Goal: Transaction & Acquisition: Purchase product/service

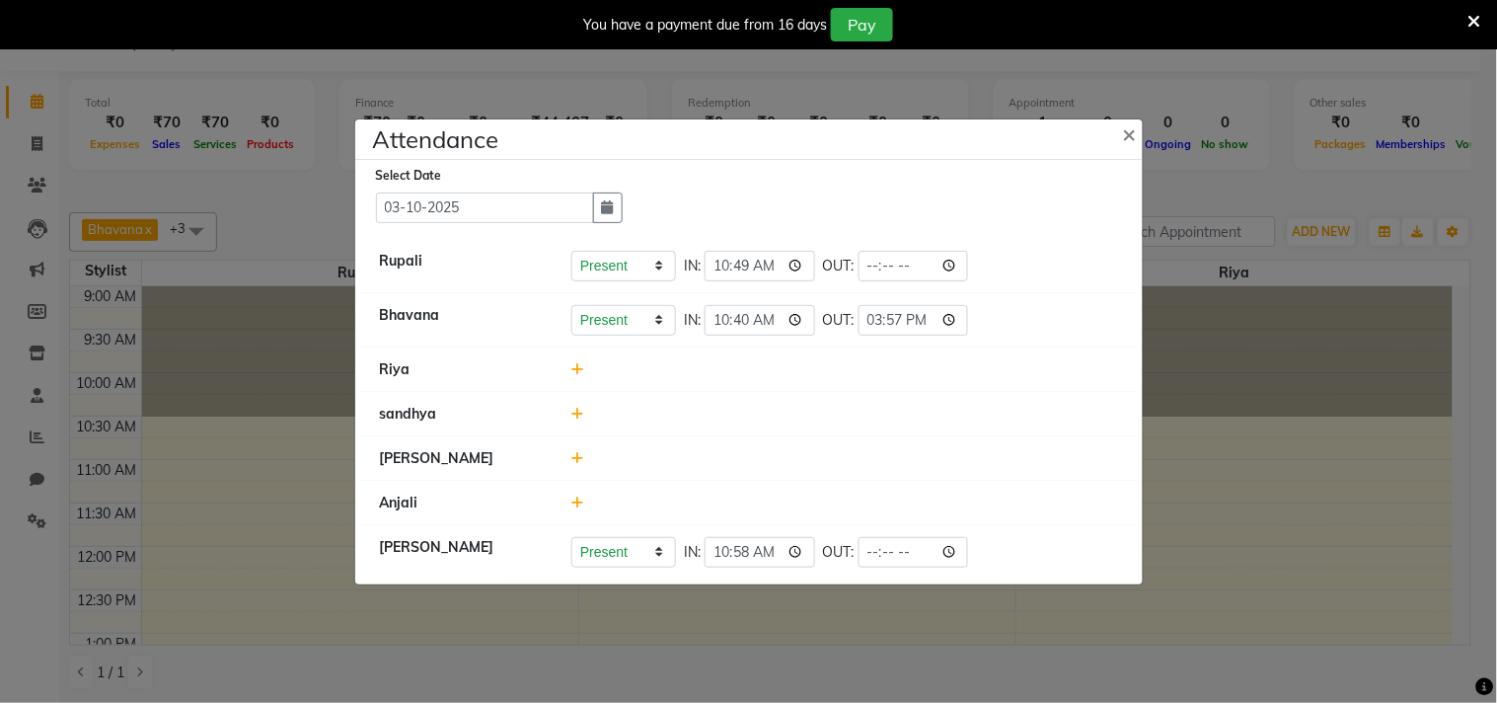
type input "15:57"
click at [1026, 417] on div at bounding box center [845, 414] width 576 height 21
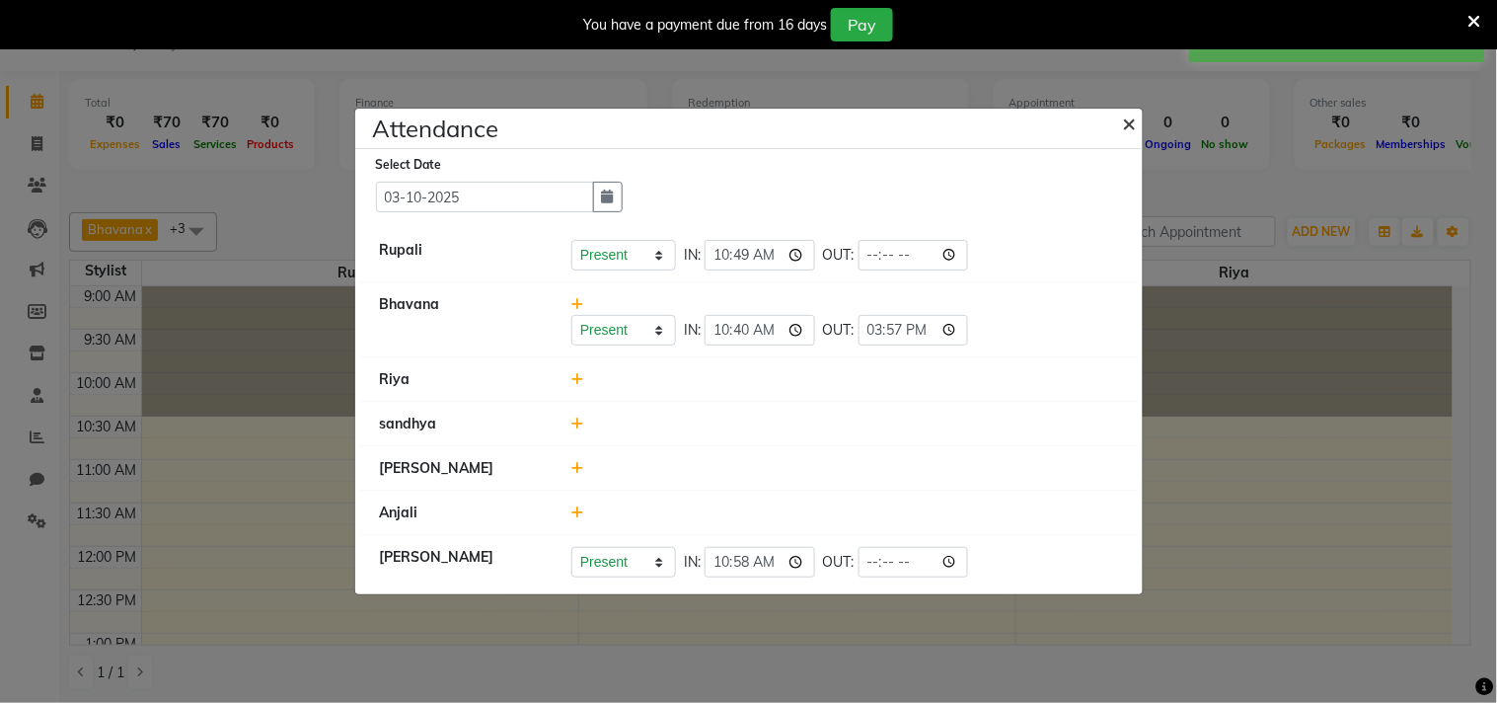
click at [1127, 124] on span "×" at bounding box center [1130, 123] width 14 height 30
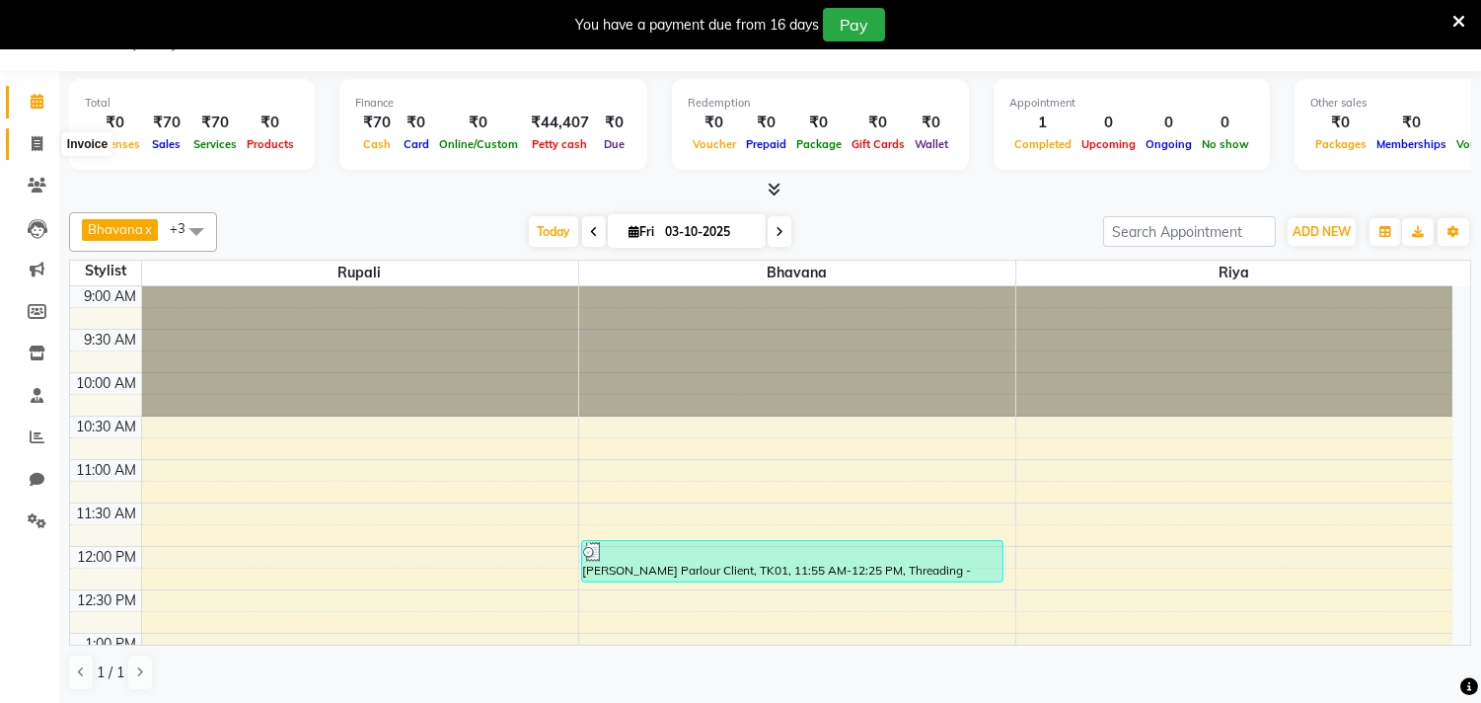
click at [31, 133] on span at bounding box center [37, 144] width 35 height 23
select select "8620"
select select "service"
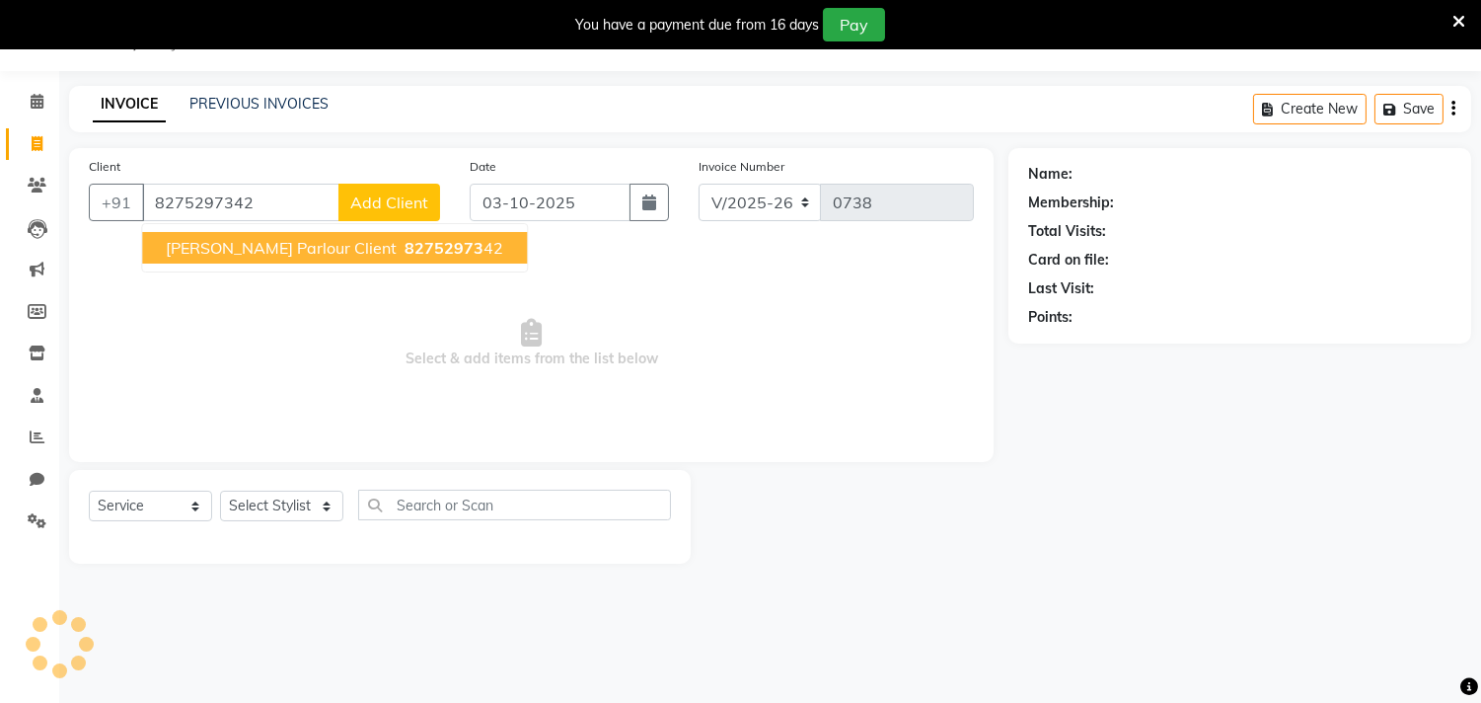
type input "8275297342"
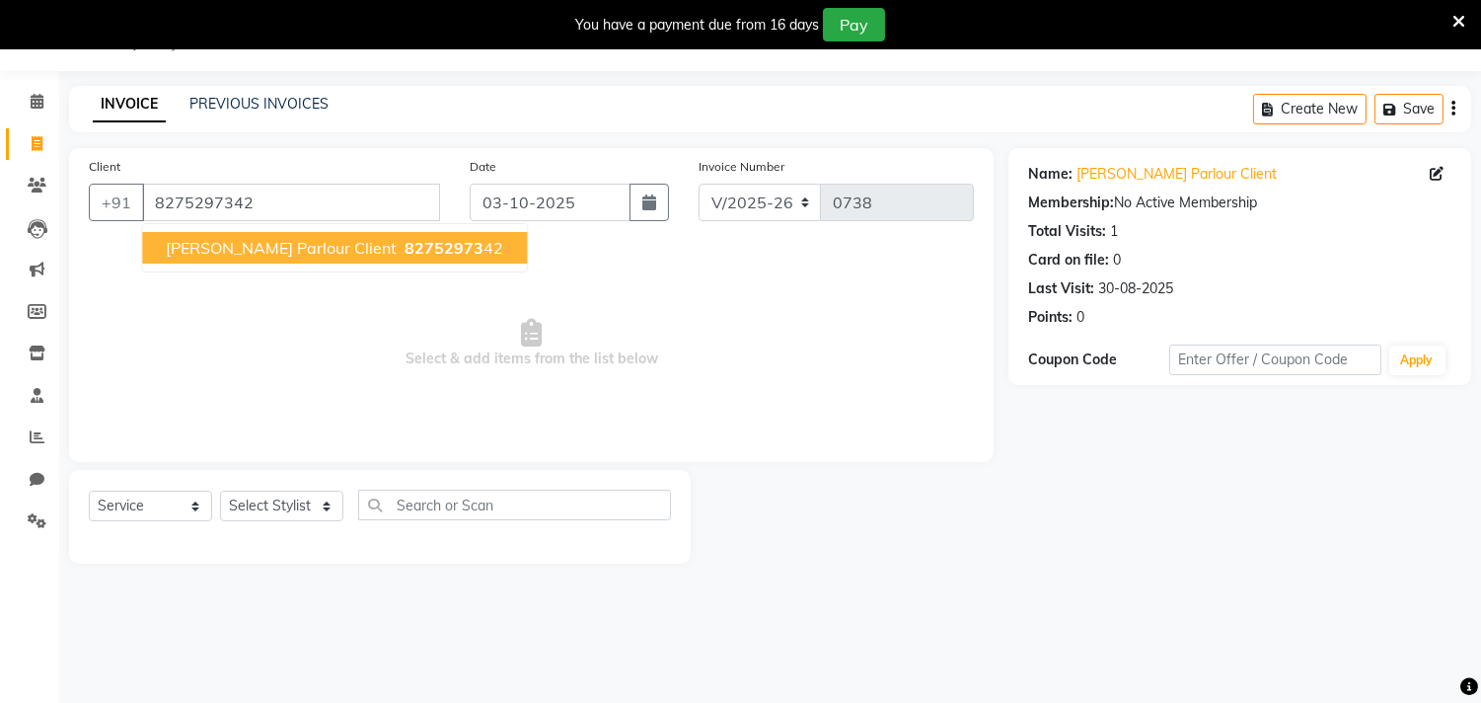
click at [351, 230] on ngb-typeahead-window "[PERSON_NAME] Parlour Client 82752973 42" at bounding box center [334, 247] width 387 height 49
click at [349, 241] on span "[PERSON_NAME] Parlour Client" at bounding box center [281, 248] width 231 height 20
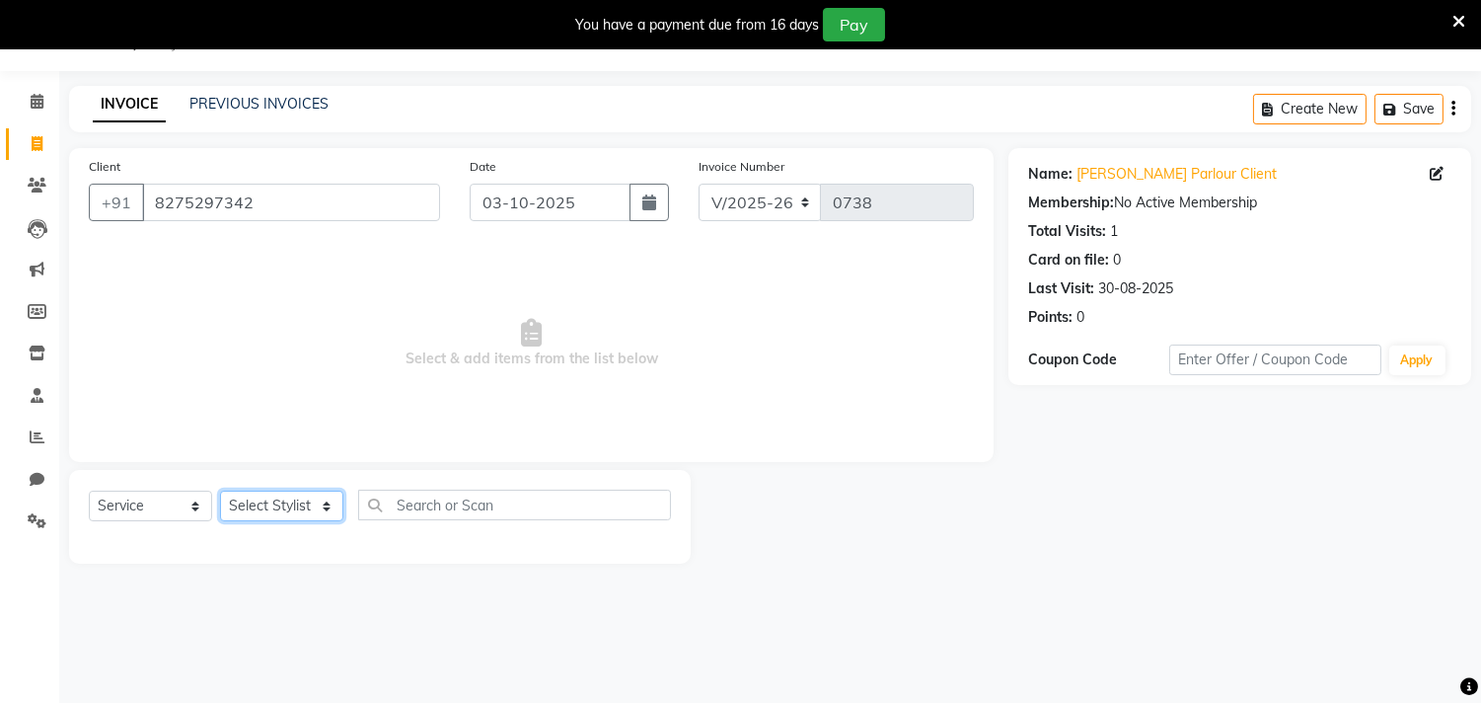
click at [330, 507] on select "Select Stylist Amla [PERSON_NAME] Anjali [PERSON_NAME] [PERSON_NAME] [PERSON_NA…" at bounding box center [281, 505] width 123 height 31
select select "87283"
click at [220, 491] on select "Select Stylist Amla [PERSON_NAME] Anjali [PERSON_NAME] [PERSON_NAME] [PERSON_NA…" at bounding box center [281, 505] width 123 height 31
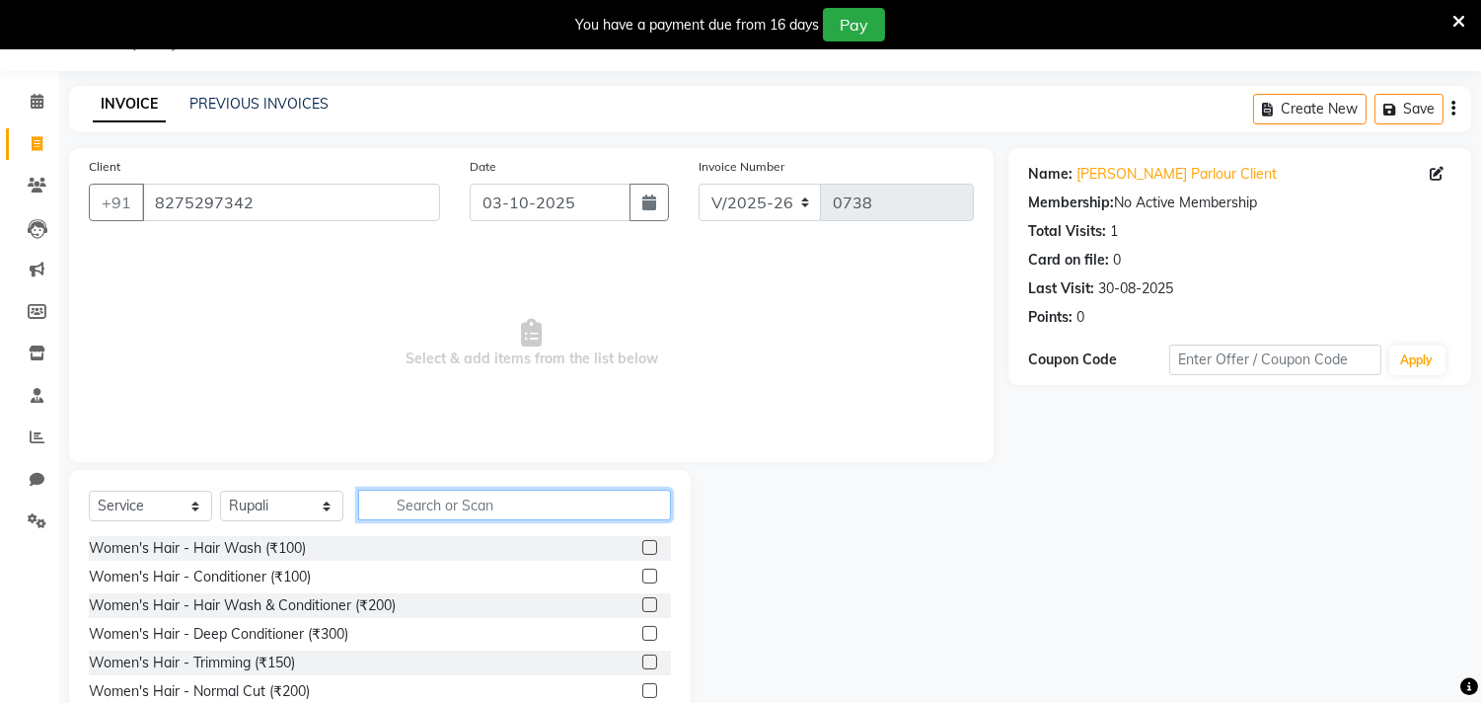
click at [472, 509] on input "text" at bounding box center [514, 504] width 313 height 31
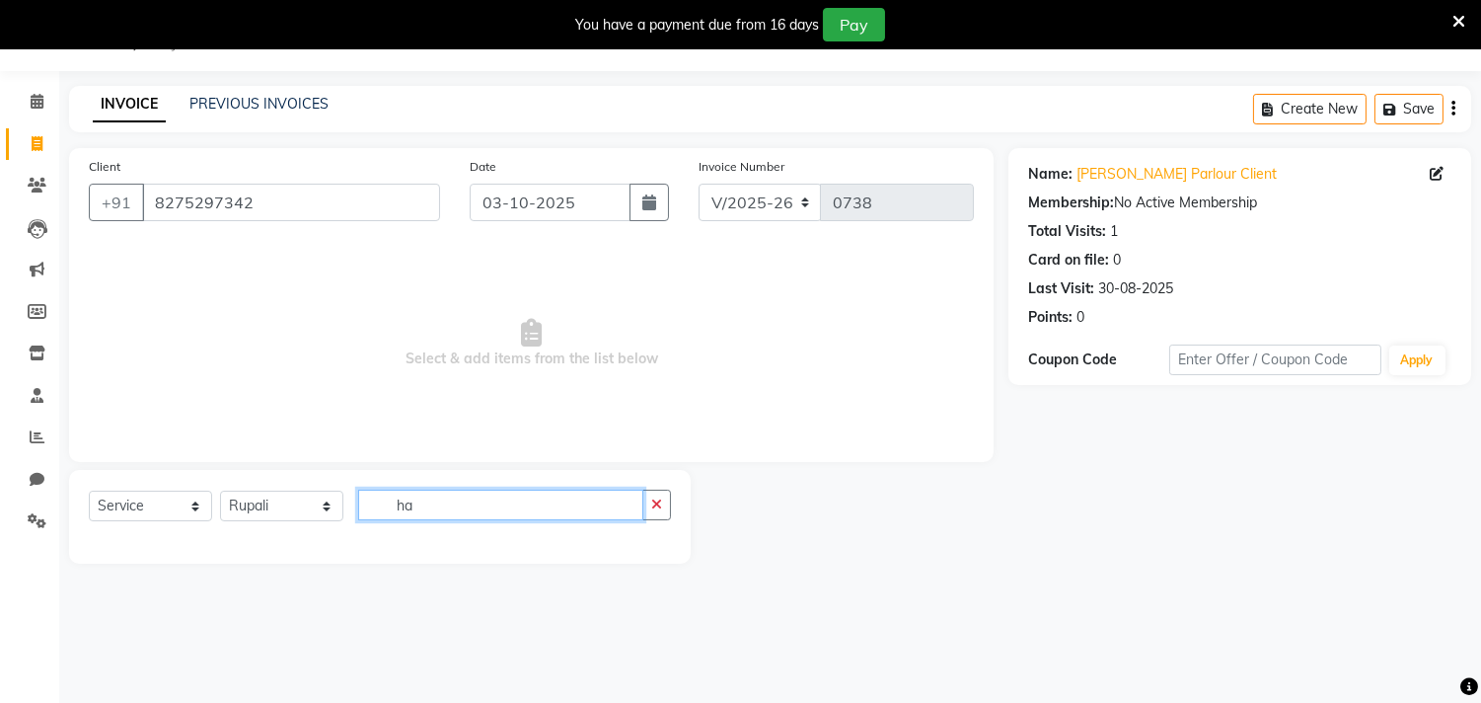
type input "h"
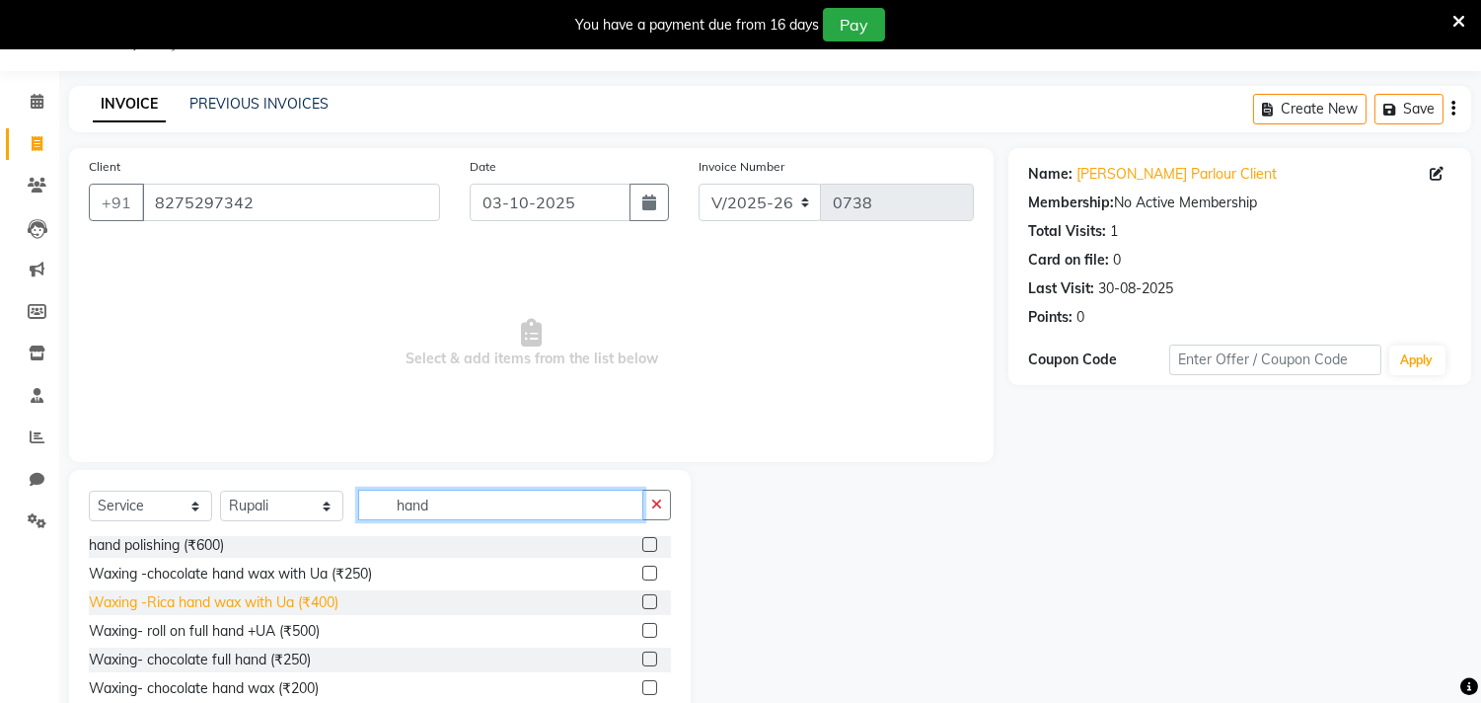
scroll to position [136, 0]
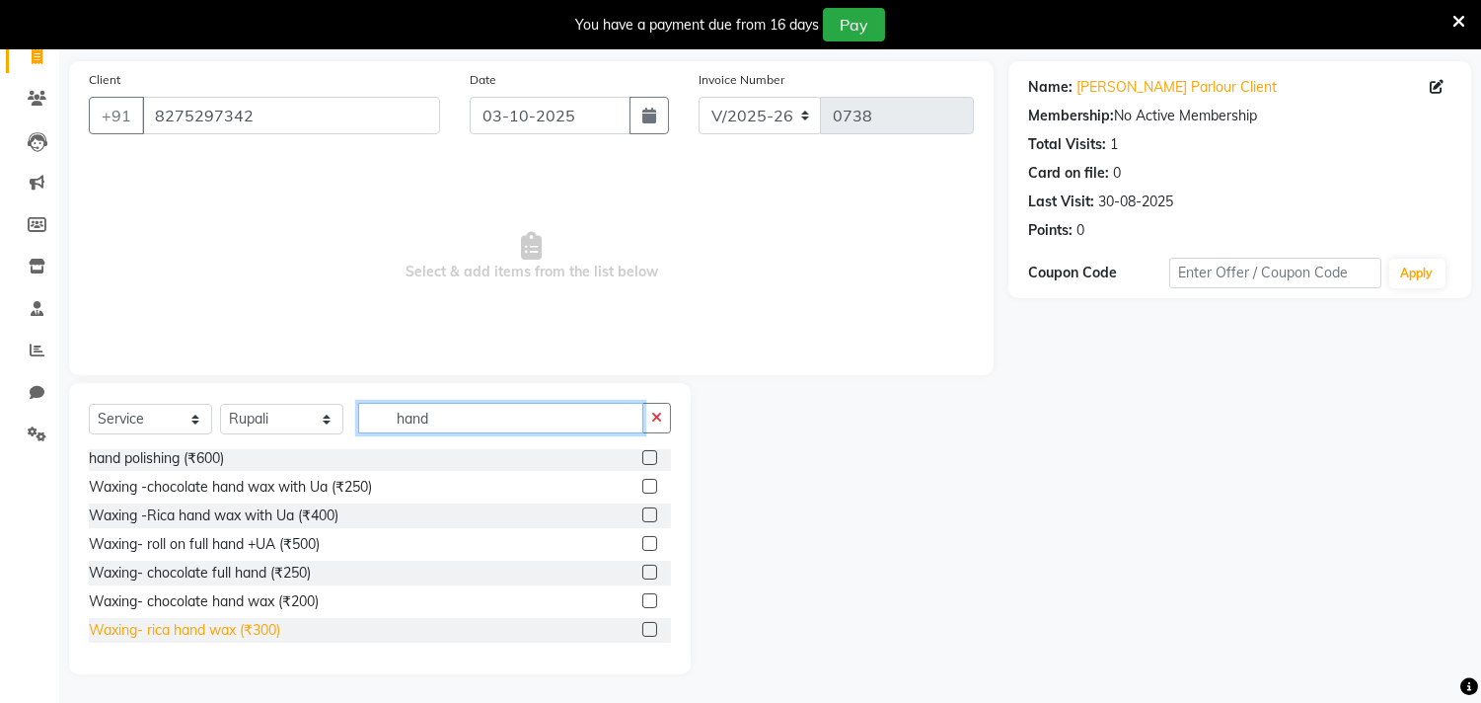
type input "hand"
click at [187, 634] on div "Waxing- rica hand wax (₹300)" at bounding box center [184, 630] width 191 height 21
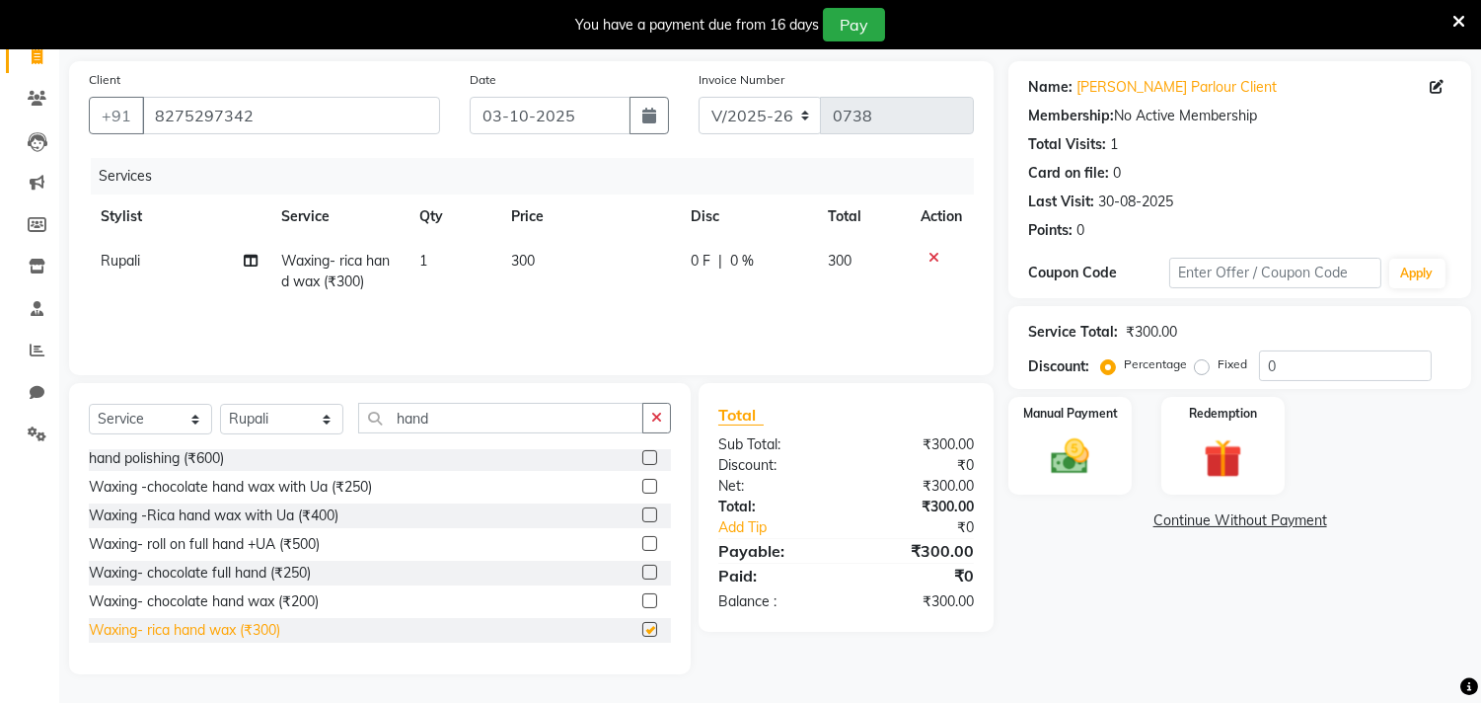
checkbox input "false"
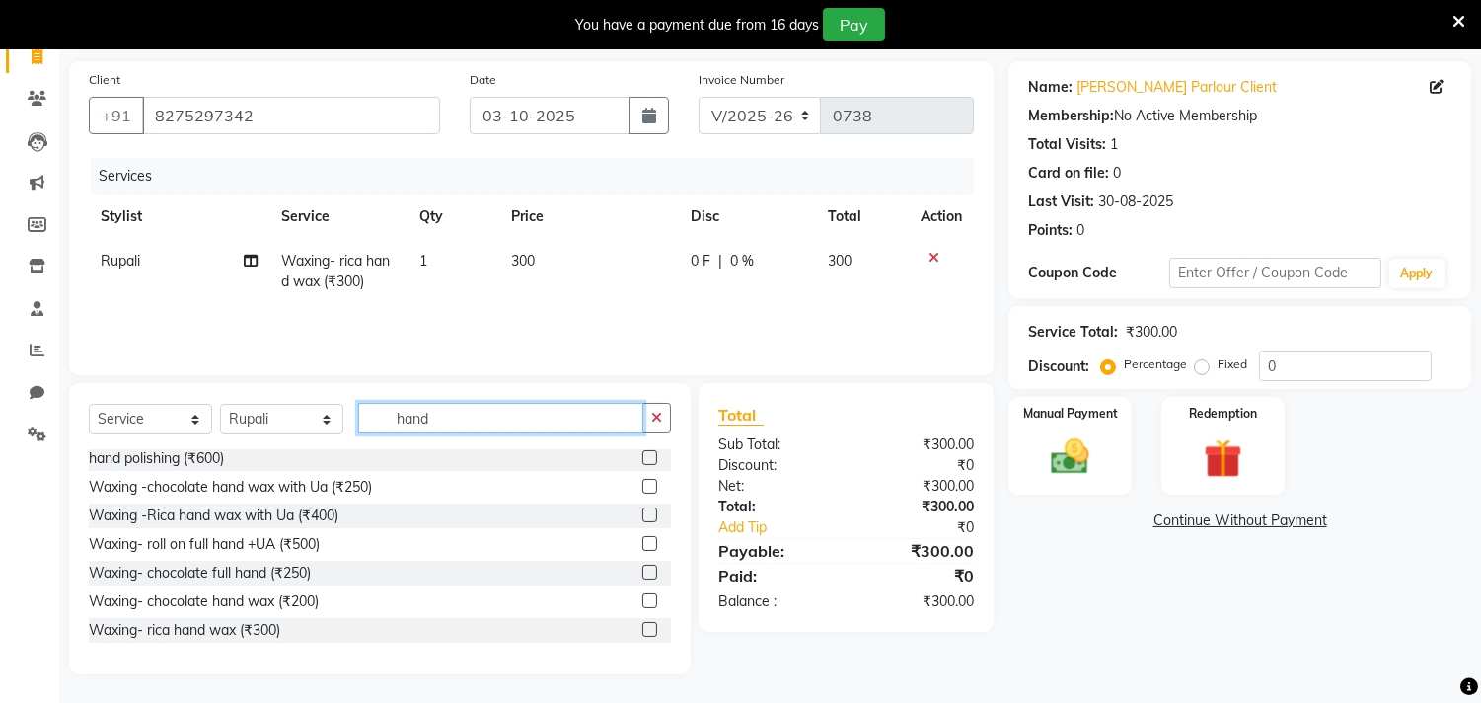
click at [487, 420] on input "hand" at bounding box center [500, 418] width 285 height 31
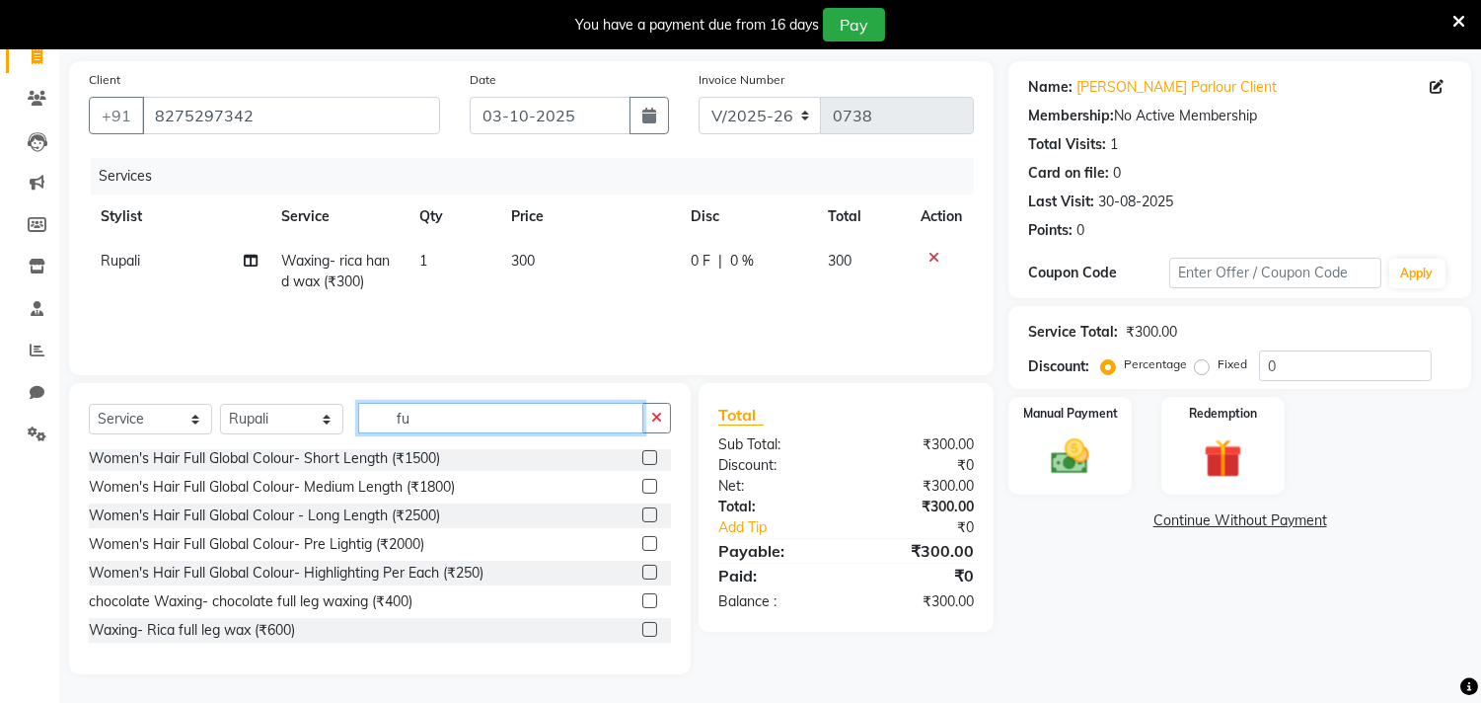
scroll to position [0, 0]
type input "full"
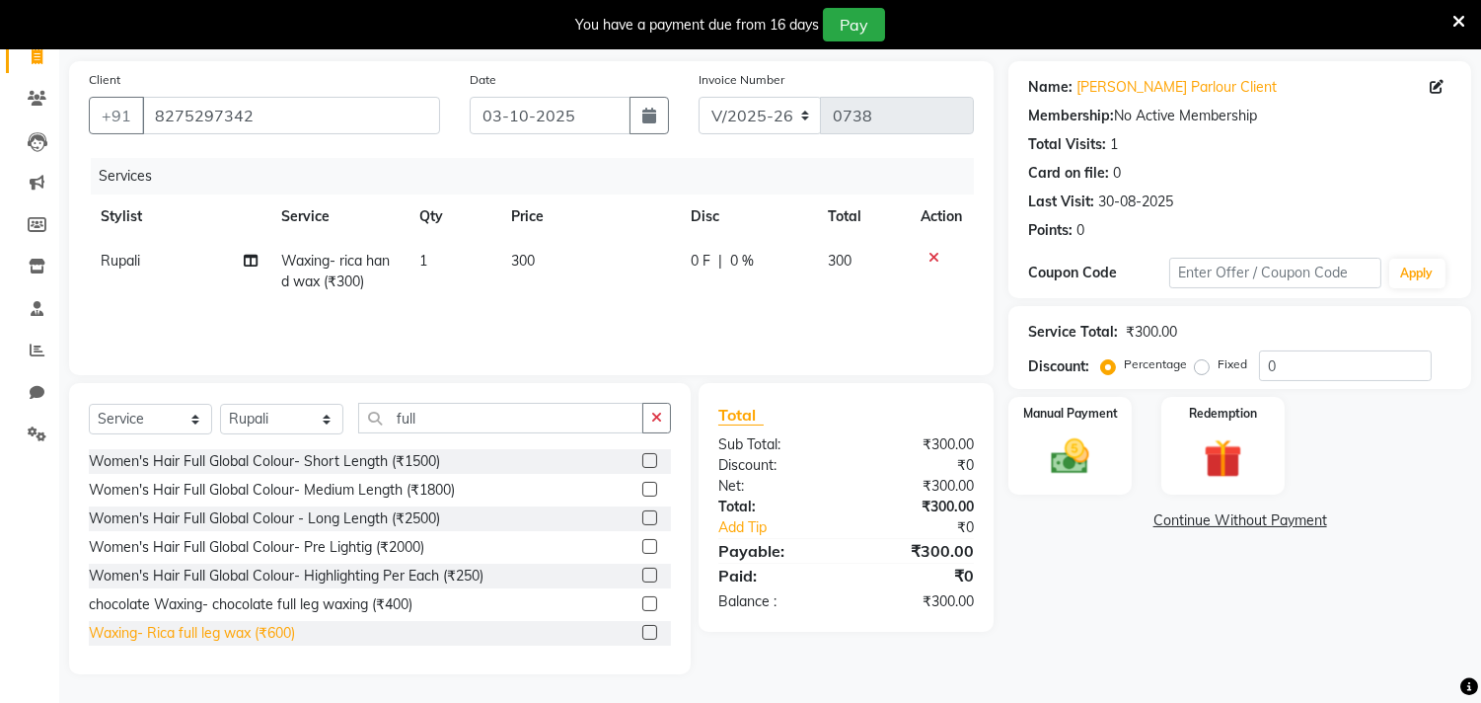
click at [201, 633] on div "Waxing- Rica full leg wax (₹600)" at bounding box center [192, 633] width 206 height 21
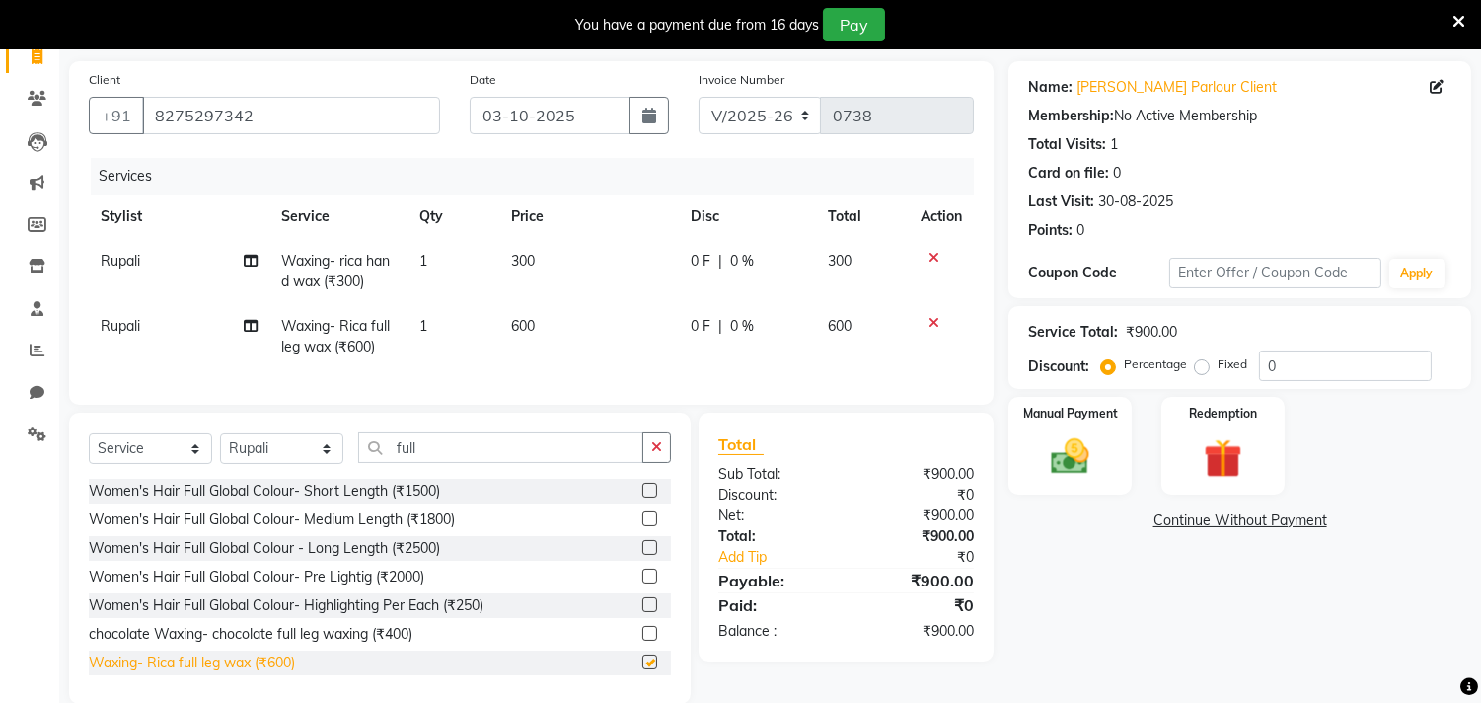
checkbox input "false"
click at [933, 254] on icon at bounding box center [934, 258] width 11 height 14
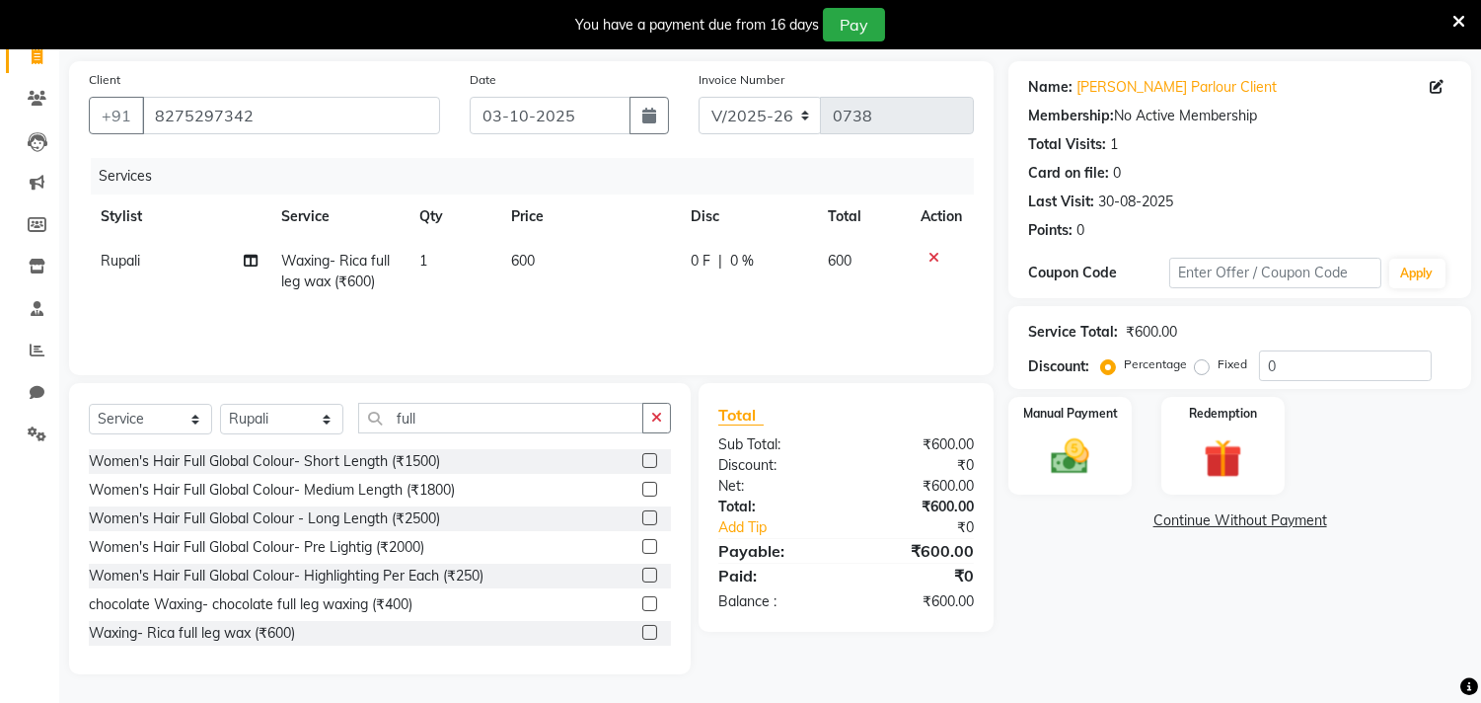
click at [934, 251] on icon at bounding box center [934, 258] width 11 height 14
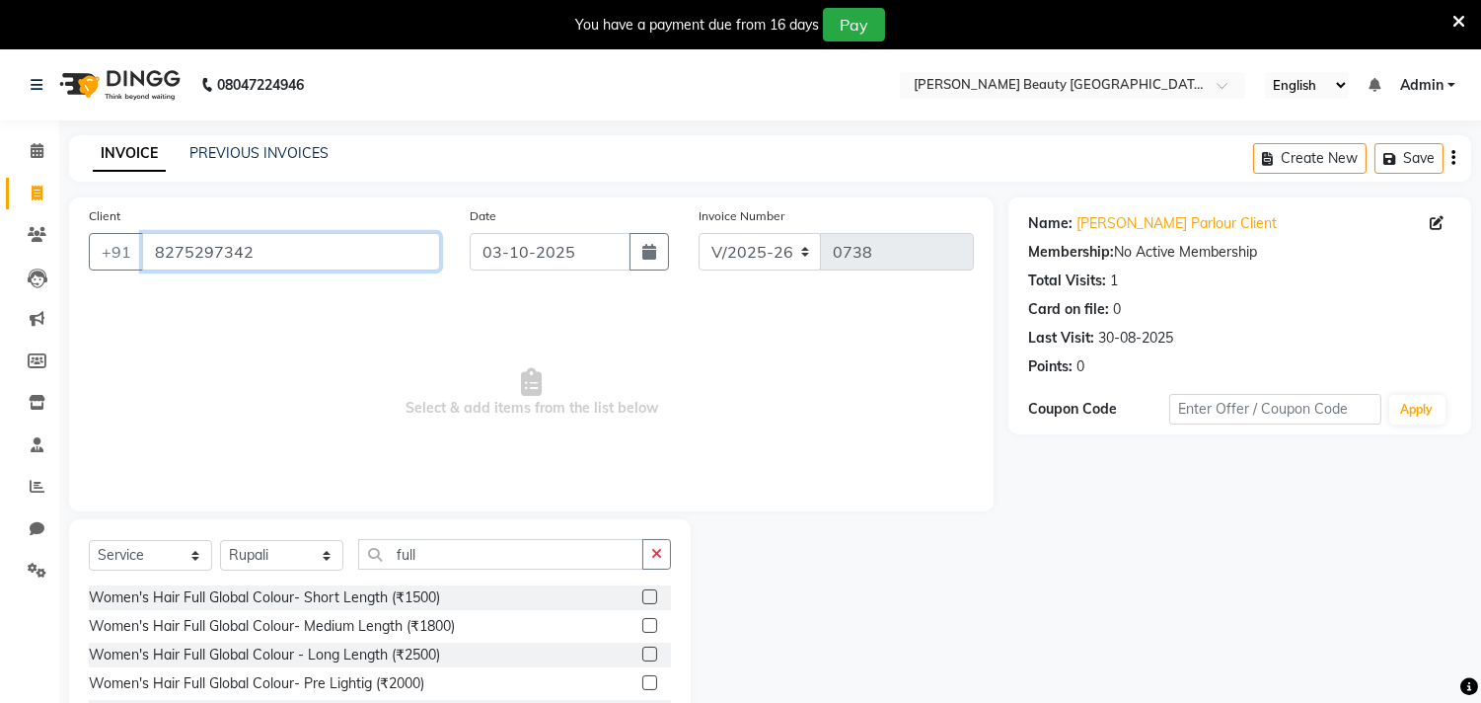
click at [304, 245] on input "8275297342" at bounding box center [291, 251] width 298 height 37
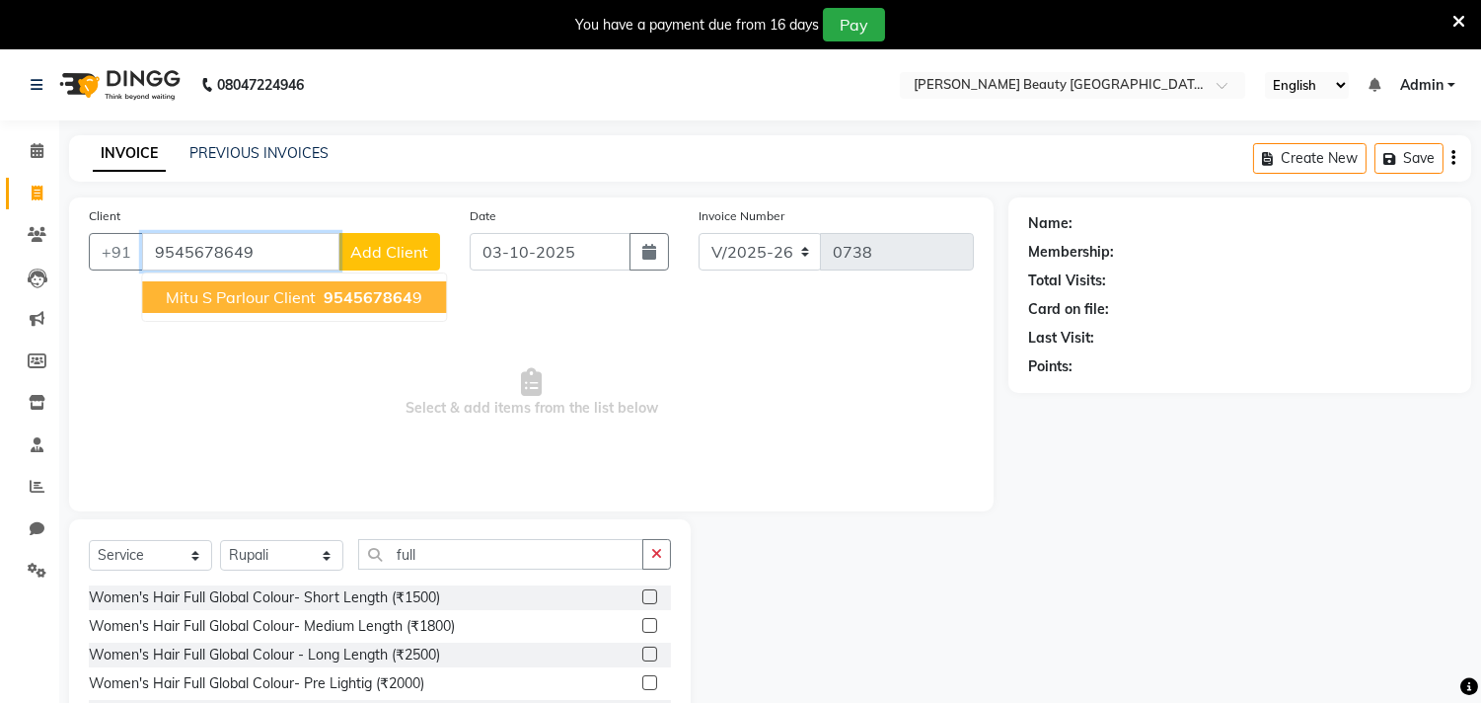
type input "9545678649"
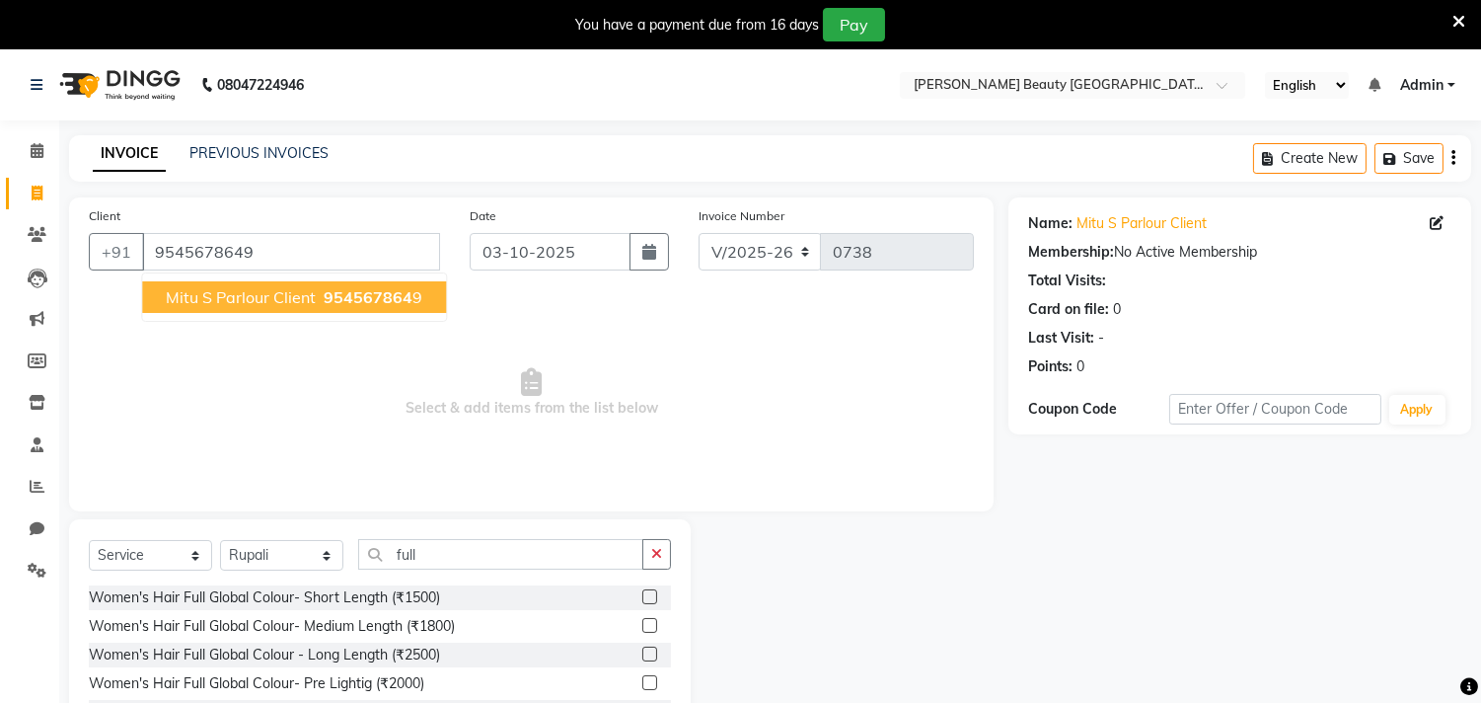
click at [259, 294] on span "Mitu S Parlour Client" at bounding box center [241, 297] width 150 height 20
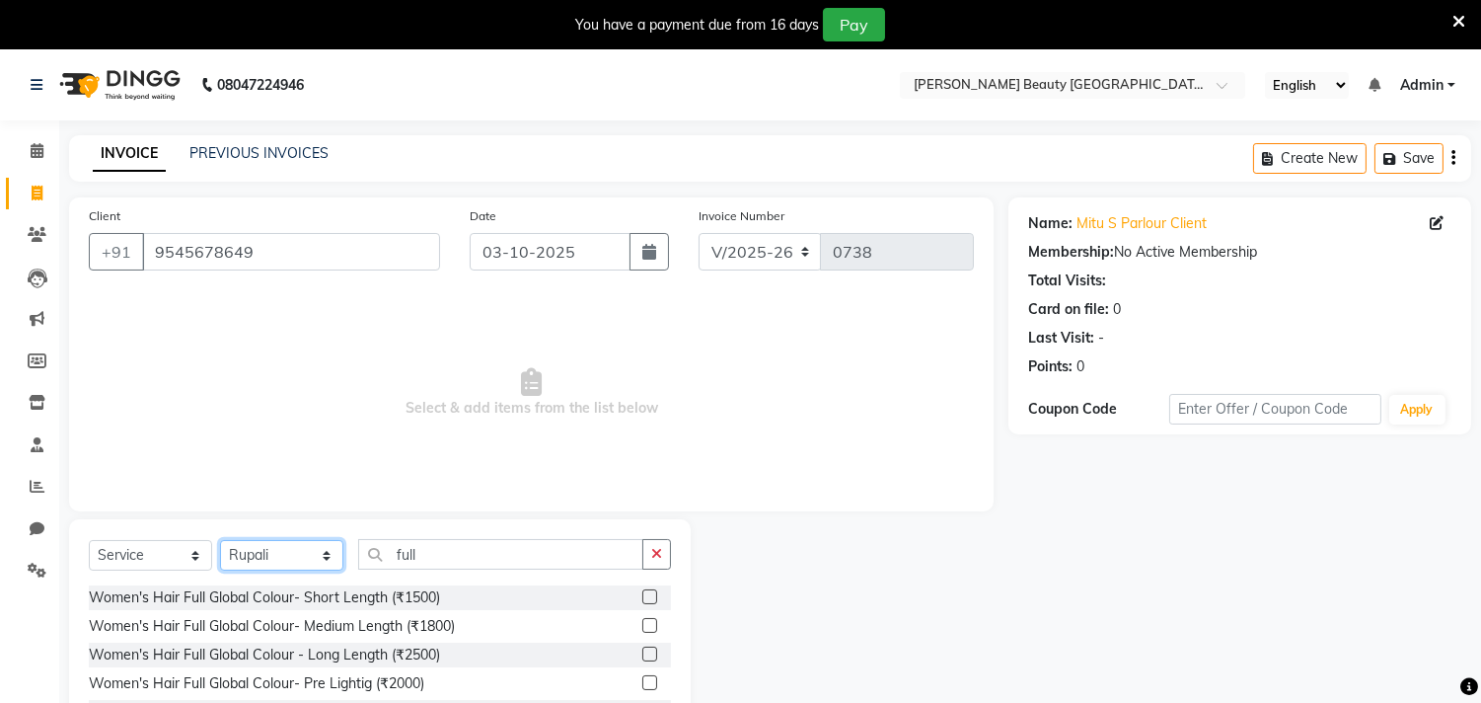
click at [323, 558] on select "Select Stylist Amla [PERSON_NAME] Anjali [PERSON_NAME] [PERSON_NAME] [PERSON_NA…" at bounding box center [281, 555] width 123 height 31
select select "88374"
click at [220, 541] on select "Select Stylist Amla [PERSON_NAME] Anjali [PERSON_NAME] [PERSON_NAME] [PERSON_NA…" at bounding box center [281, 555] width 123 height 31
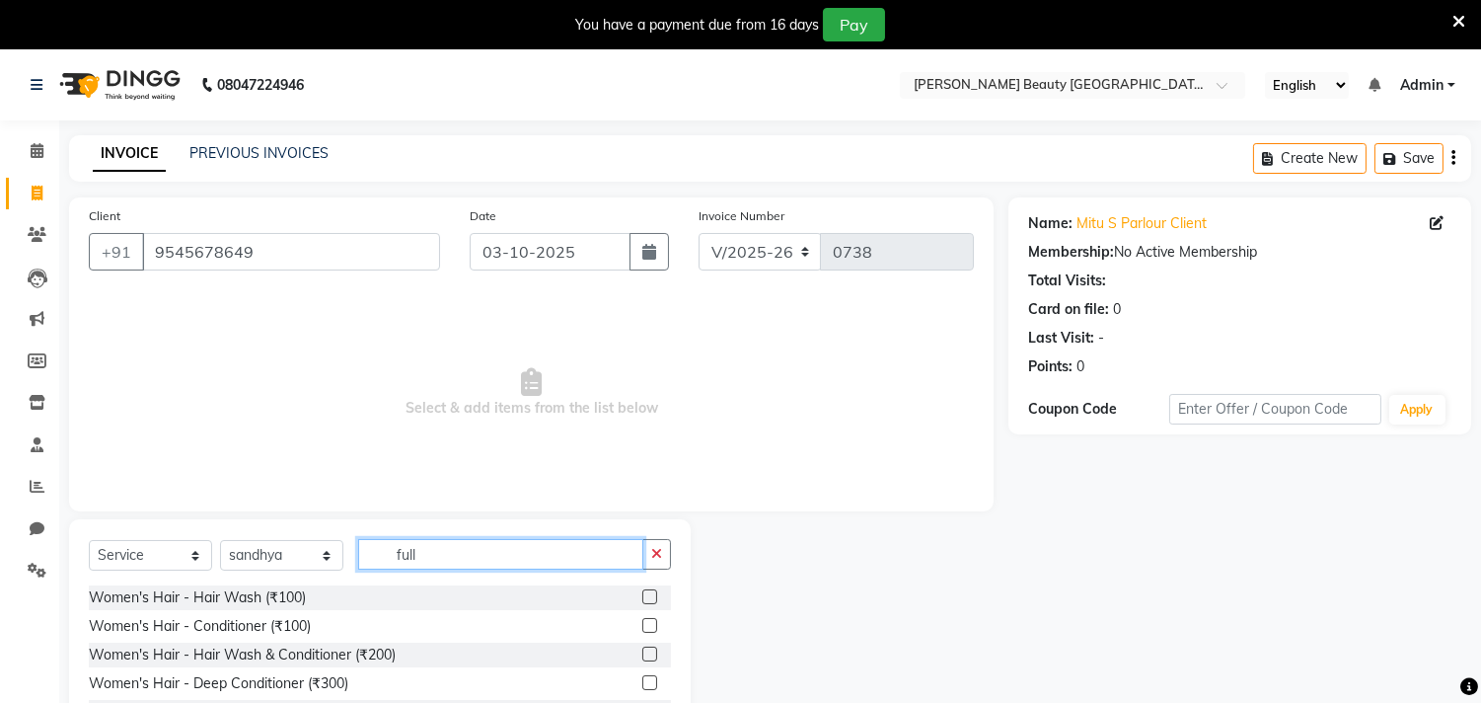
click at [435, 554] on input "full" at bounding box center [500, 554] width 285 height 31
type input "faci"
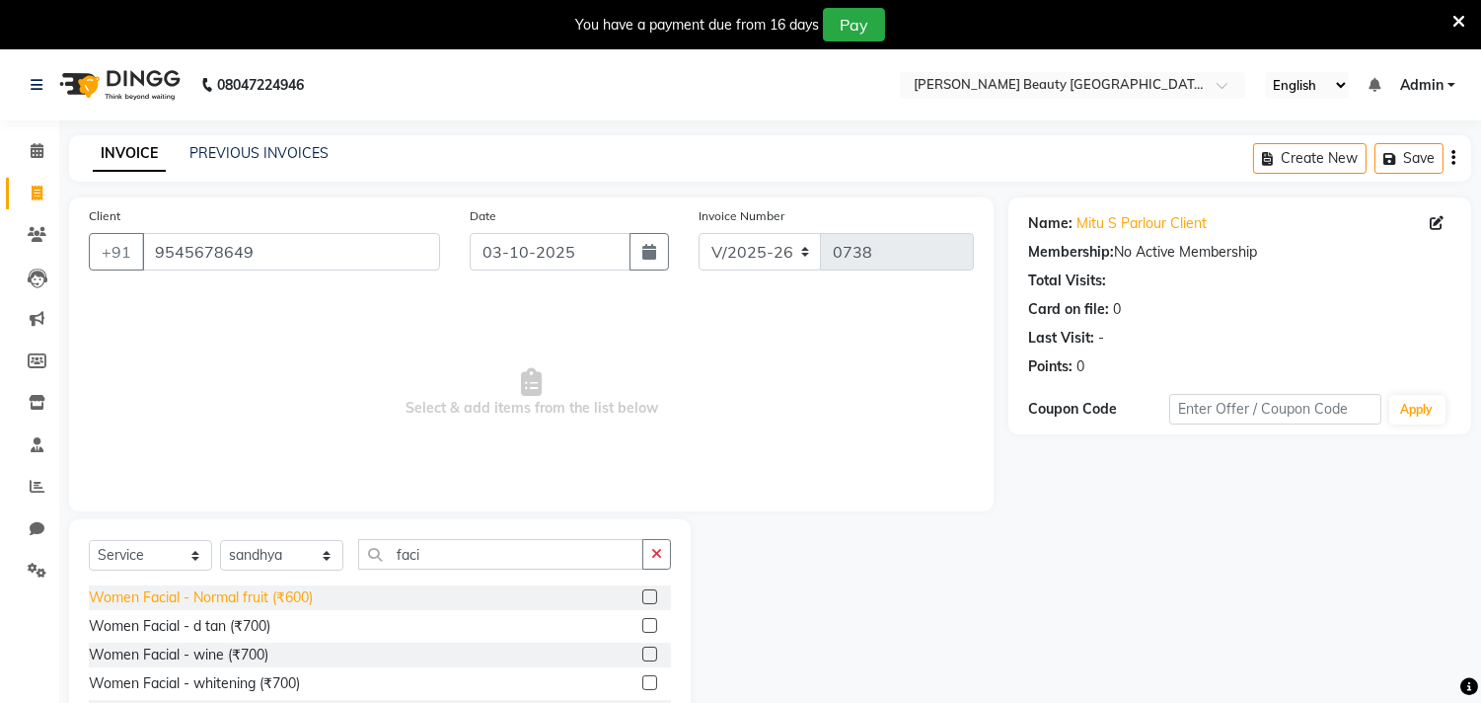
click at [293, 600] on div "Women Facial - Normal fruit (₹600)" at bounding box center [201, 597] width 224 height 21
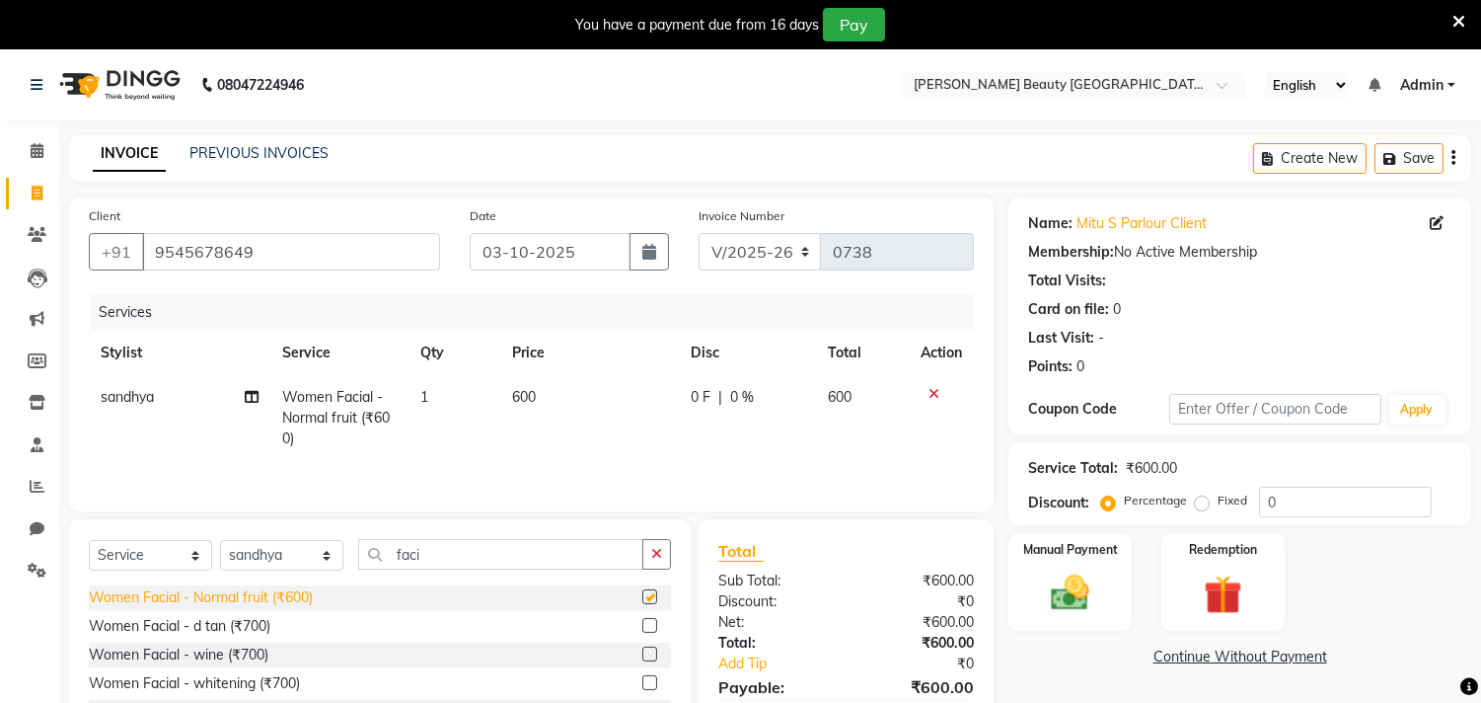
checkbox input "false"
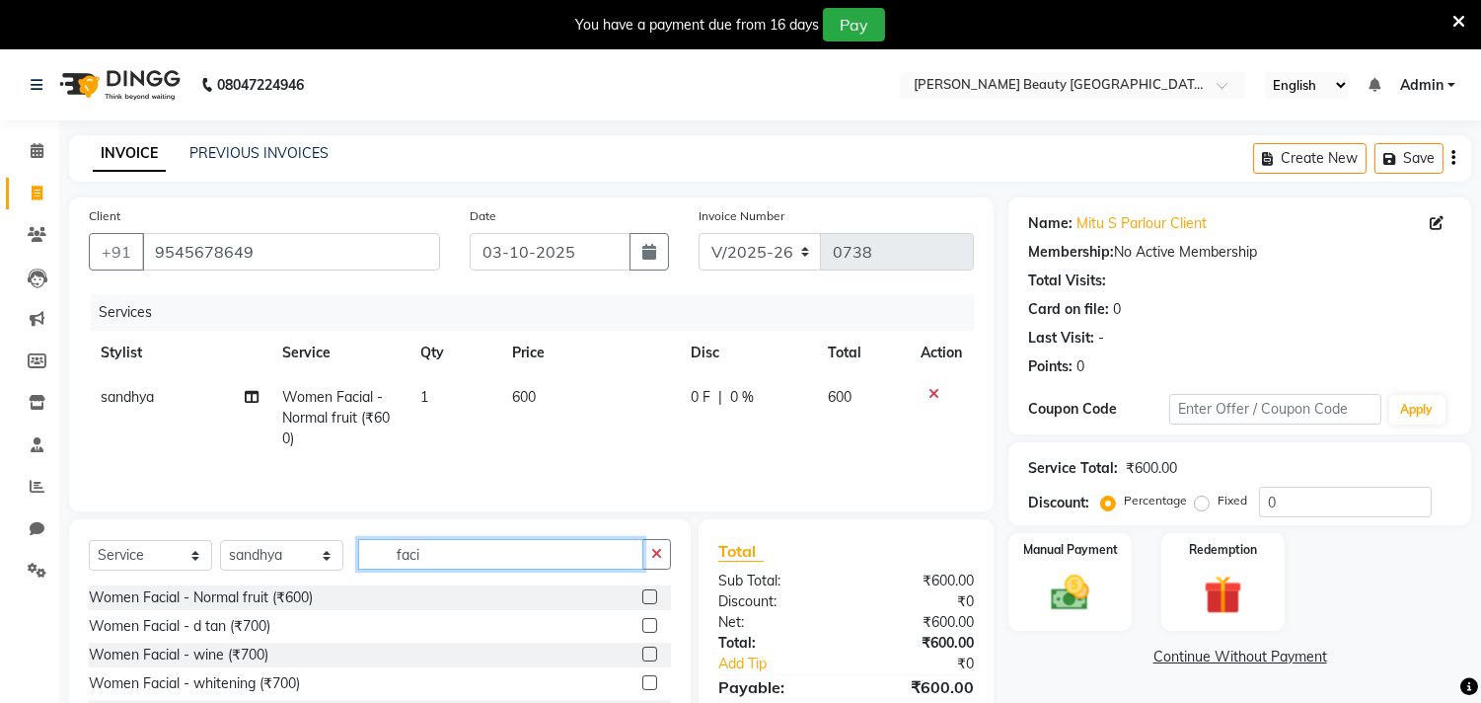
click at [455, 548] on input "faci" at bounding box center [500, 554] width 285 height 31
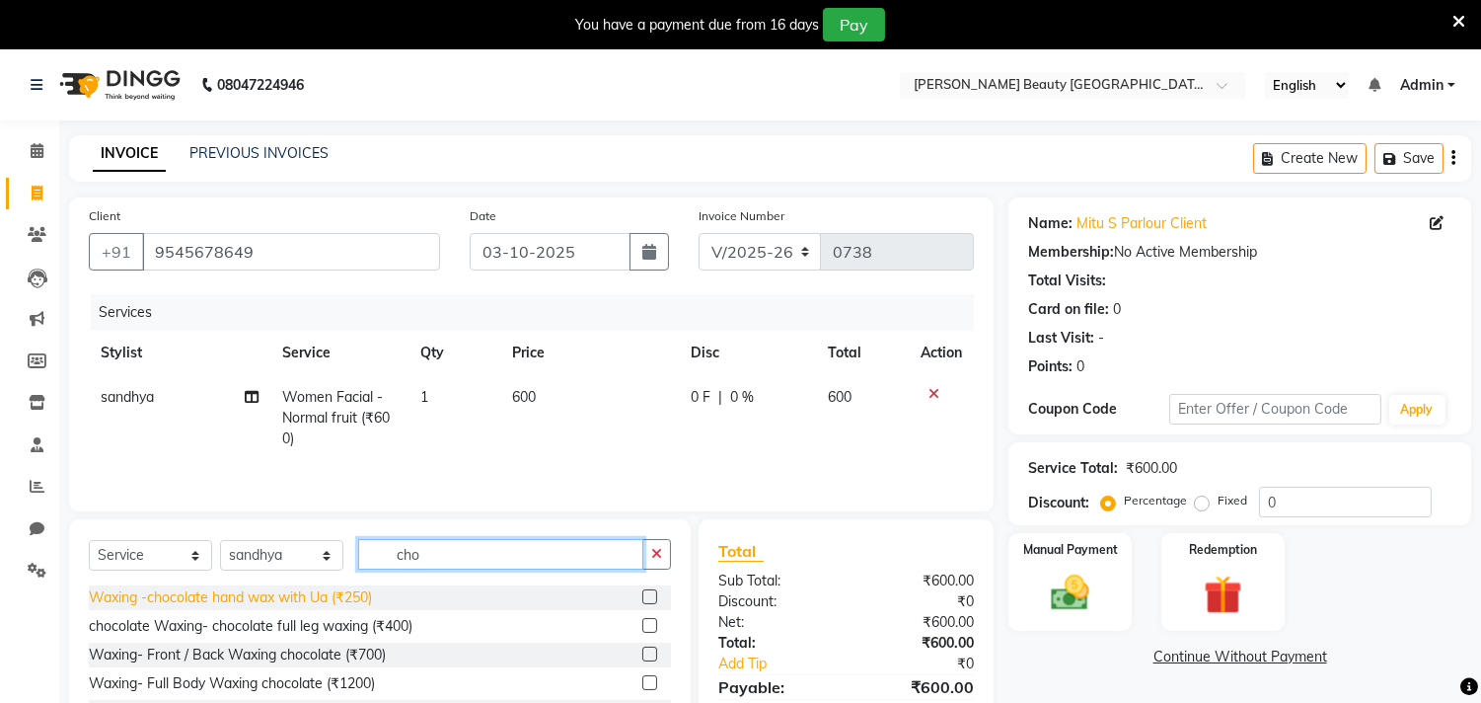
type input "cho"
click at [343, 605] on div "Waxing -chocolate hand wax with Ua (₹250)" at bounding box center [230, 597] width 283 height 21
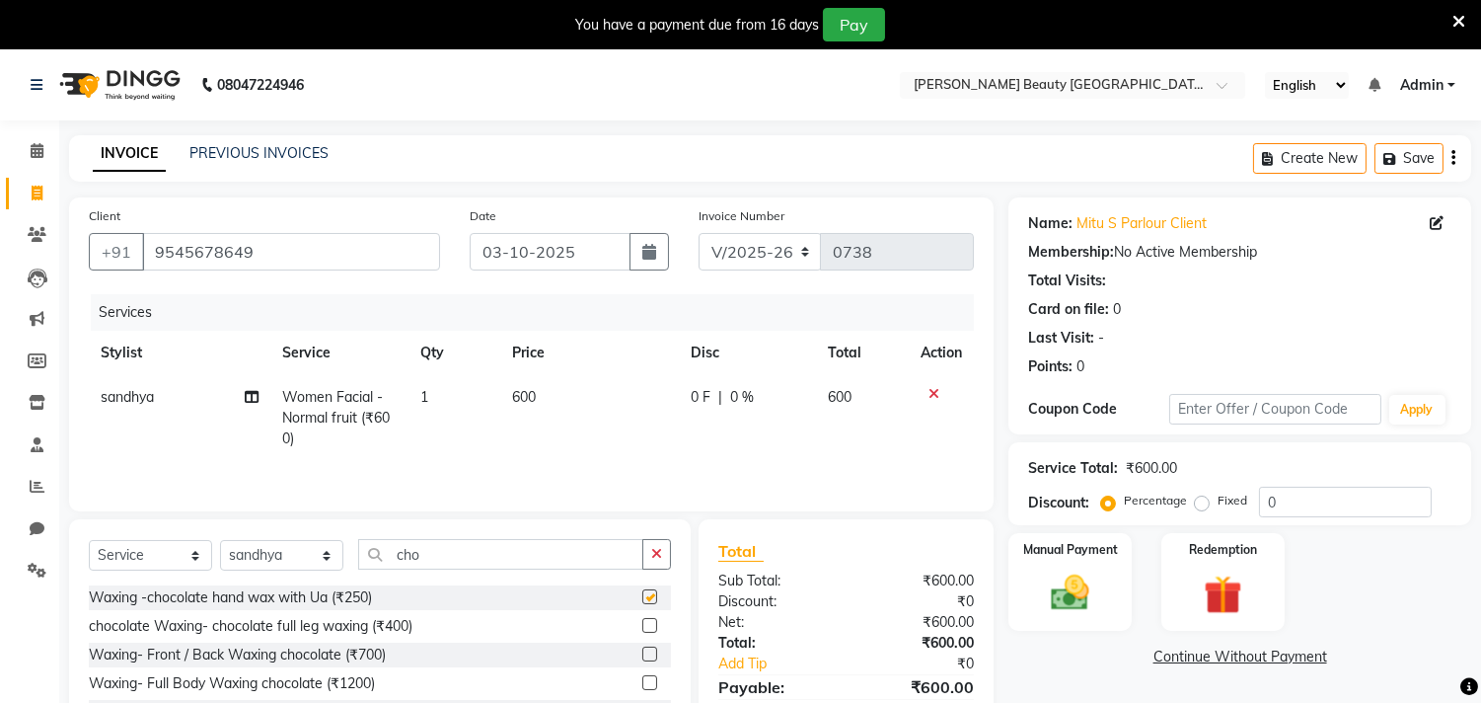
checkbox input "false"
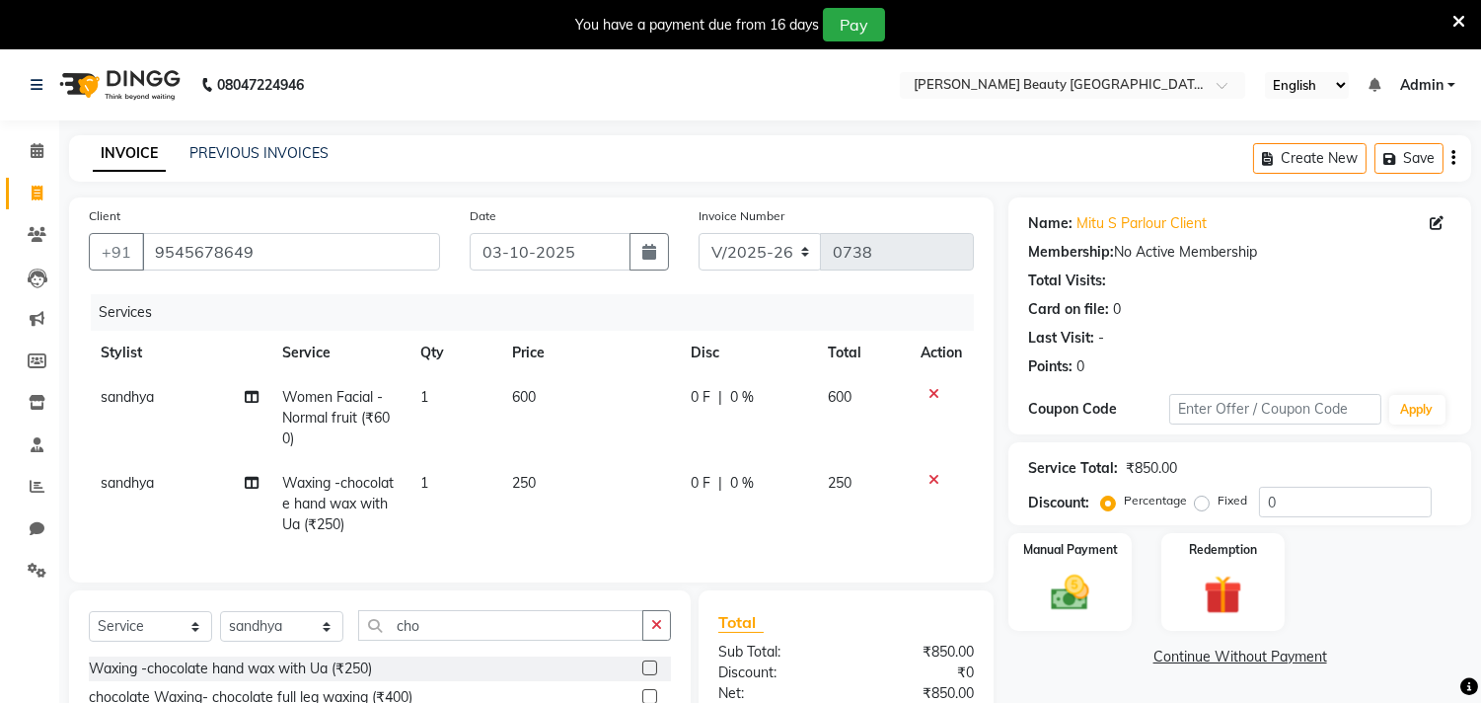
scroll to position [224, 0]
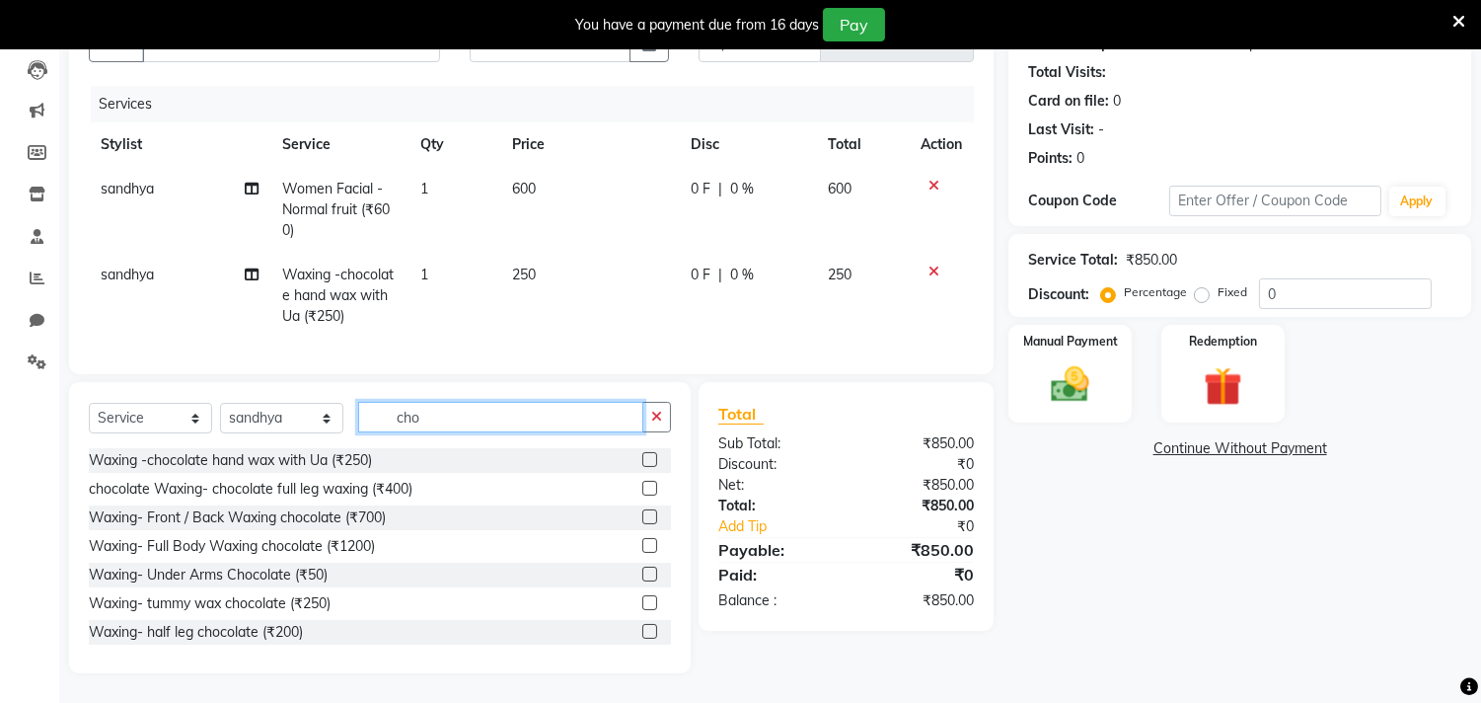
click at [471, 410] on input "cho" at bounding box center [500, 417] width 285 height 31
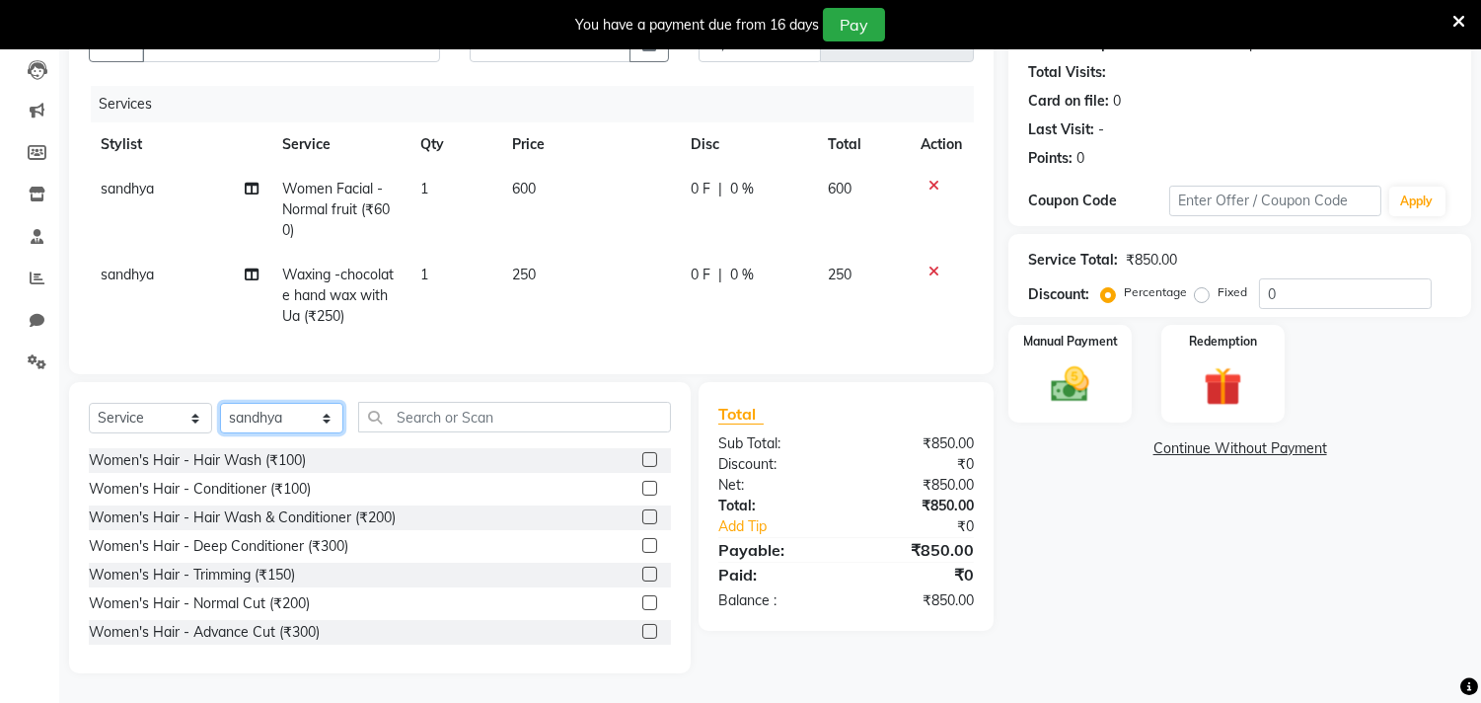
drag, startPoint x: 331, startPoint y: 411, endPoint x: 323, endPoint y: 422, distance: 13.4
click at [331, 411] on select "Select Stylist Amla [PERSON_NAME] Anjali [PERSON_NAME] [PERSON_NAME] [PERSON_NA…" at bounding box center [281, 418] width 123 height 31
select select "87285"
click at [220, 404] on select "Select Stylist Amla [PERSON_NAME] Anjali [PERSON_NAME] [PERSON_NAME] [PERSON_NA…" at bounding box center [281, 418] width 123 height 31
click at [505, 415] on input "text" at bounding box center [514, 417] width 313 height 31
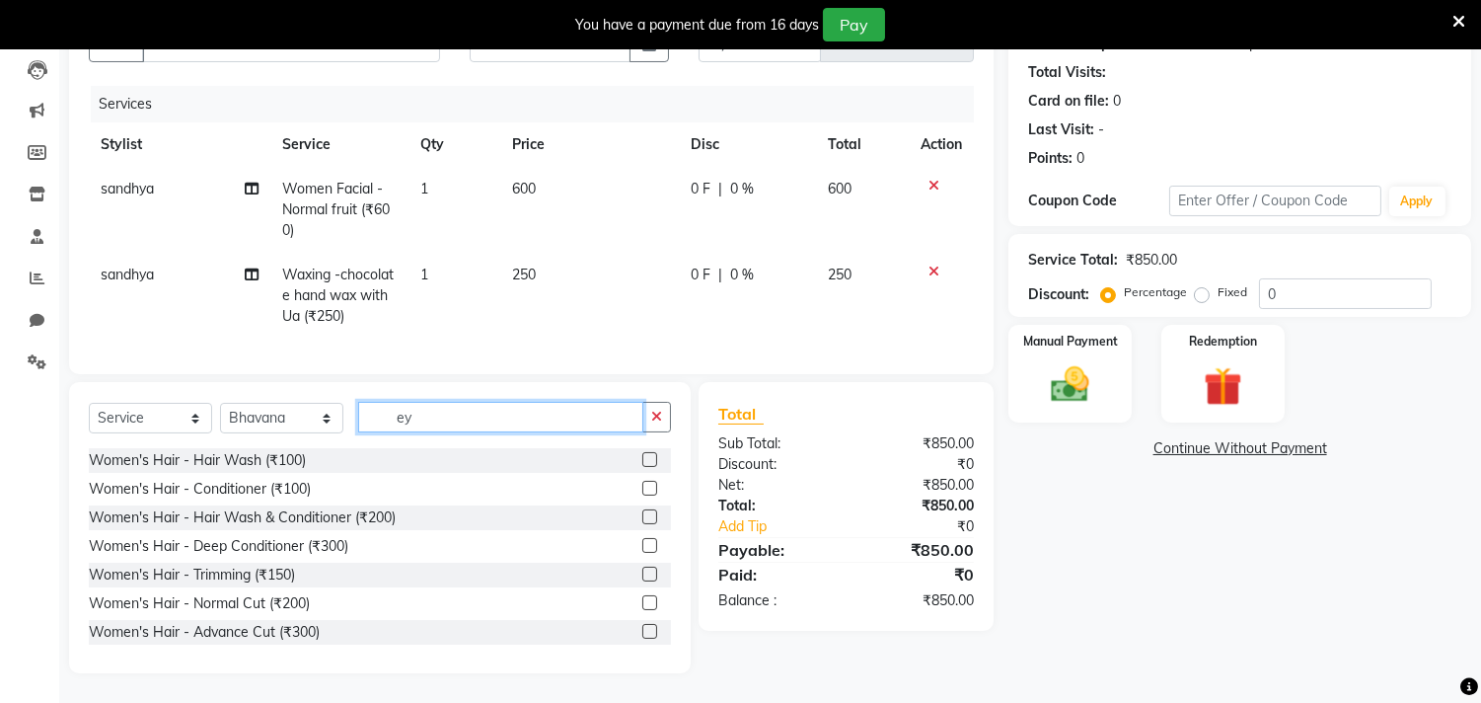
scroll to position [182, 0]
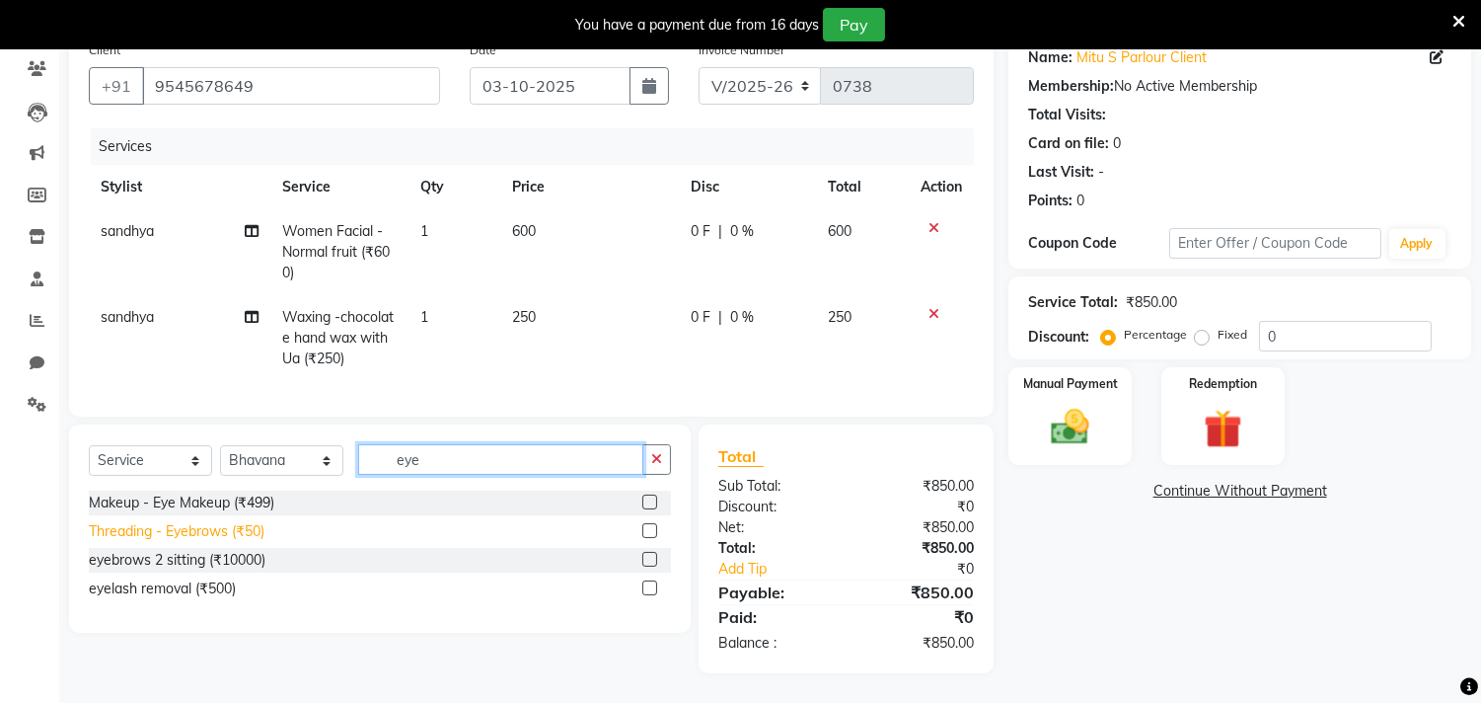
type input "eye"
click at [255, 529] on div "Threading - Eyebrows (₹50)" at bounding box center [177, 531] width 176 height 21
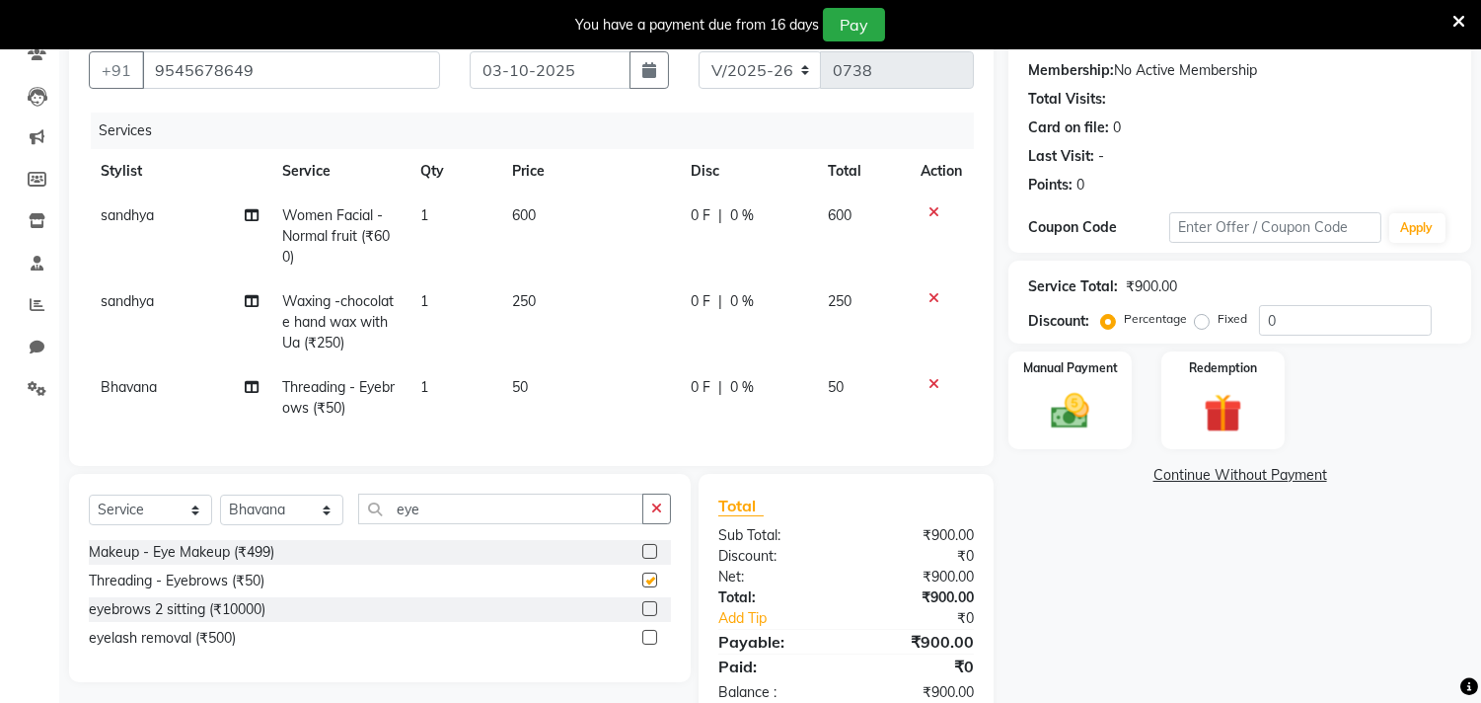
checkbox input "false"
click at [435, 521] on input "eye" at bounding box center [500, 508] width 285 height 31
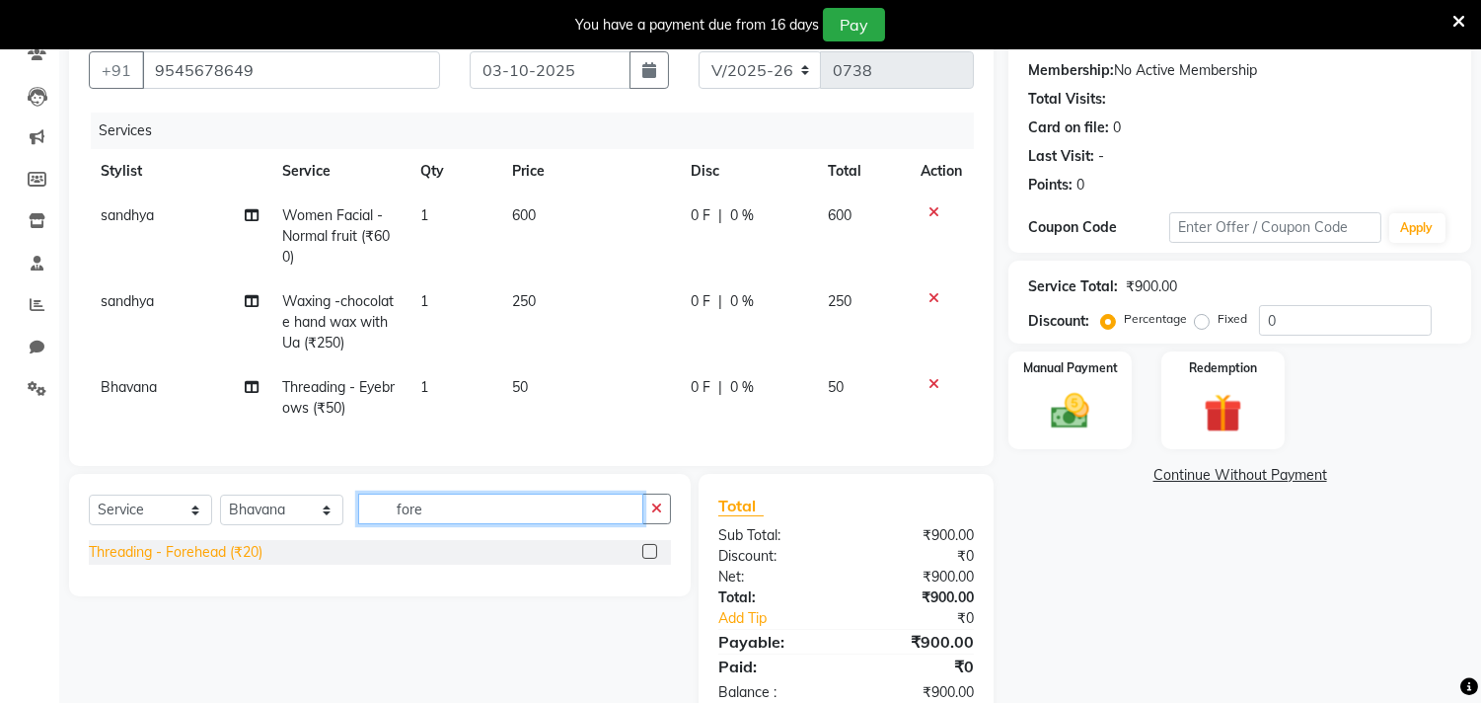
type input "fore"
click at [255, 562] on div "Threading - Forehead (₹20)" at bounding box center [176, 552] width 174 height 21
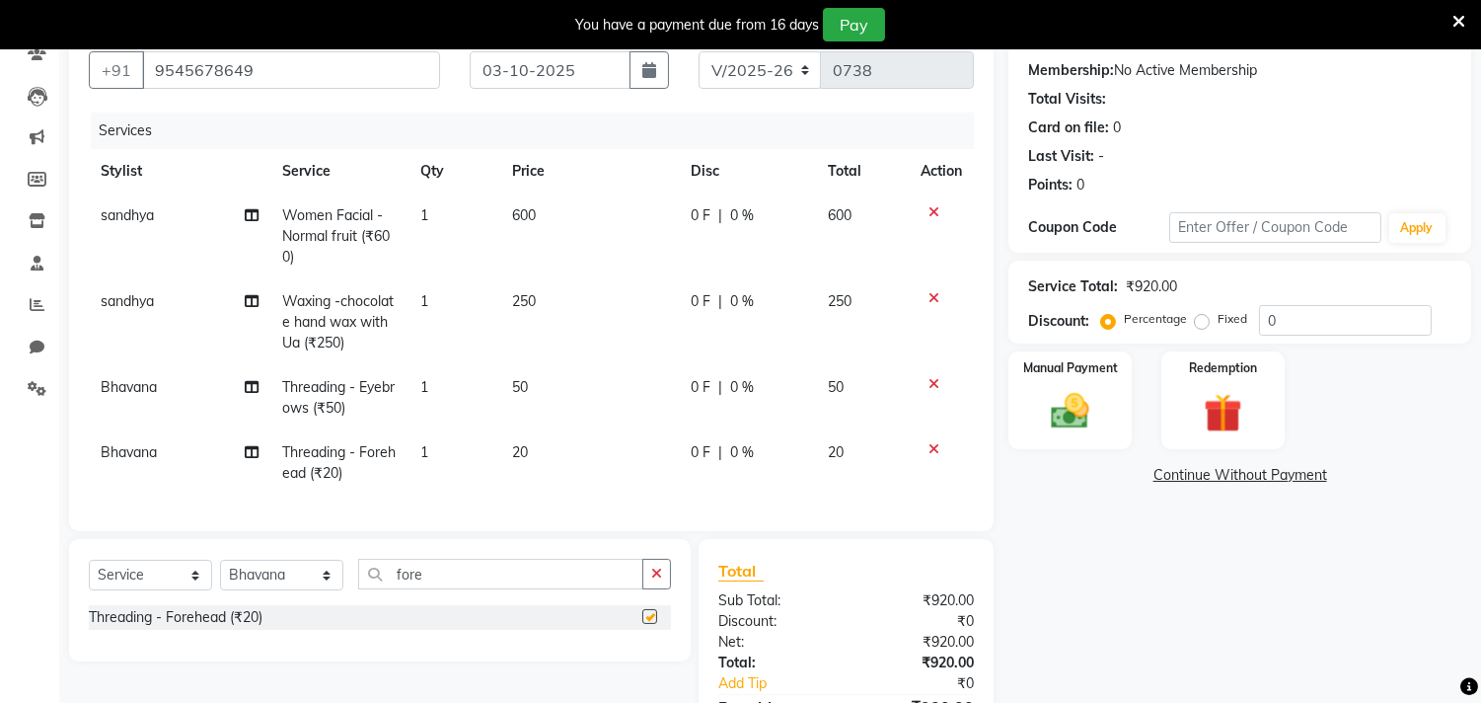
checkbox input "false"
click at [1098, 408] on img at bounding box center [1070, 412] width 65 height 46
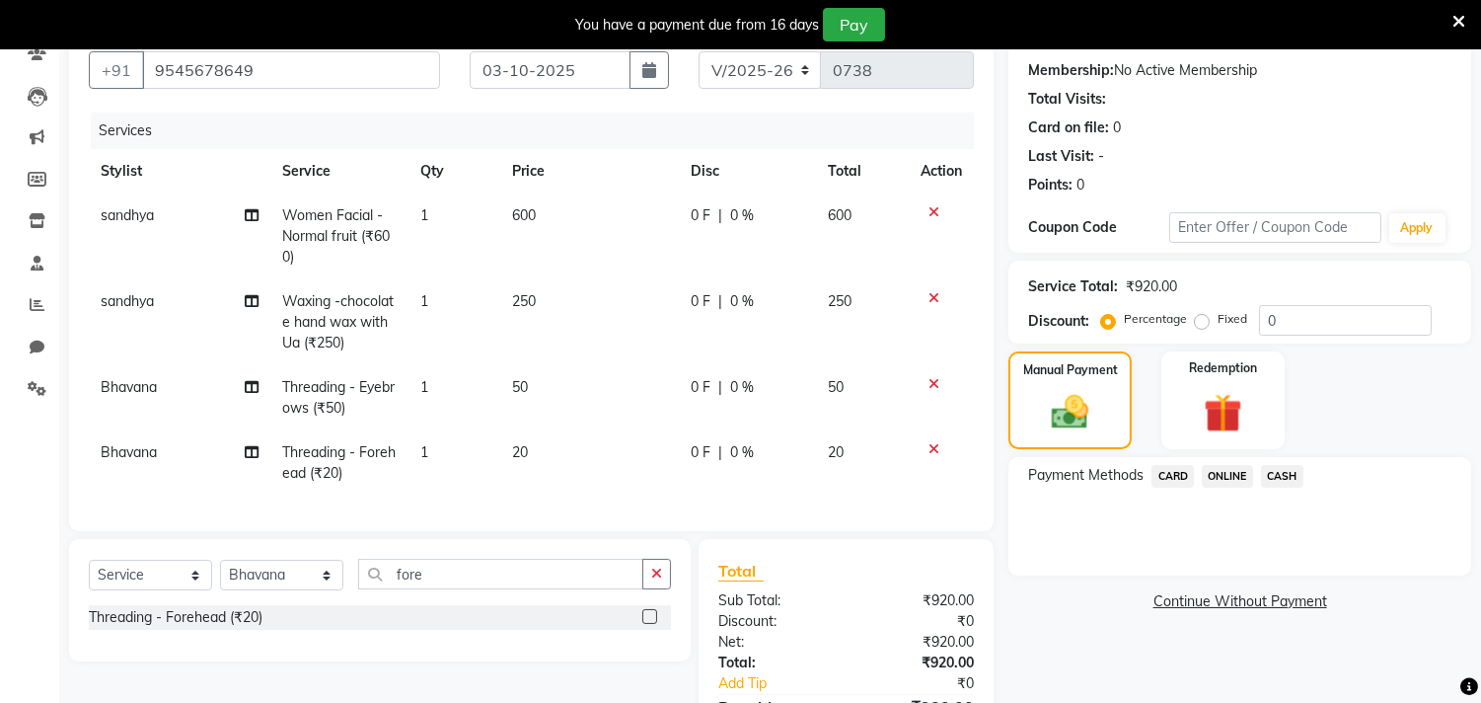
click at [1227, 474] on span "ONLINE" at bounding box center [1227, 476] width 51 height 23
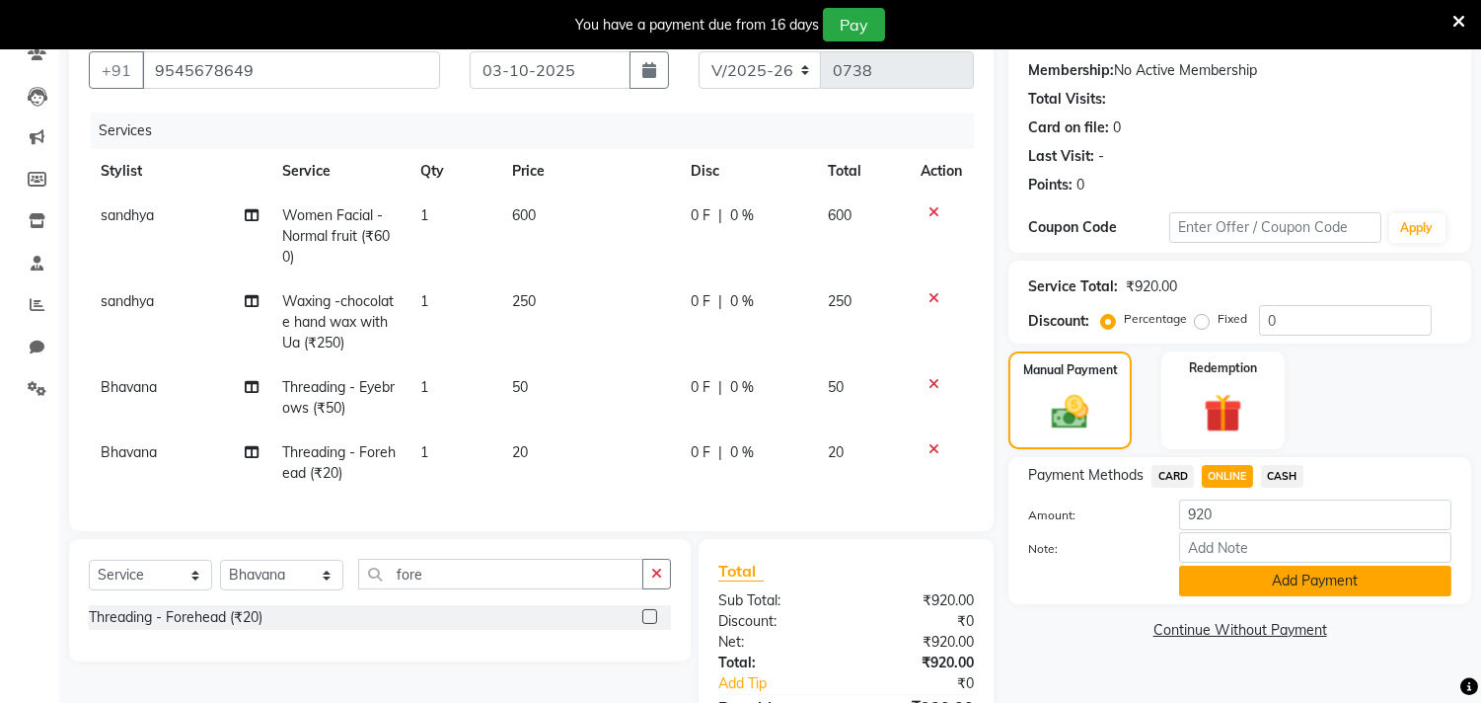
click at [1275, 574] on button "Add Payment" at bounding box center [1315, 580] width 272 height 31
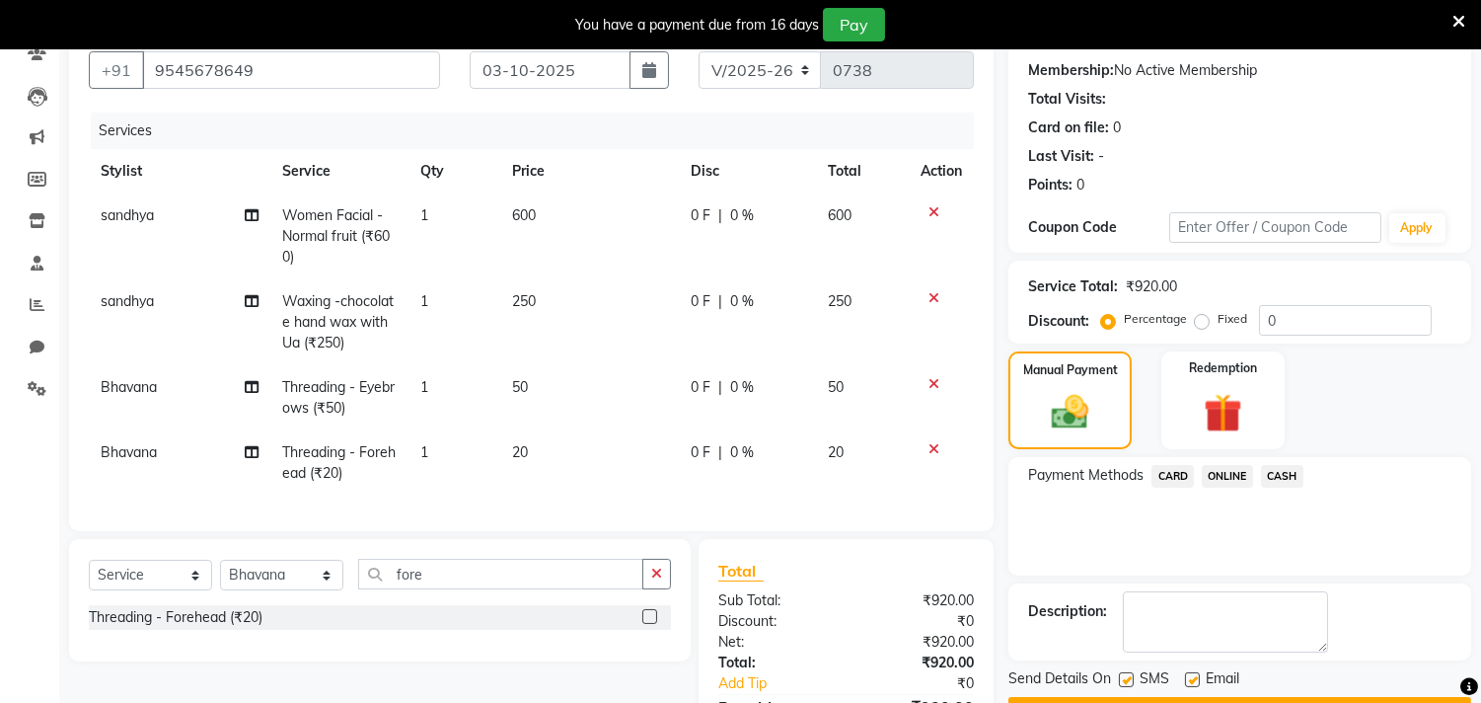
scroll to position [353, 0]
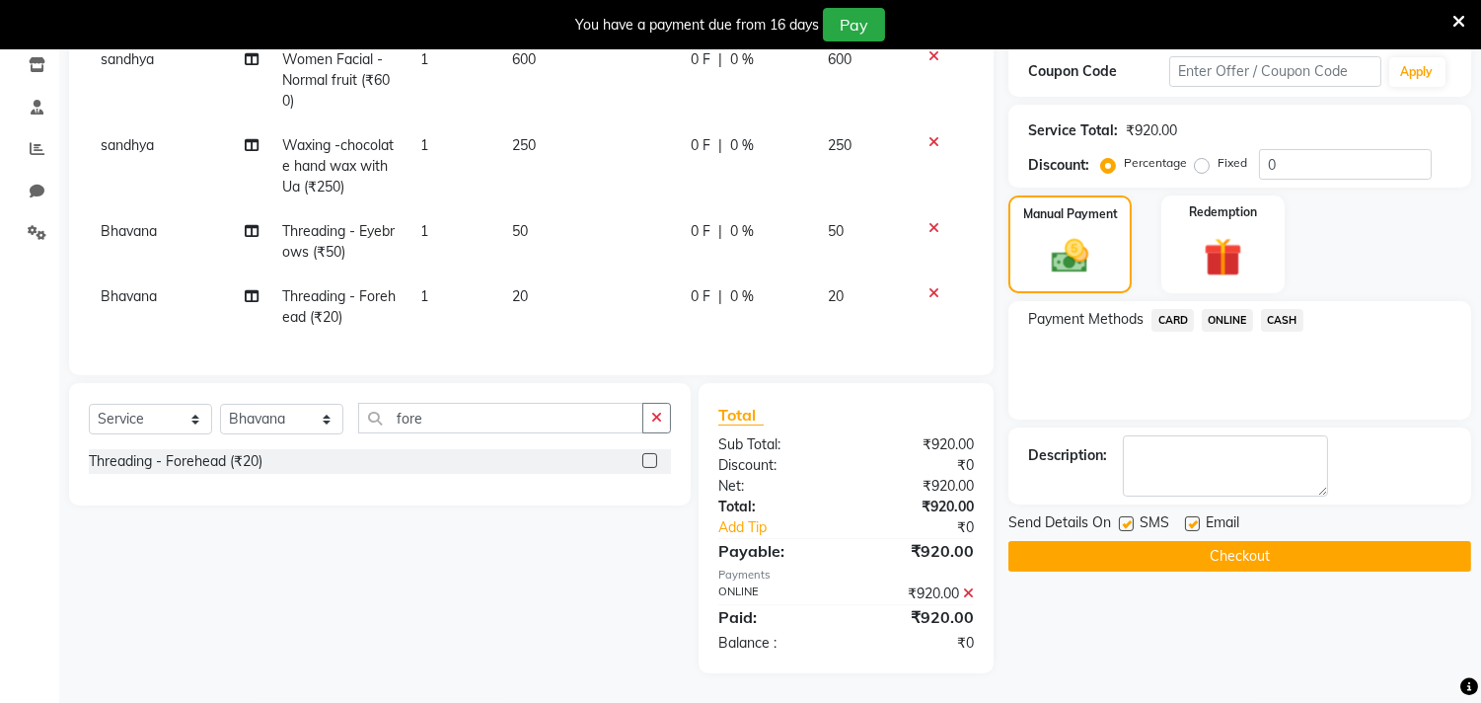
click at [1220, 541] on button "Checkout" at bounding box center [1239, 556] width 463 height 31
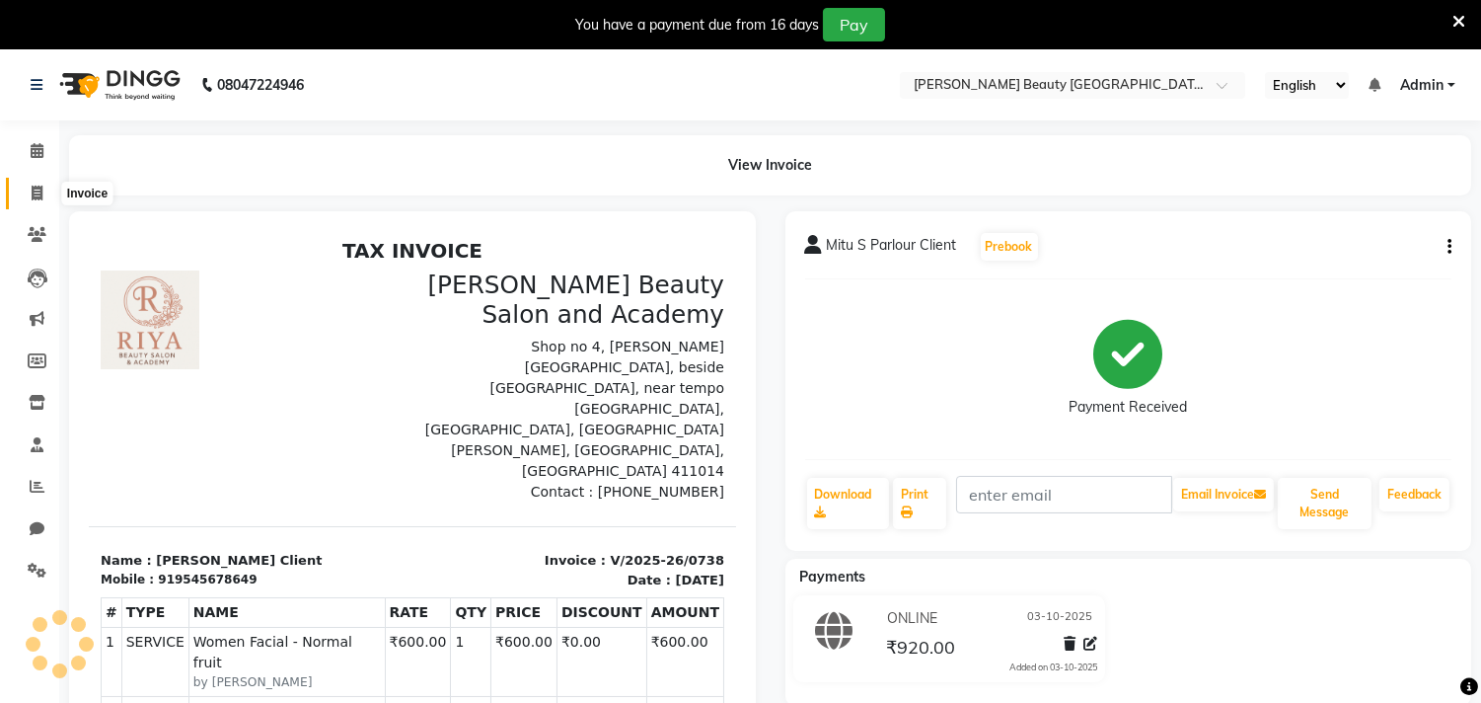
click at [33, 186] on icon at bounding box center [37, 193] width 11 height 15
select select "service"
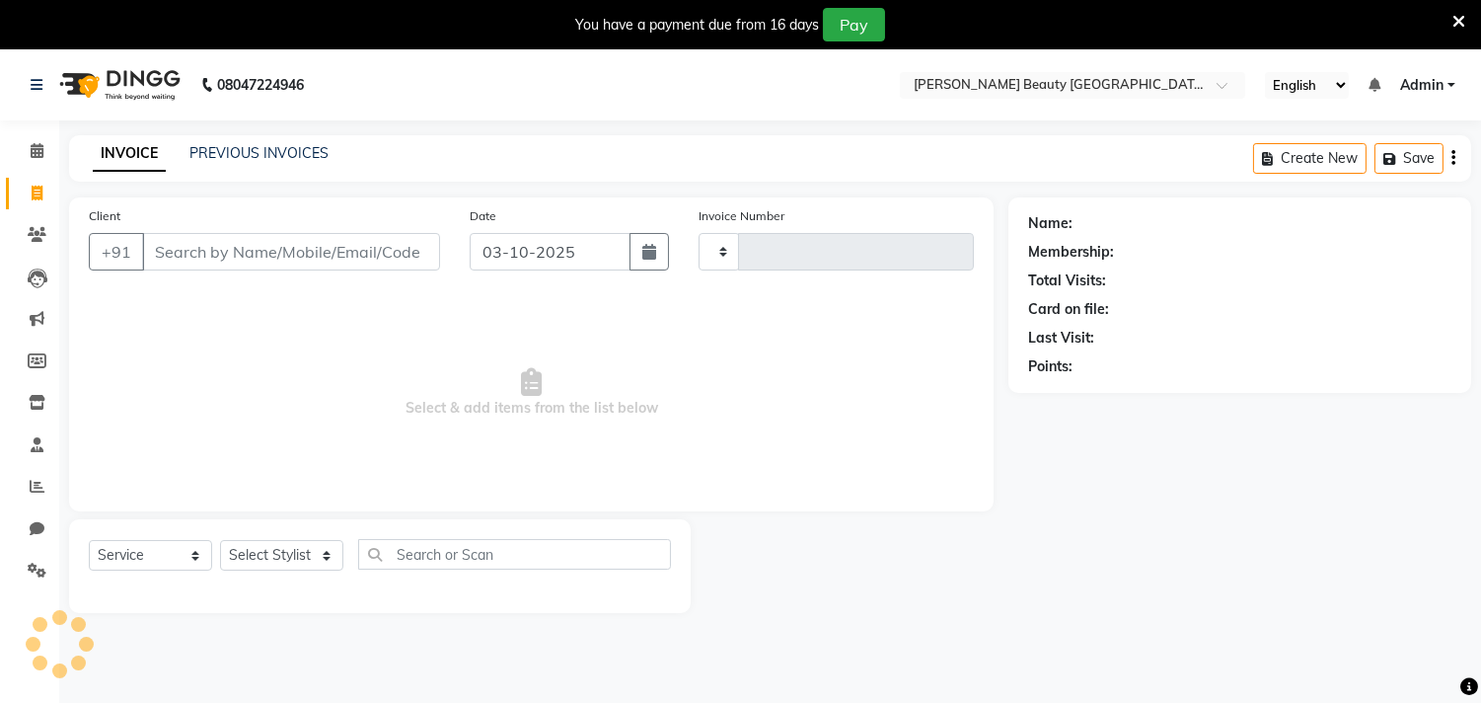
scroll to position [49, 0]
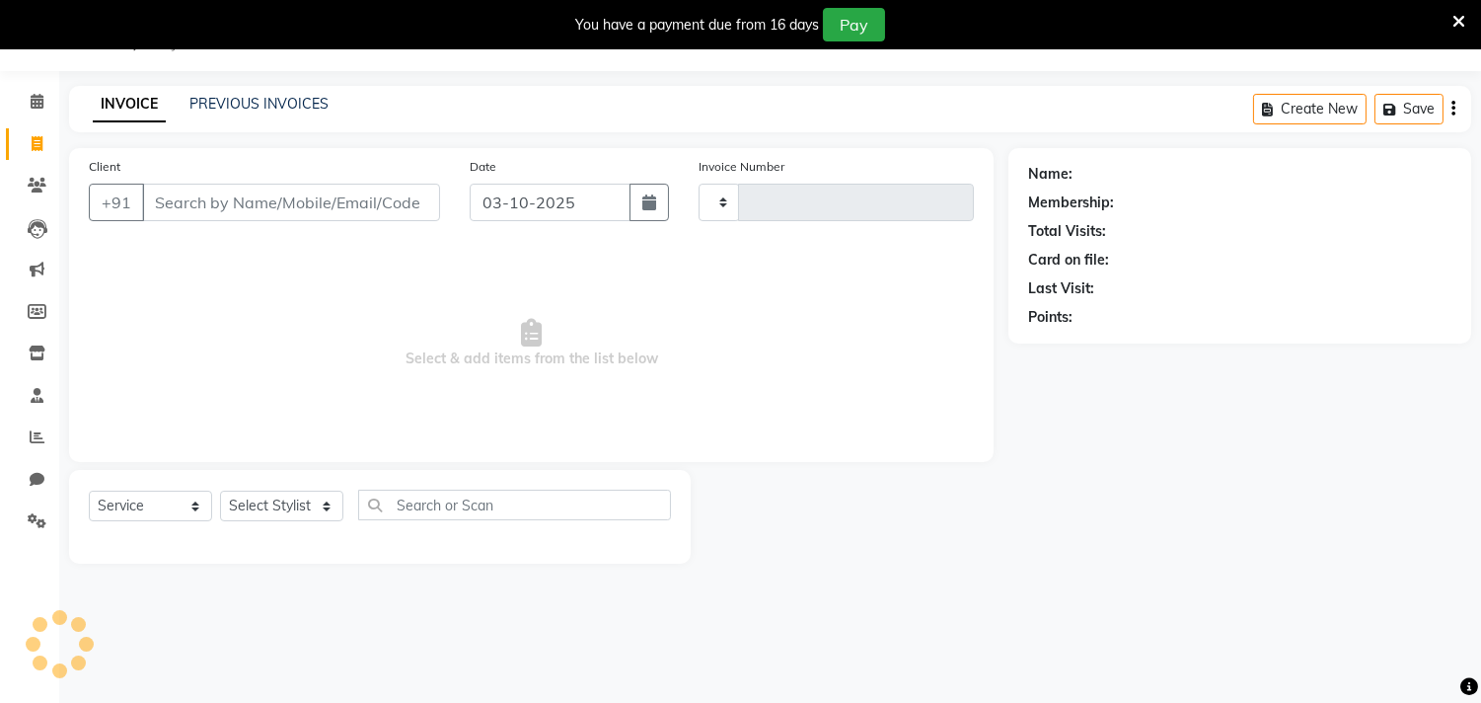
click at [323, 203] on input "Client" at bounding box center [291, 202] width 298 height 37
type input "7020040097"
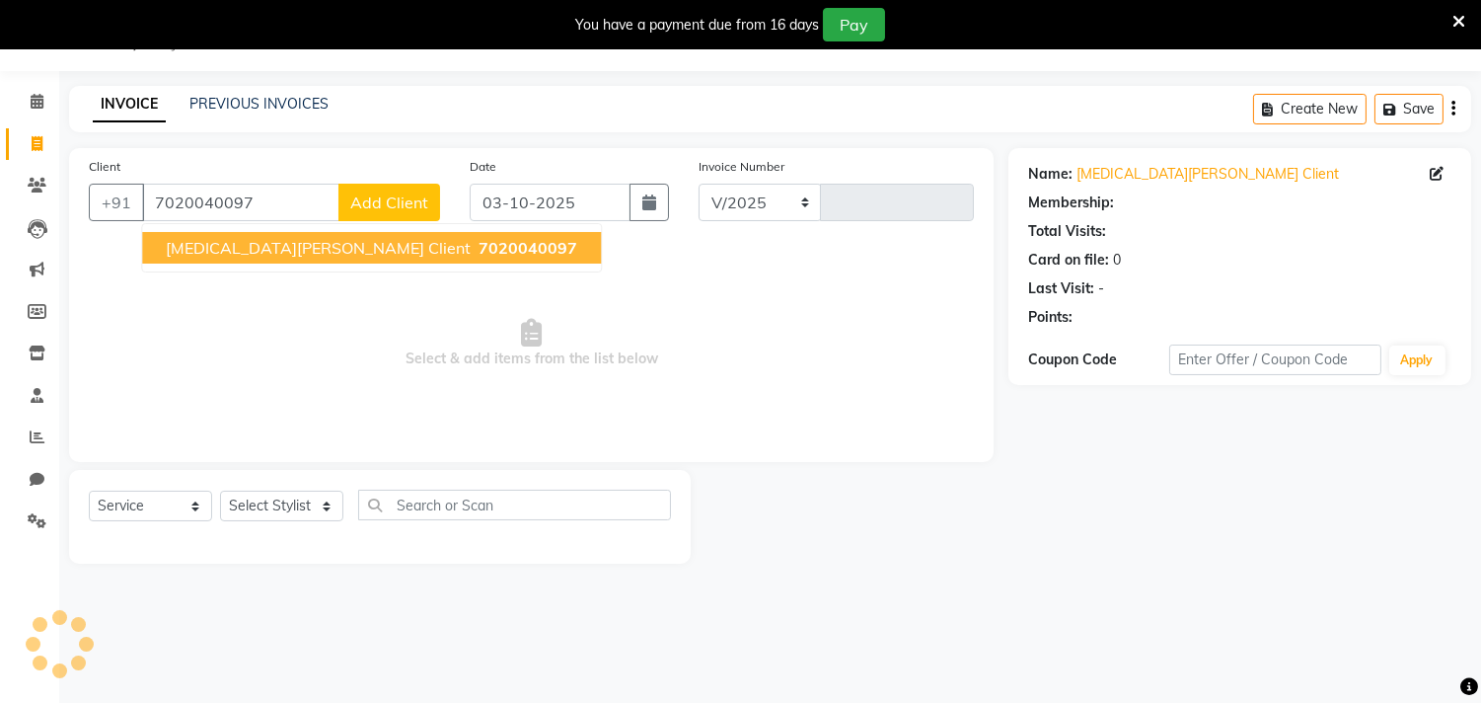
select select "8620"
type input "0739"
click at [258, 245] on span "[MEDICAL_DATA][PERSON_NAME] Client" at bounding box center [318, 248] width 305 height 20
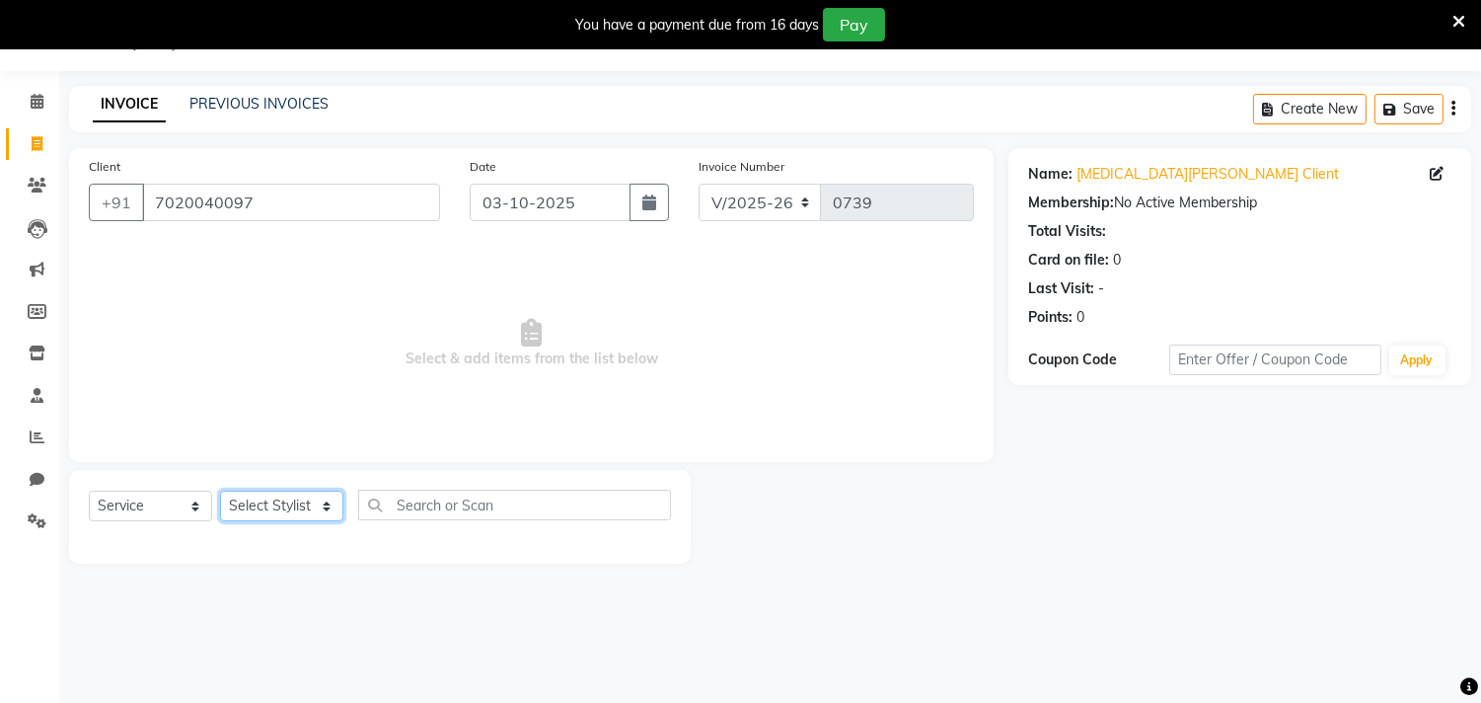
click at [330, 509] on select "Select Stylist Amla [PERSON_NAME] Anjali [PERSON_NAME] [PERSON_NAME] [PERSON_NA…" at bounding box center [281, 505] width 123 height 31
select select "91016"
click at [220, 491] on select "Select Stylist Amla [PERSON_NAME] Anjali [PERSON_NAME] [PERSON_NAME] [PERSON_NA…" at bounding box center [281, 505] width 123 height 31
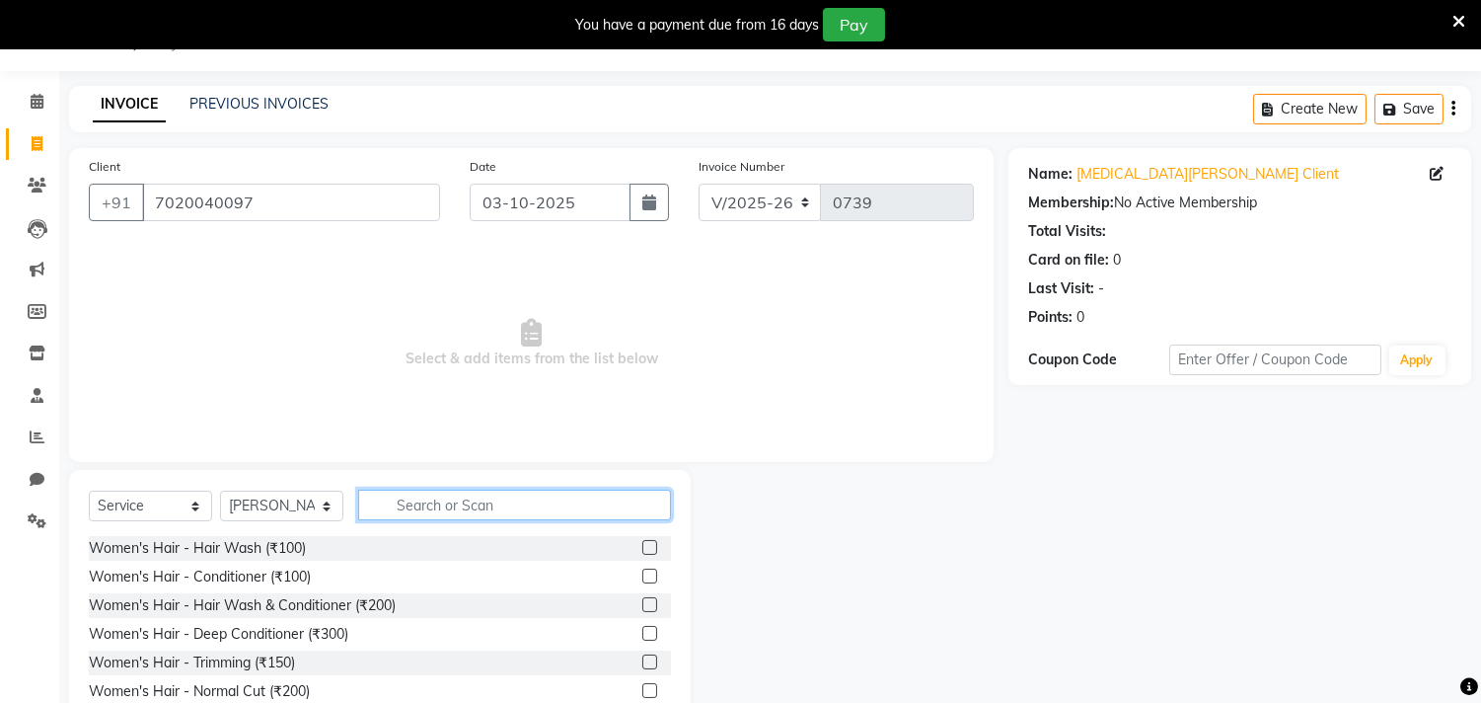
click at [401, 496] on input "text" at bounding box center [514, 504] width 313 height 31
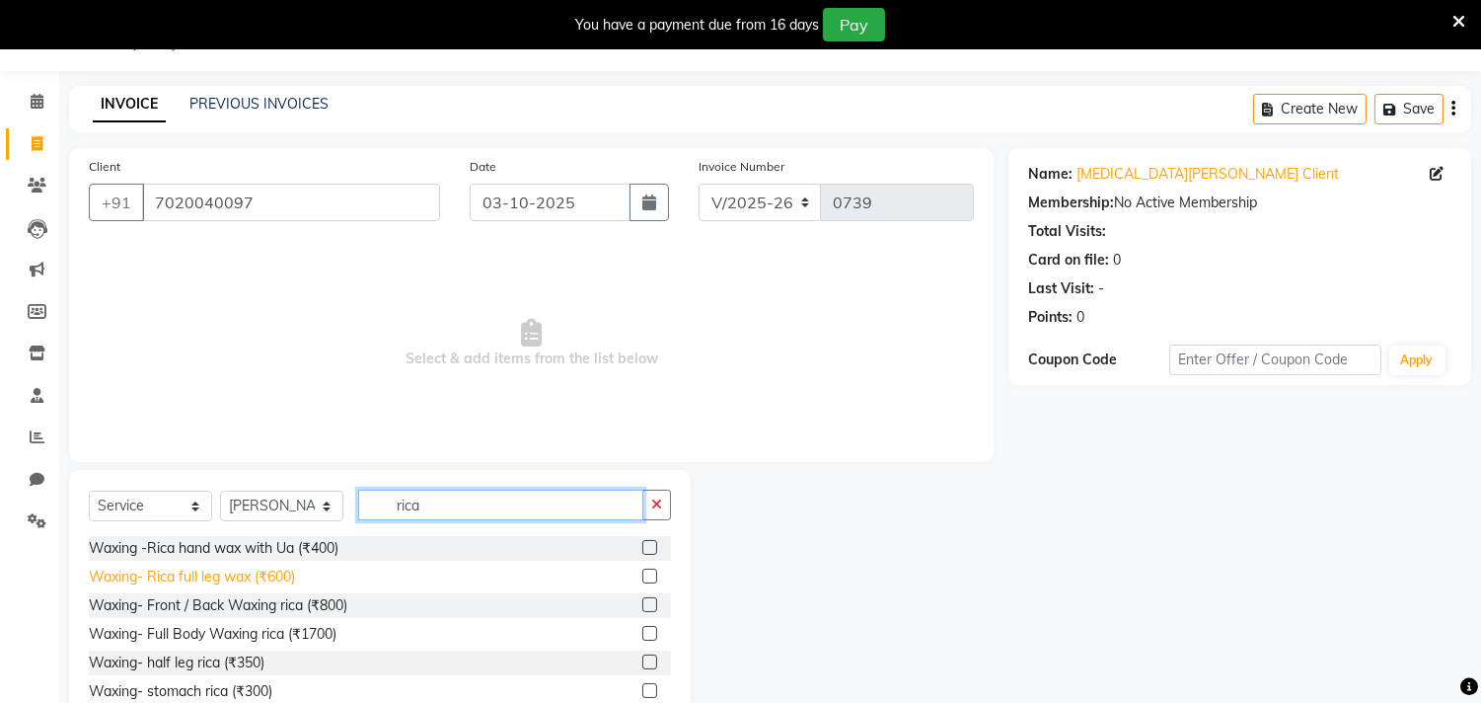
type input "rica"
click at [248, 575] on div "Waxing- Rica full leg wax (₹600)" at bounding box center [192, 576] width 206 height 21
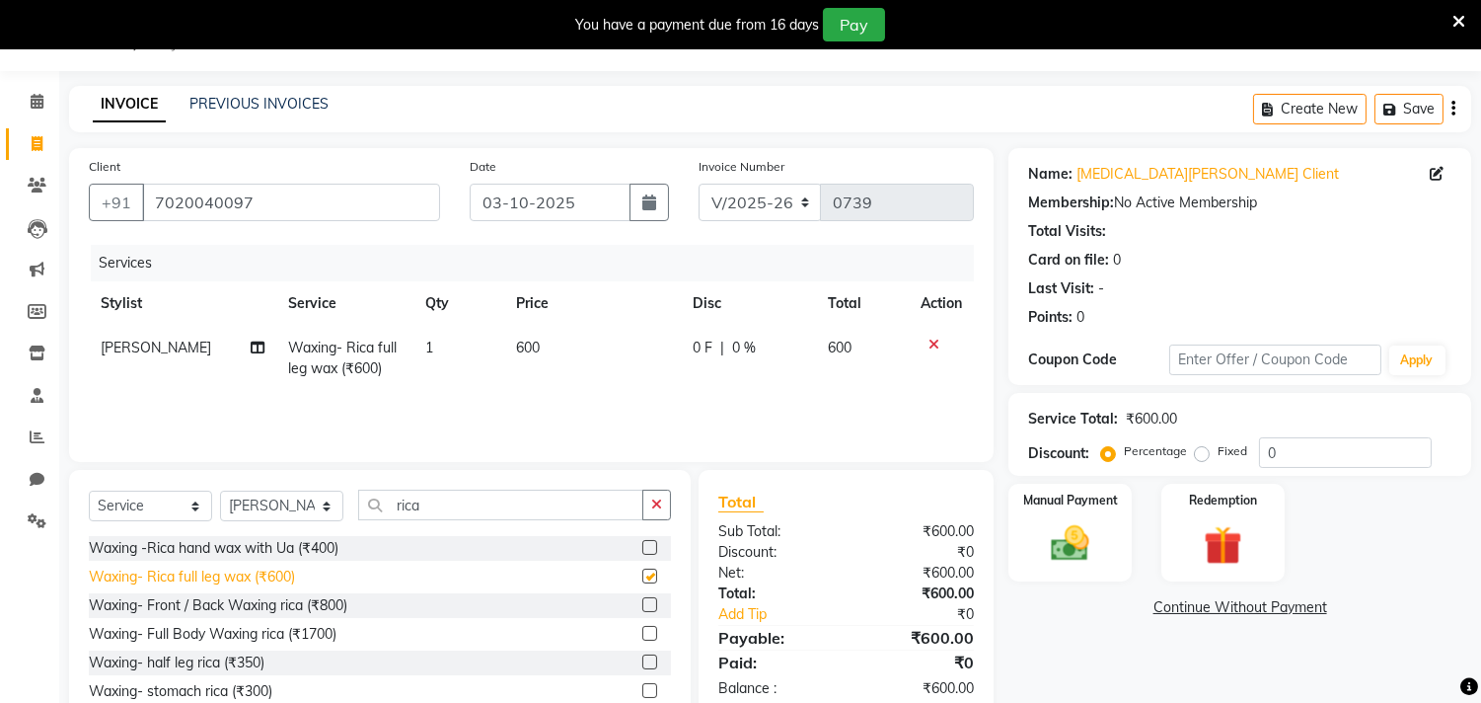
checkbox input "false"
click at [327, 507] on select "Select Stylist Amla [PERSON_NAME] Anjali [PERSON_NAME] [PERSON_NAME] [PERSON_NA…" at bounding box center [281, 505] width 123 height 31
select select "87285"
click at [220, 491] on select "Select Stylist Amla [PERSON_NAME] Anjali [PERSON_NAME] [PERSON_NAME] [PERSON_NA…" at bounding box center [281, 505] width 123 height 31
click at [447, 487] on div "Select Service Product Membership Package Voucher Prepaid Gift Card Select Styl…" at bounding box center [380, 615] width 622 height 291
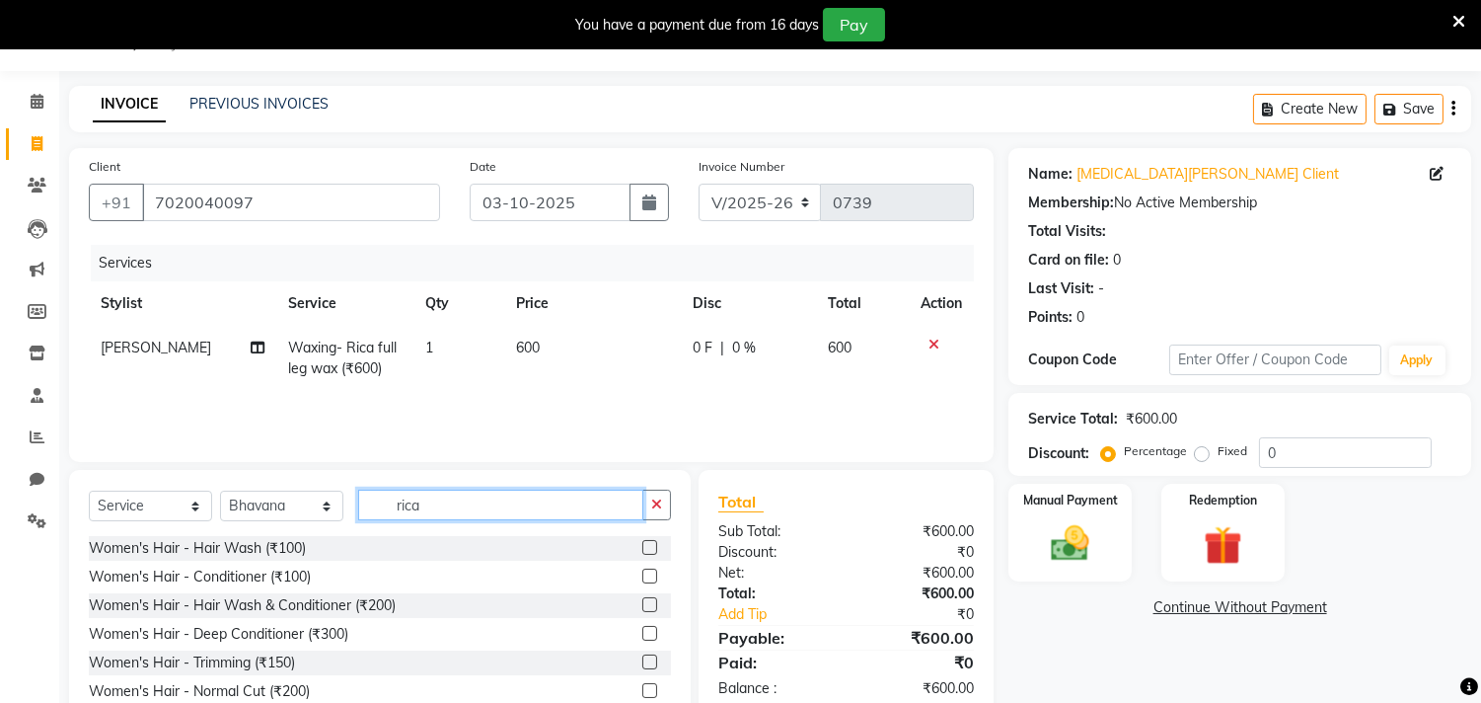
click at [447, 508] on input "rica" at bounding box center [500, 504] width 285 height 31
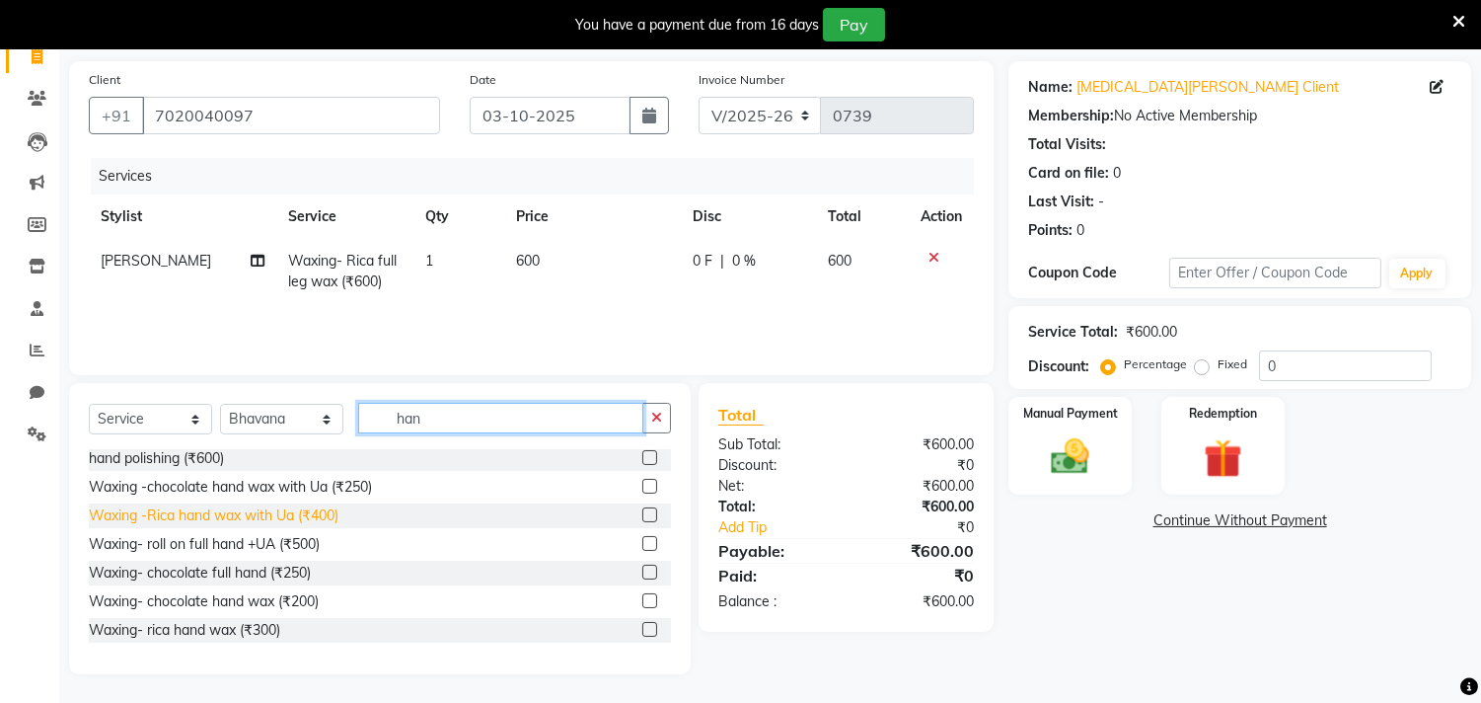
type input "han"
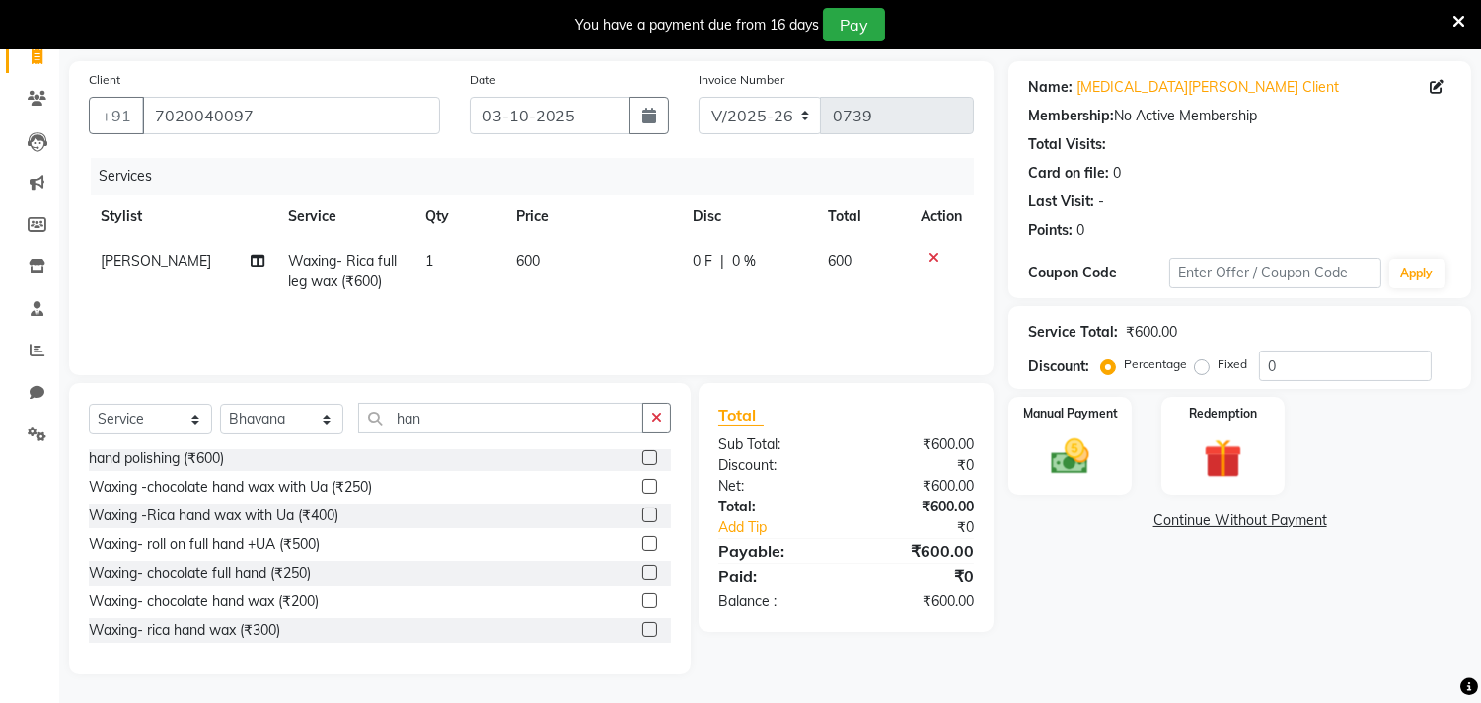
click at [185, 513] on div "Waxing -Rica hand wax with Ua (₹400)" at bounding box center [214, 515] width 250 height 21
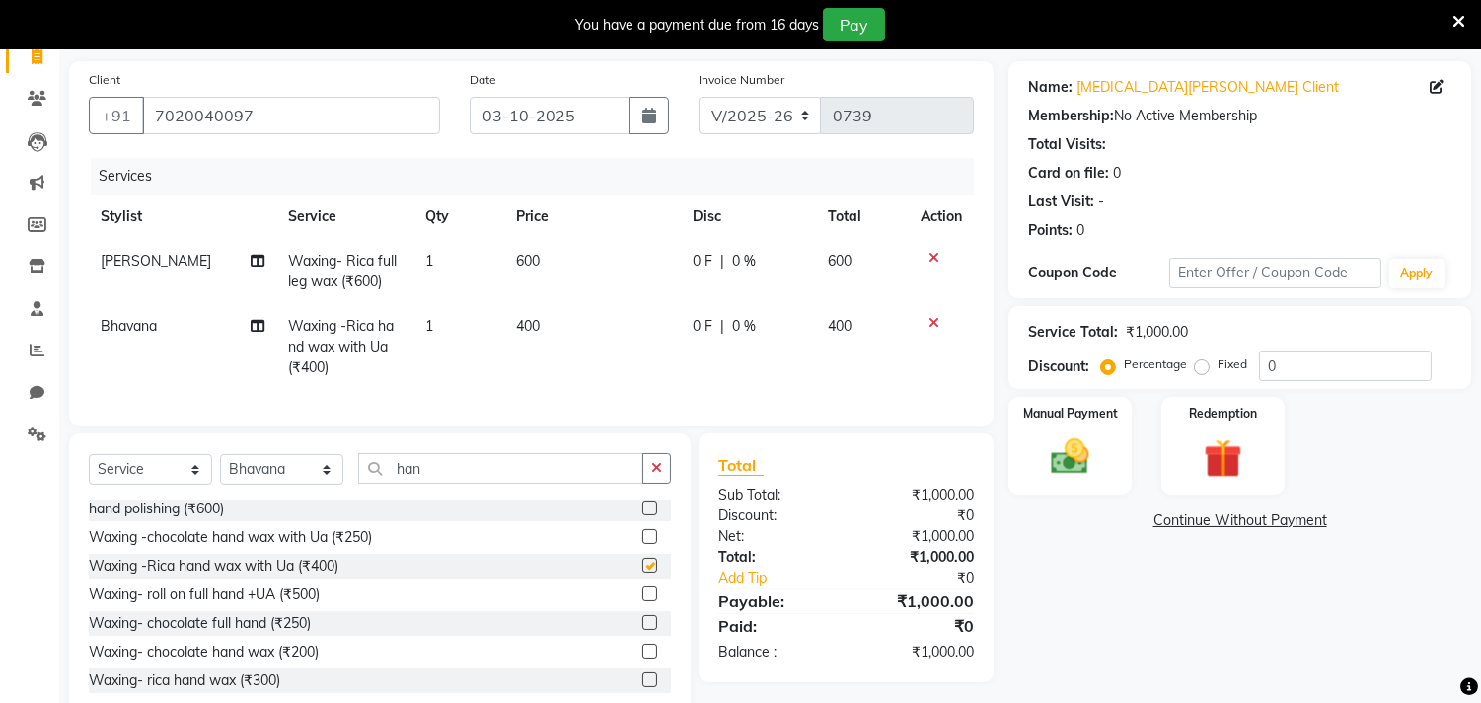
checkbox input "false"
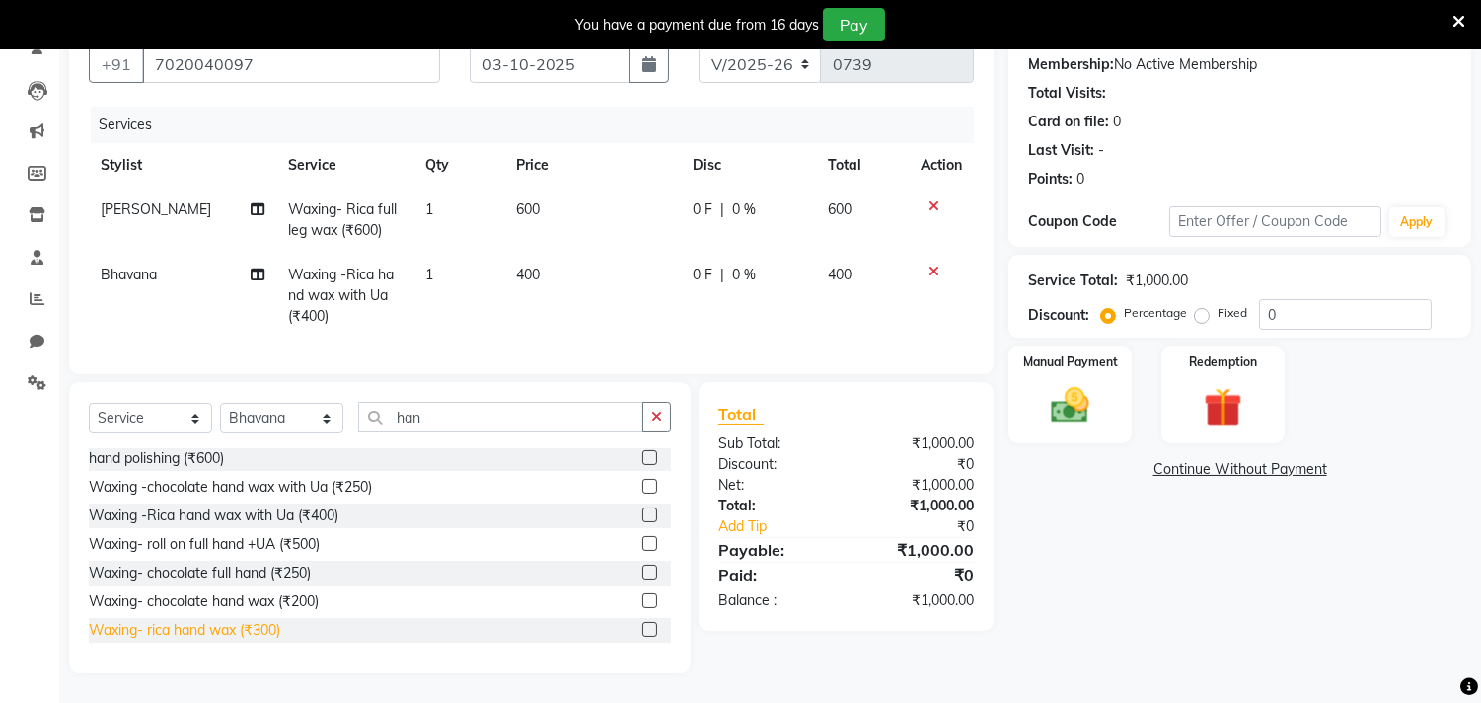
click at [185, 629] on div "Waxing- rica hand wax (₹300)" at bounding box center [184, 630] width 191 height 21
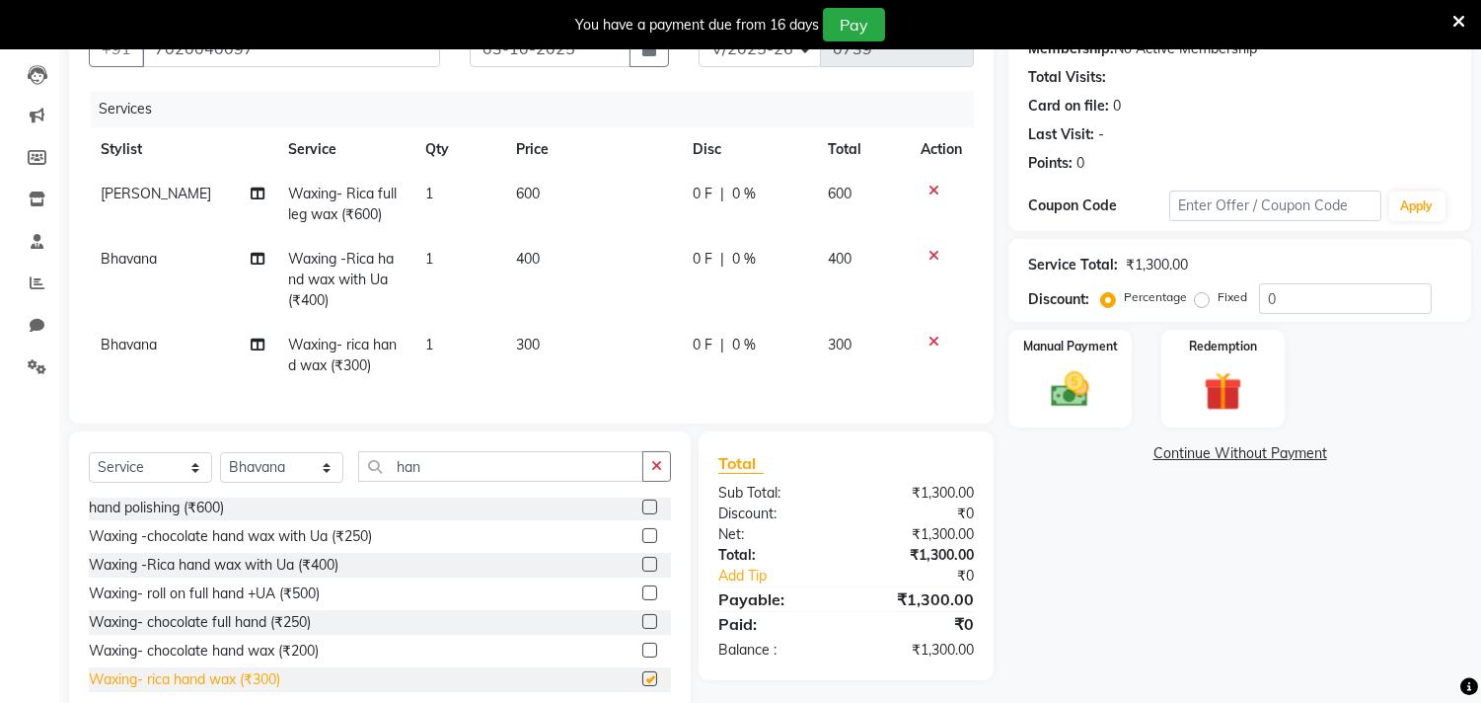
checkbox input "false"
click at [934, 253] on icon at bounding box center [934, 256] width 11 height 14
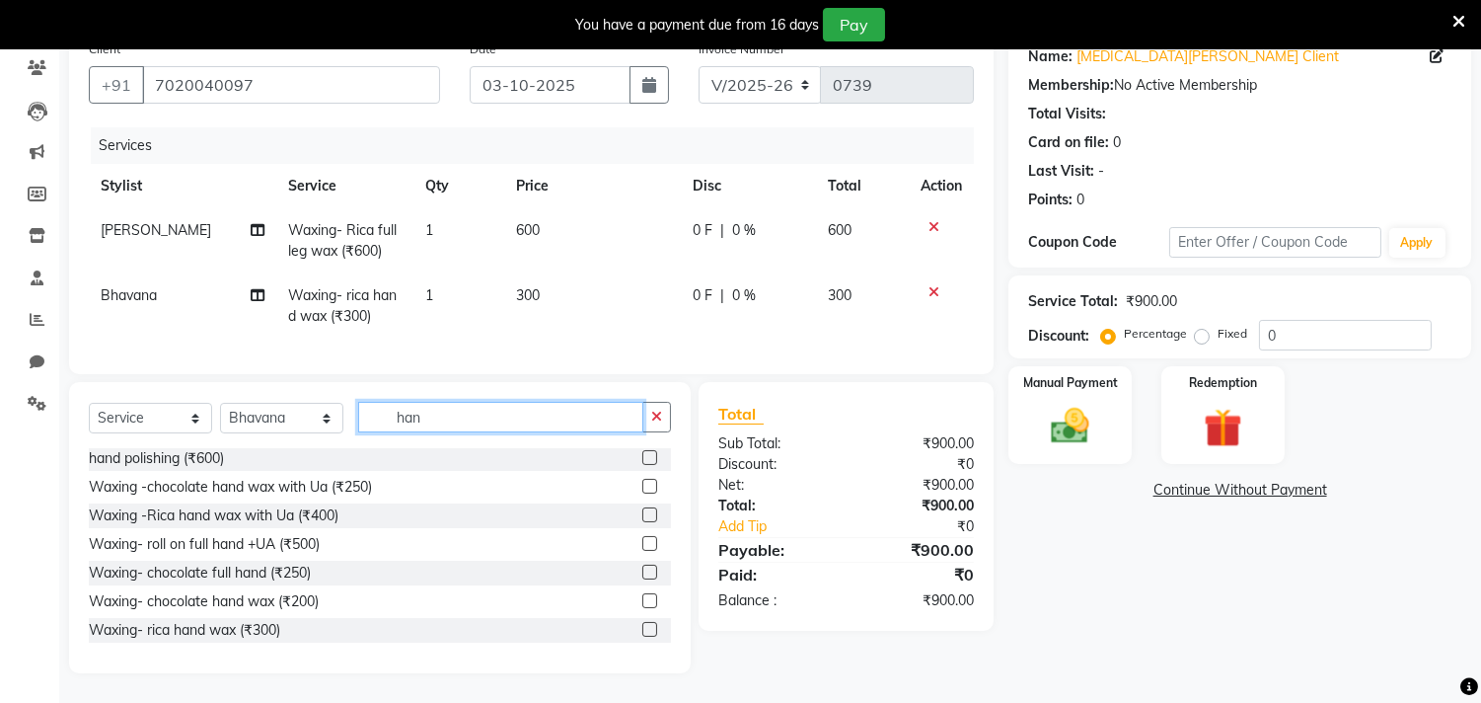
click at [458, 415] on input "han" at bounding box center [500, 417] width 285 height 31
click at [459, 414] on input "han" at bounding box center [500, 417] width 285 height 31
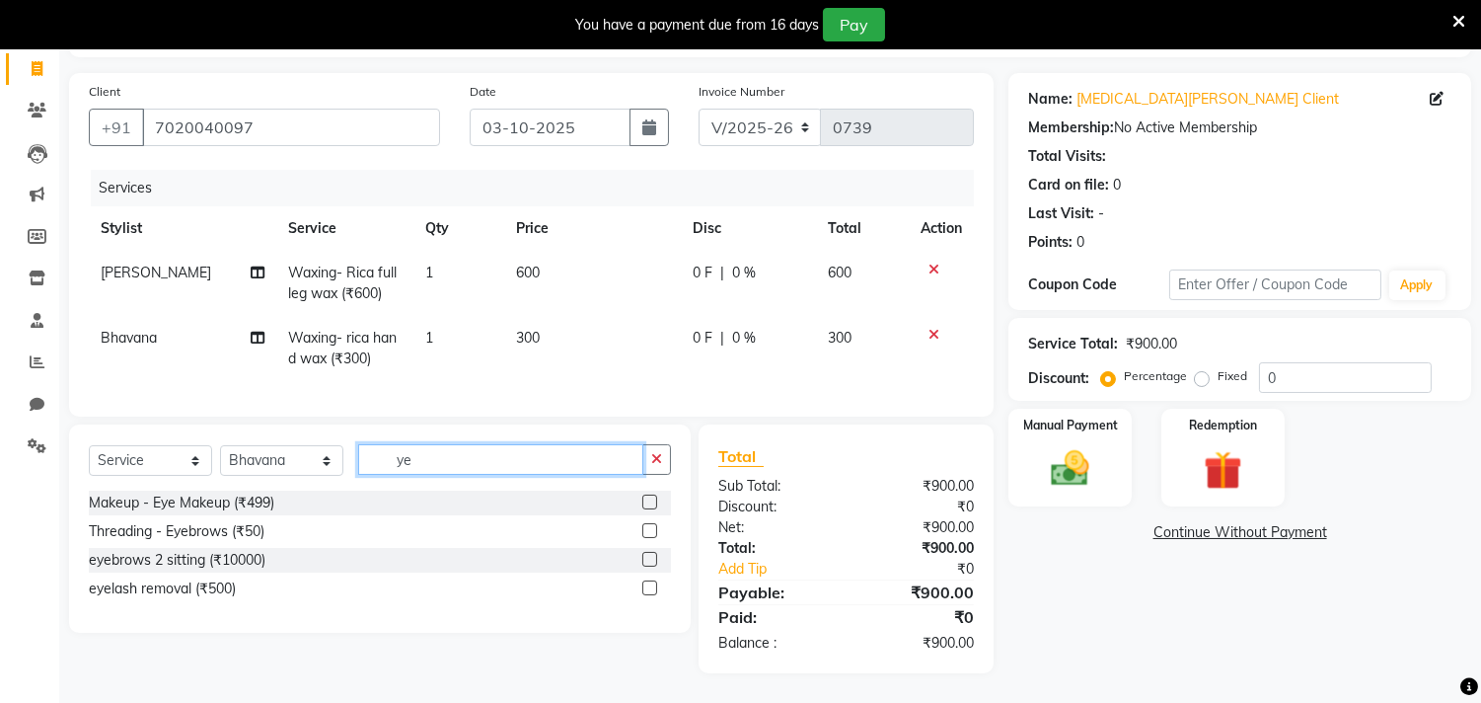
scroll to position [140, 0]
type input "ye"
click at [240, 535] on div "Threading - Eyebrows (₹50)" at bounding box center [177, 531] width 176 height 21
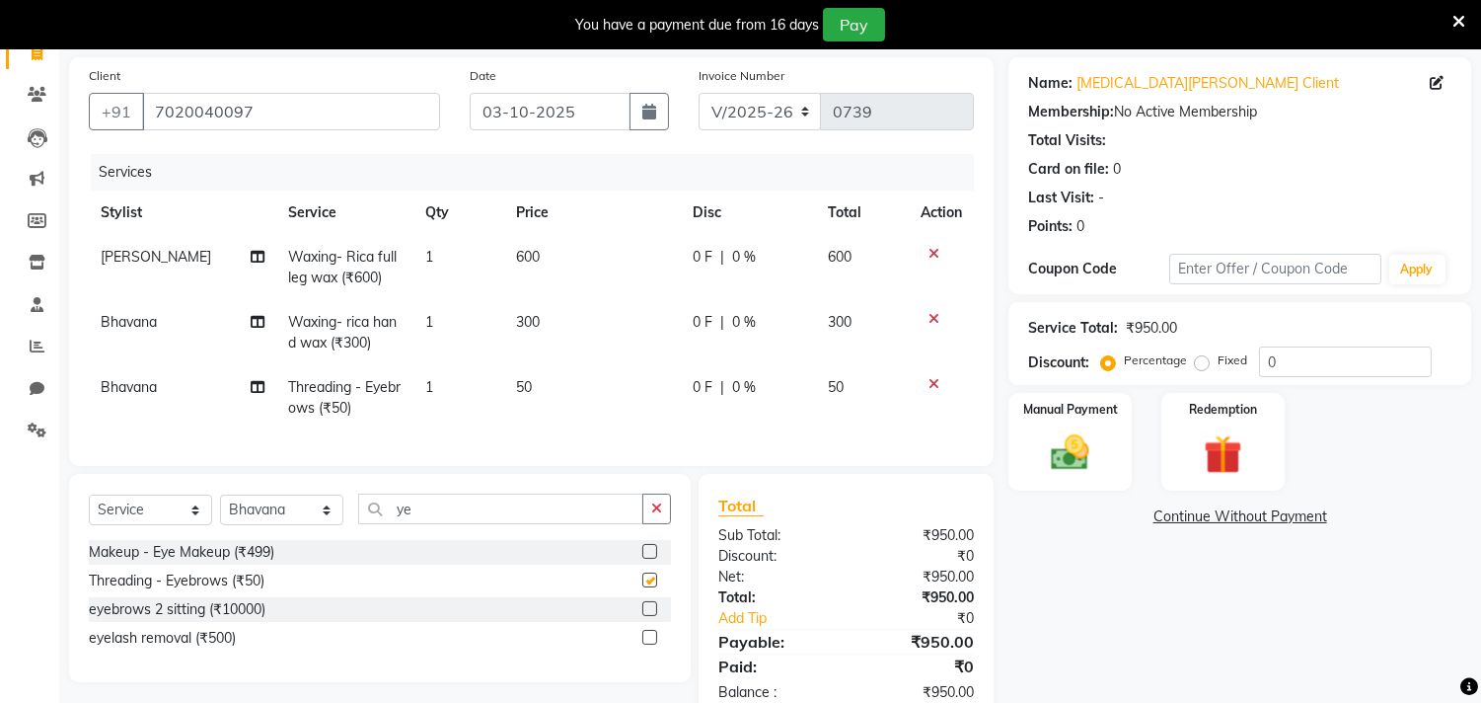
checkbox input "false"
click at [468, 524] on input "ye" at bounding box center [500, 508] width 285 height 31
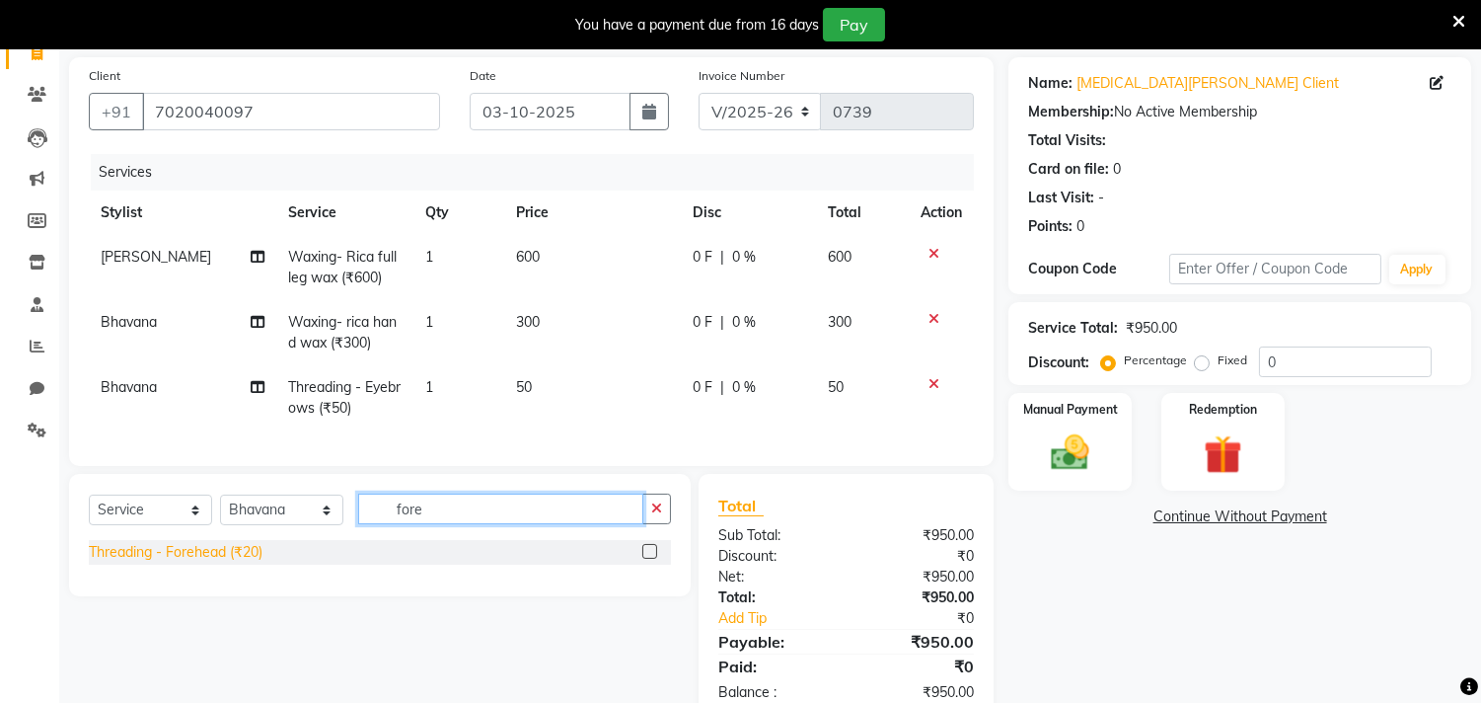
type input "fore"
click at [248, 562] on div "Threading - Forehead (₹20)" at bounding box center [176, 552] width 174 height 21
checkbox input "false"
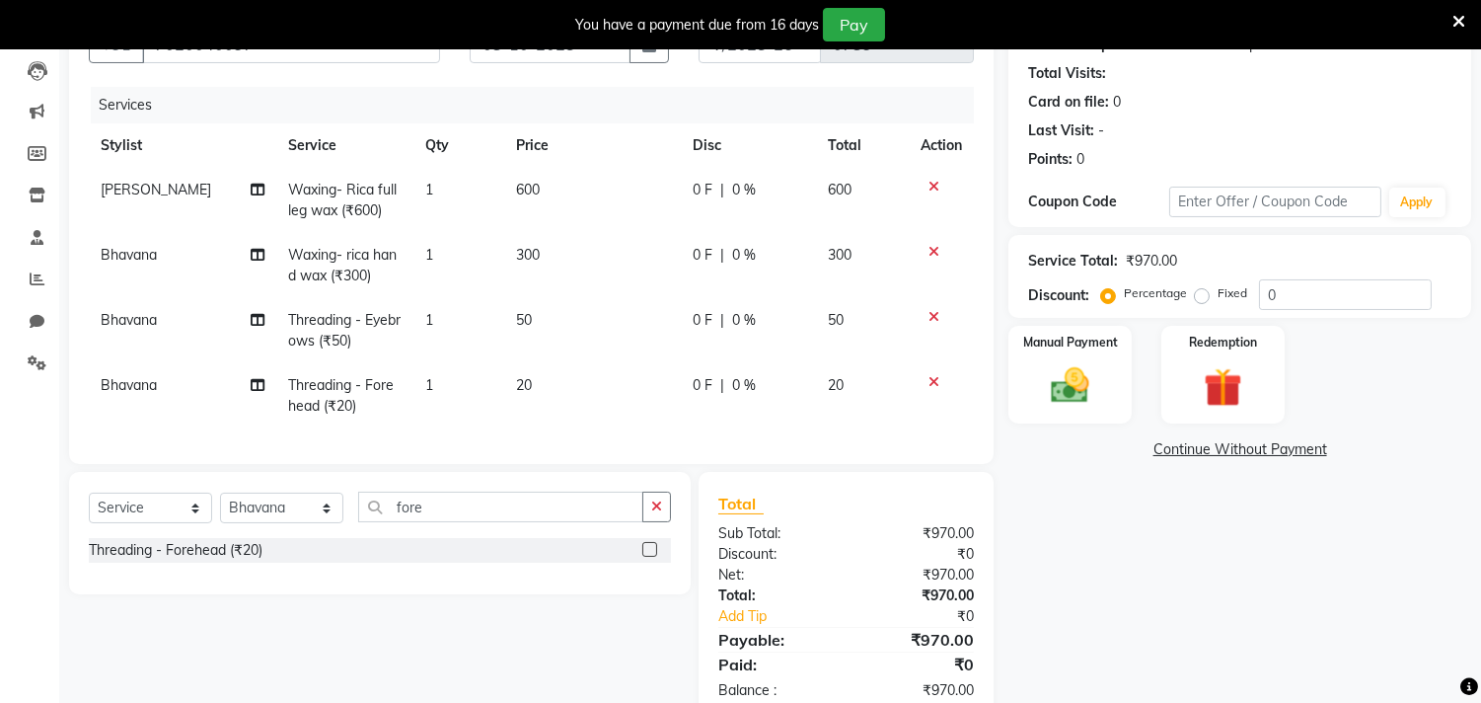
scroll to position [270, 0]
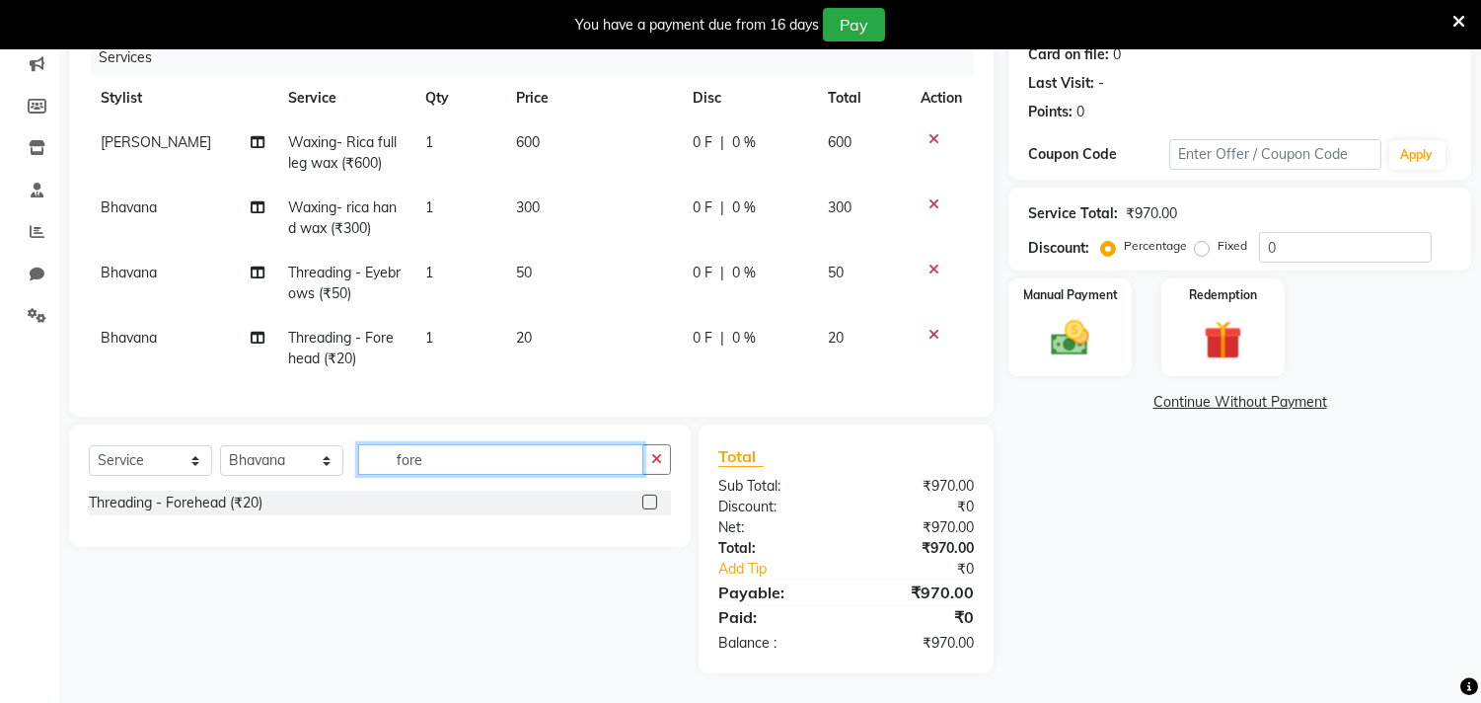
click at [452, 455] on input "fore" at bounding box center [500, 459] width 285 height 31
type input "upp"
click at [189, 529] on div "Upper Lips Wax (₹50)" at bounding box center [158, 531] width 138 height 21
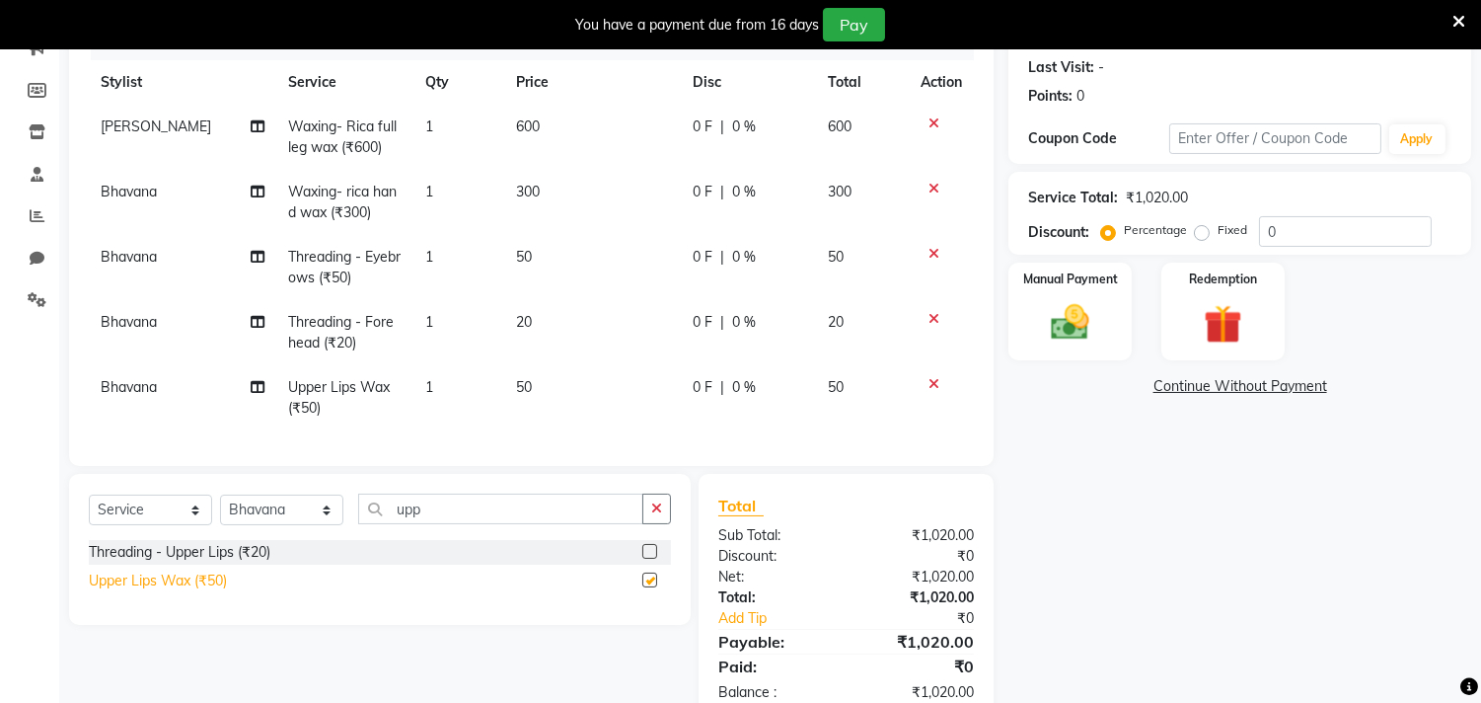
checkbox input "false"
click at [478, 521] on input "upp" at bounding box center [500, 508] width 285 height 31
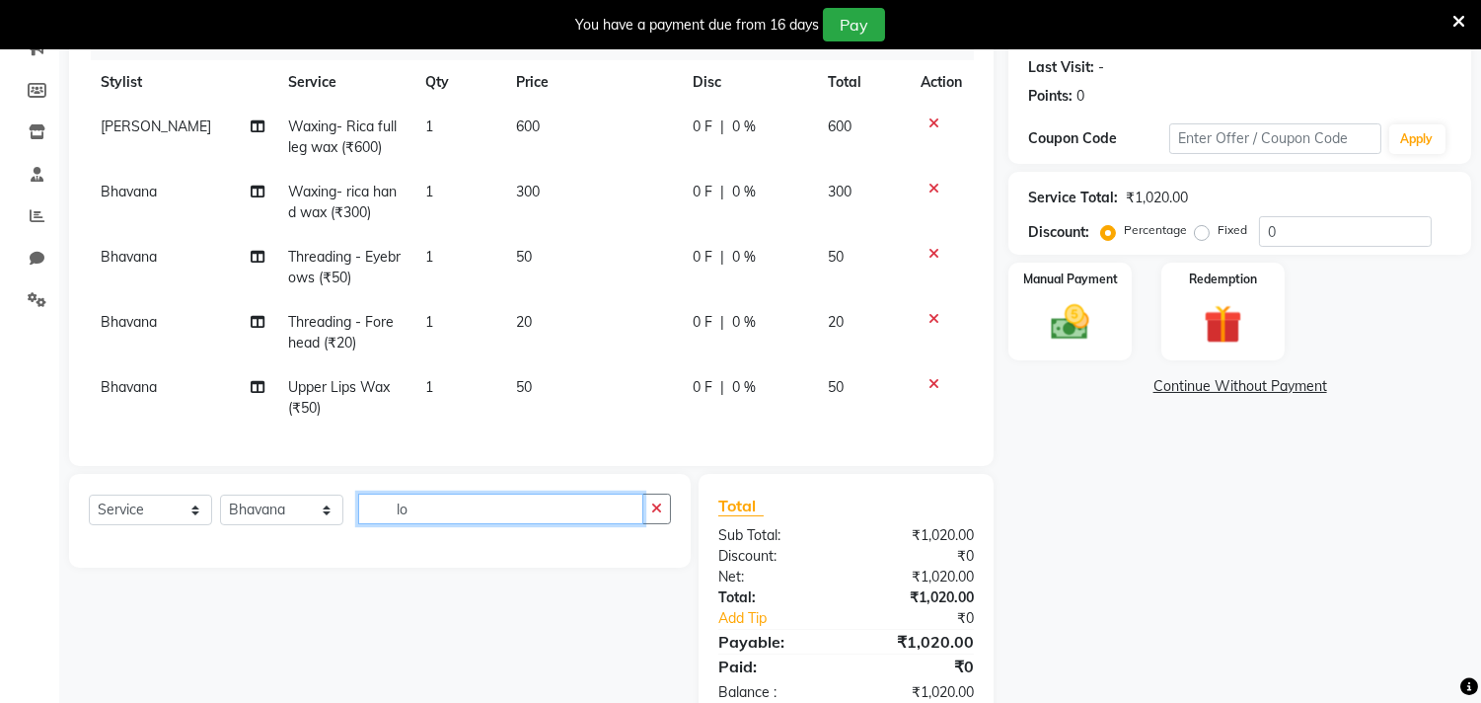
type input "l"
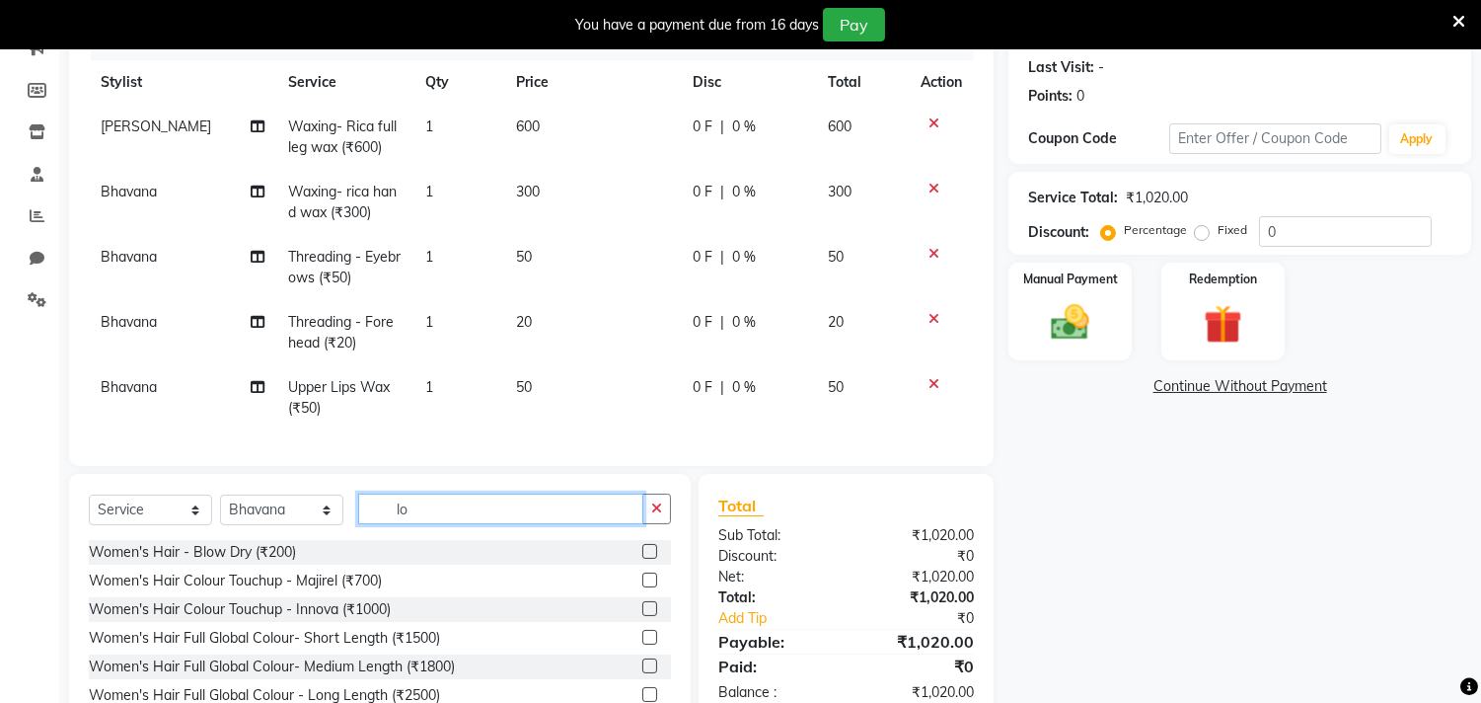
type input "l"
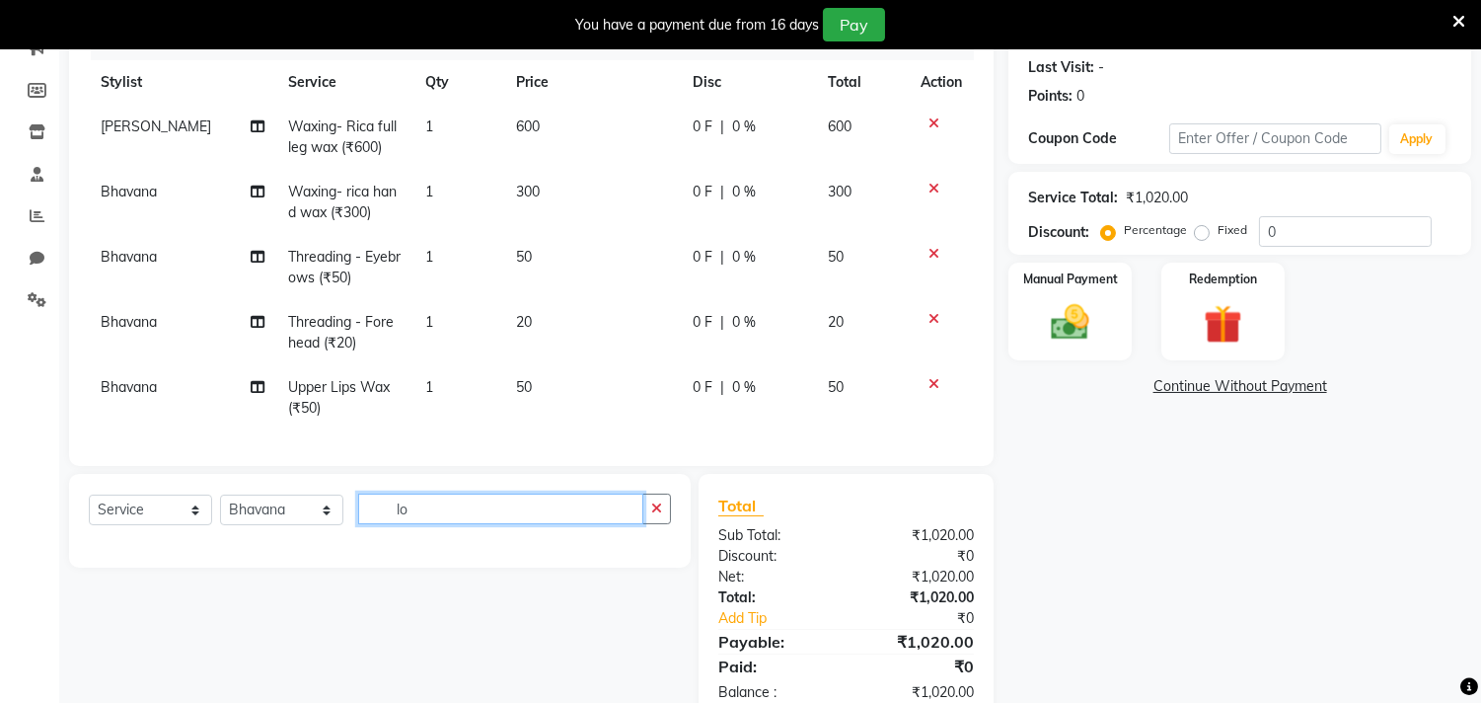
type input "l"
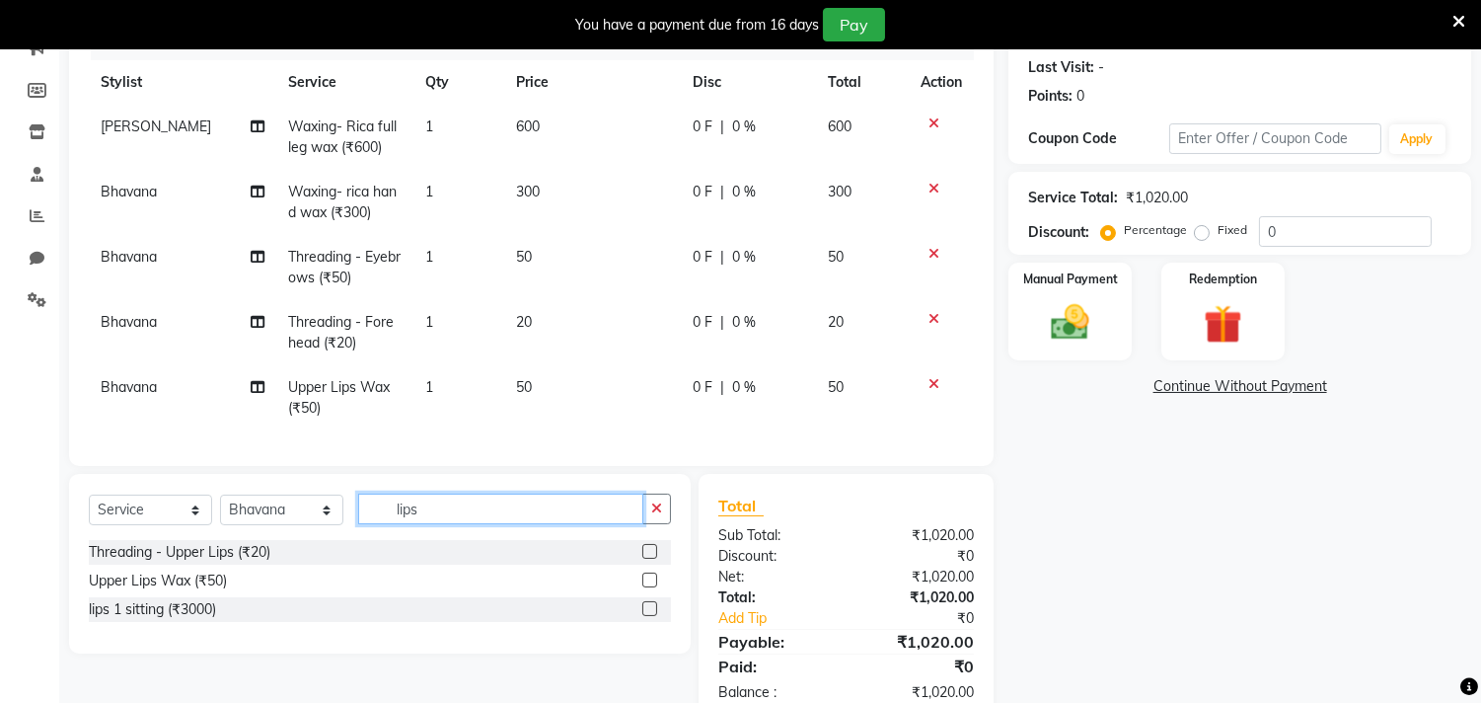
type input "lips"
click at [938, 380] on div at bounding box center [941, 384] width 41 height 14
click at [929, 317] on icon at bounding box center [934, 319] width 11 height 14
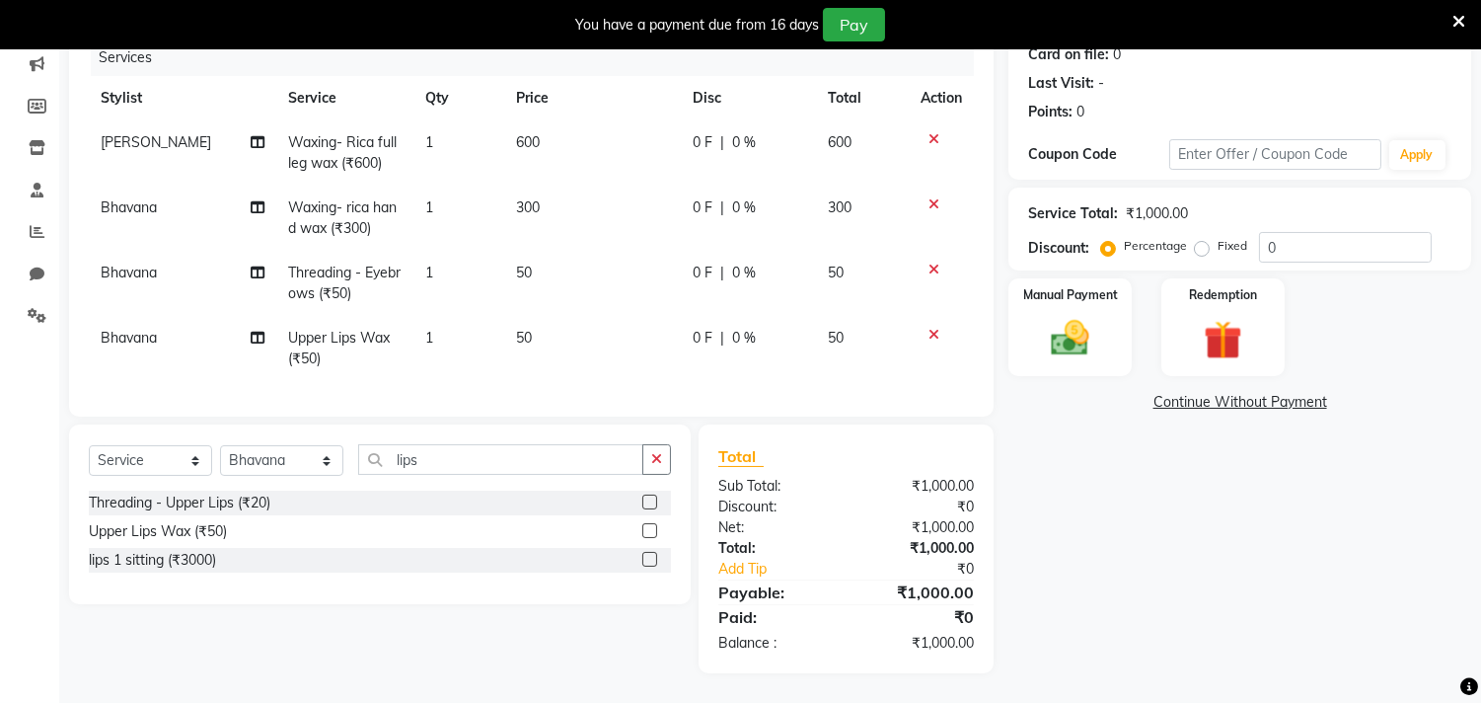
click at [931, 262] on icon at bounding box center [934, 269] width 11 height 14
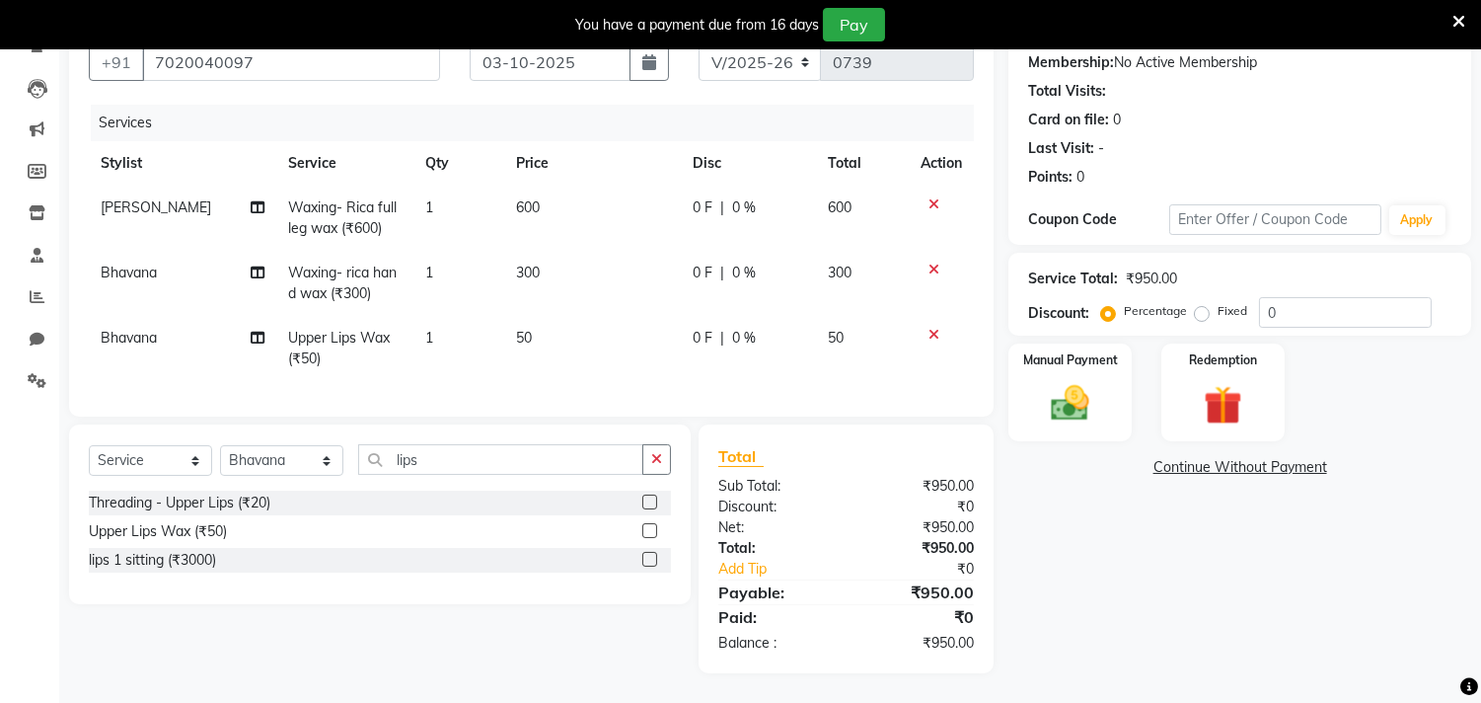
click at [926, 328] on div at bounding box center [941, 335] width 41 height 14
click at [932, 328] on icon at bounding box center [934, 335] width 11 height 14
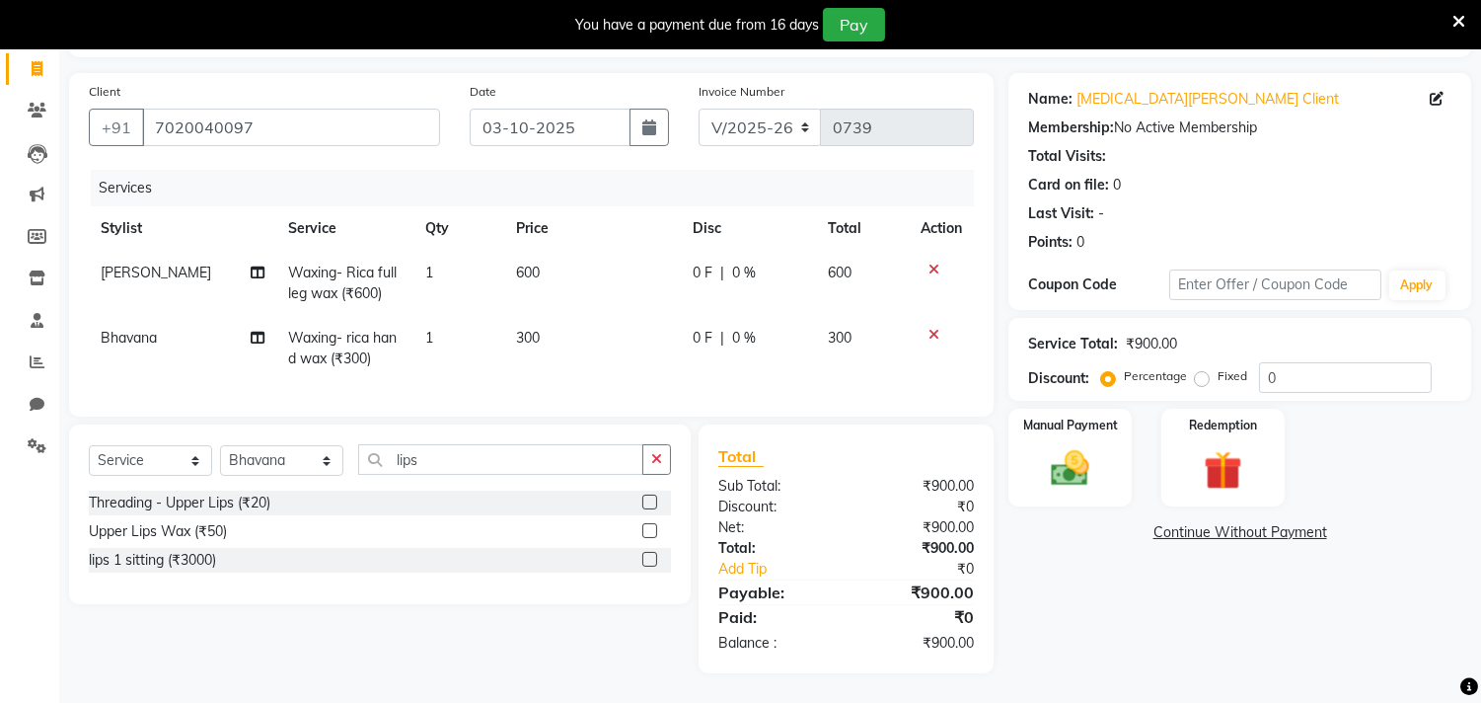
scroll to position [140, 0]
click at [471, 461] on input "lips" at bounding box center [500, 459] width 285 height 31
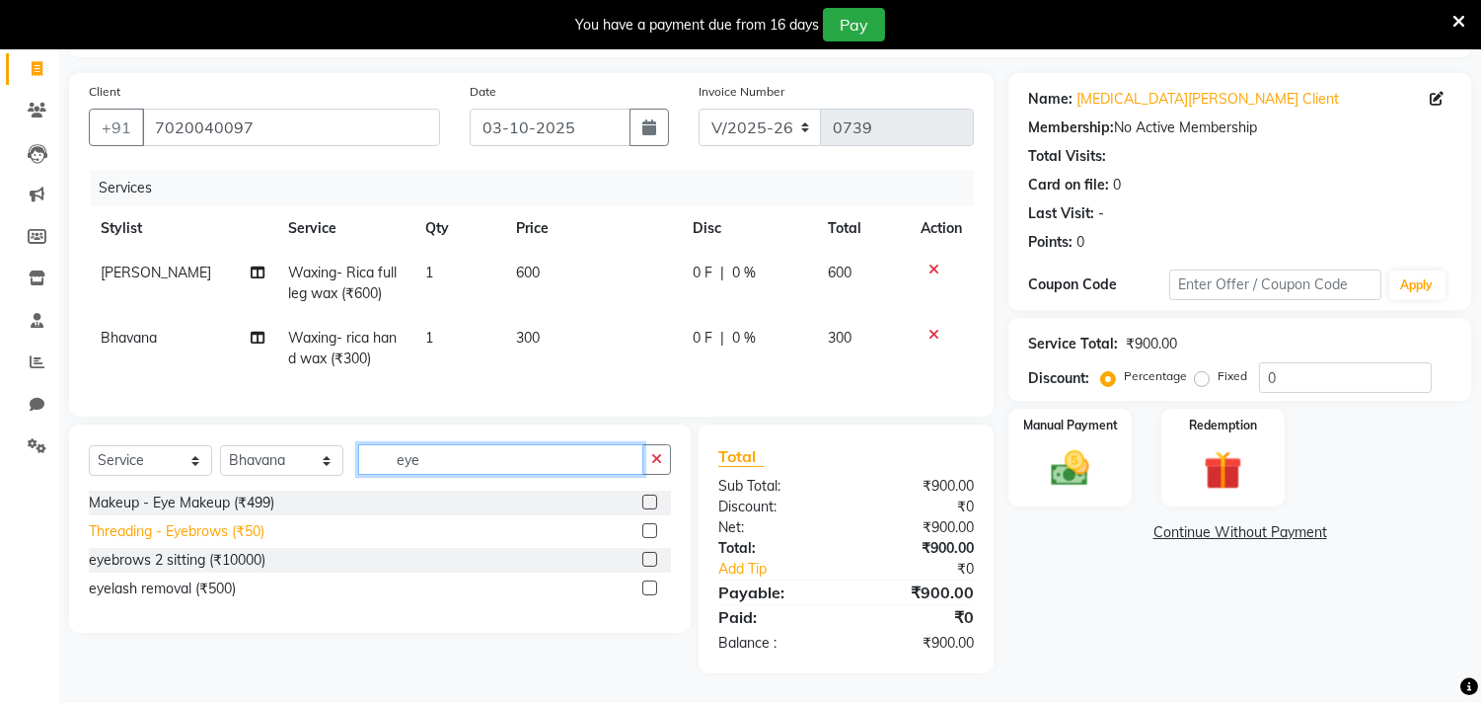
type input "eye"
click at [170, 529] on div "Threading - Eyebrows (₹50)" at bounding box center [177, 531] width 176 height 21
checkbox input "false"
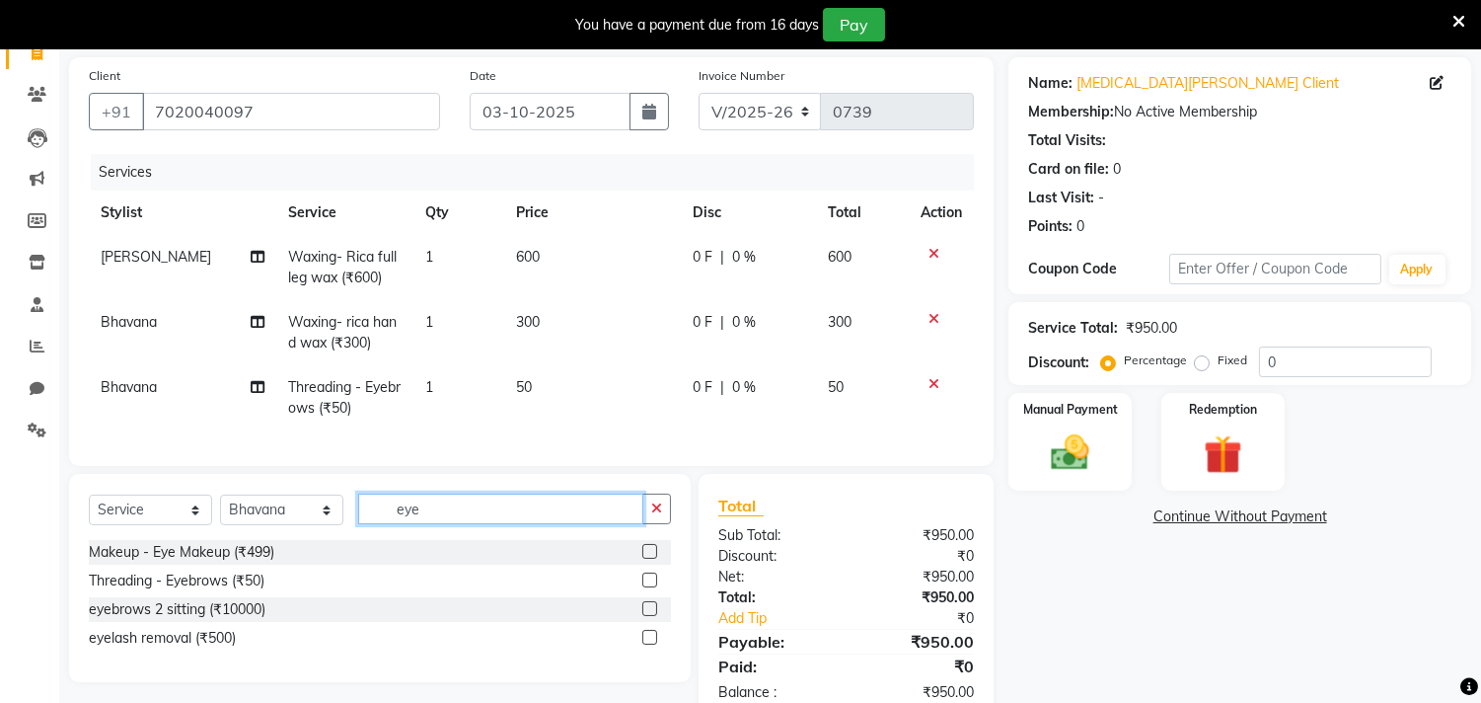
click at [566, 509] on input "eye" at bounding box center [500, 508] width 285 height 31
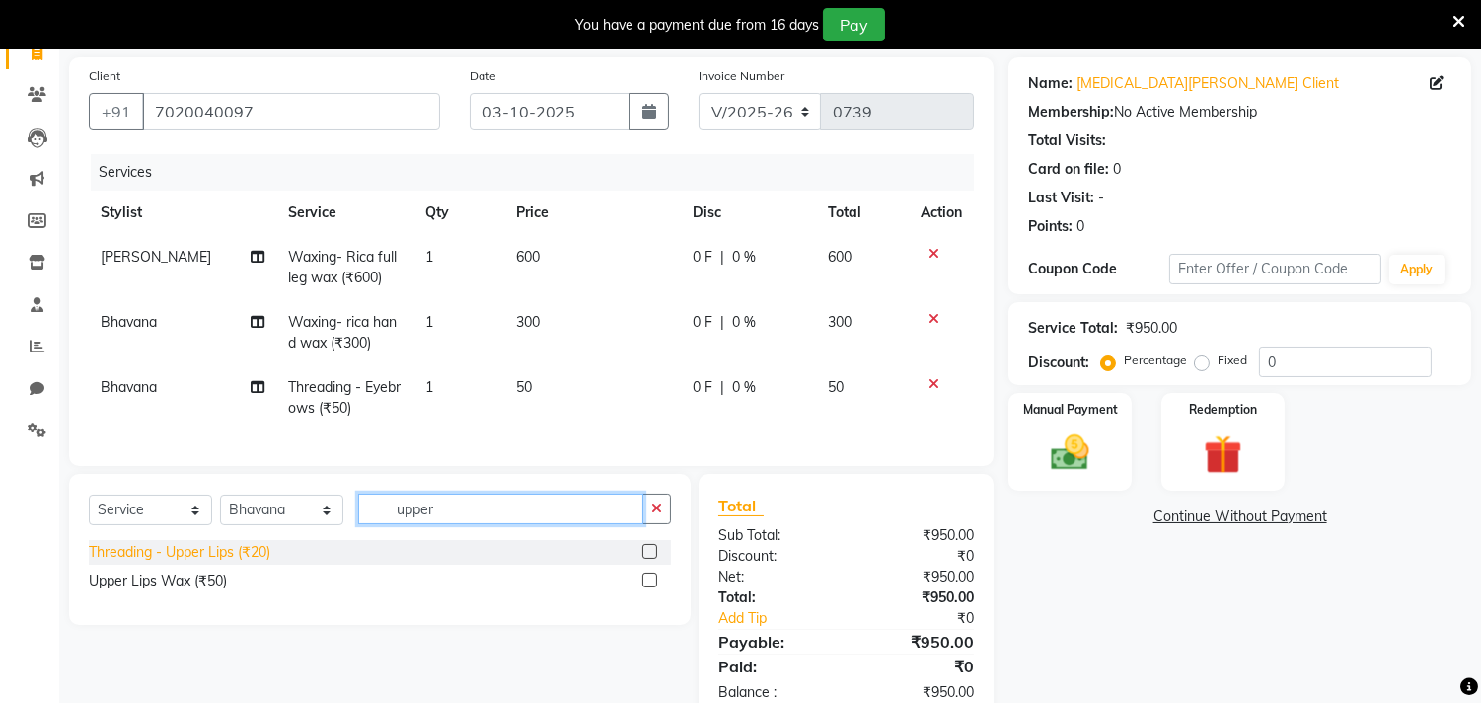
type input "upper"
click at [219, 562] on div "Threading - Upper Lips (₹20)" at bounding box center [180, 552] width 182 height 21
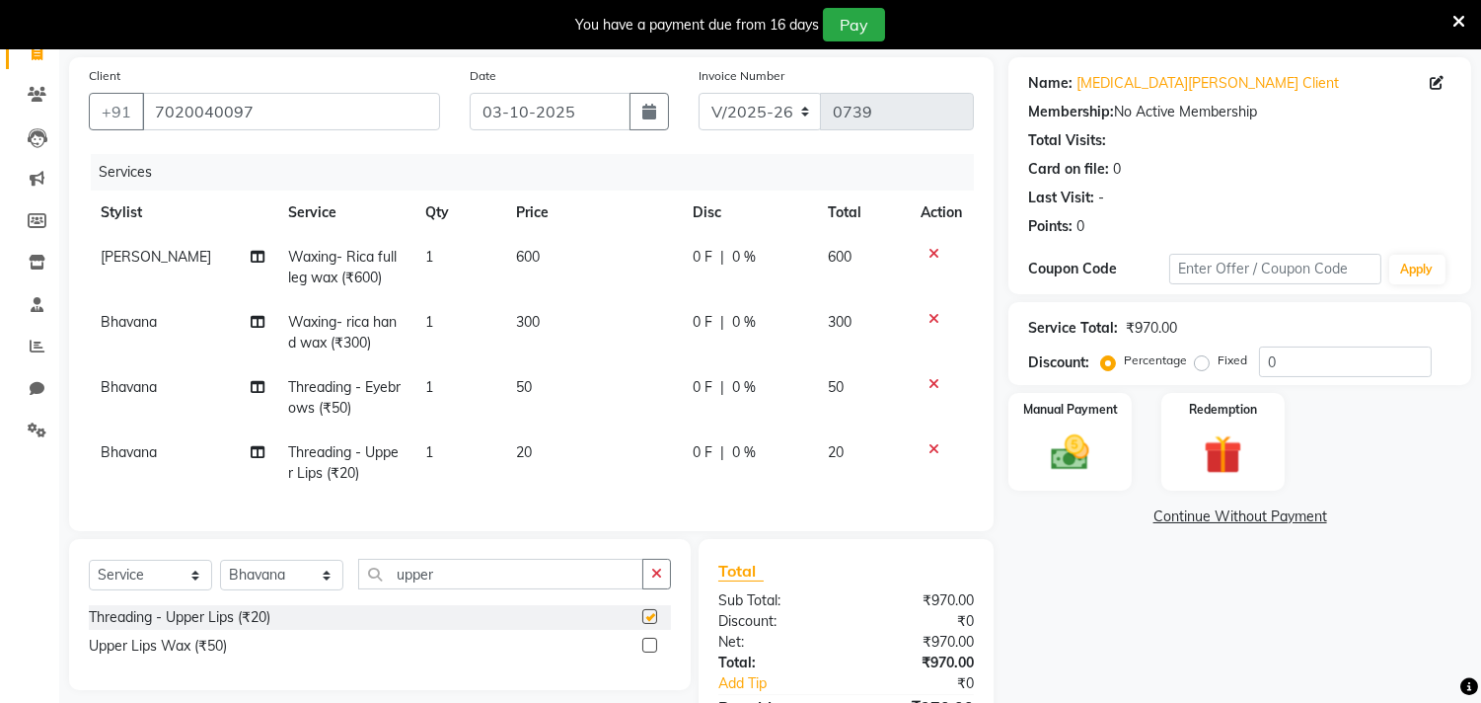
checkbox input "false"
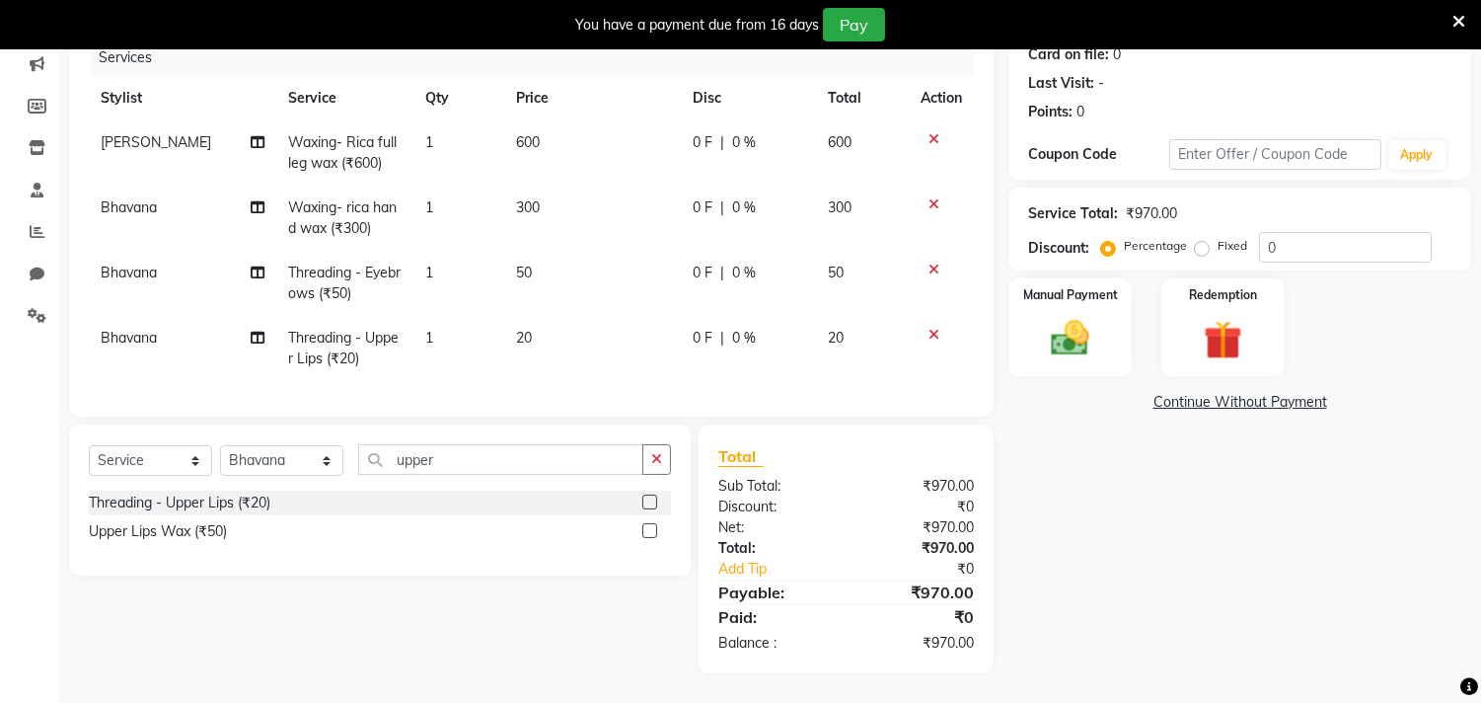
click at [926, 328] on div at bounding box center [941, 335] width 41 height 14
click at [935, 328] on icon at bounding box center [934, 335] width 11 height 14
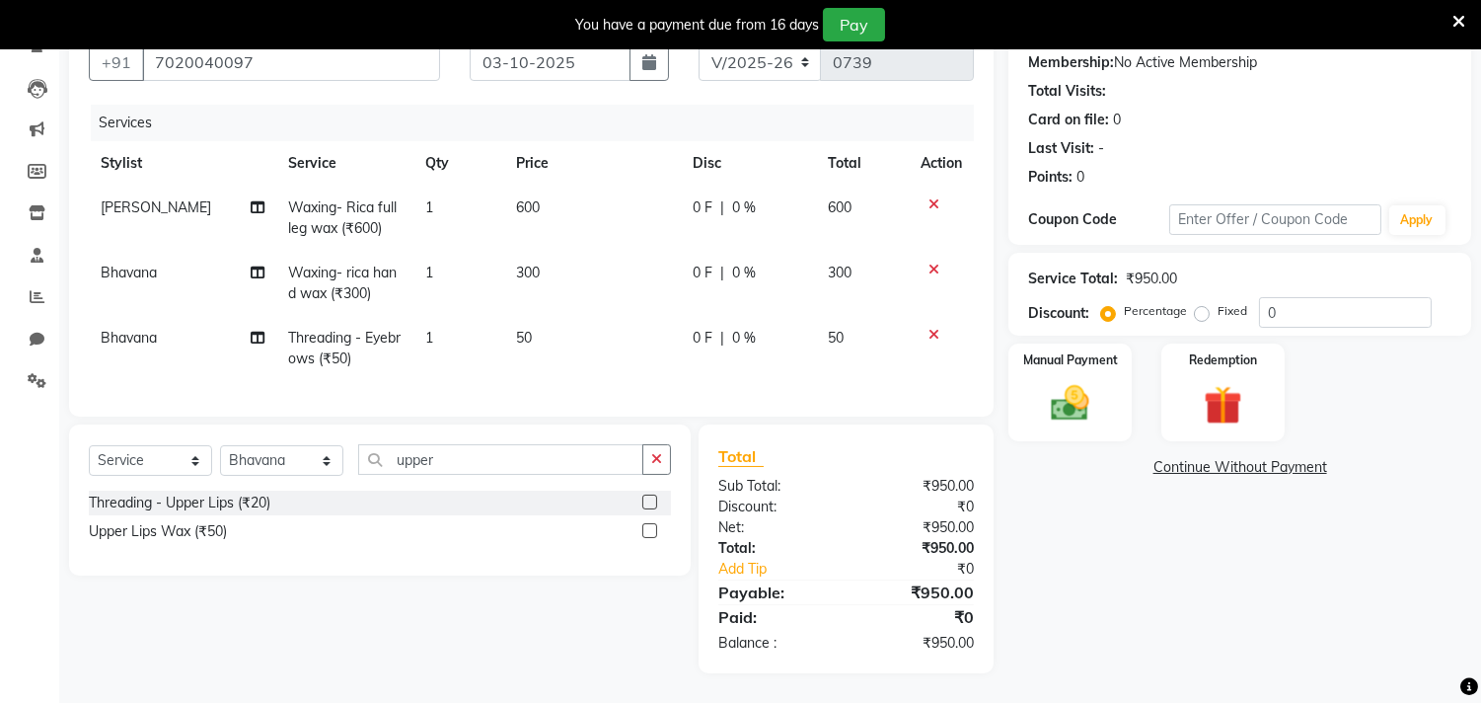
scroll to position [205, 0]
click at [210, 533] on div "Upper Lips Wax (₹50)" at bounding box center [158, 531] width 138 height 21
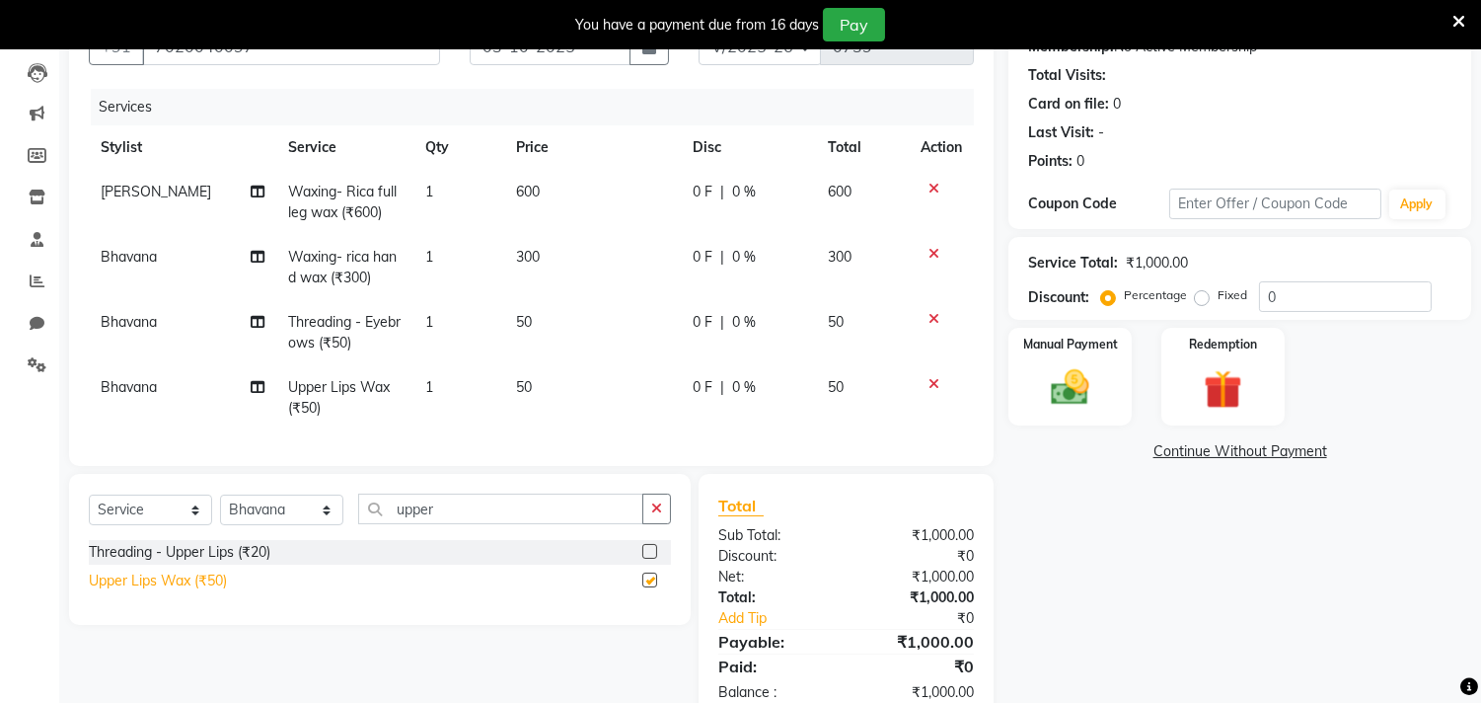
scroll to position [270, 0]
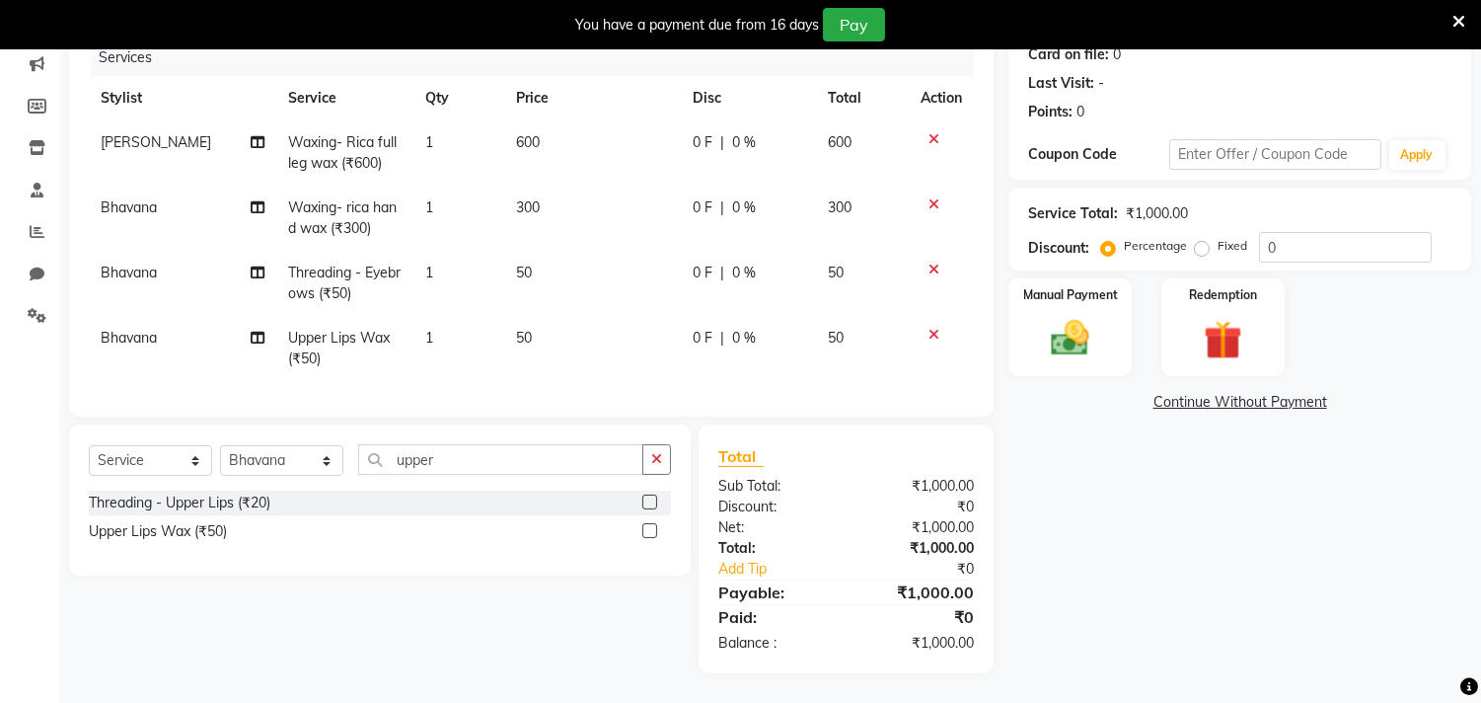
checkbox input "false"
click at [521, 457] on input "upper" at bounding box center [500, 459] width 285 height 31
type input "fore"
click at [250, 514] on div "Threading - Forehead (₹20)" at bounding box center [380, 502] width 582 height 25
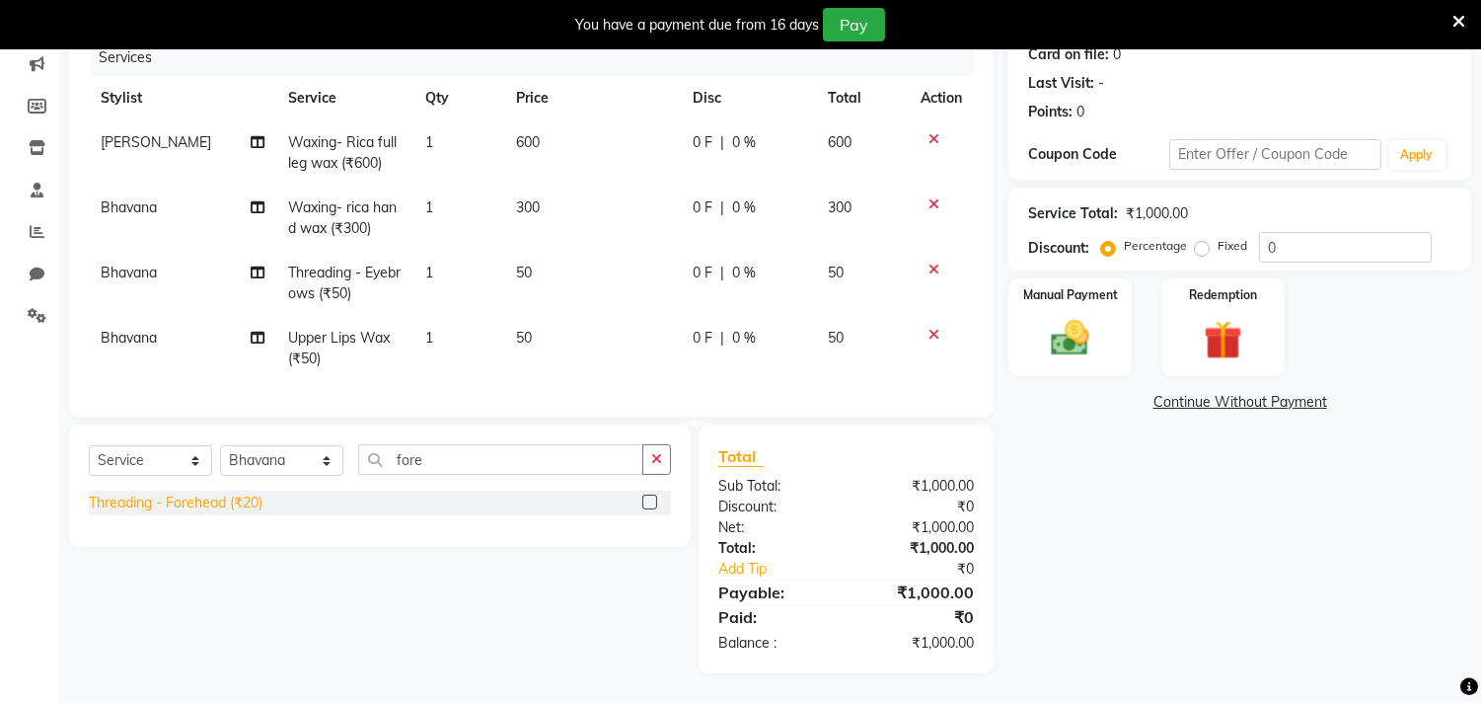
click at [243, 505] on div "Threading - Forehead (₹20)" at bounding box center [176, 502] width 174 height 21
checkbox input "false"
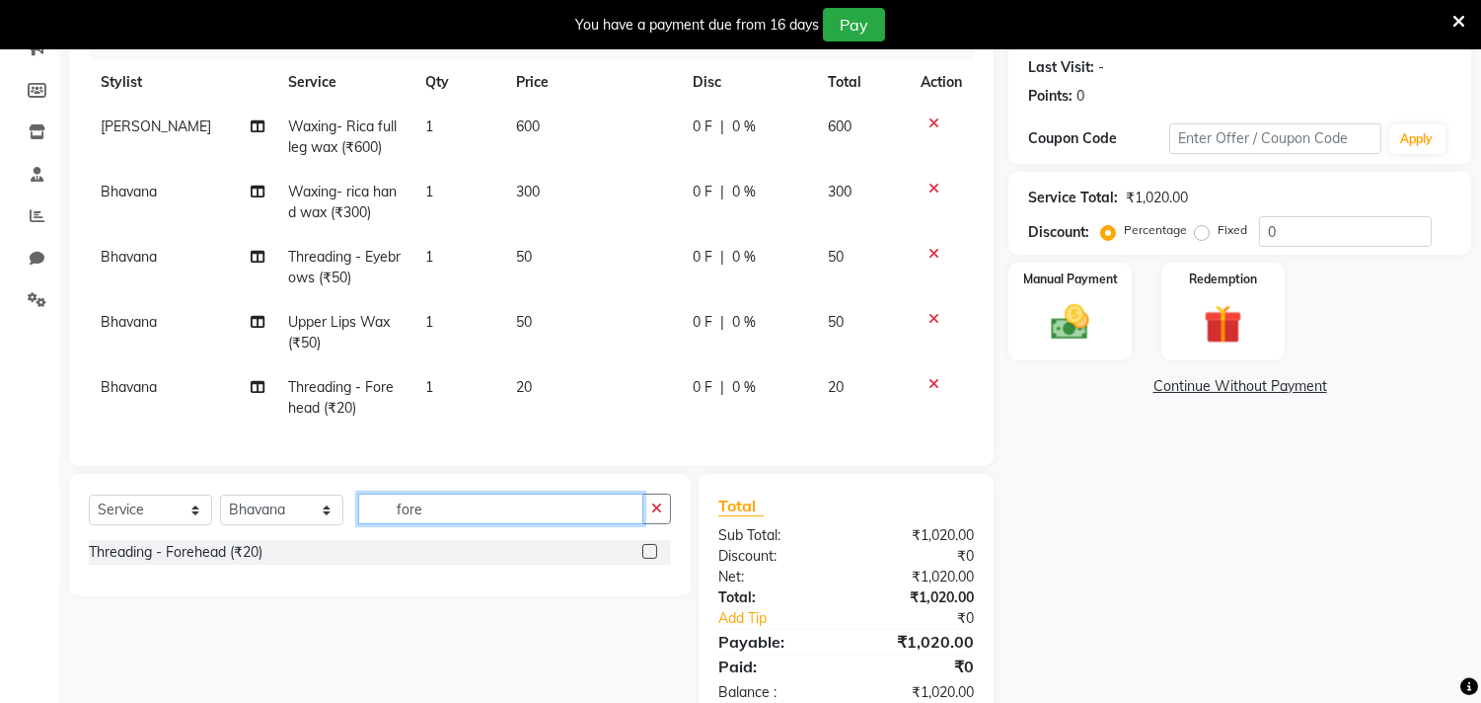
click at [445, 524] on input "fore" at bounding box center [500, 508] width 285 height 31
type input "lower"
click at [165, 562] on div "lower lip (₹20)" at bounding box center [134, 552] width 90 height 21
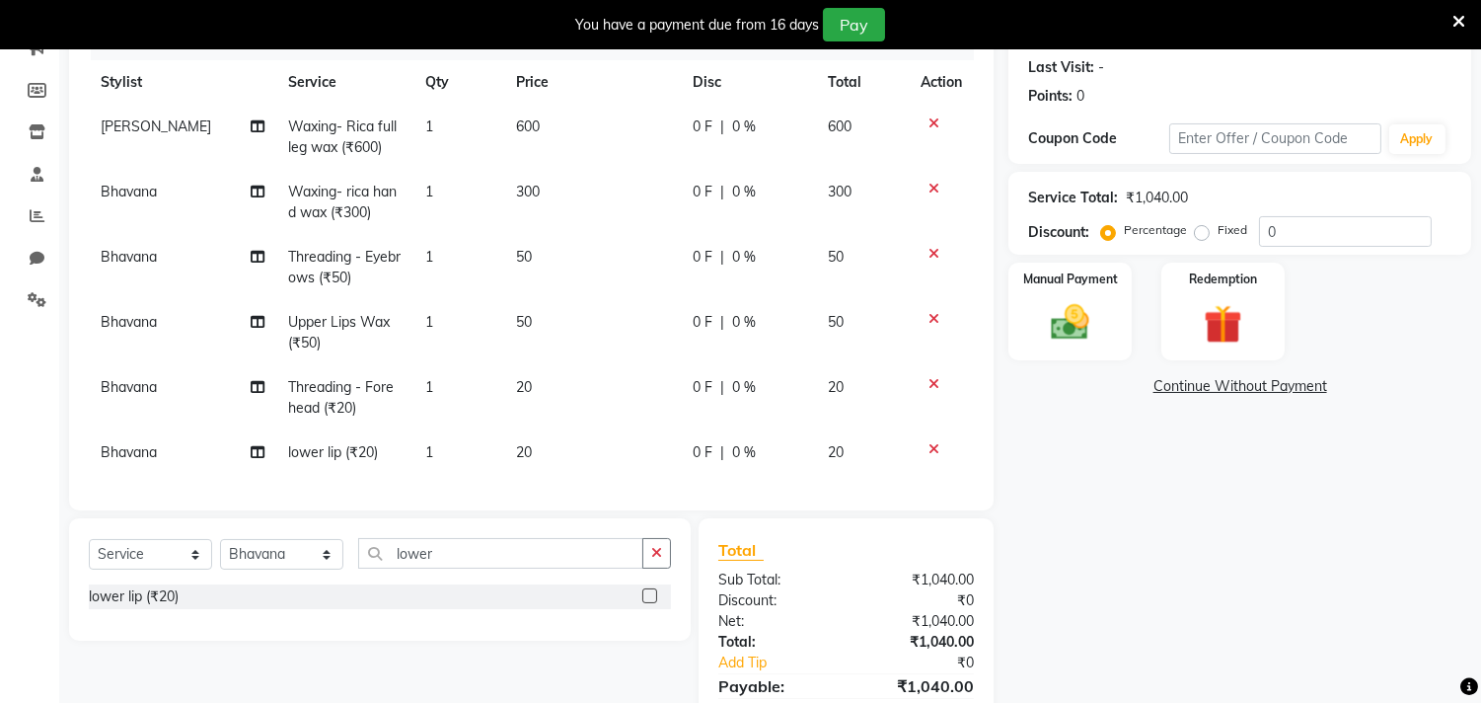
scroll to position [380, 0]
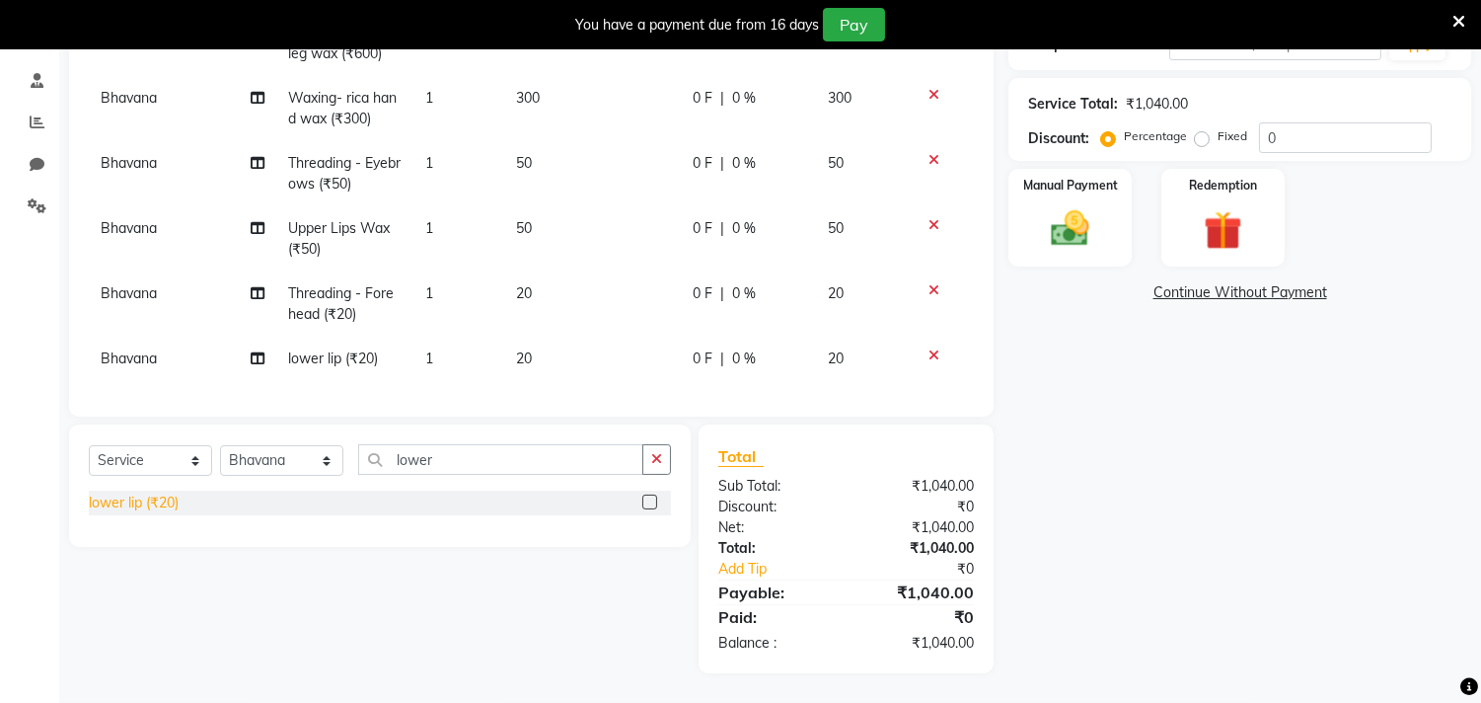
click at [160, 505] on div "lower lip (₹20)" at bounding box center [134, 502] width 90 height 21
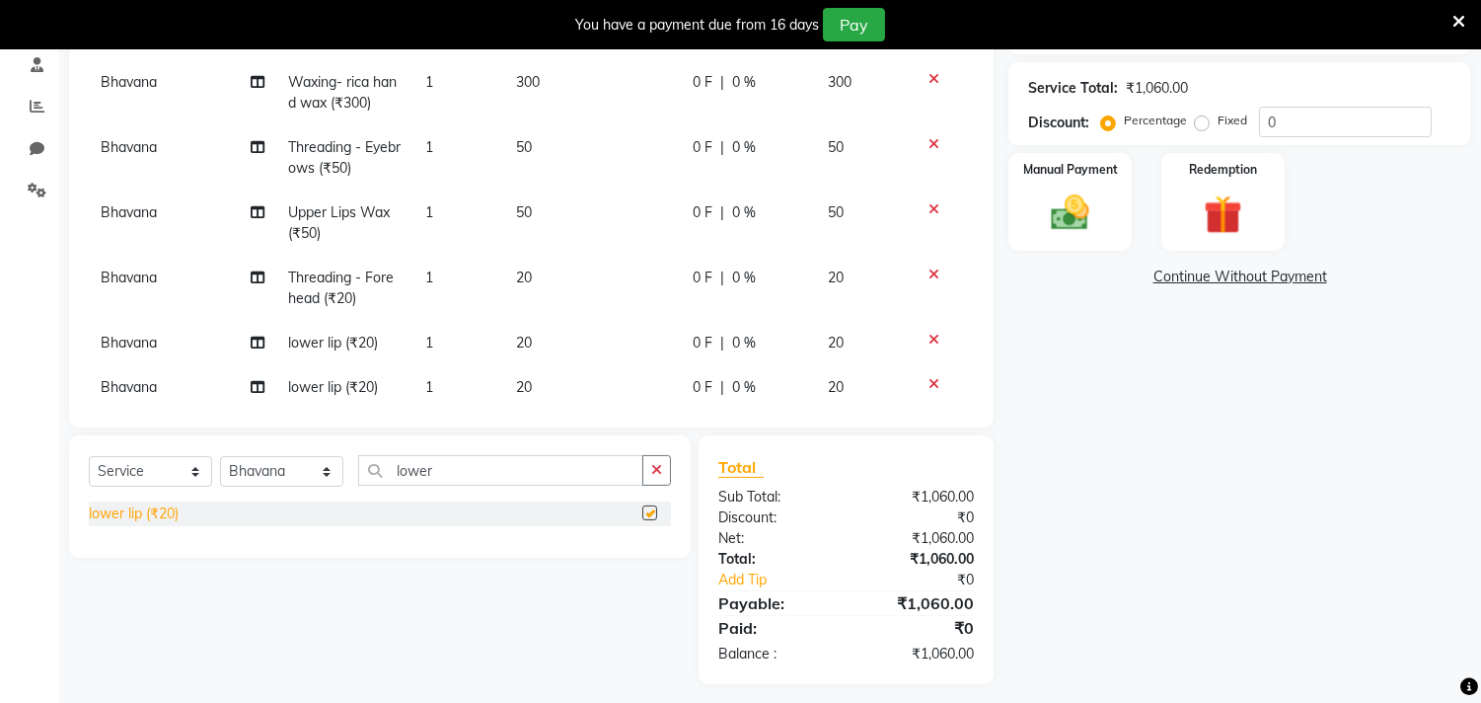
checkbox input "false"
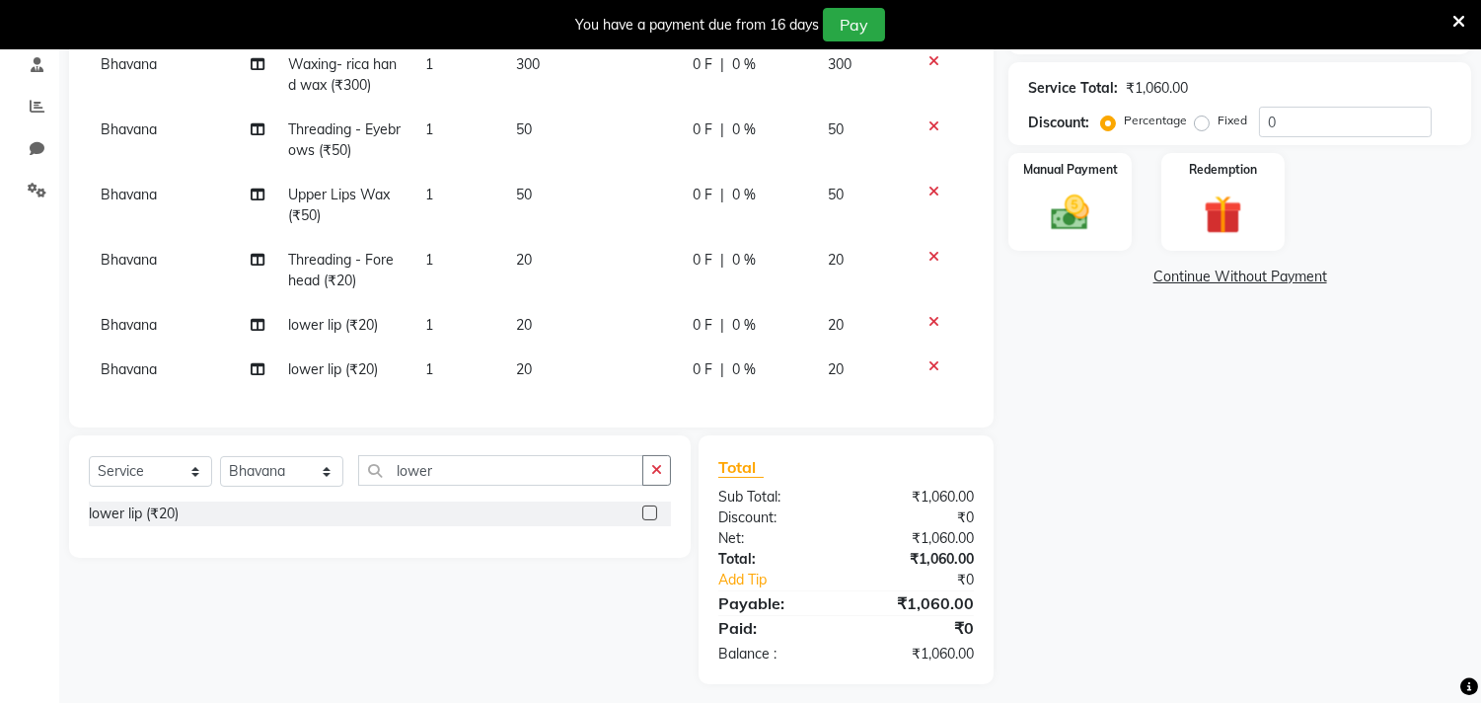
scroll to position [391, 0]
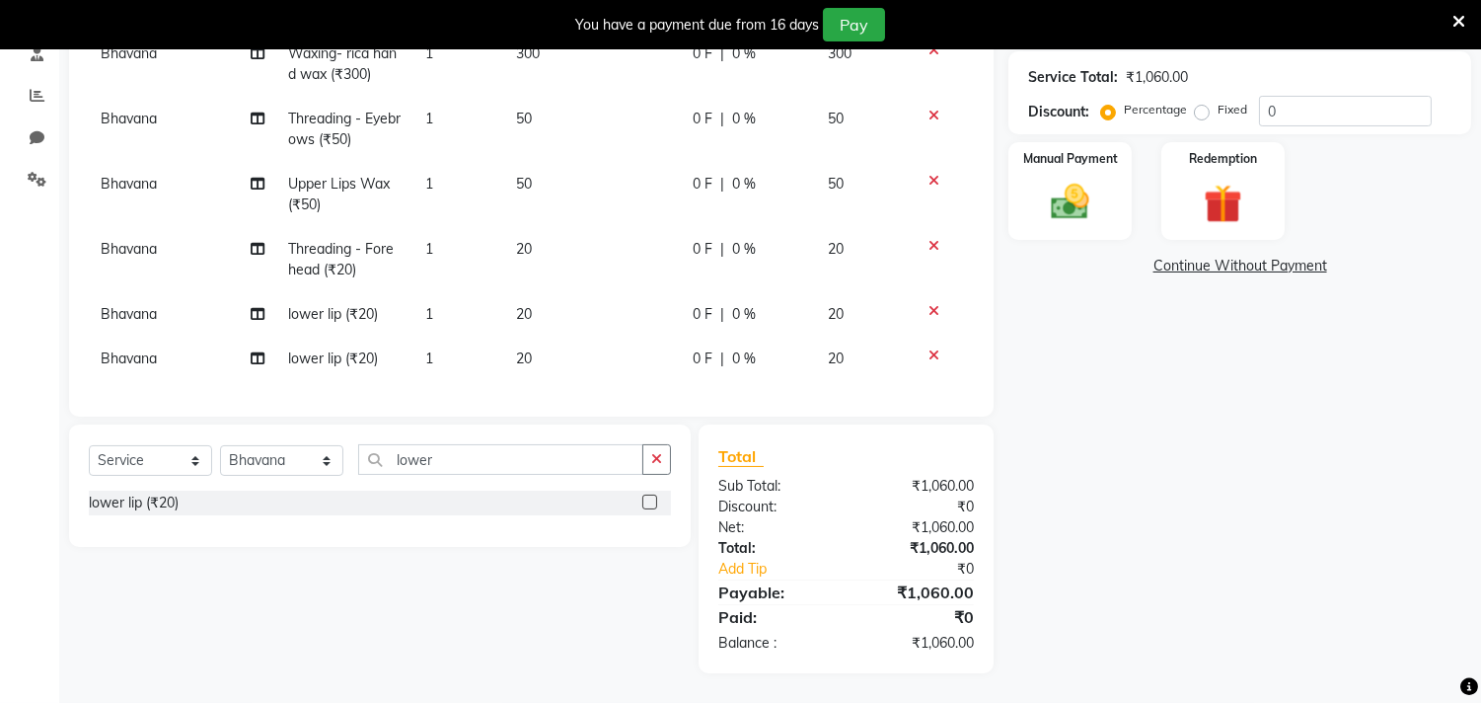
click at [547, 343] on td "20" at bounding box center [592, 358] width 177 height 44
select select "87285"
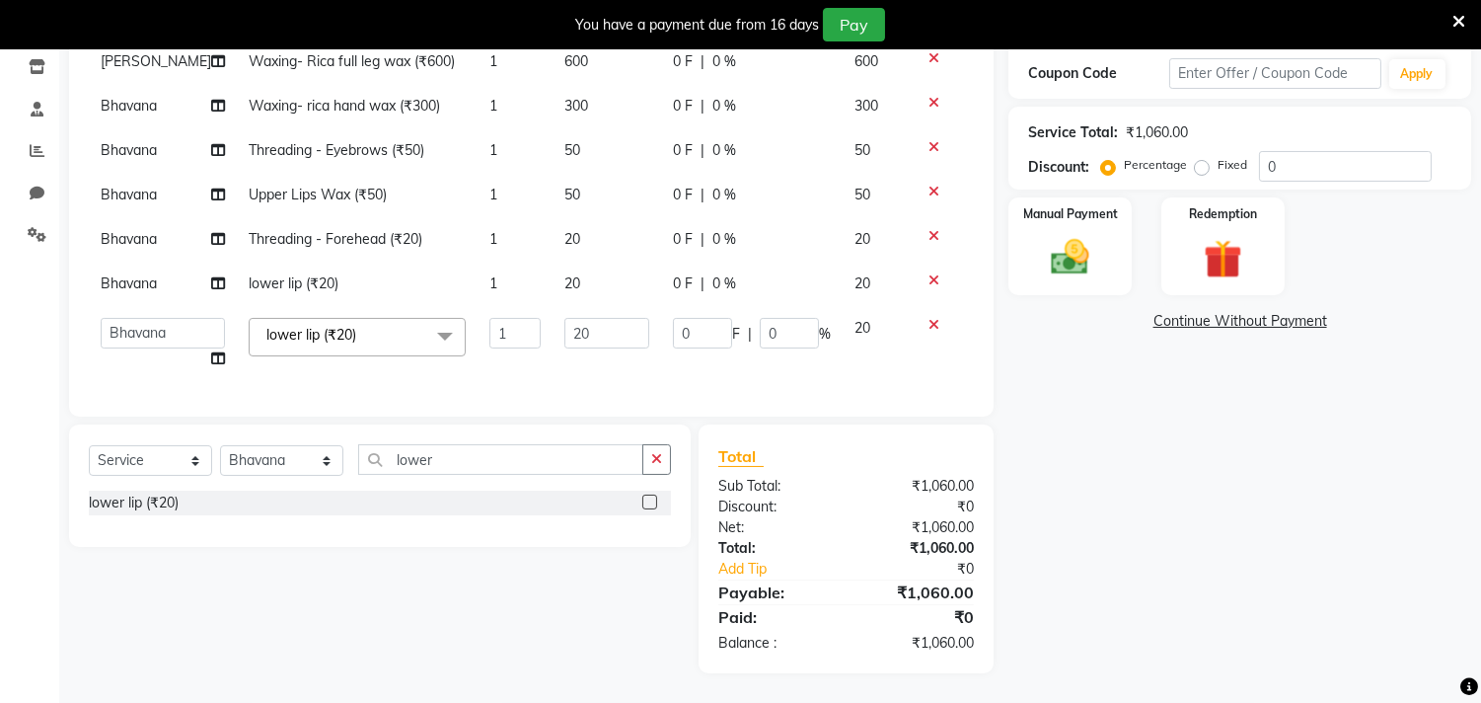
scroll to position [0, 0]
click at [587, 318] on input "20" at bounding box center [606, 333] width 85 height 31
type input "2"
type input "30"
click at [1247, 586] on div "Name: [MEDICAL_DATA][PERSON_NAME] Client Membership: No Active Membership Total…" at bounding box center [1247, 267] width 478 height 811
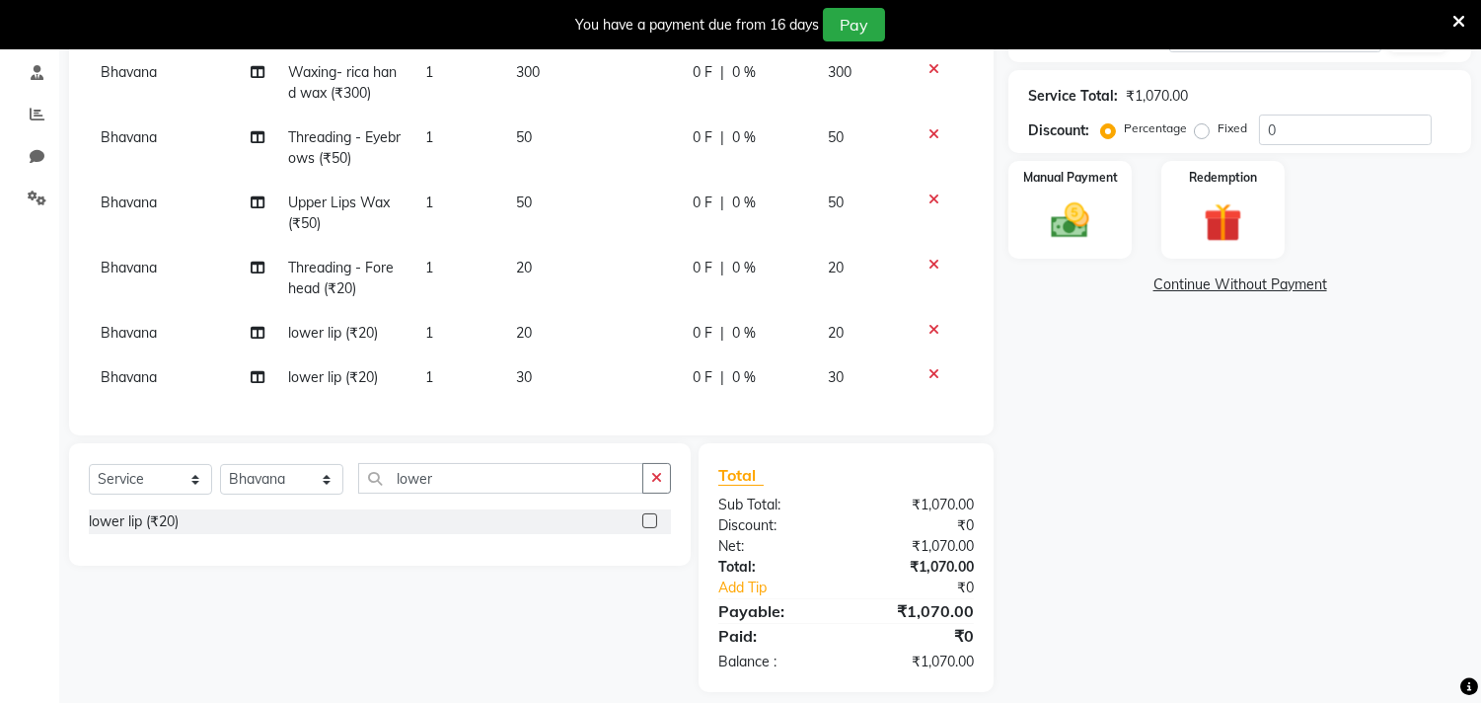
scroll to position [34, 0]
click at [929, 323] on icon at bounding box center [934, 330] width 11 height 14
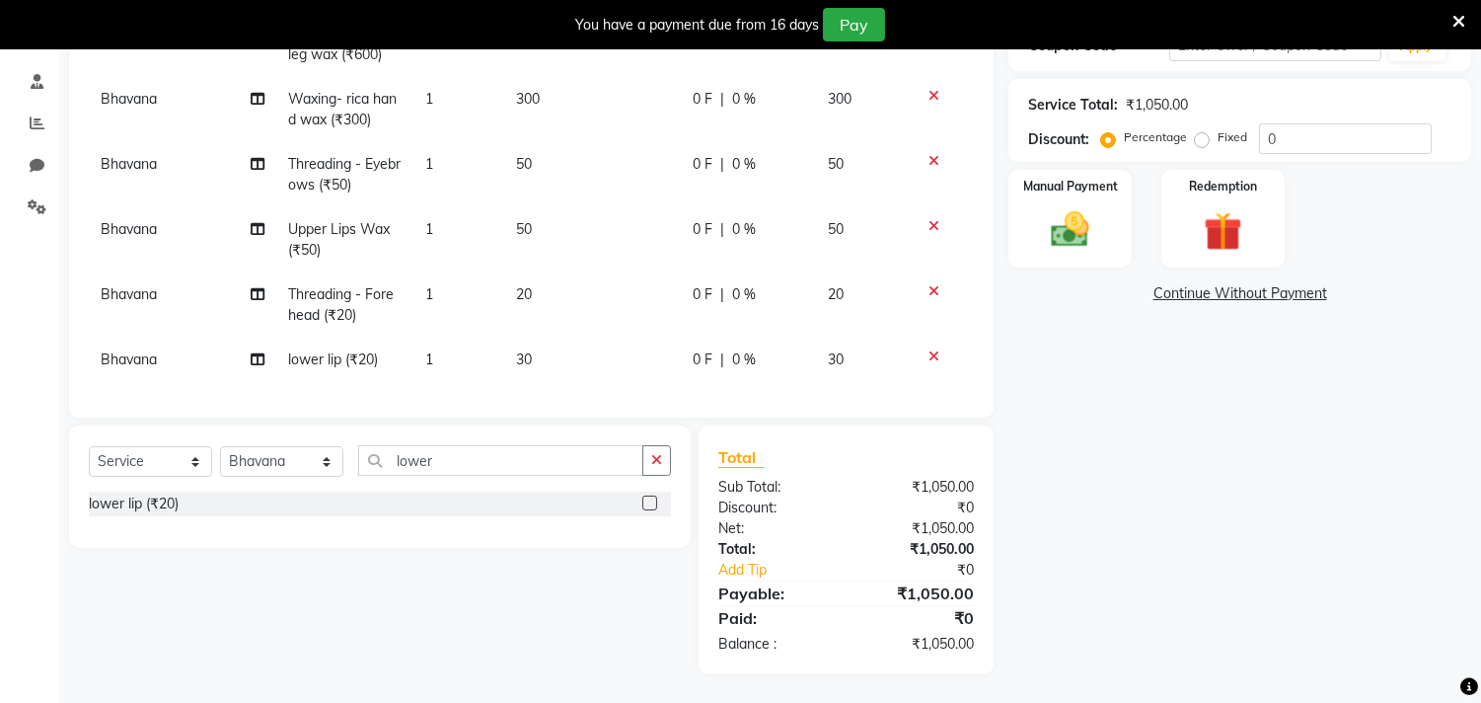
scroll to position [254, 0]
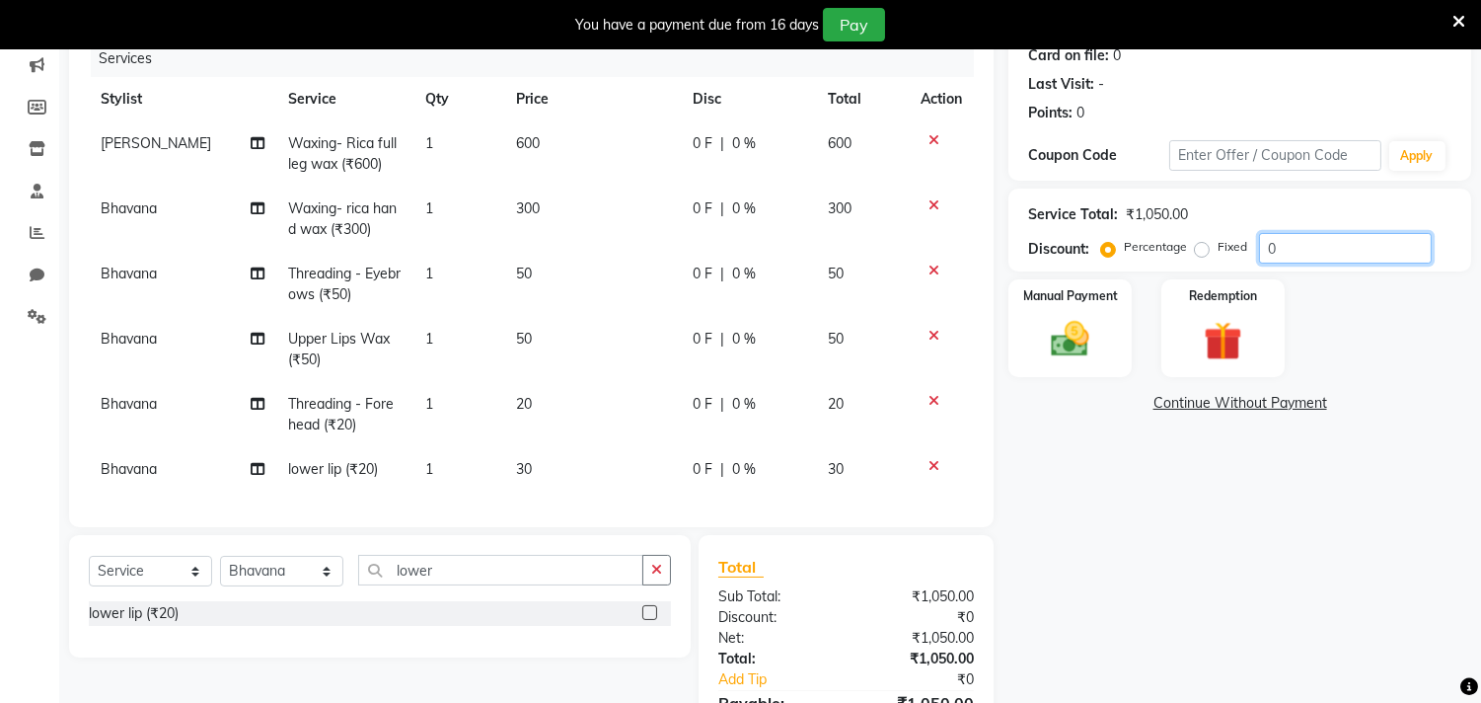
click at [1375, 261] on input "0" at bounding box center [1345, 248] width 173 height 31
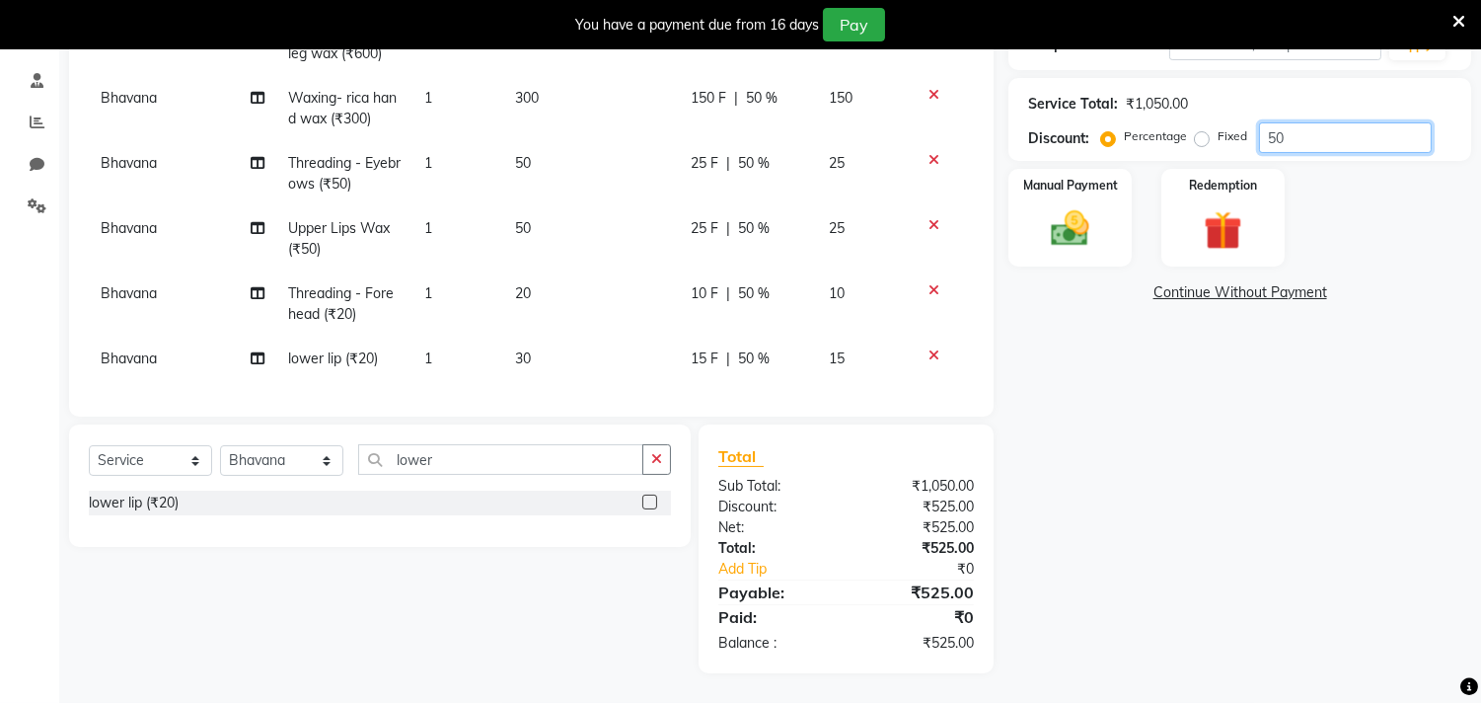
scroll to position [0, 0]
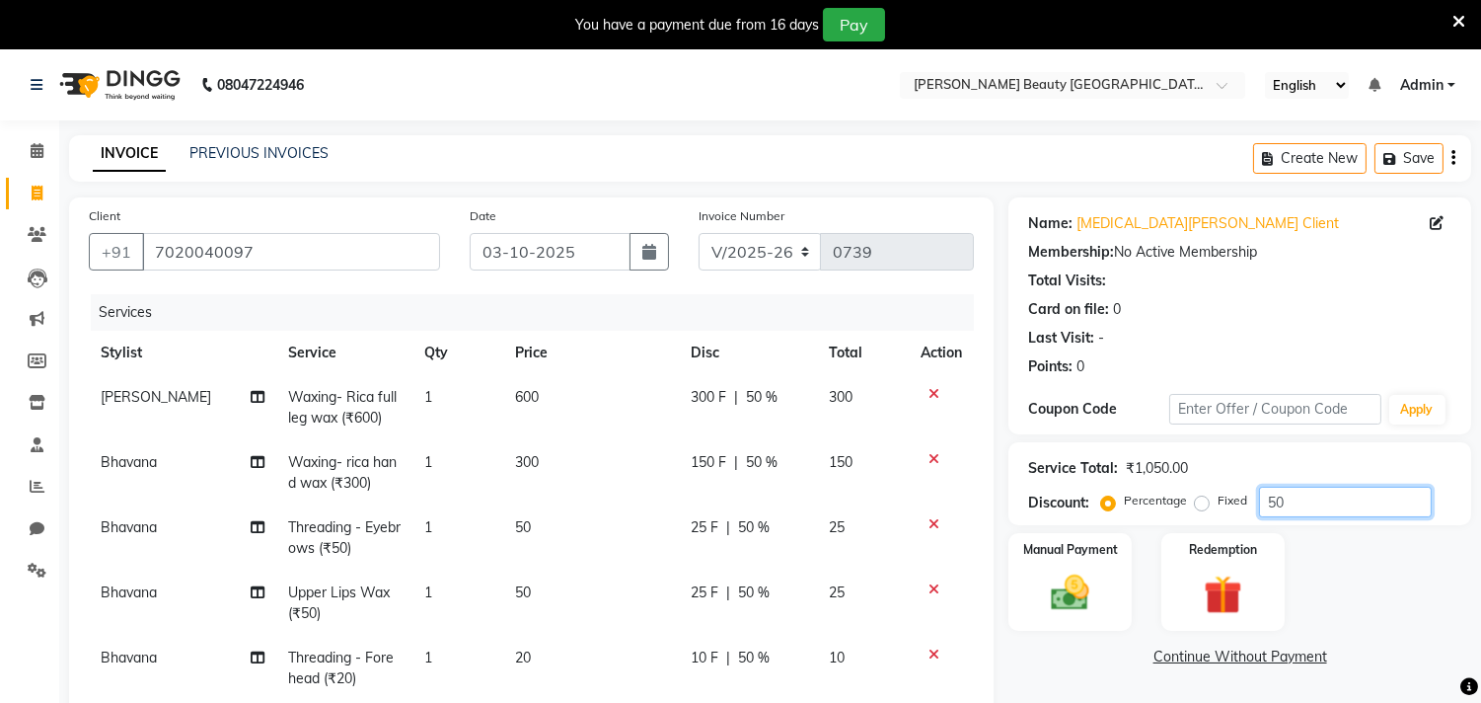
type input "50"
click at [935, 392] on icon at bounding box center [934, 394] width 11 height 14
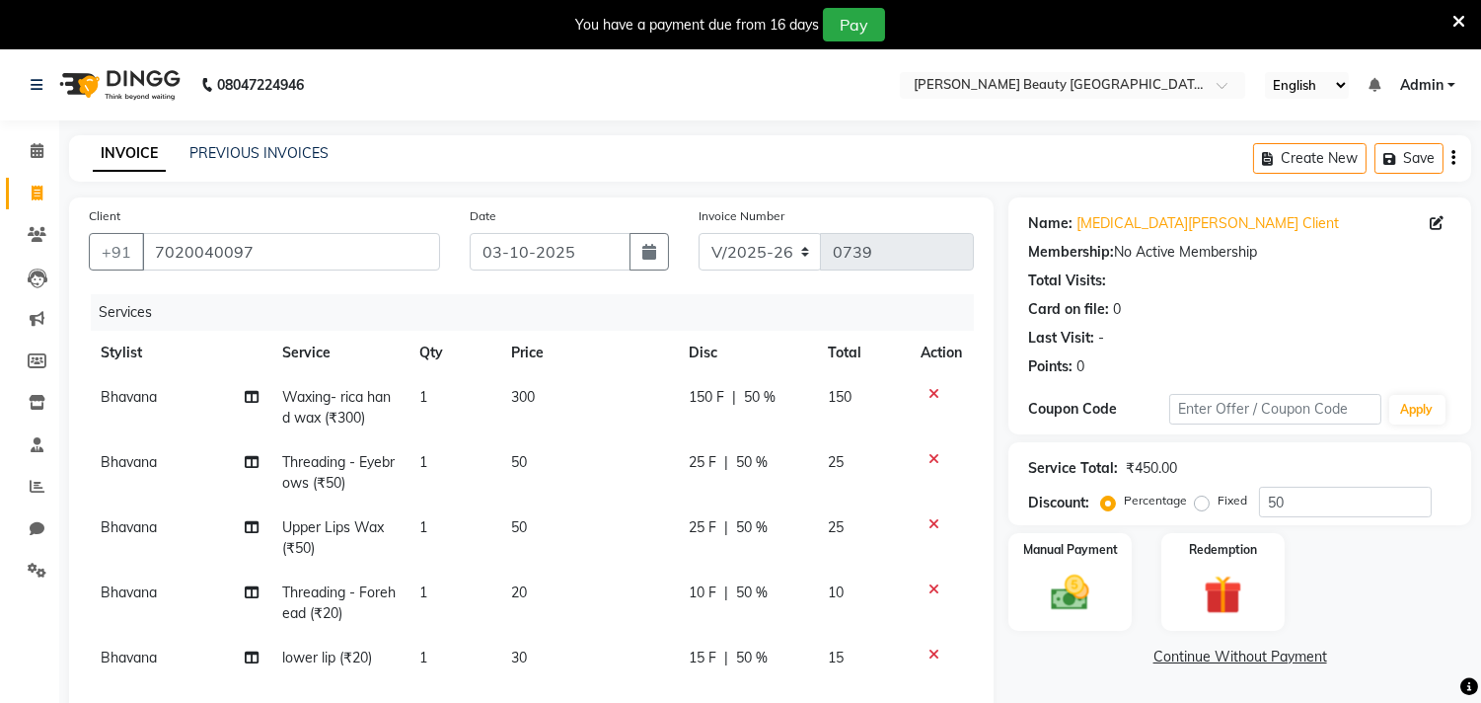
click at [935, 392] on icon at bounding box center [934, 394] width 11 height 14
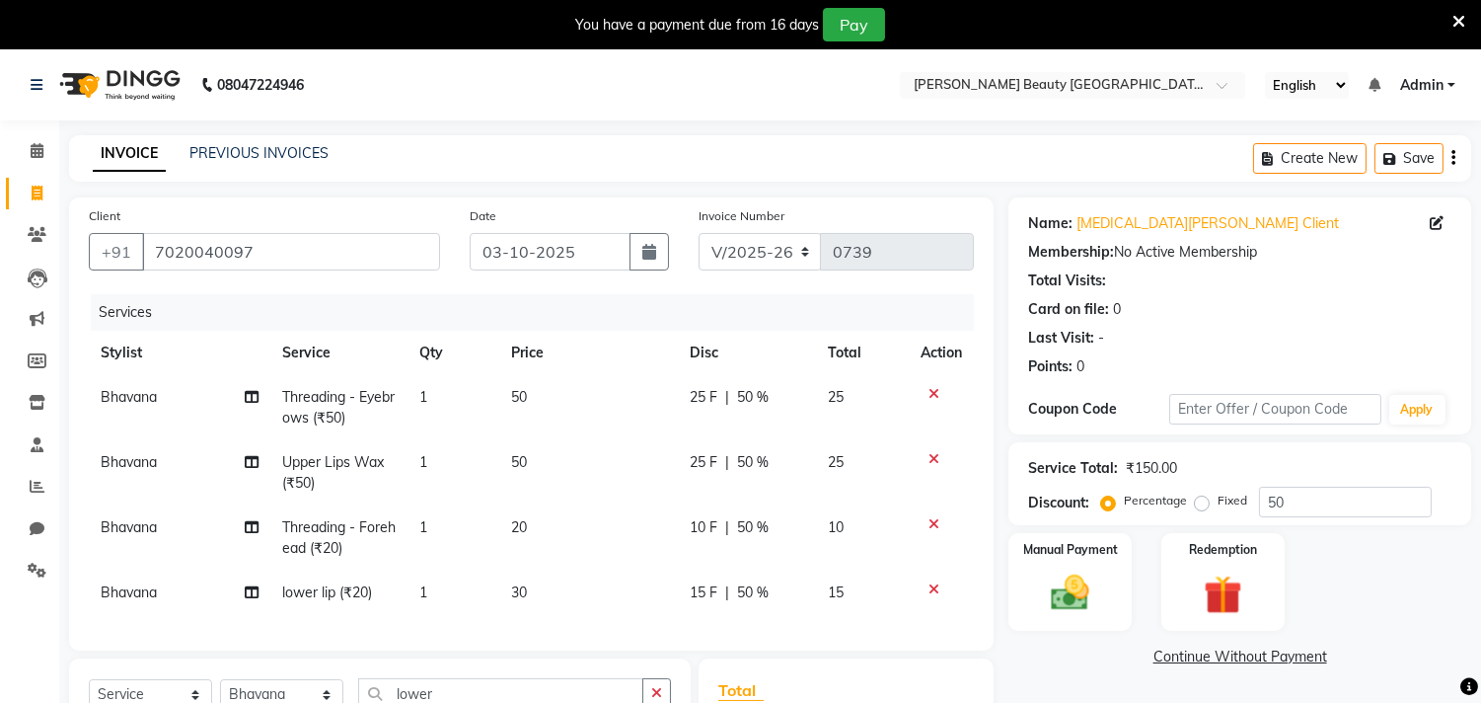
click at [935, 392] on icon at bounding box center [934, 394] width 11 height 14
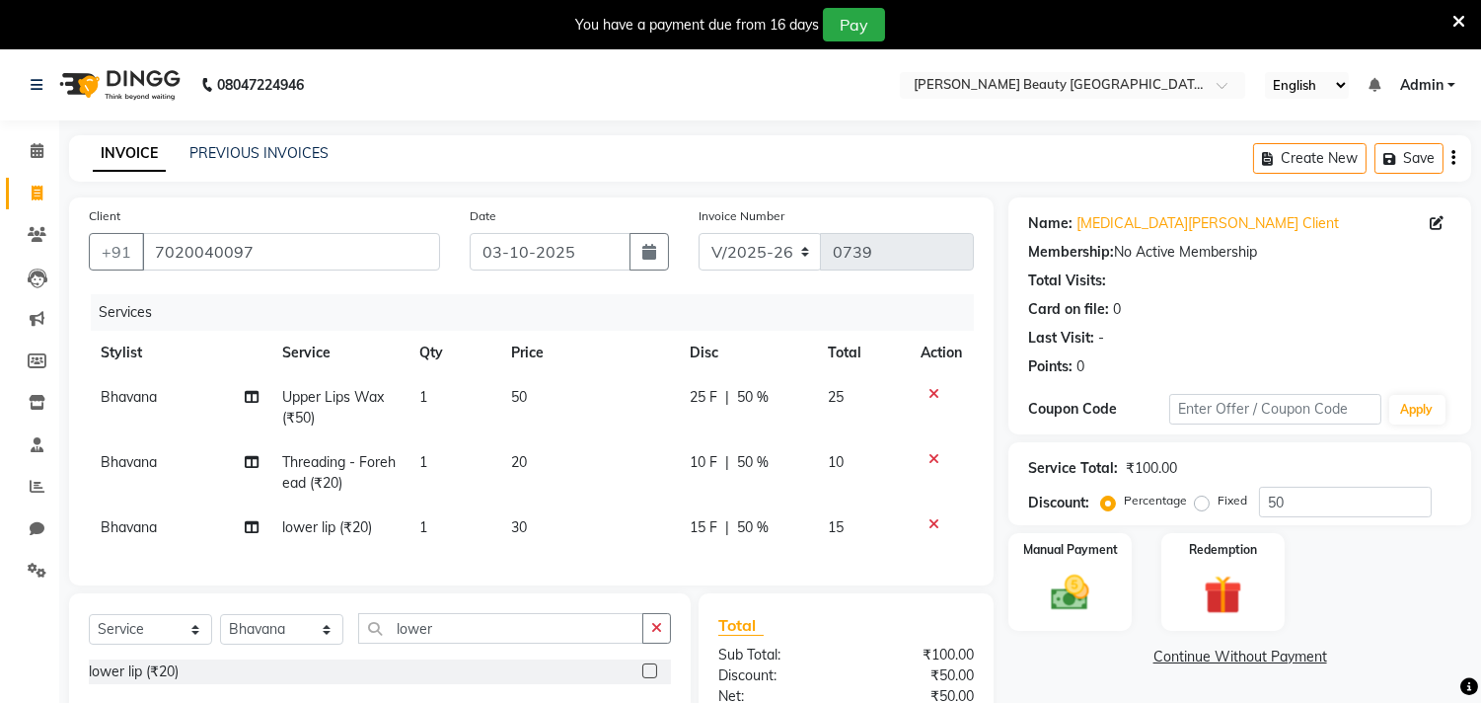
click at [935, 392] on icon at bounding box center [934, 394] width 11 height 14
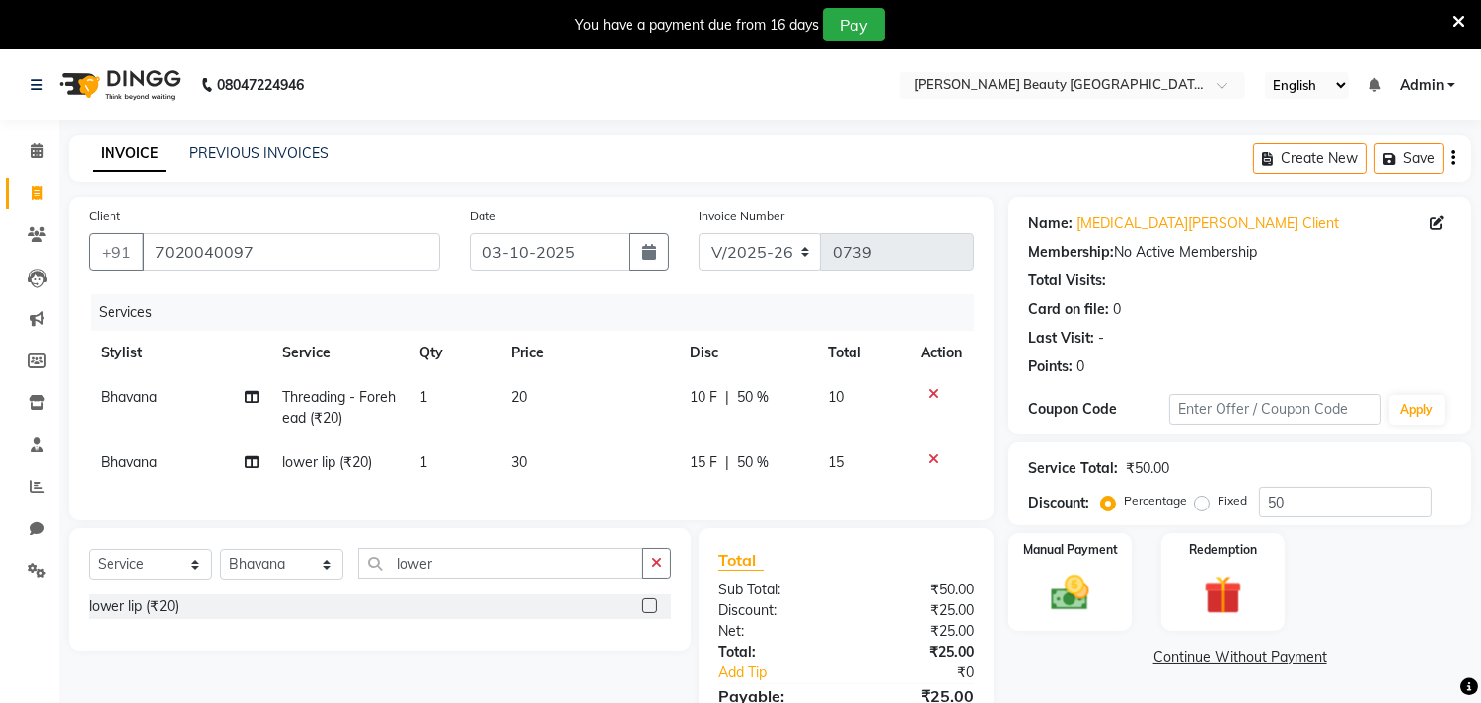
click at [935, 392] on icon at bounding box center [934, 394] width 11 height 14
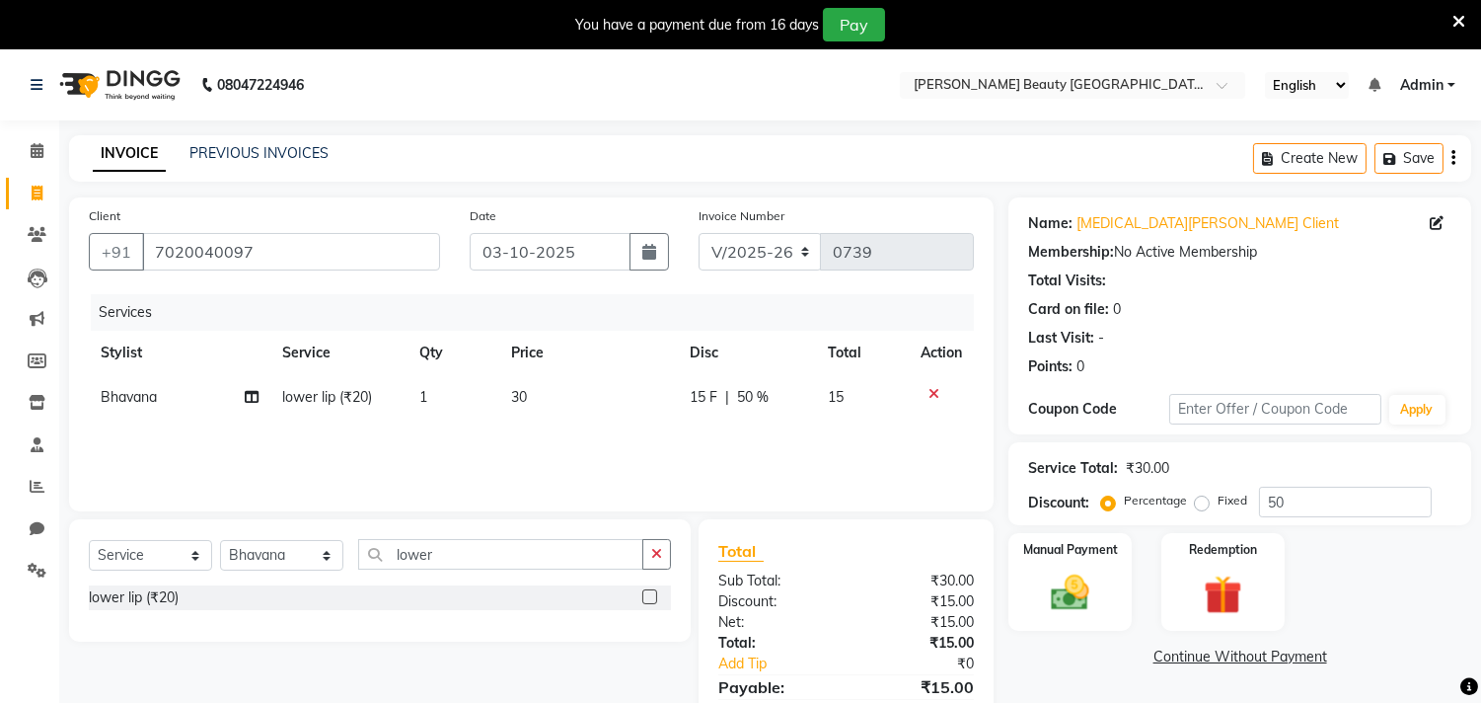
click at [935, 392] on icon at bounding box center [934, 394] width 11 height 14
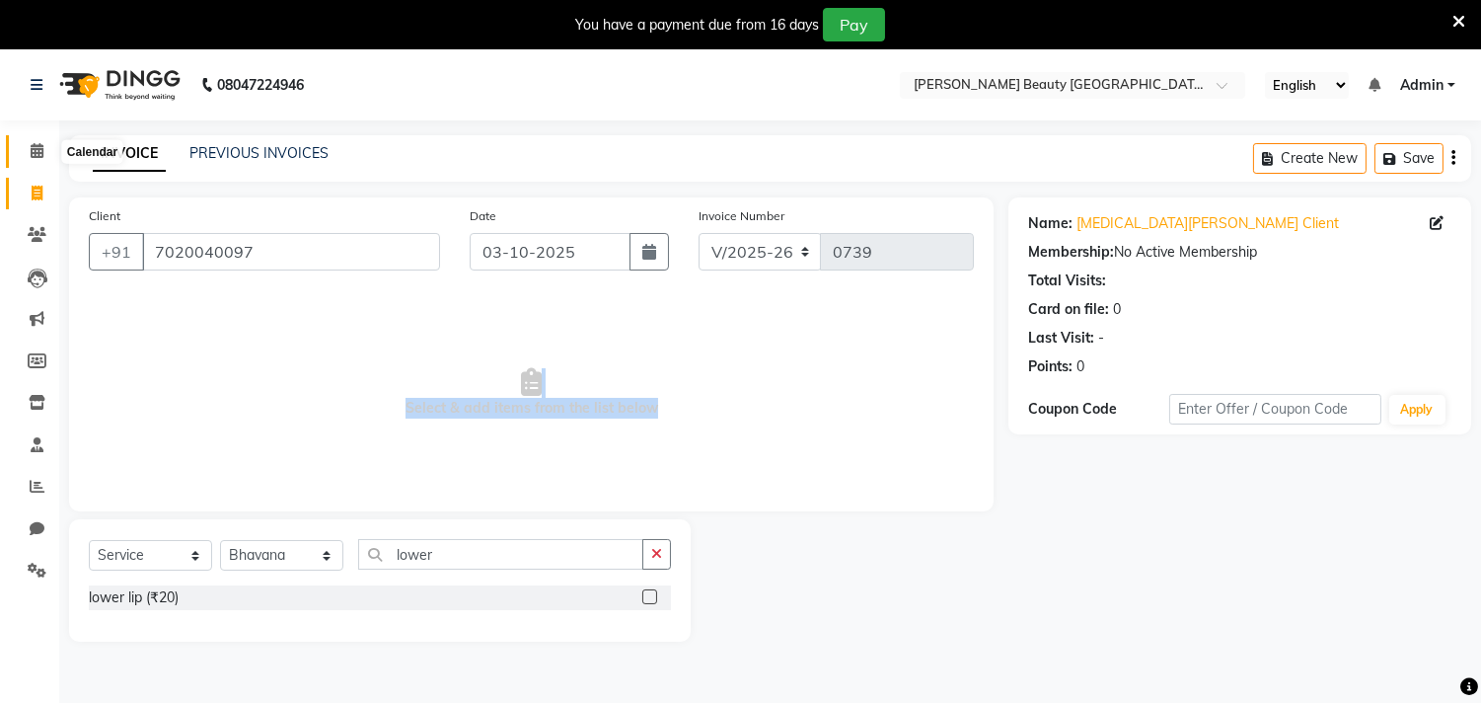
click at [37, 140] on span at bounding box center [37, 151] width 35 height 23
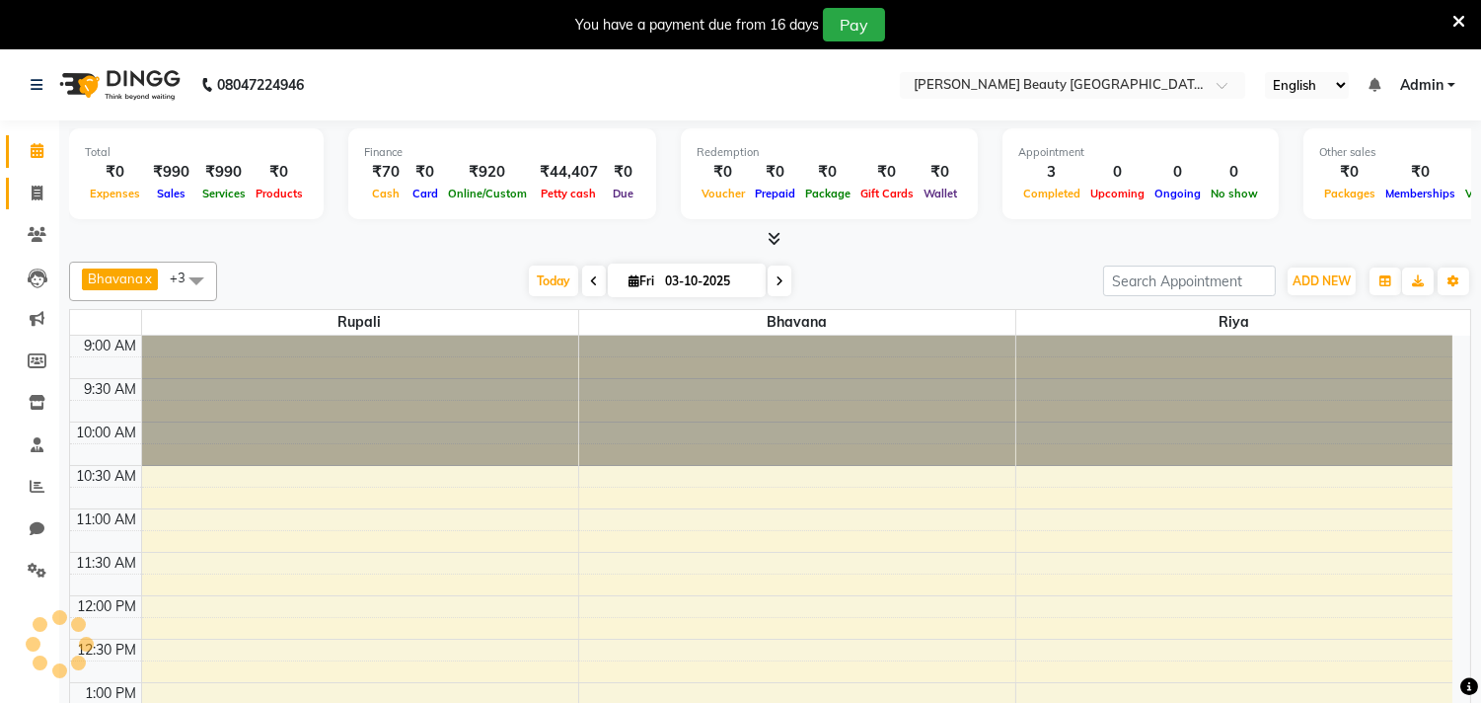
scroll to position [612, 0]
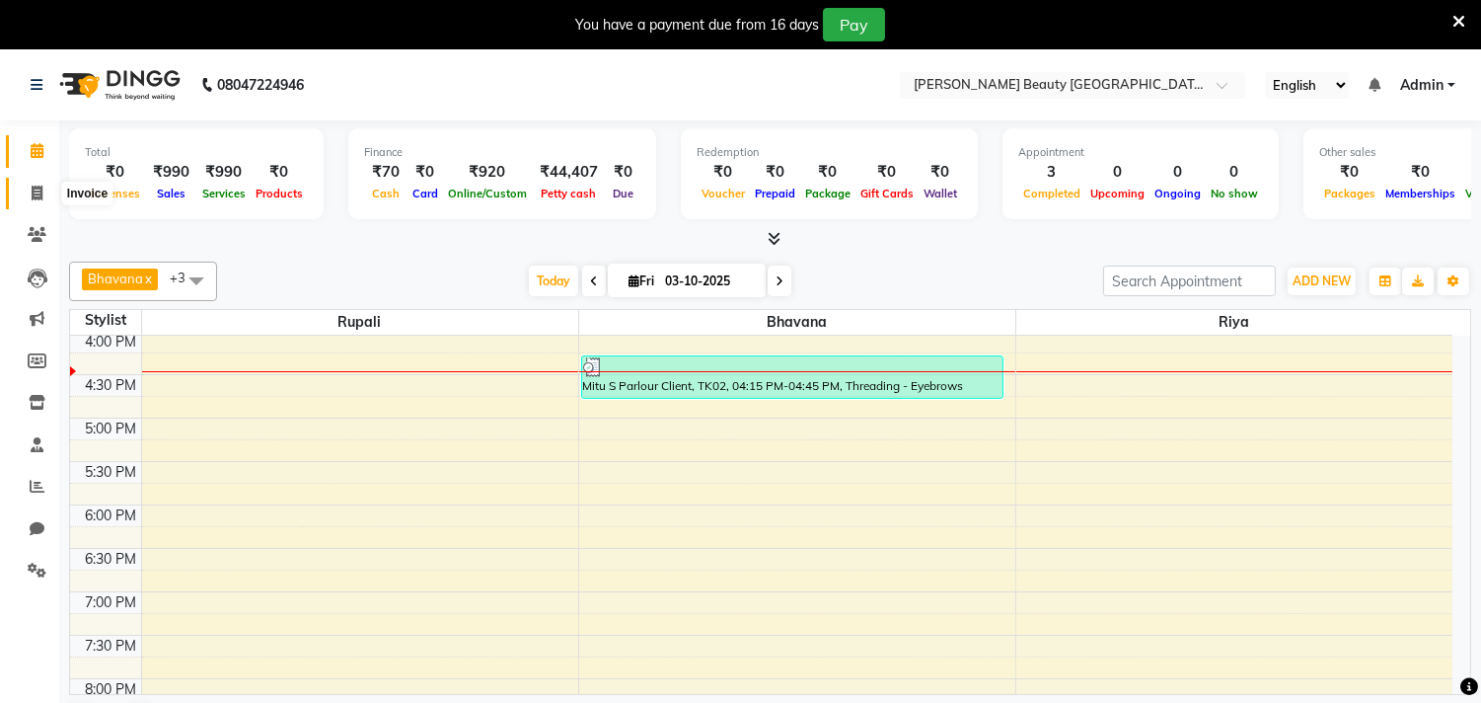
click at [37, 193] on icon at bounding box center [37, 193] width 11 height 15
select select "8620"
select select "service"
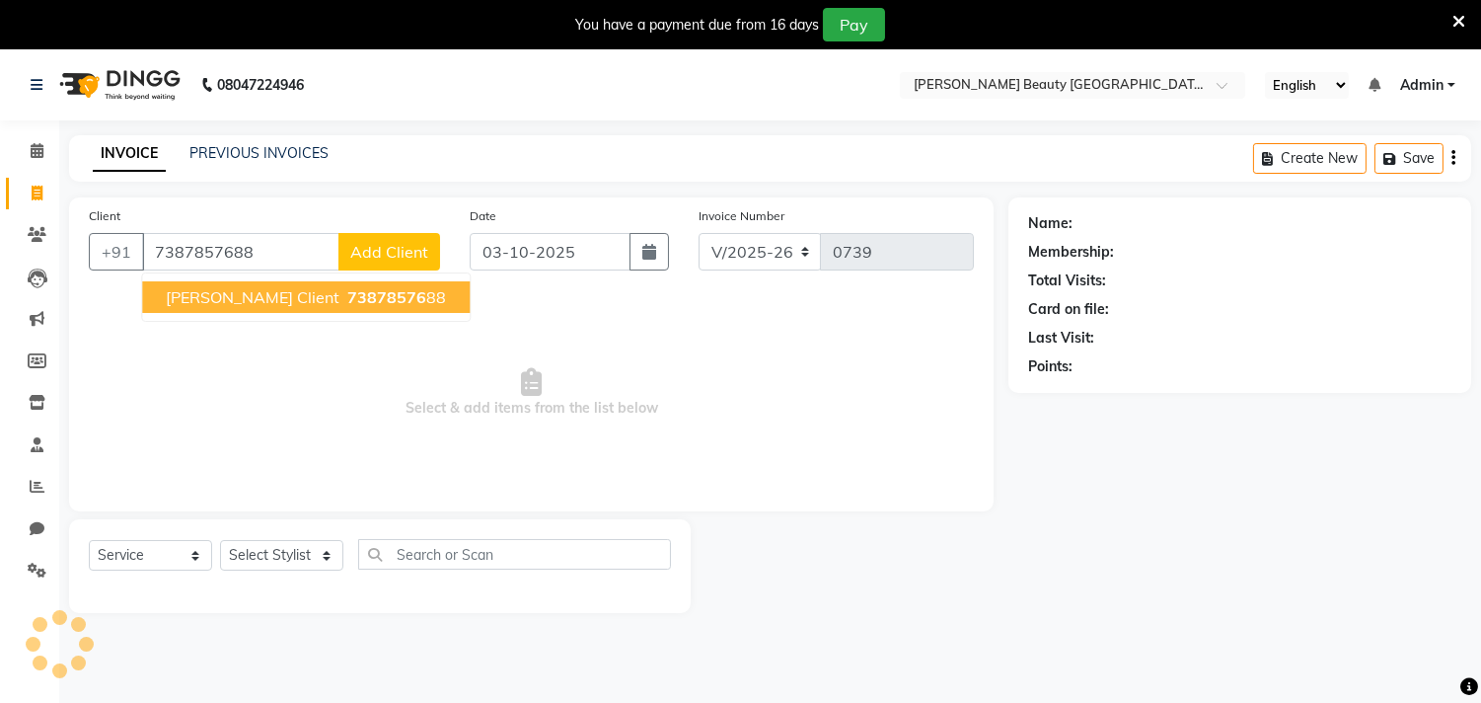
type input "7387857688"
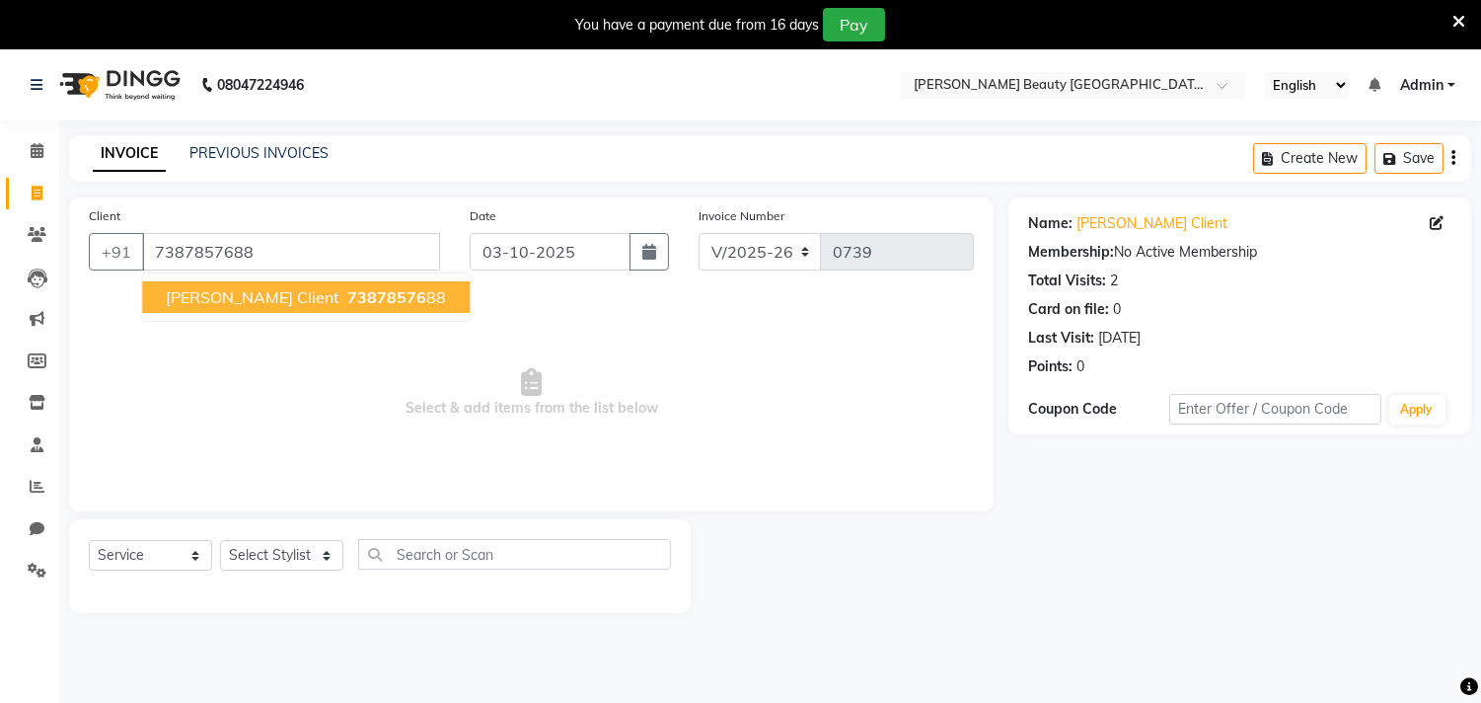
click at [220, 296] on span "[PERSON_NAME] client" at bounding box center [253, 297] width 174 height 20
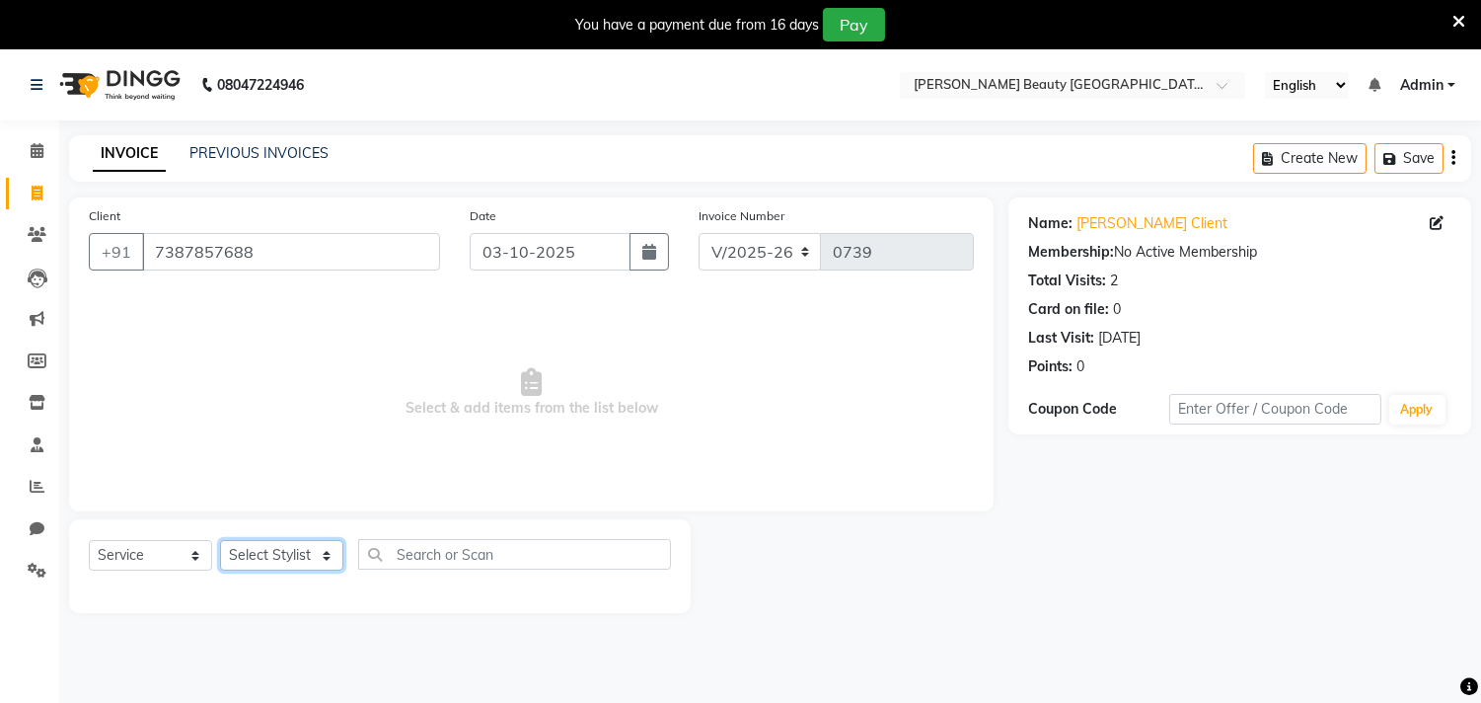
click at [323, 554] on select "Select Stylist Amla [PERSON_NAME] Anjali [PERSON_NAME] [PERSON_NAME] [PERSON_NA…" at bounding box center [281, 555] width 123 height 31
select select "87283"
click at [220, 541] on select "Select Stylist Amla [PERSON_NAME] Anjali [PERSON_NAME] [PERSON_NAME] [PERSON_NA…" at bounding box center [281, 555] width 123 height 31
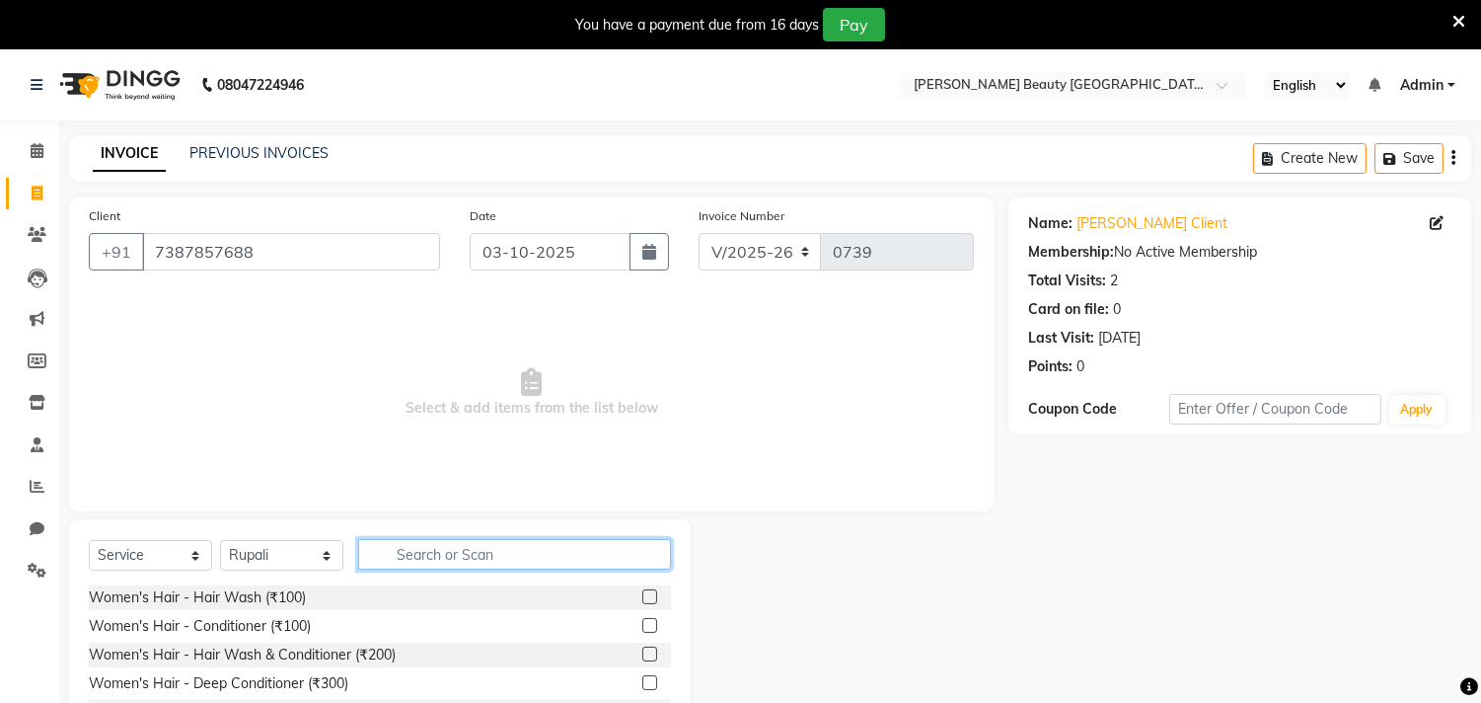
click at [439, 548] on input "text" at bounding box center [514, 554] width 313 height 31
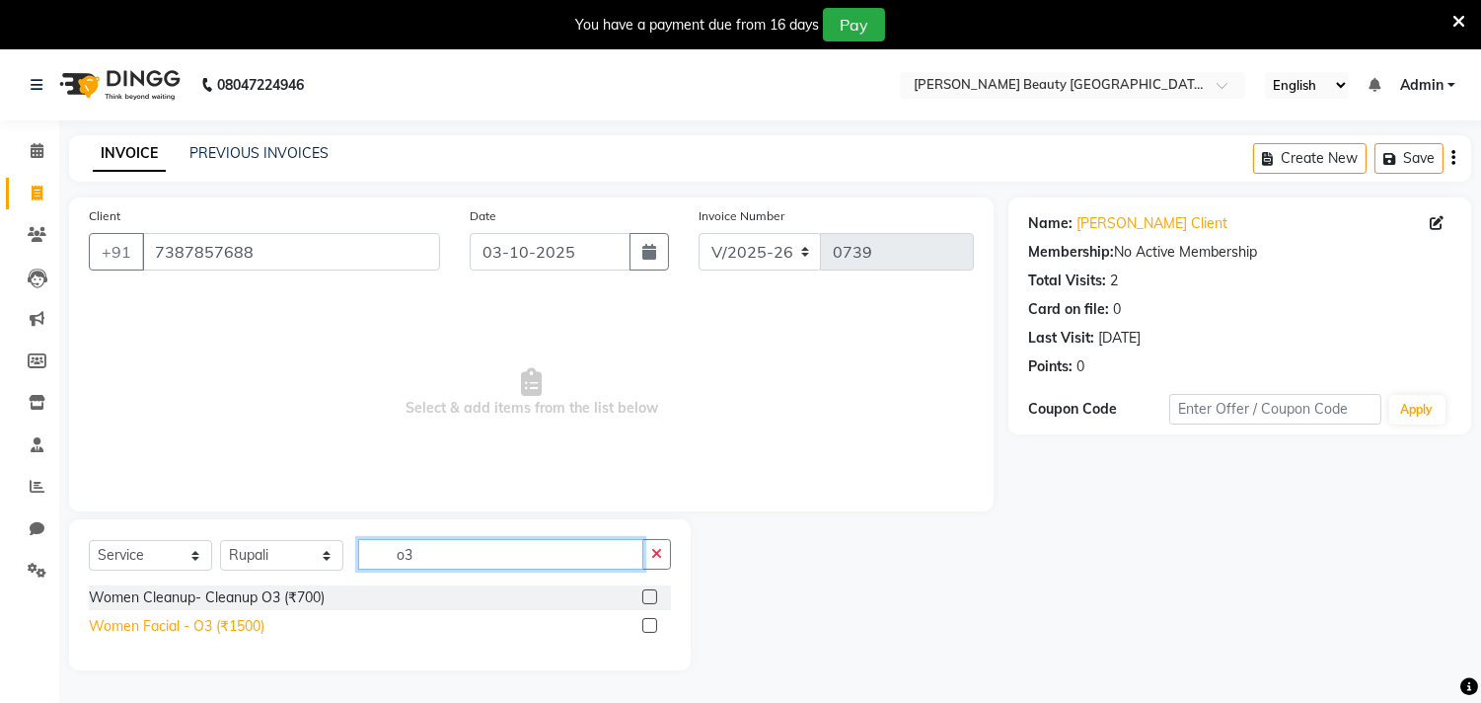
type input "o3"
drag, startPoint x: 198, startPoint y: 625, endPoint x: 172, endPoint y: 625, distance: 26.6
click at [197, 625] on div "Women Facial - O3 (₹1500)" at bounding box center [177, 626] width 176 height 21
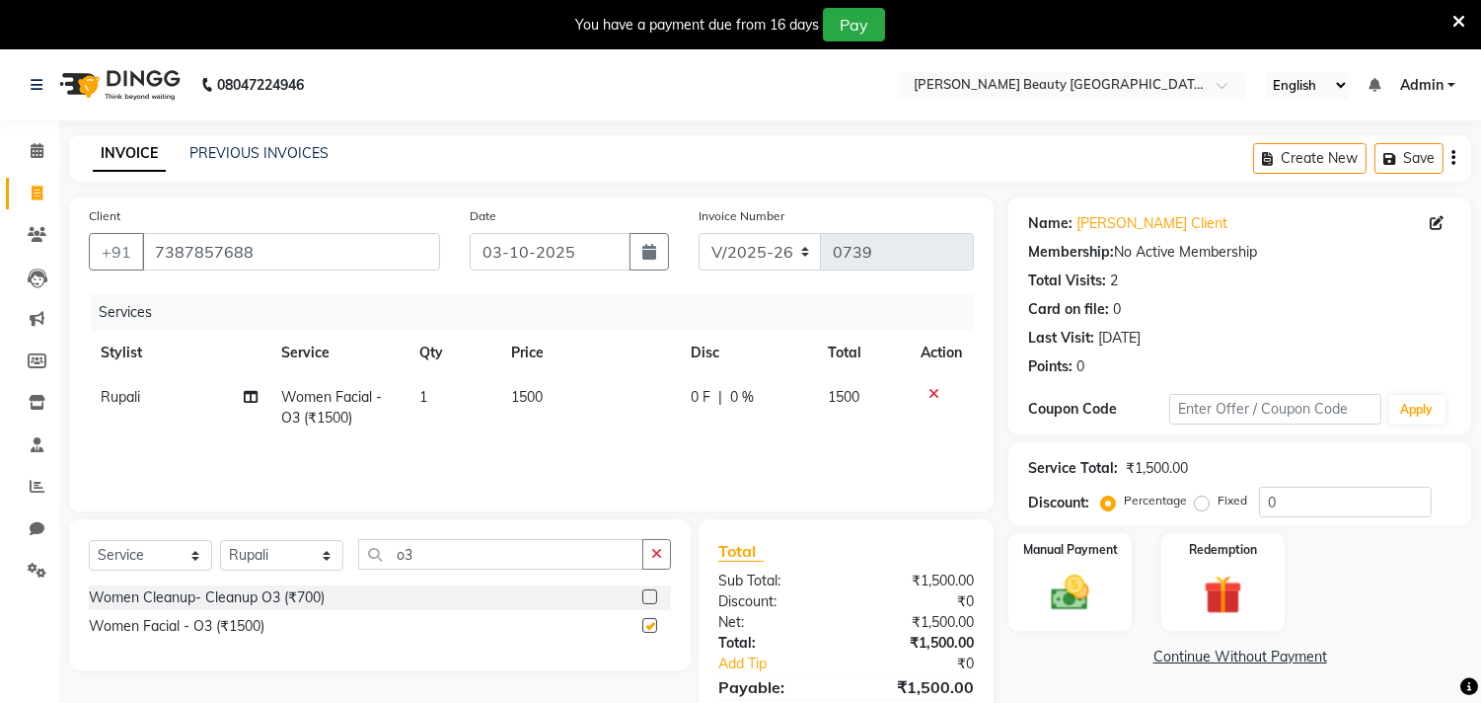
checkbox input "false"
click at [543, 393] on span "1500" at bounding box center [527, 397] width 32 height 18
select select "87283"
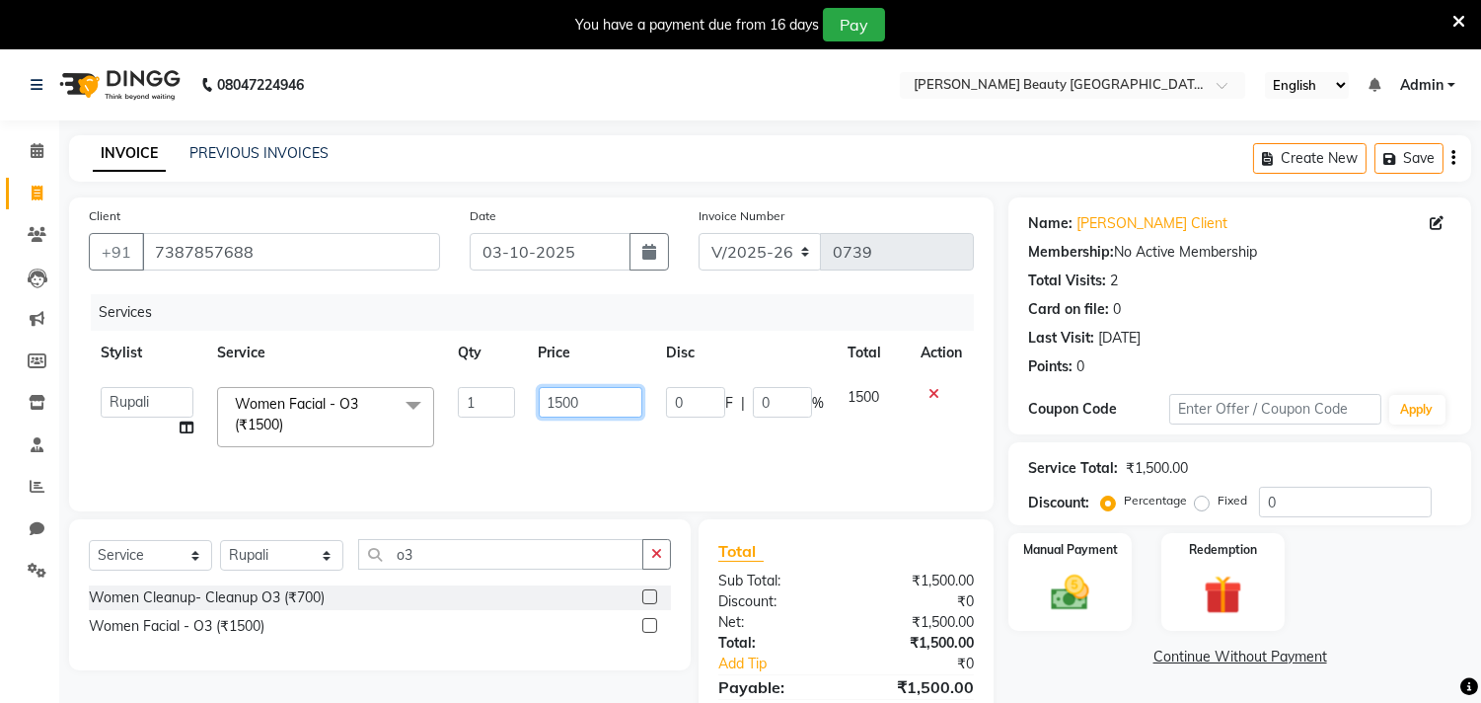
click at [593, 399] on input "1500" at bounding box center [591, 402] width 104 height 31
type input "1"
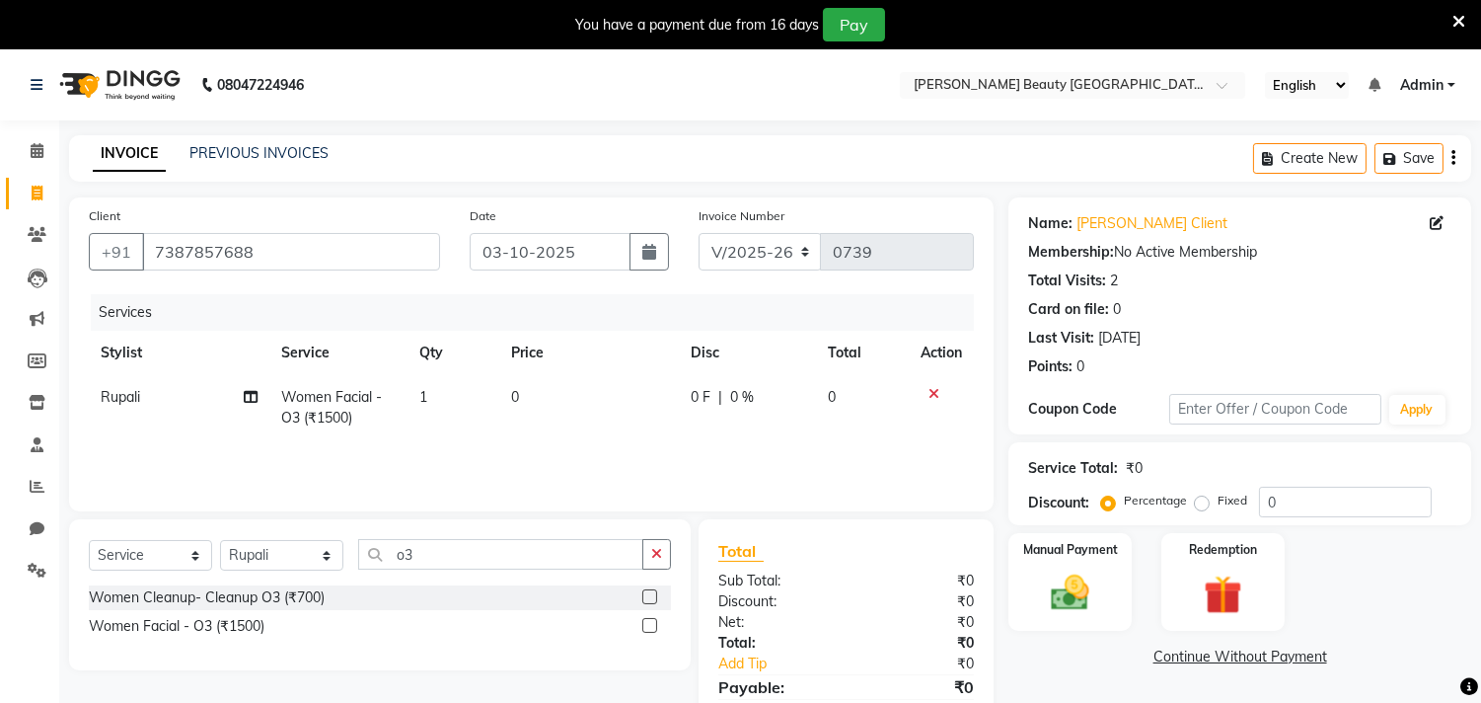
click at [1106, 663] on link "Continue Without Payment" at bounding box center [1239, 656] width 455 height 21
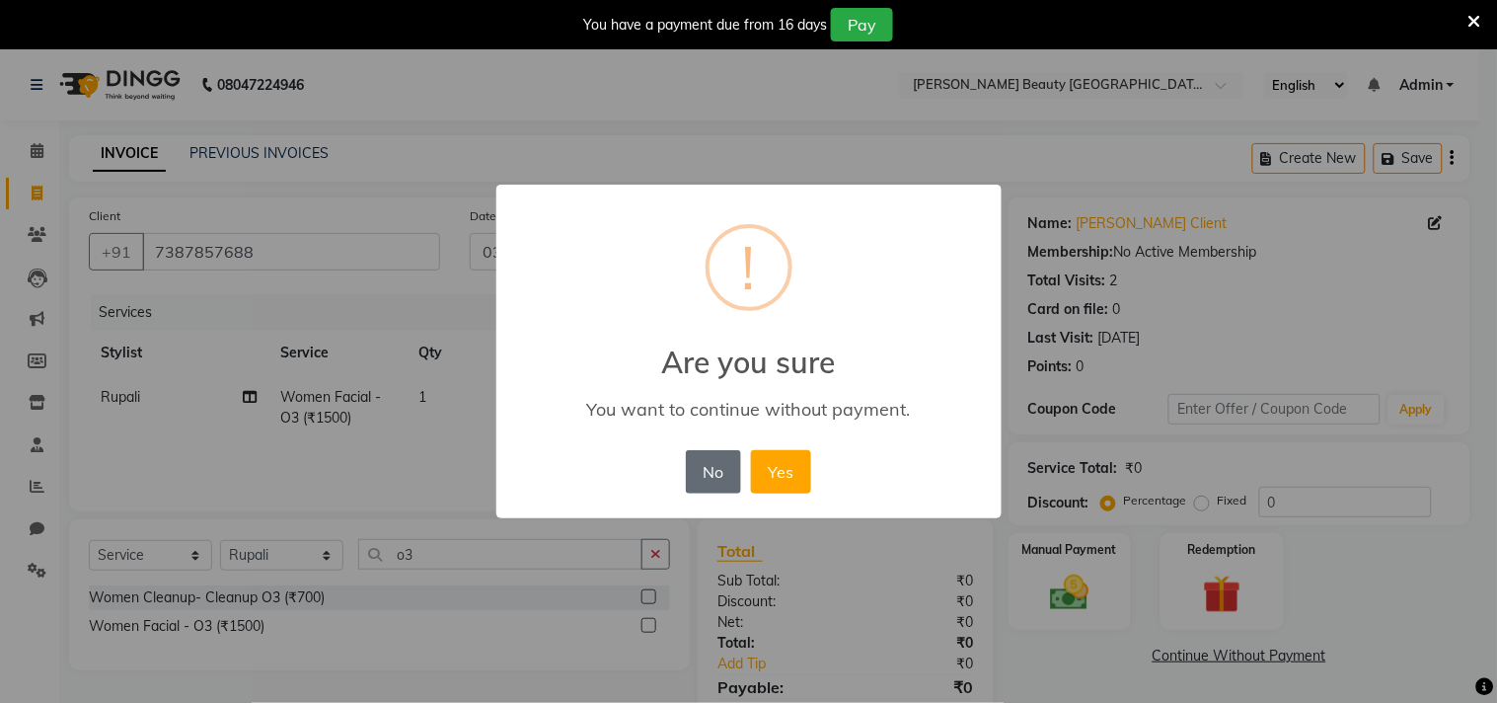
click at [717, 471] on button "No" at bounding box center [713, 471] width 55 height 43
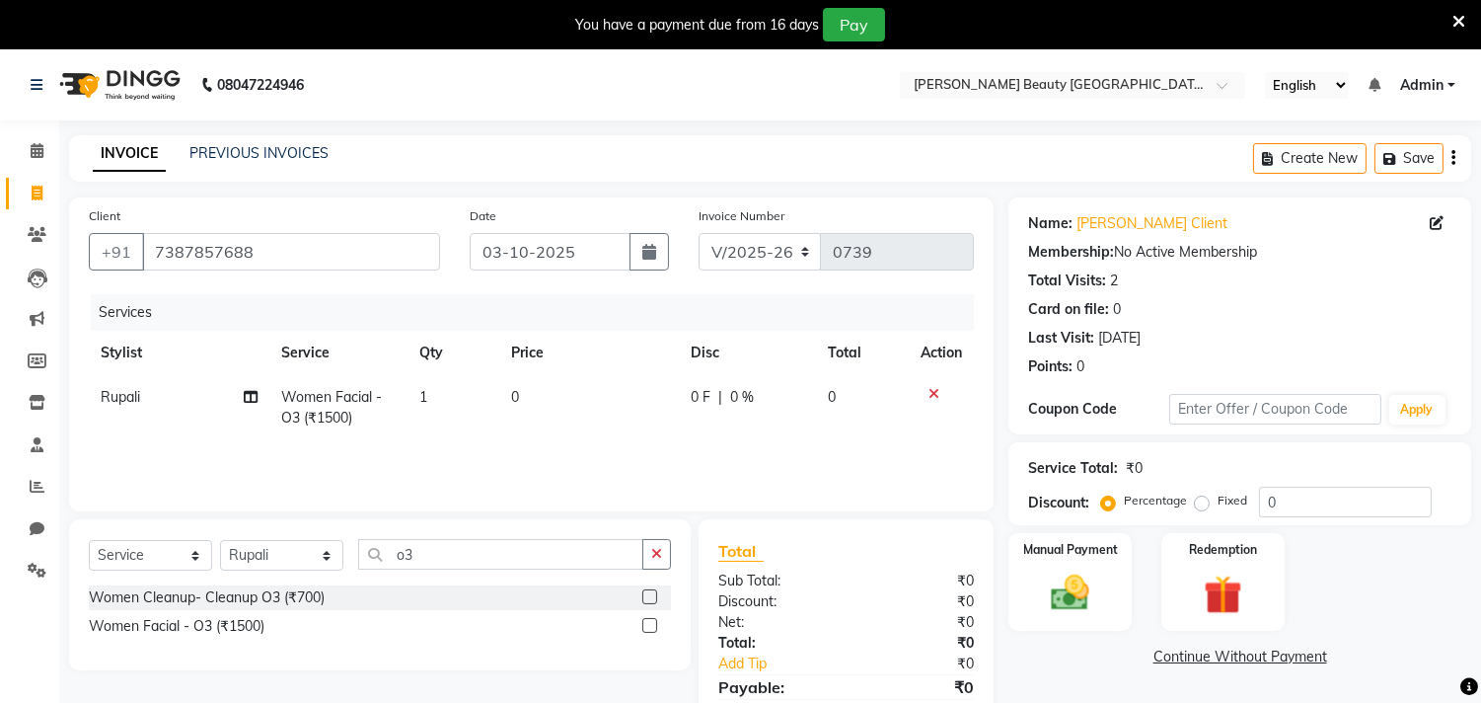
click at [925, 385] on td at bounding box center [941, 407] width 65 height 65
click at [935, 393] on icon at bounding box center [934, 394] width 11 height 14
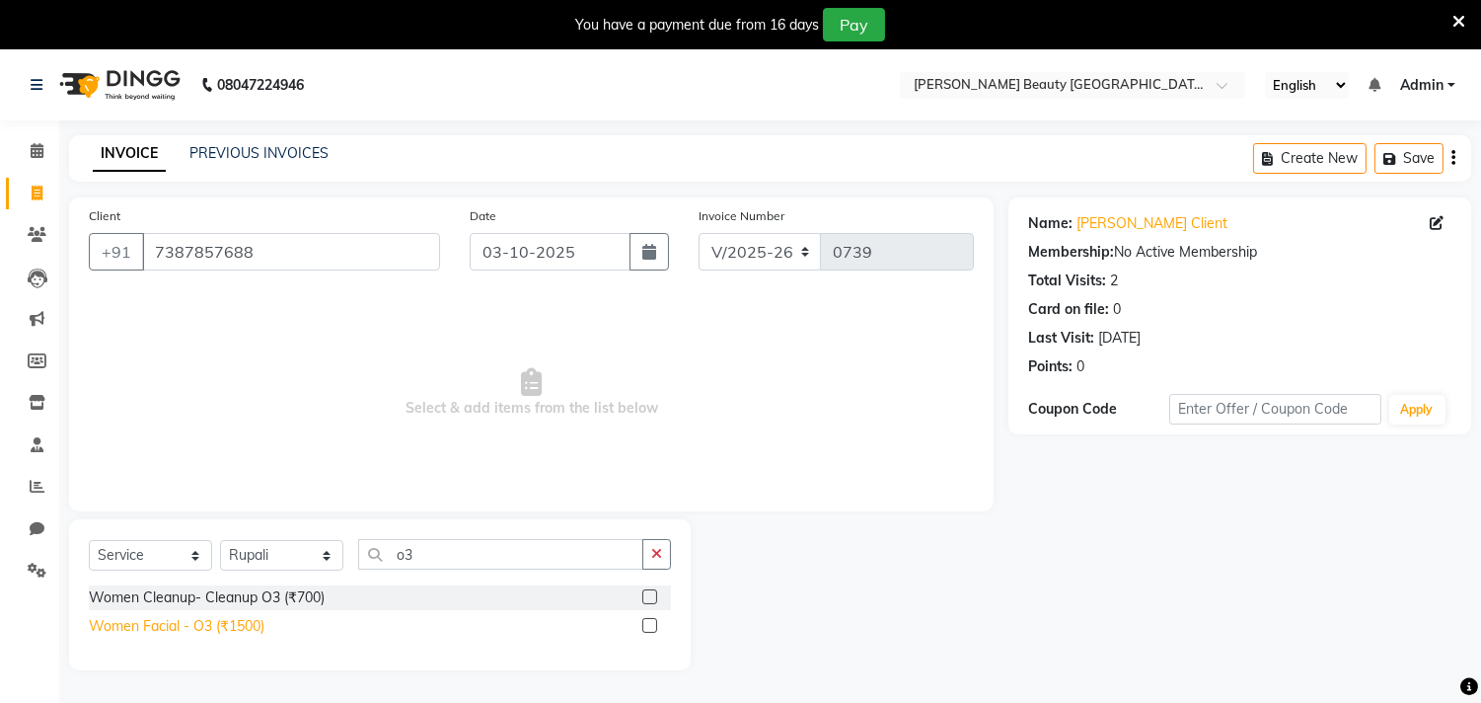
click at [232, 618] on div "Women Facial - O3 (₹1500)" at bounding box center [177, 626] width 176 height 21
checkbox input "false"
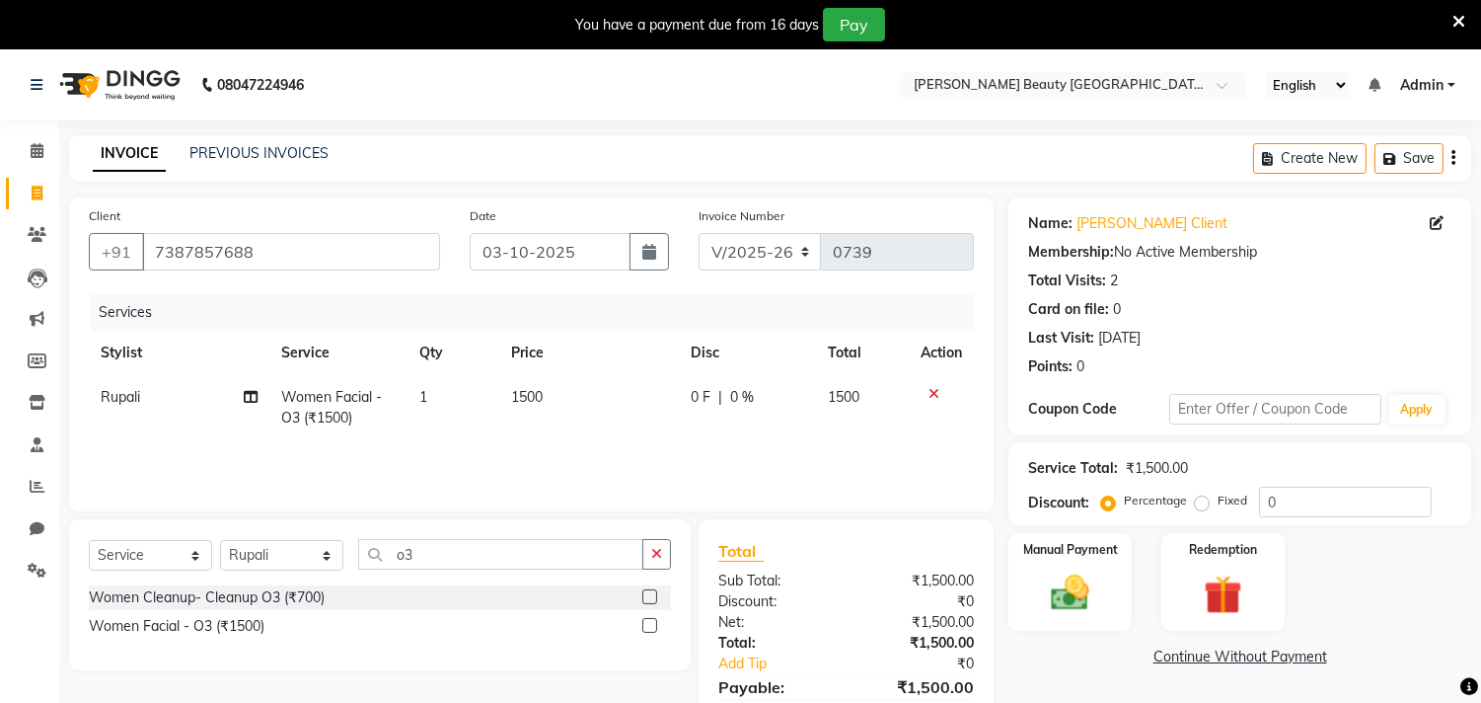
click at [554, 400] on td "1500" at bounding box center [589, 407] width 180 height 65
select select "87283"
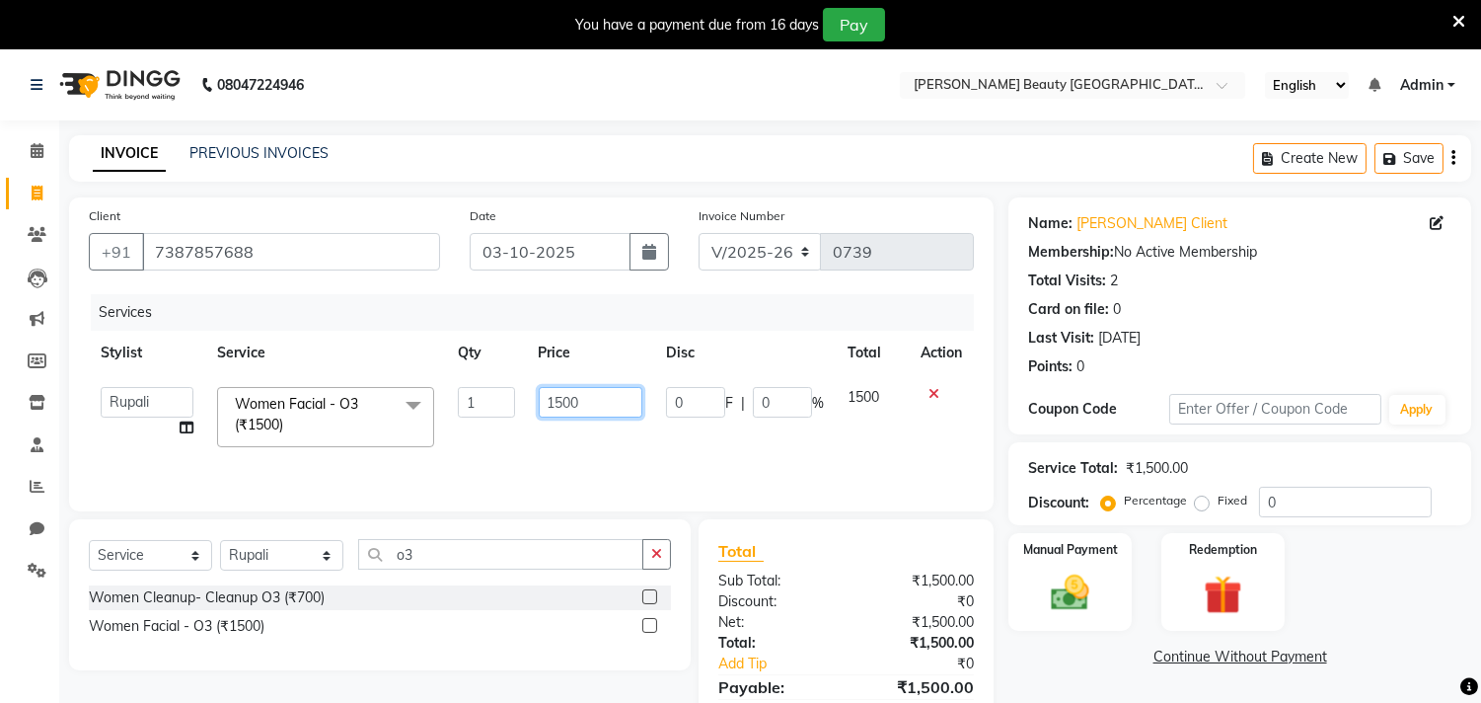
click at [562, 402] on input "1500" at bounding box center [591, 402] width 104 height 31
type input "1200"
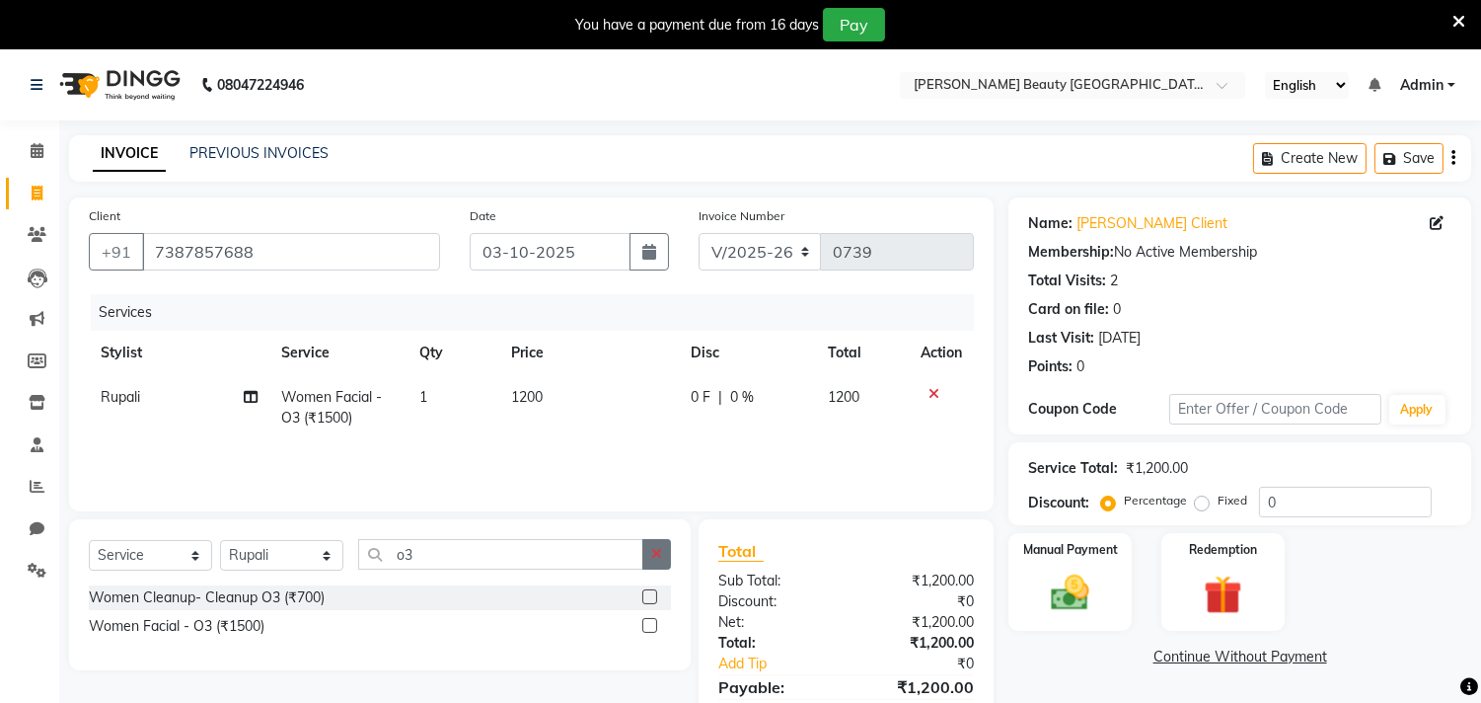
click at [654, 563] on button "button" at bounding box center [656, 554] width 29 height 31
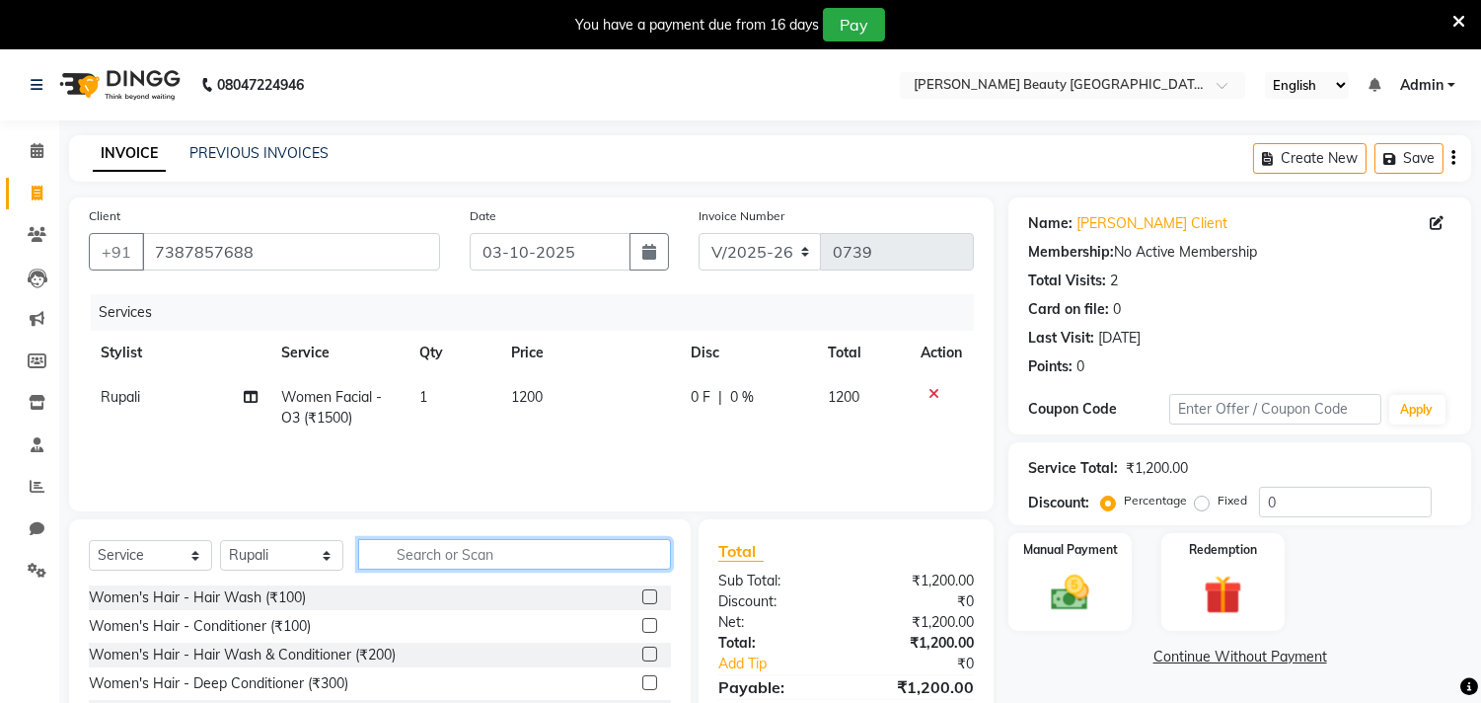
click at [446, 553] on input "text" at bounding box center [514, 554] width 313 height 31
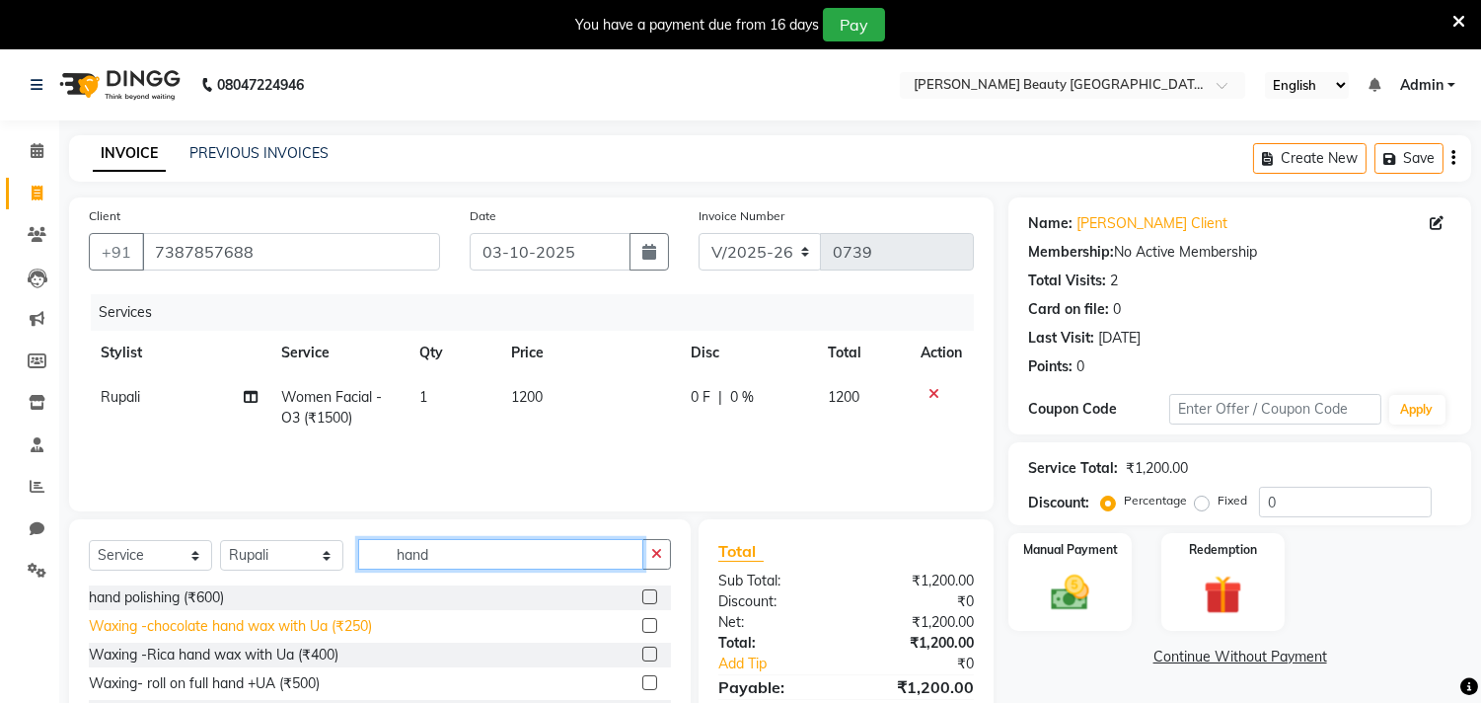
type input "hand"
click at [302, 627] on div "Waxing -chocolate hand wax with Ua (₹250)" at bounding box center [230, 626] width 283 height 21
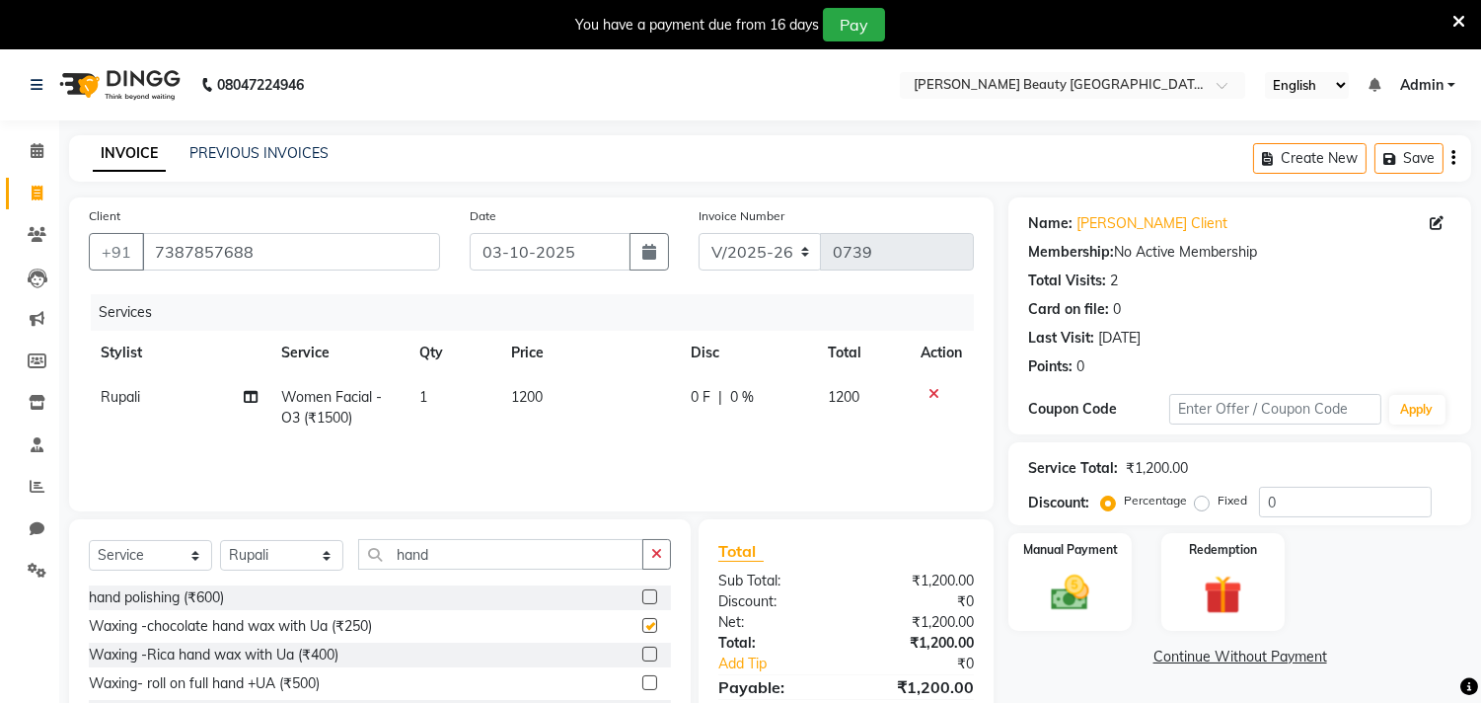
checkbox input "false"
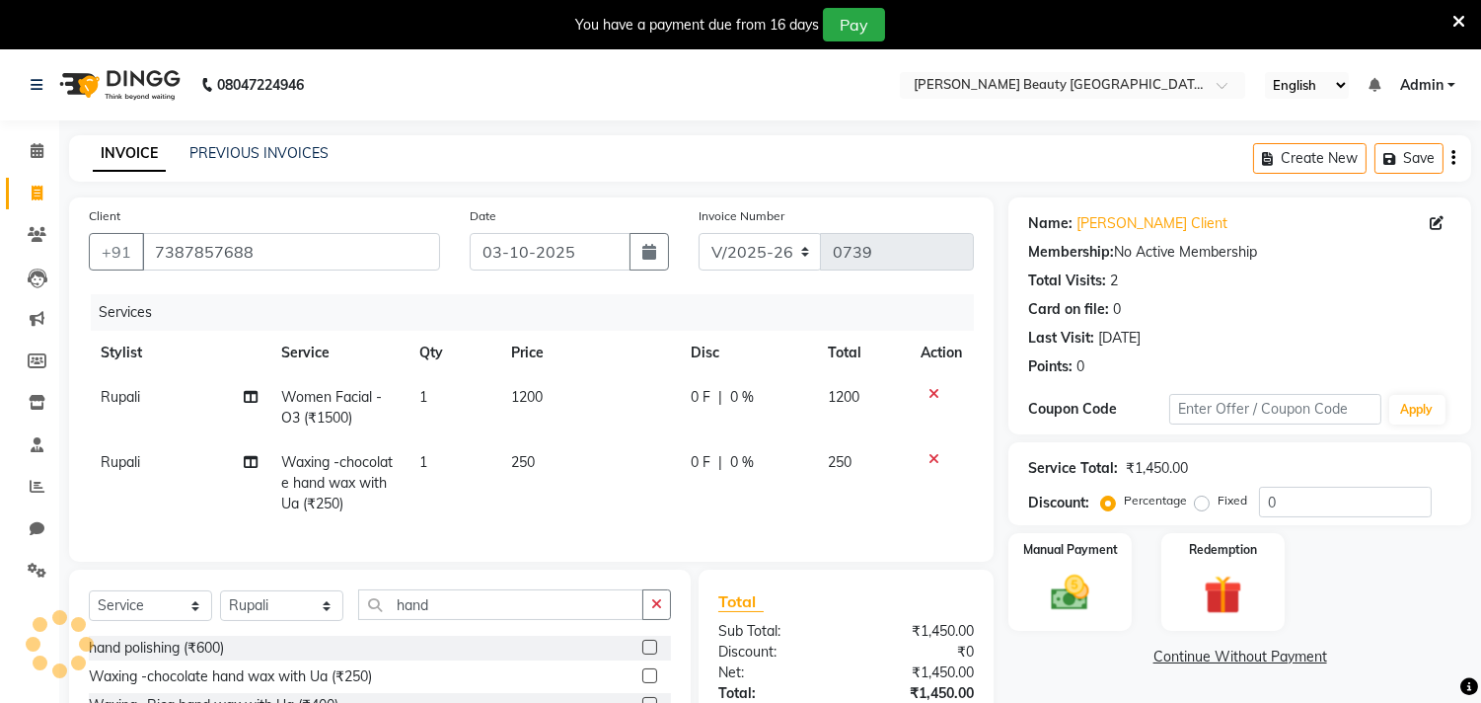
scroll to position [203, 0]
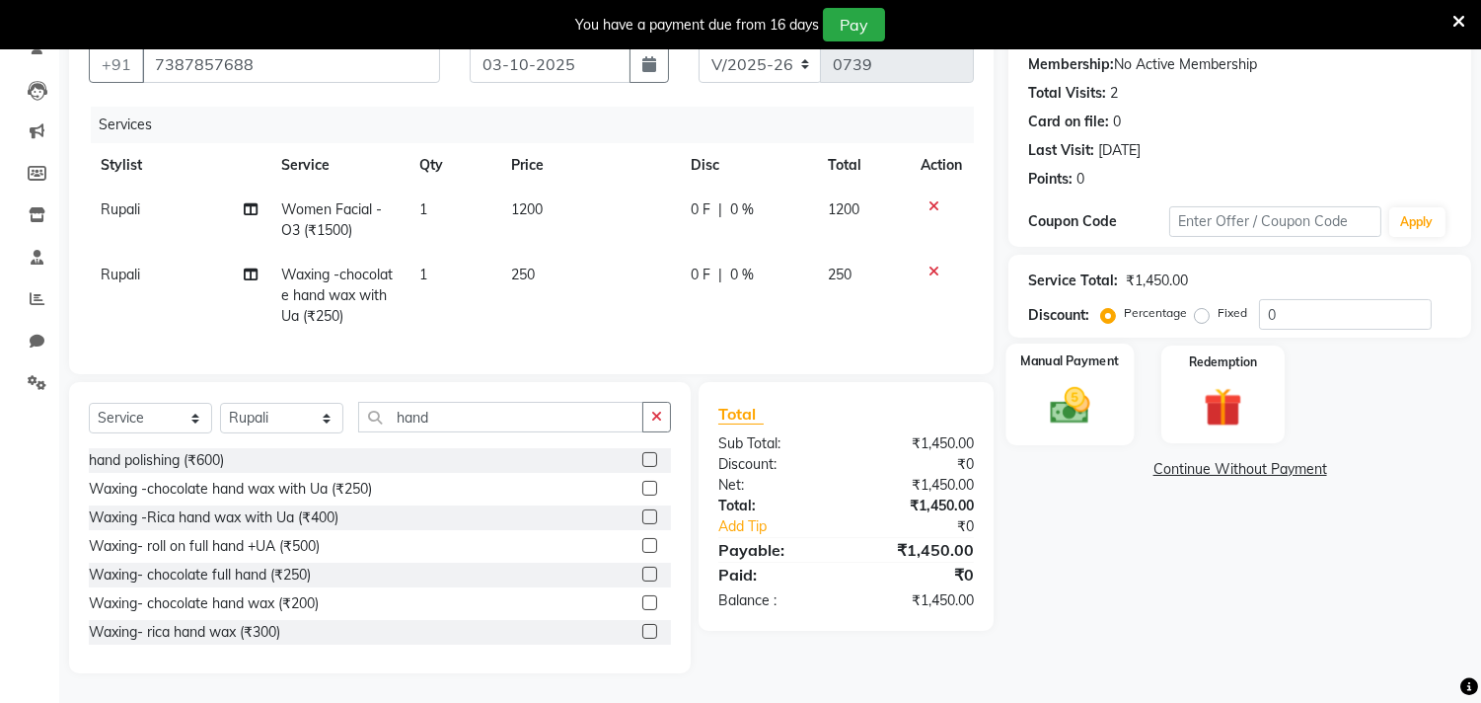
click at [1086, 383] on img at bounding box center [1070, 406] width 65 height 46
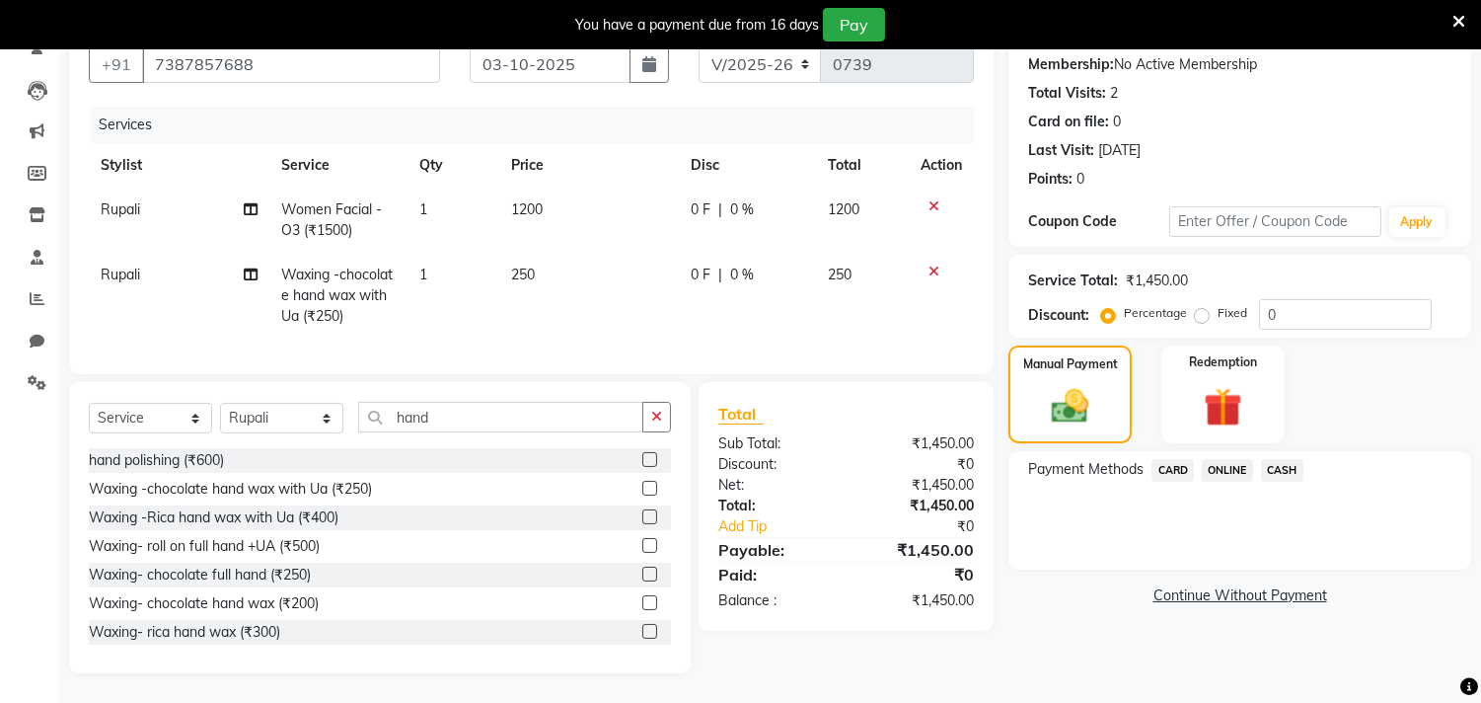
click at [1279, 459] on span "CASH" at bounding box center [1282, 470] width 42 height 23
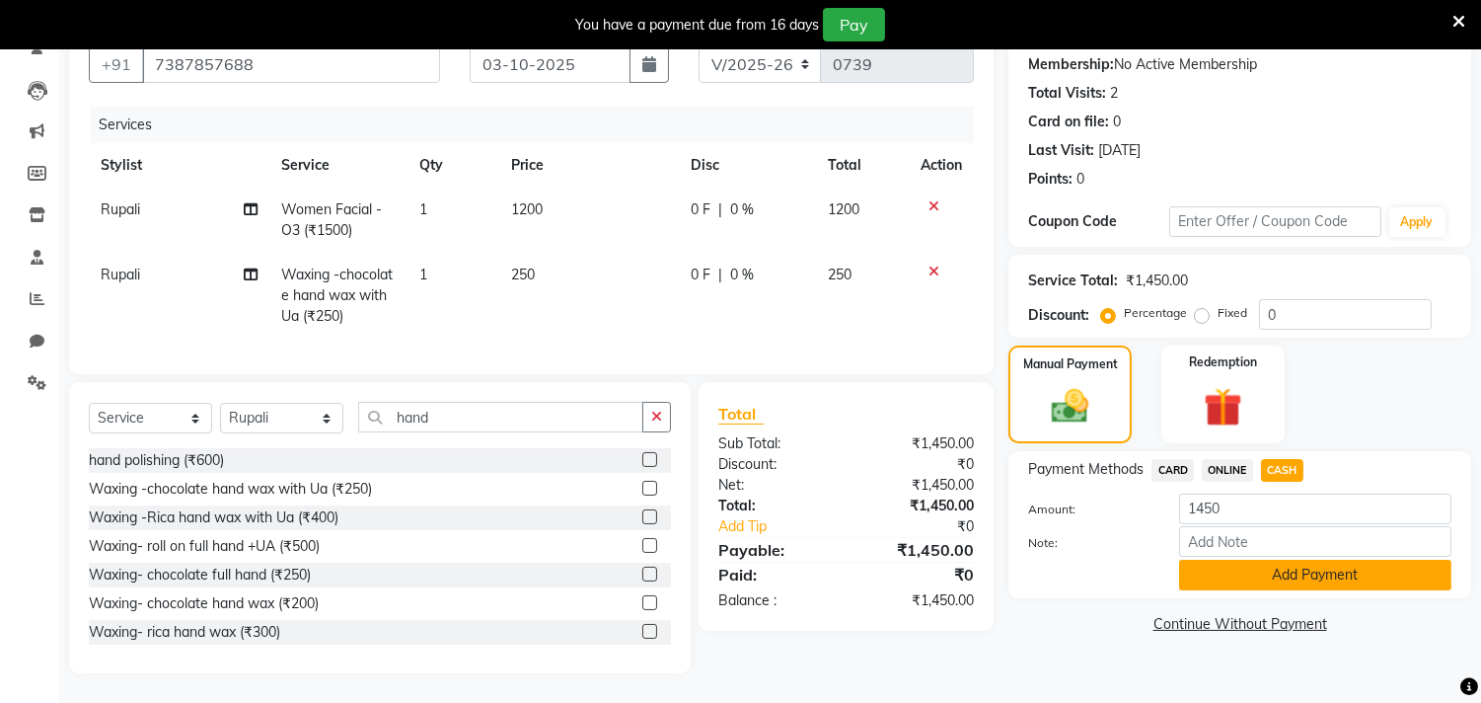
click at [1316, 560] on button "Add Payment" at bounding box center [1315, 575] width 272 height 31
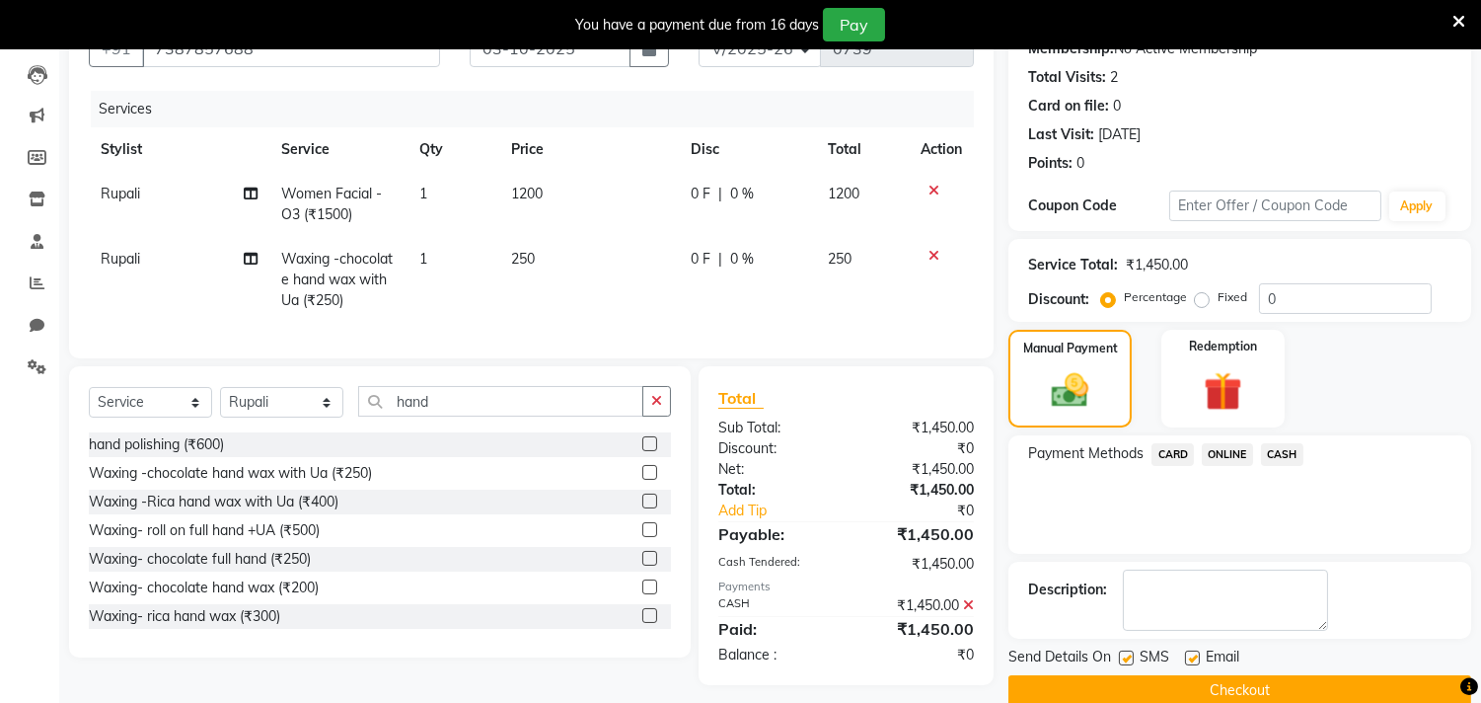
scroll to position [234, 0]
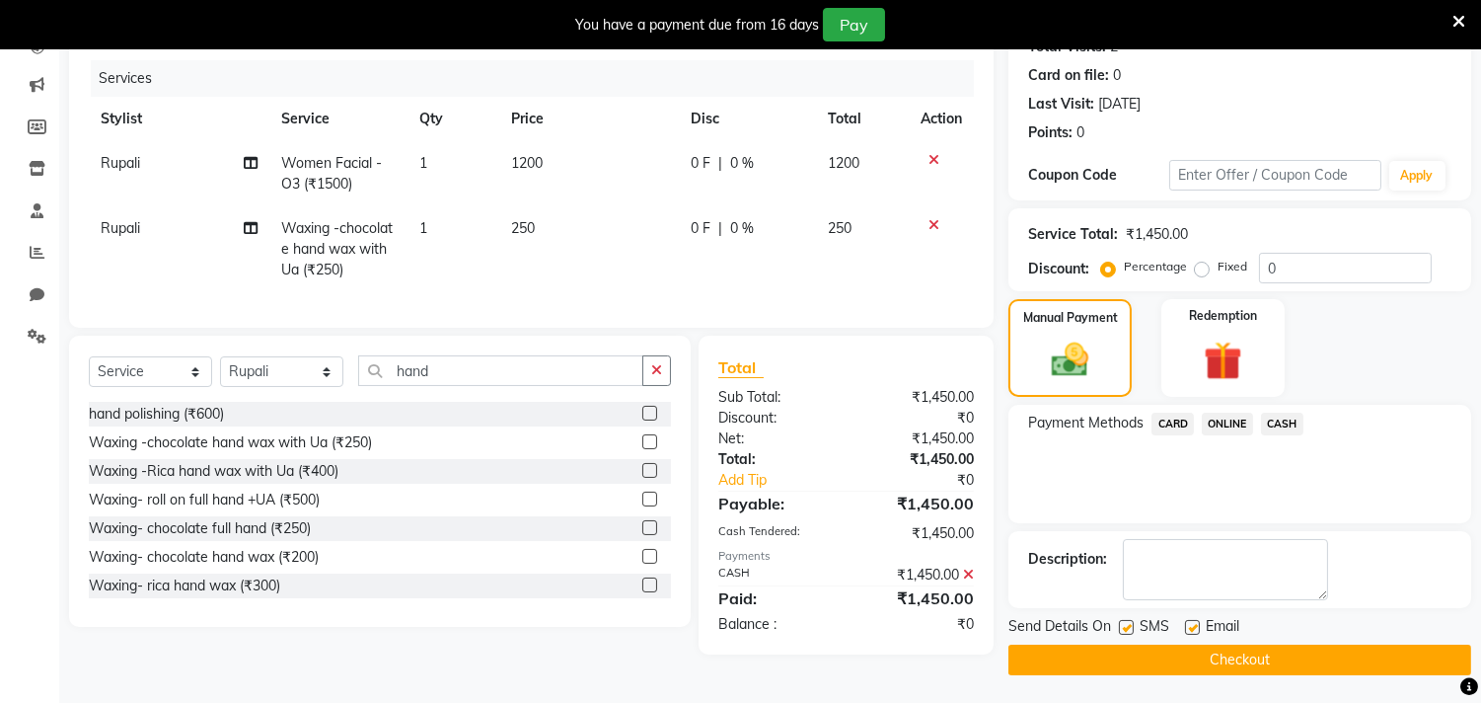
click at [1299, 663] on button "Checkout" at bounding box center [1239, 659] width 463 height 31
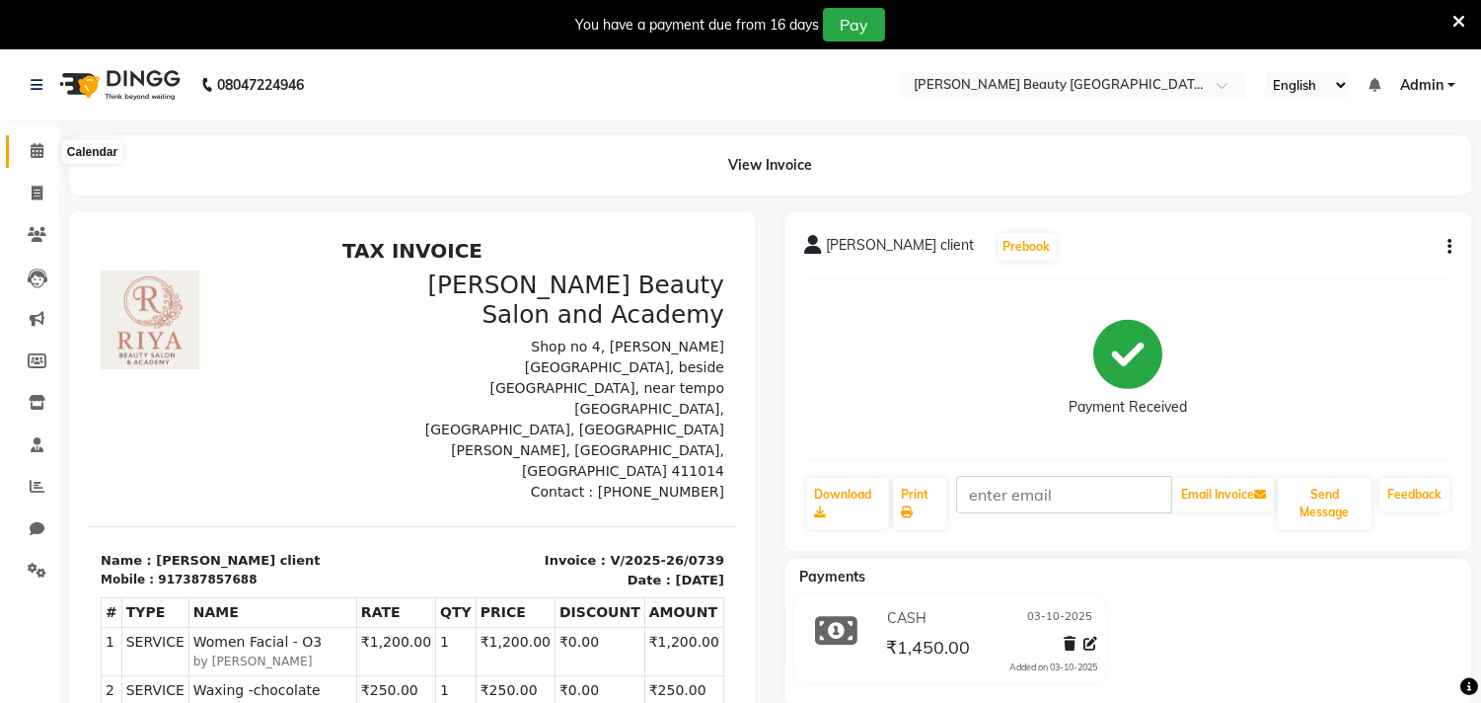
click at [41, 149] on icon at bounding box center [37, 150] width 13 height 15
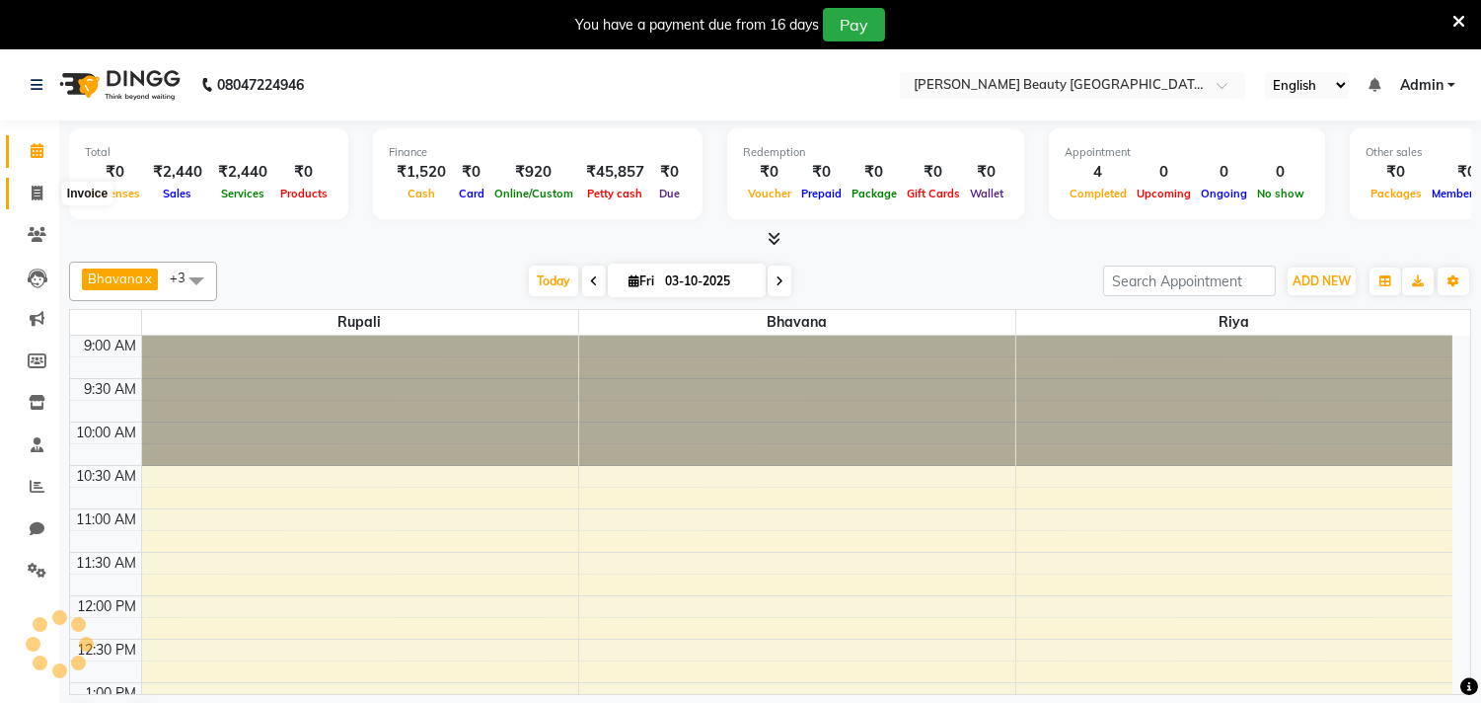
click at [22, 194] on span at bounding box center [37, 194] width 35 height 23
select select "service"
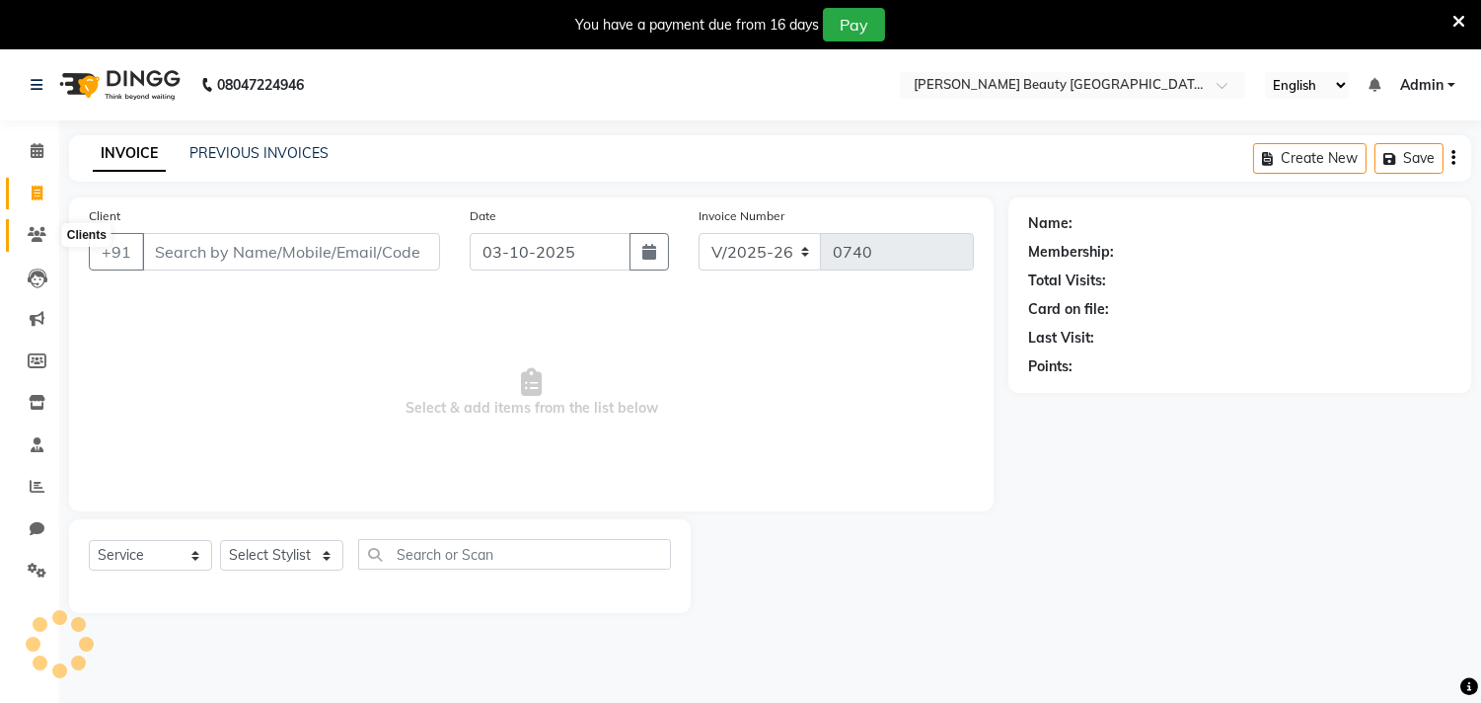
click at [41, 229] on icon at bounding box center [37, 234] width 19 height 15
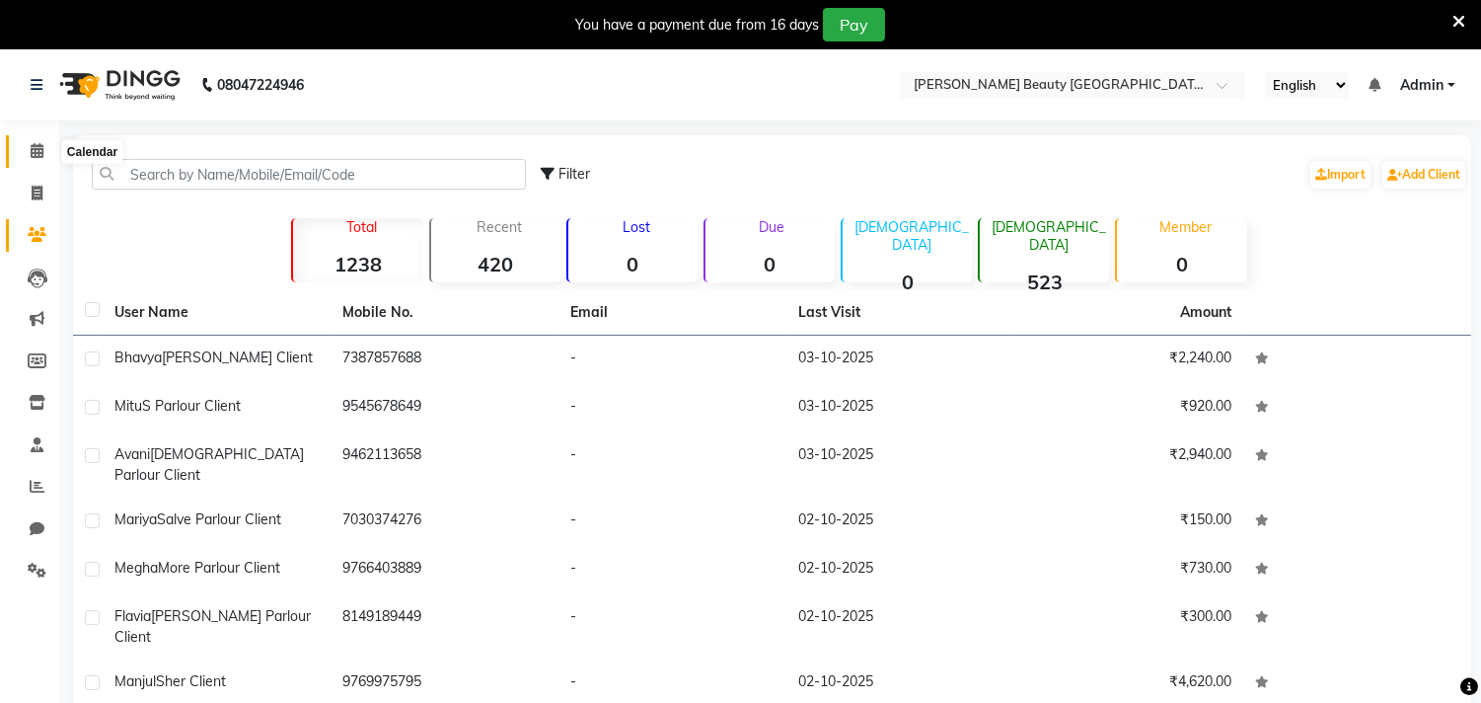
click at [34, 153] on icon at bounding box center [37, 150] width 13 height 15
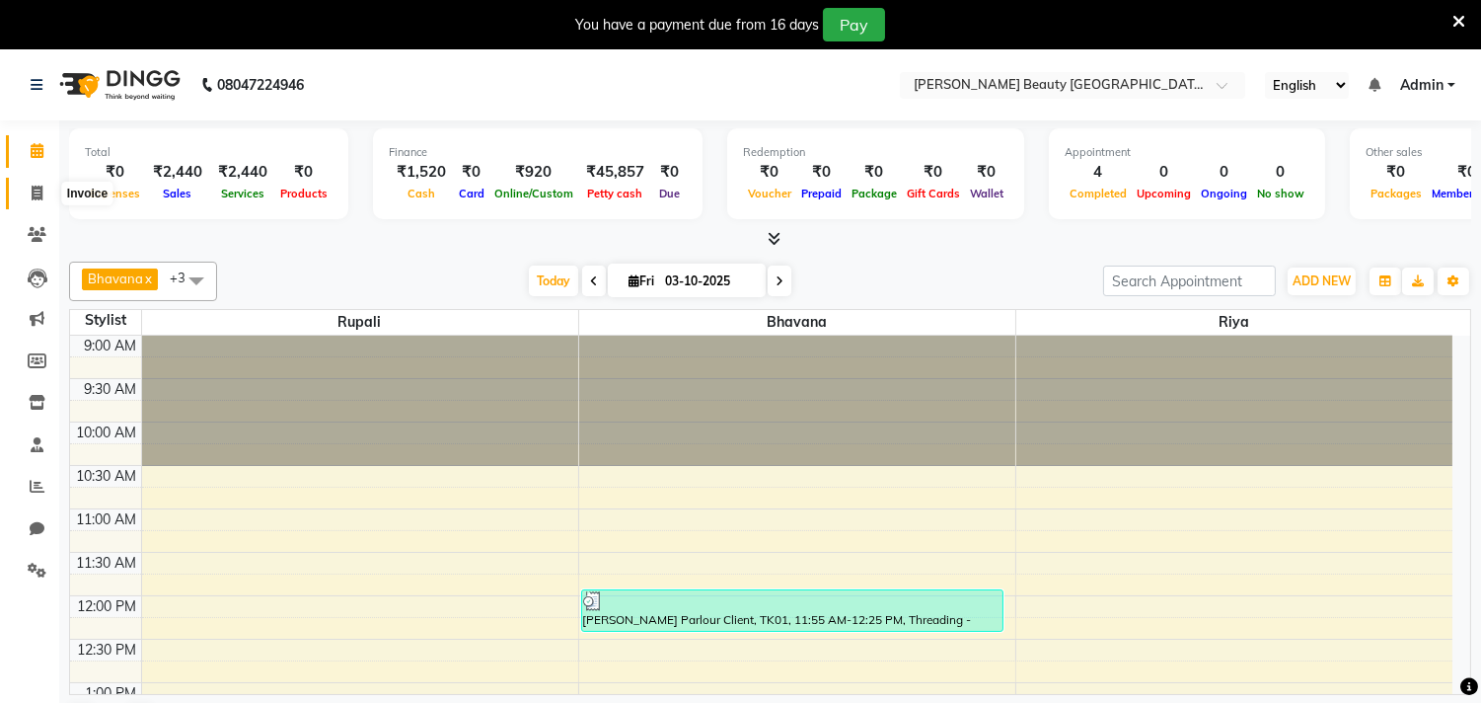
click at [37, 199] on icon at bounding box center [37, 193] width 11 height 15
select select "8620"
select select "service"
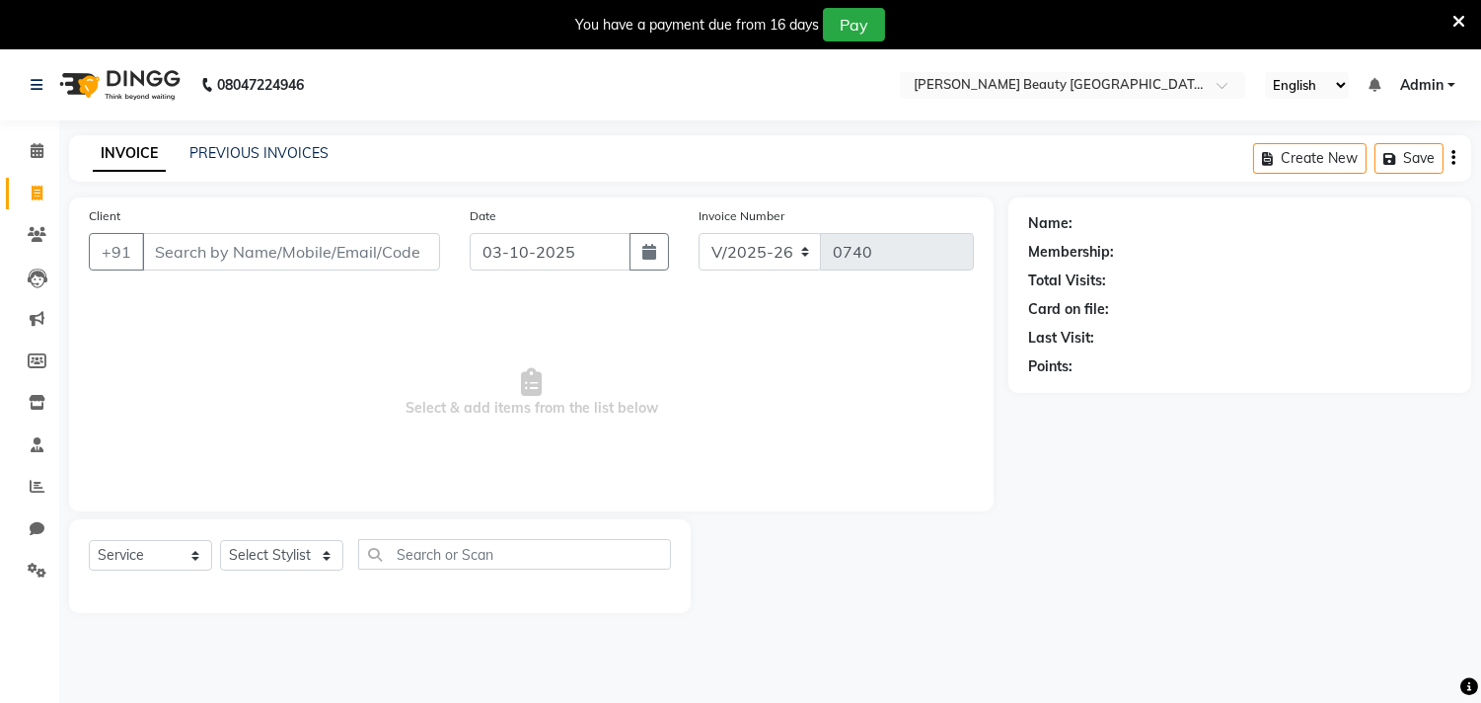
click at [227, 252] on input "Client" at bounding box center [291, 251] width 298 height 37
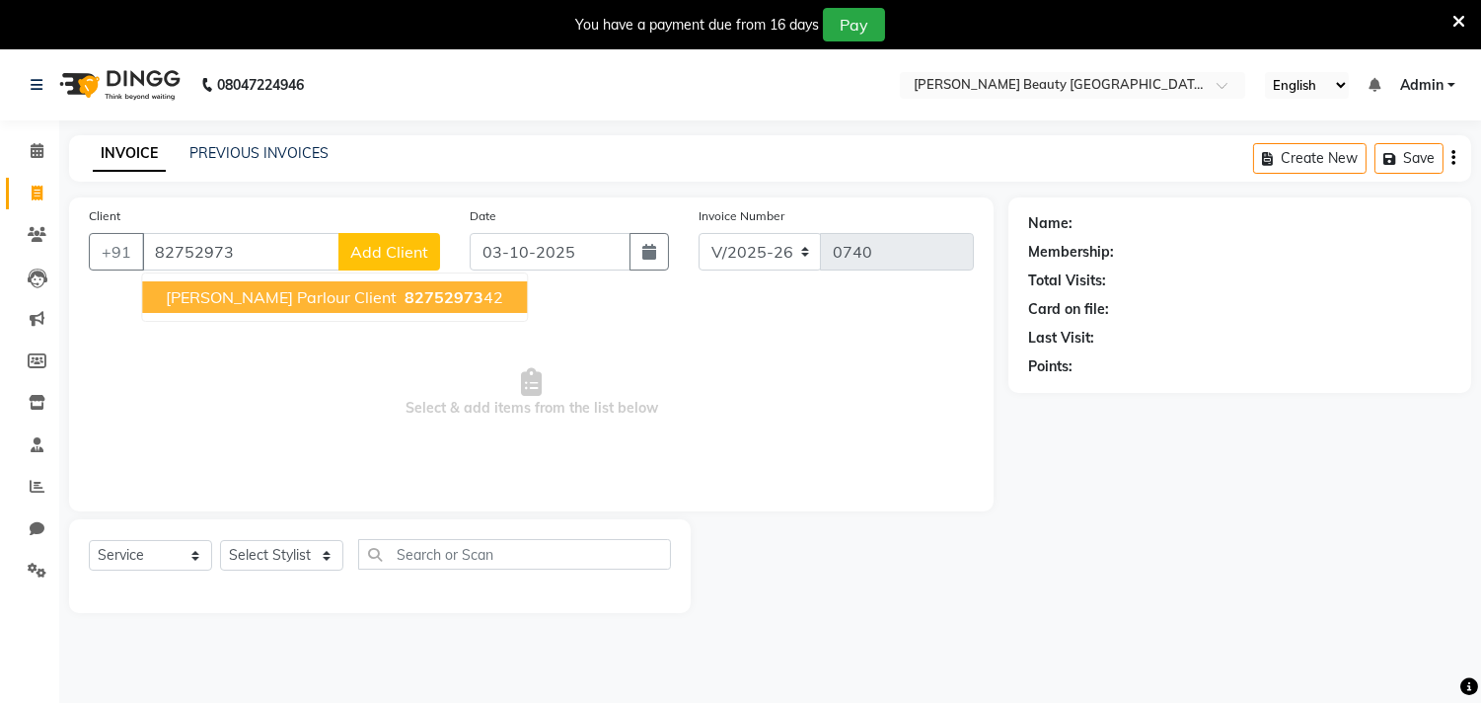
click at [237, 292] on span "[PERSON_NAME] Parlour Client" at bounding box center [281, 297] width 231 height 20
type input "8275297342"
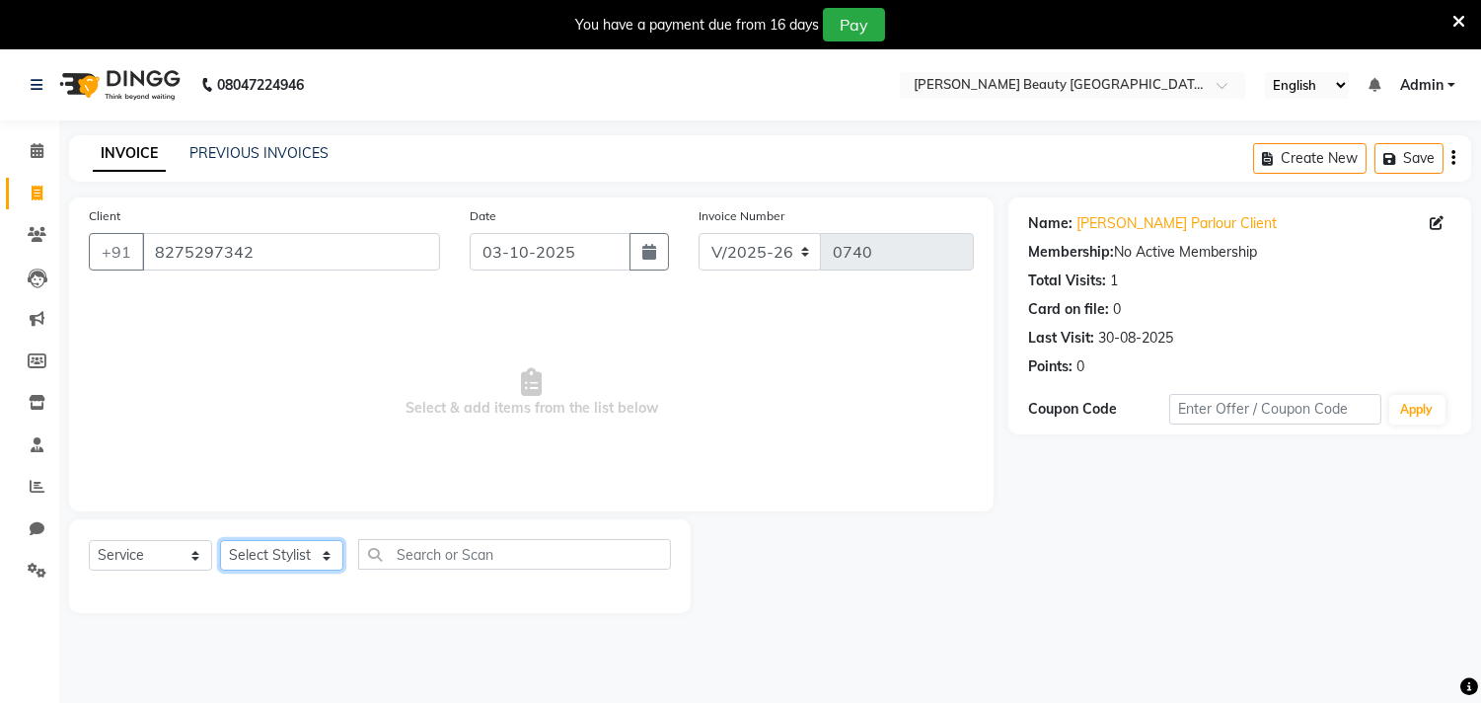
click at [328, 553] on select "Select Stylist Amla [PERSON_NAME] Anjali [PERSON_NAME] [PERSON_NAME] [PERSON_NA…" at bounding box center [281, 555] width 123 height 31
select select "87283"
click at [220, 541] on select "Select Stylist Amla [PERSON_NAME] Anjali [PERSON_NAME] [PERSON_NAME] [PERSON_NA…" at bounding box center [281, 555] width 123 height 31
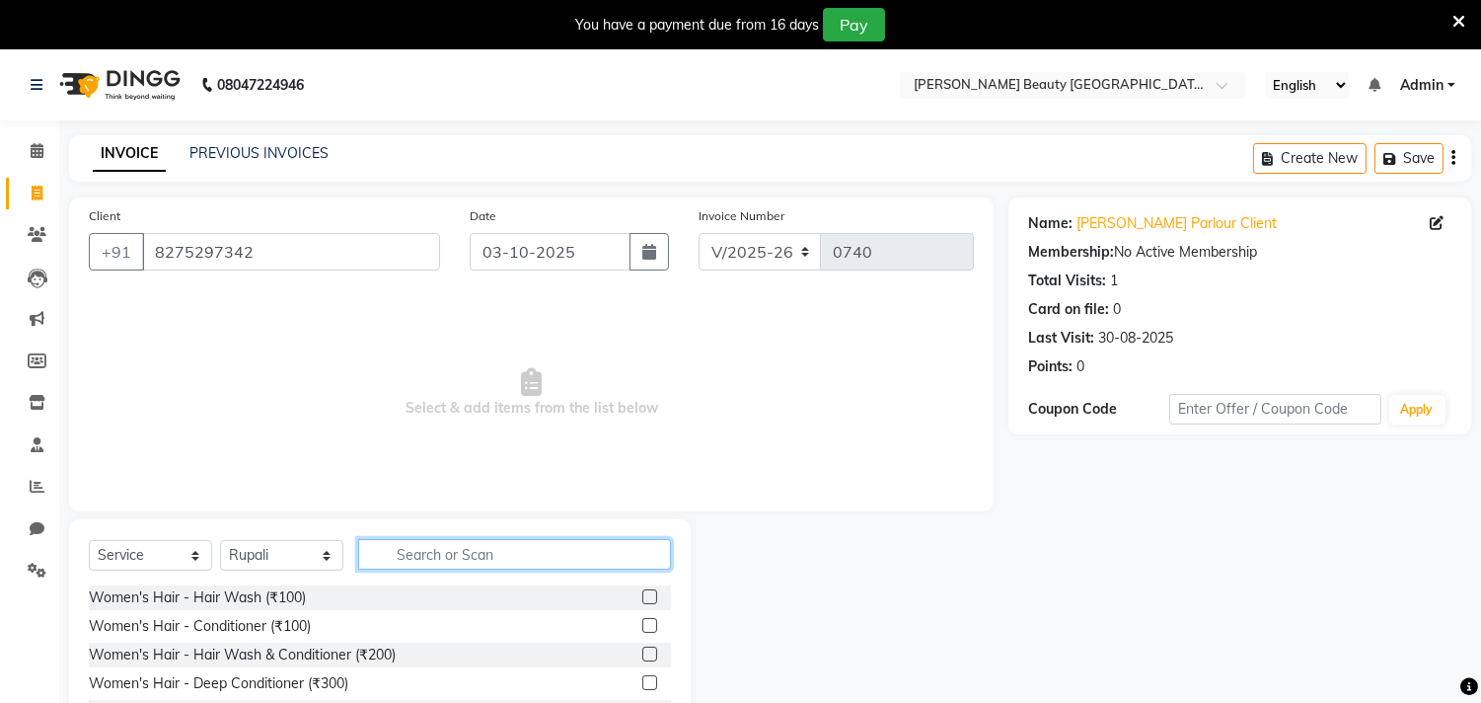
click at [447, 560] on input "text" at bounding box center [514, 554] width 313 height 31
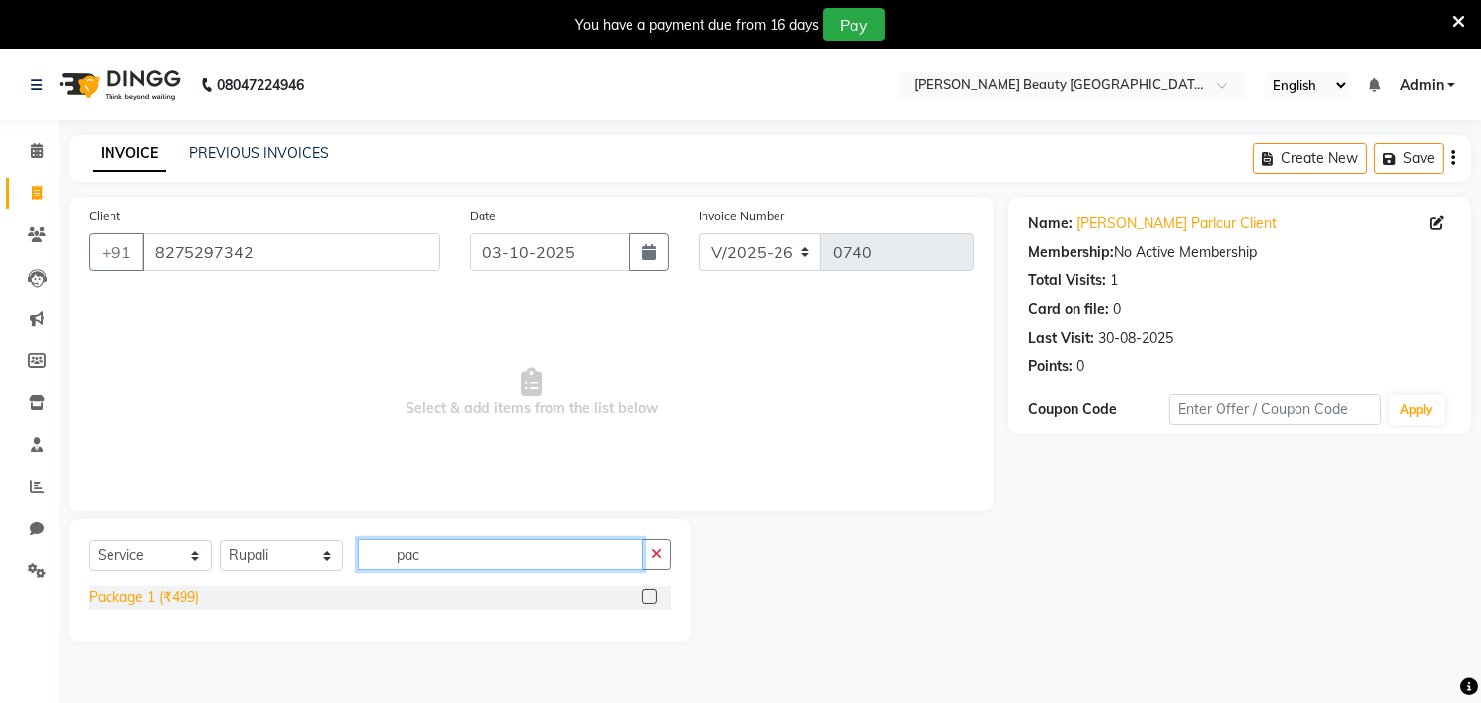
type input "pac"
click at [183, 596] on div "Package 1 (₹499)" at bounding box center [144, 597] width 111 height 21
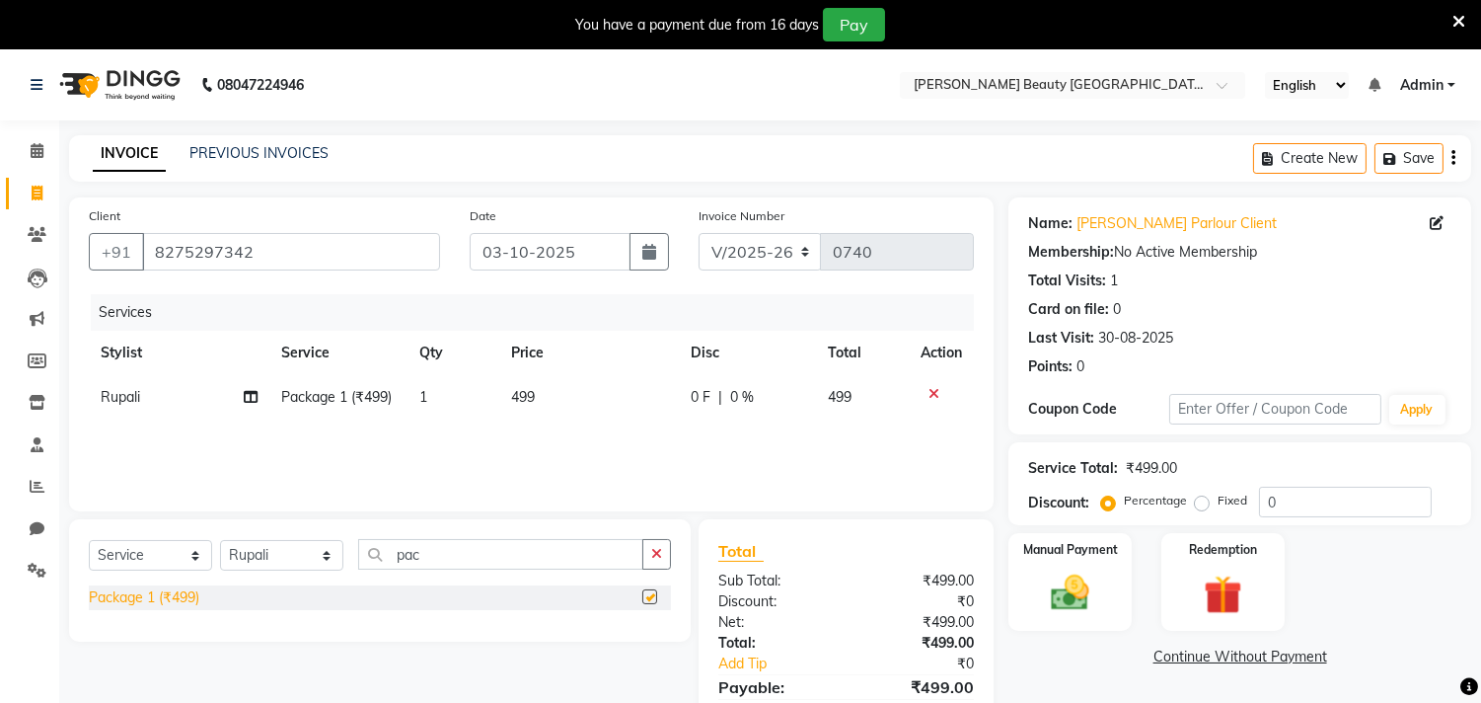
checkbox input "false"
click at [558, 388] on td "499" at bounding box center [589, 397] width 180 height 44
select select "87283"
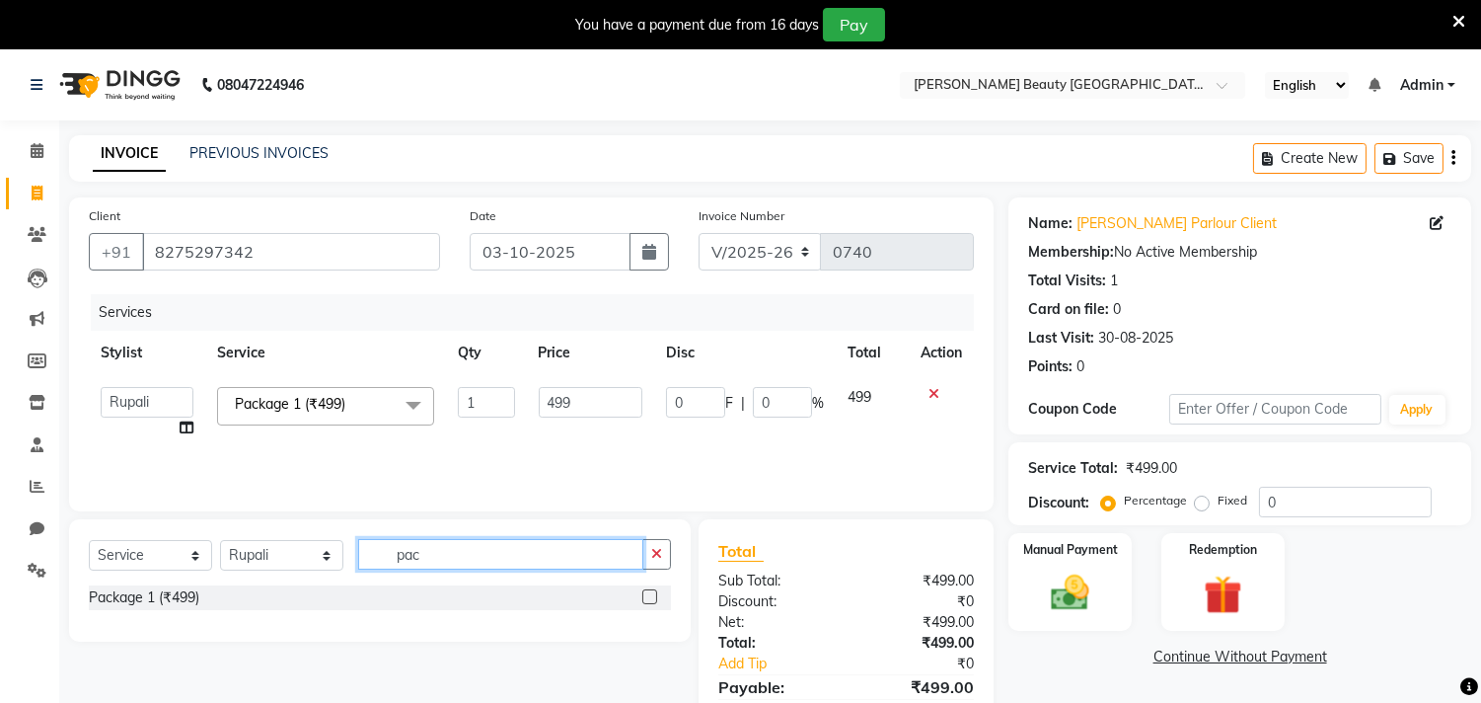
click at [442, 557] on input "pac" at bounding box center [500, 554] width 285 height 31
type input "package"
click at [585, 407] on input "499" at bounding box center [591, 402] width 104 height 31
type input "4"
type input "849"
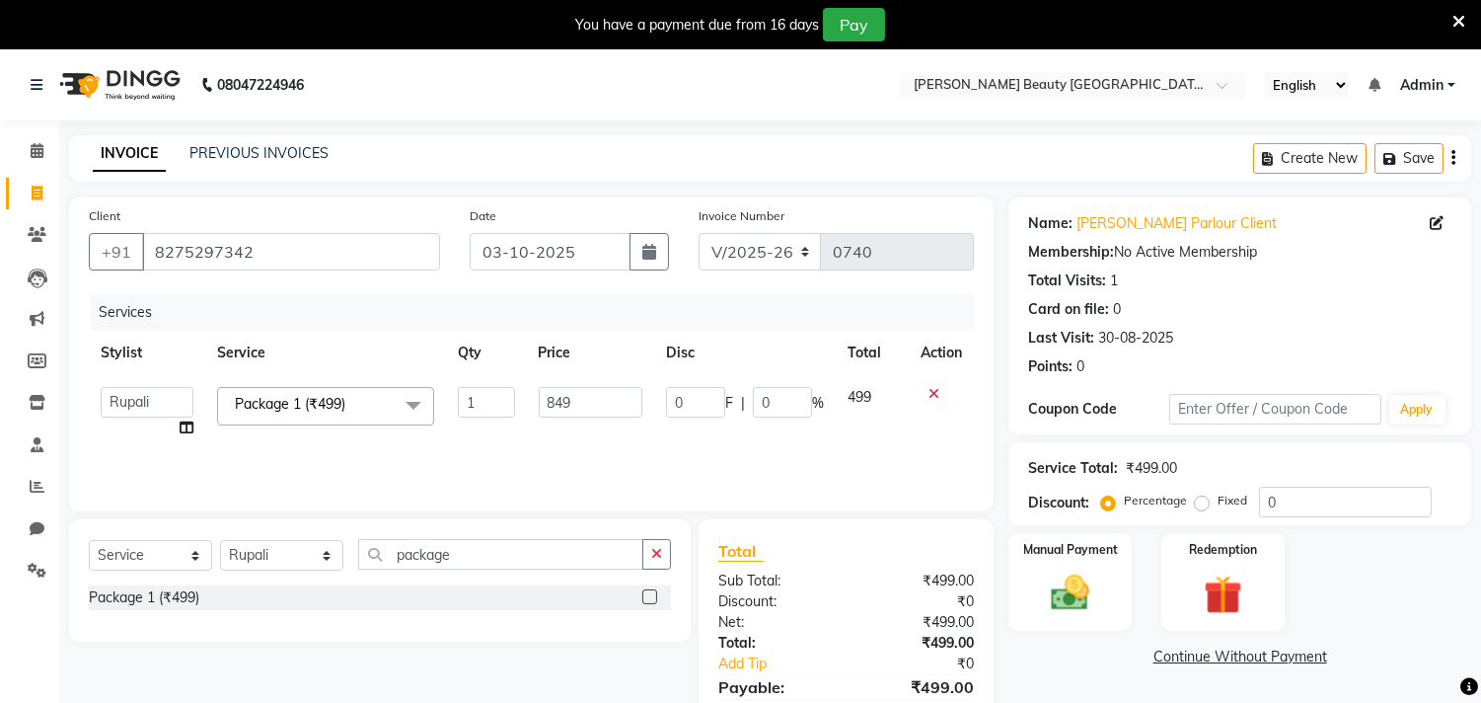
click at [405, 614] on div "Package 1 (₹499)" at bounding box center [380, 599] width 582 height 29
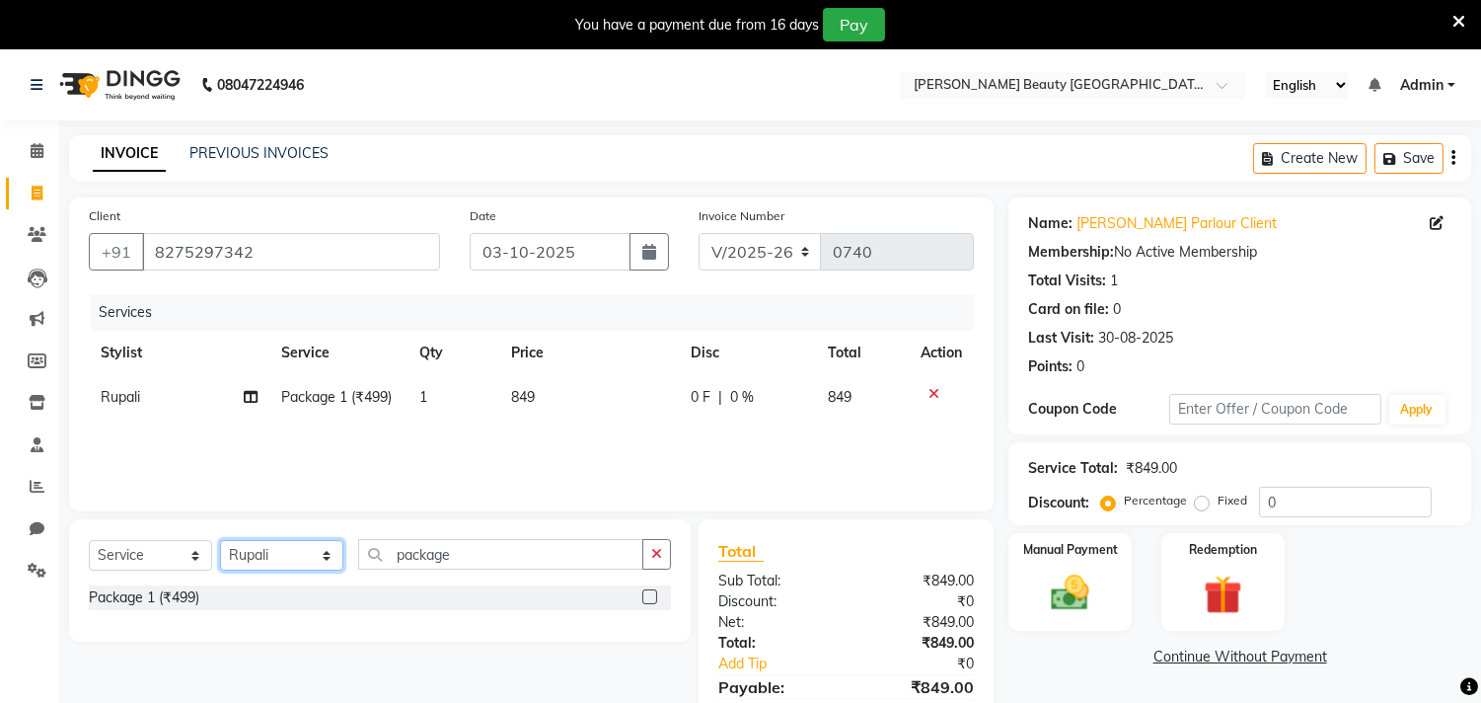
click at [330, 560] on select "Select Stylist Amla [PERSON_NAME] Anjali [PERSON_NAME] [PERSON_NAME] [PERSON_NA…" at bounding box center [281, 555] width 123 height 31
select select "87285"
click at [220, 541] on select "Select Stylist Amla [PERSON_NAME] Anjali [PERSON_NAME] [PERSON_NAME] [PERSON_NA…" at bounding box center [281, 555] width 123 height 31
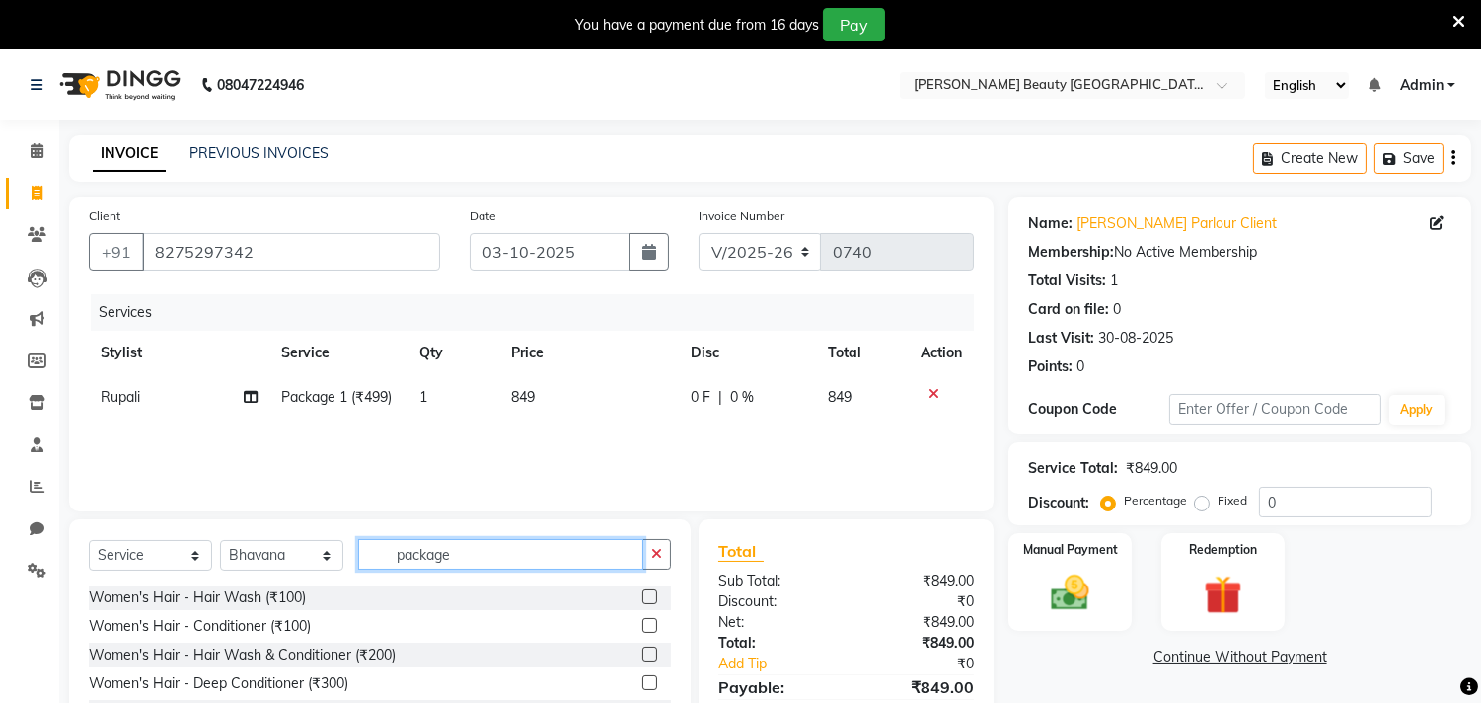
click at [468, 553] on input "package" at bounding box center [500, 554] width 285 height 31
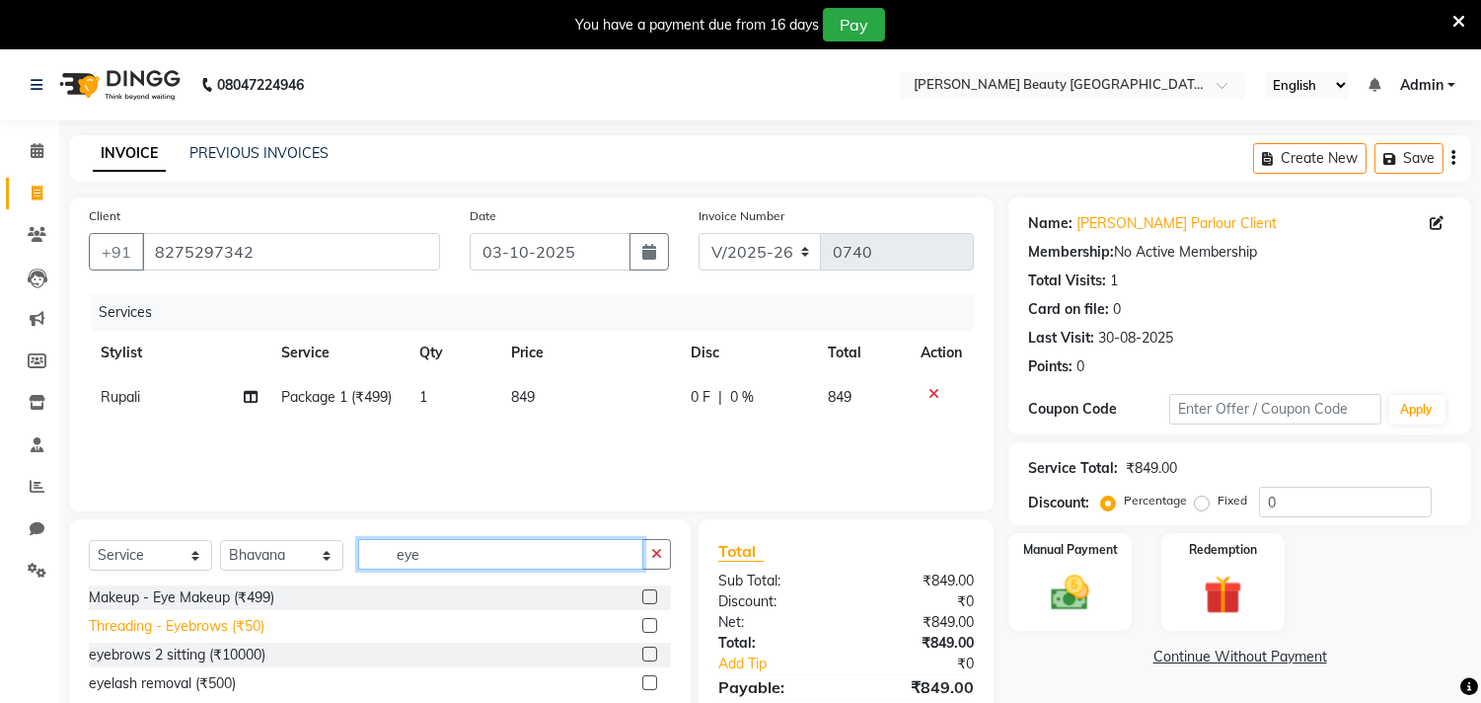
type input "eye"
click at [208, 627] on div "Threading - Eyebrows (₹50)" at bounding box center [177, 626] width 176 height 21
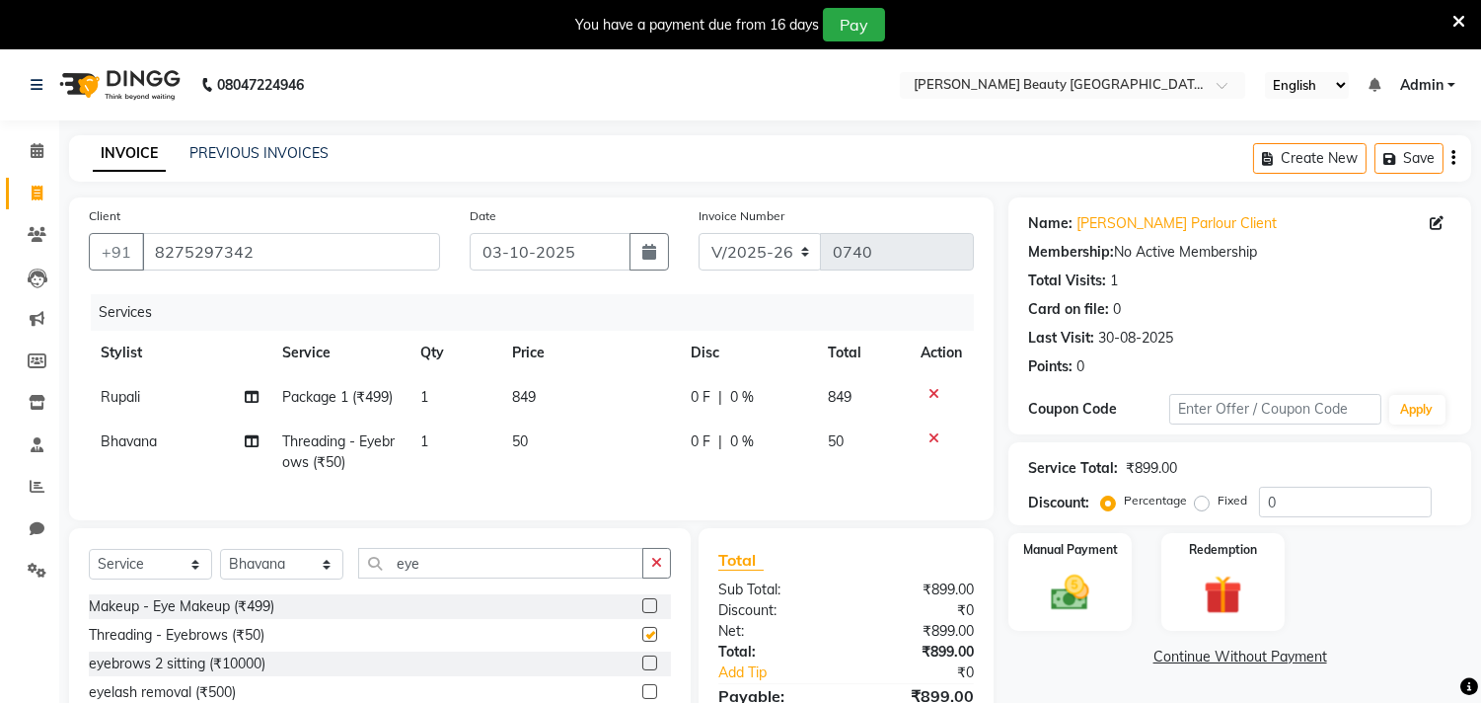
checkbox input "false"
click at [488, 572] on input "eye" at bounding box center [500, 563] width 285 height 31
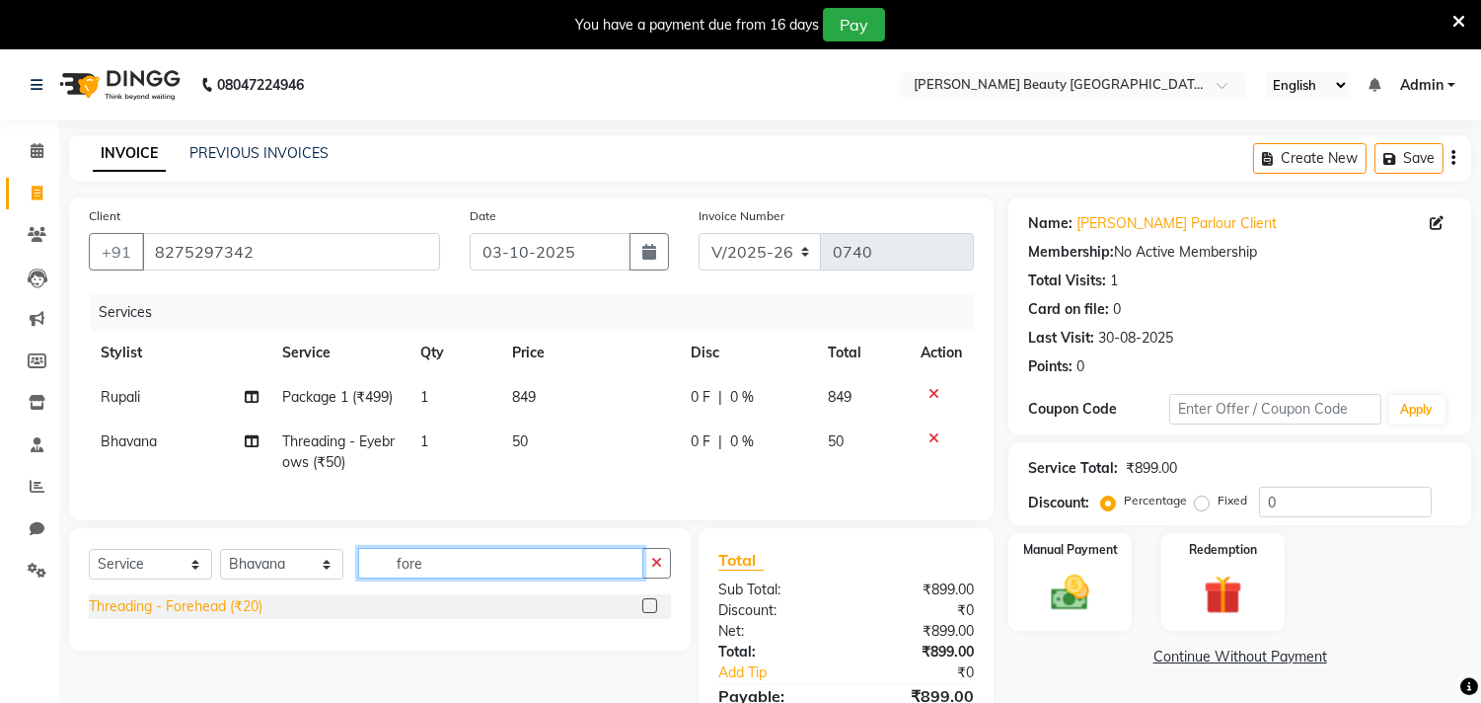
type input "fore"
click at [217, 617] on div "Threading - Forehead (₹20)" at bounding box center [176, 606] width 174 height 21
checkbox input "false"
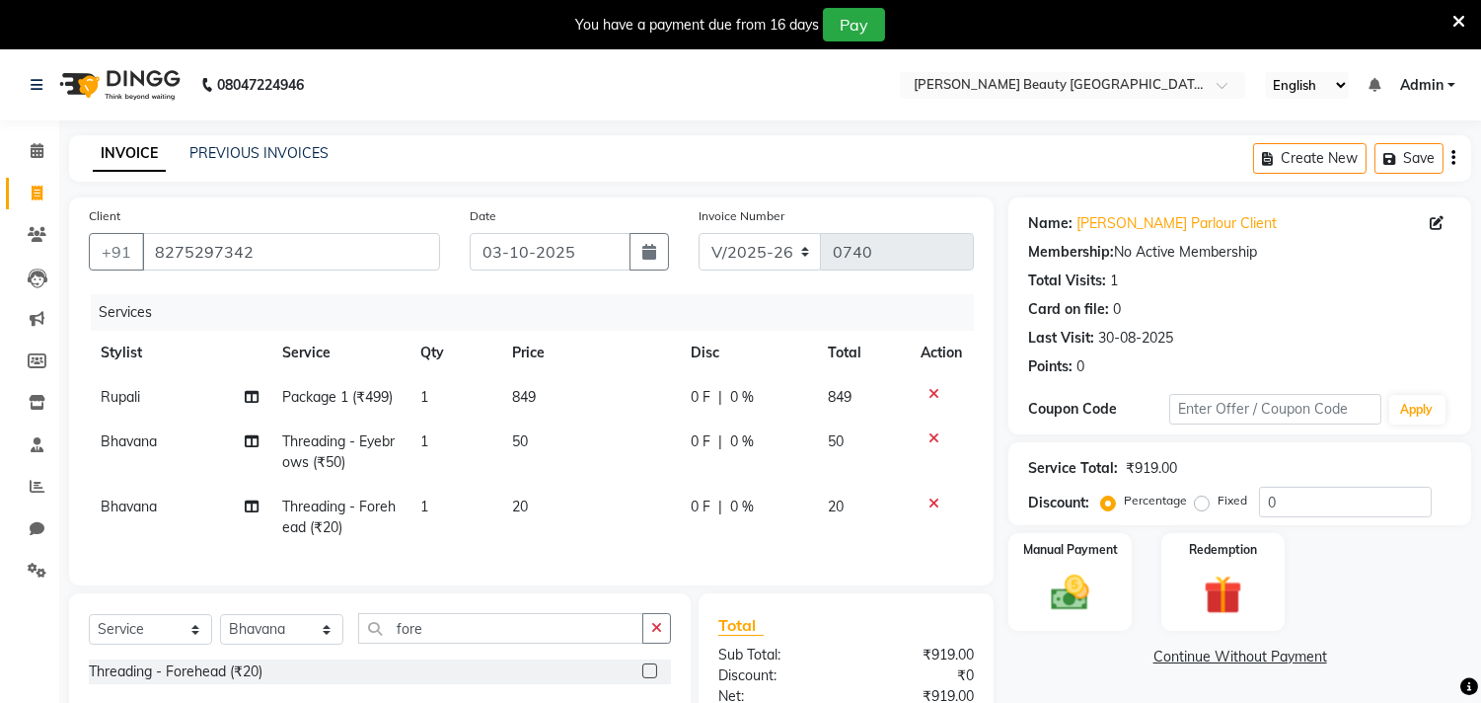
scroll to position [185, 0]
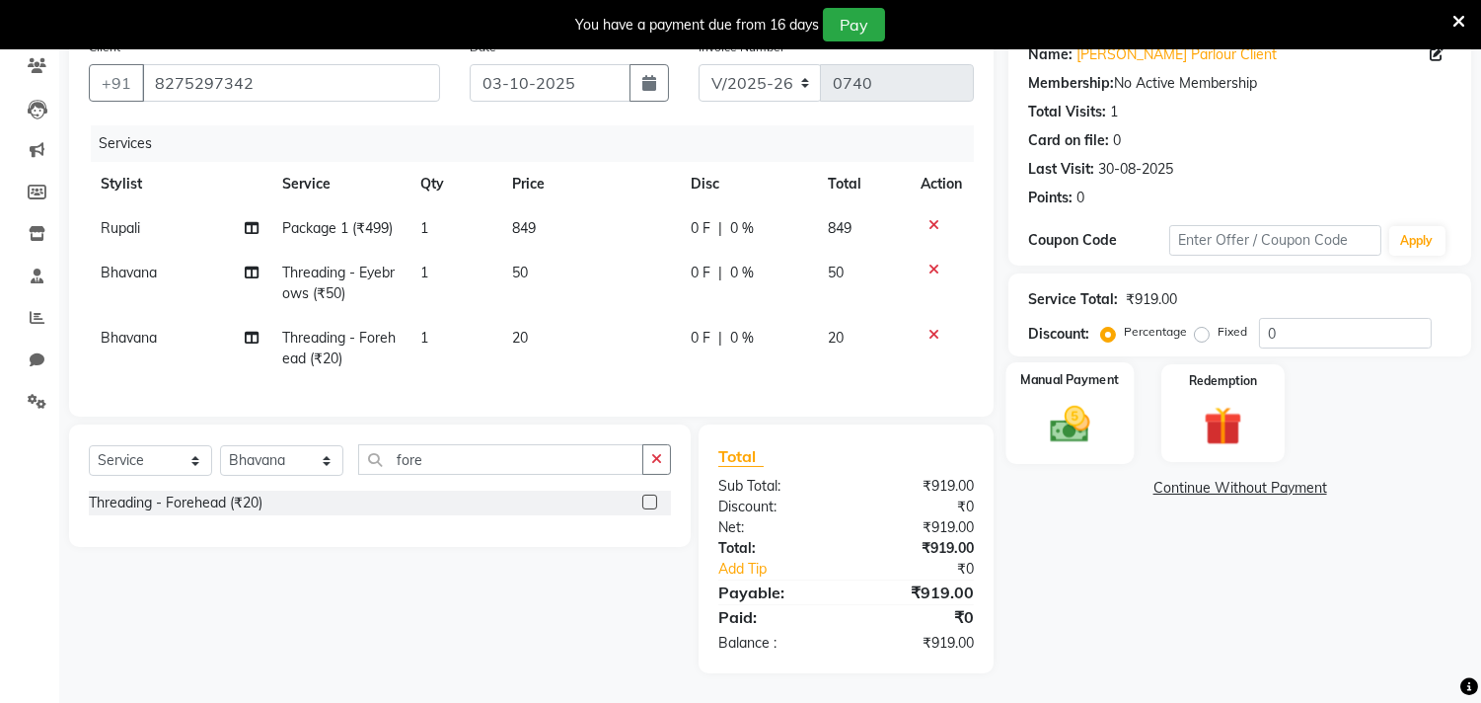
click at [1082, 402] on img at bounding box center [1070, 425] width 65 height 46
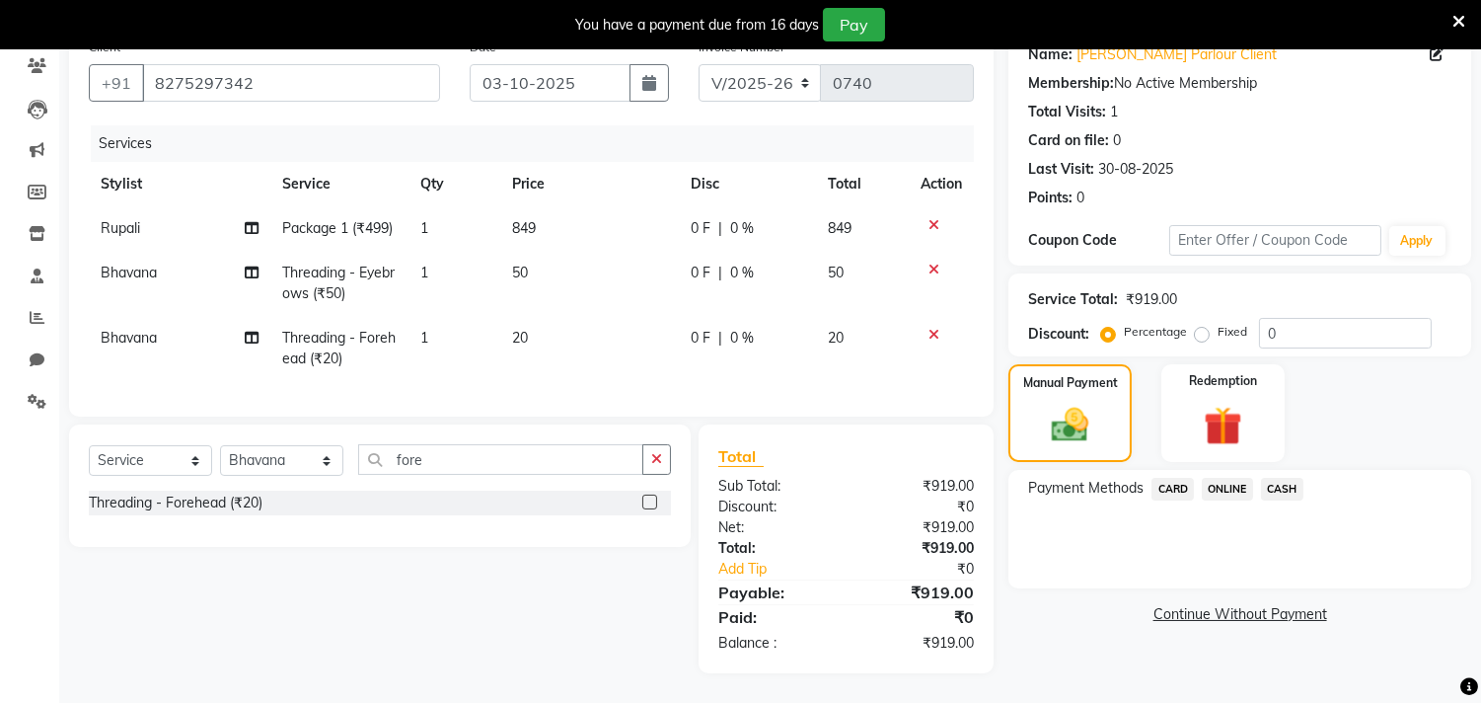
click at [381, 219] on span "Package 1 (₹499)" at bounding box center [337, 228] width 111 height 18
select select "87283"
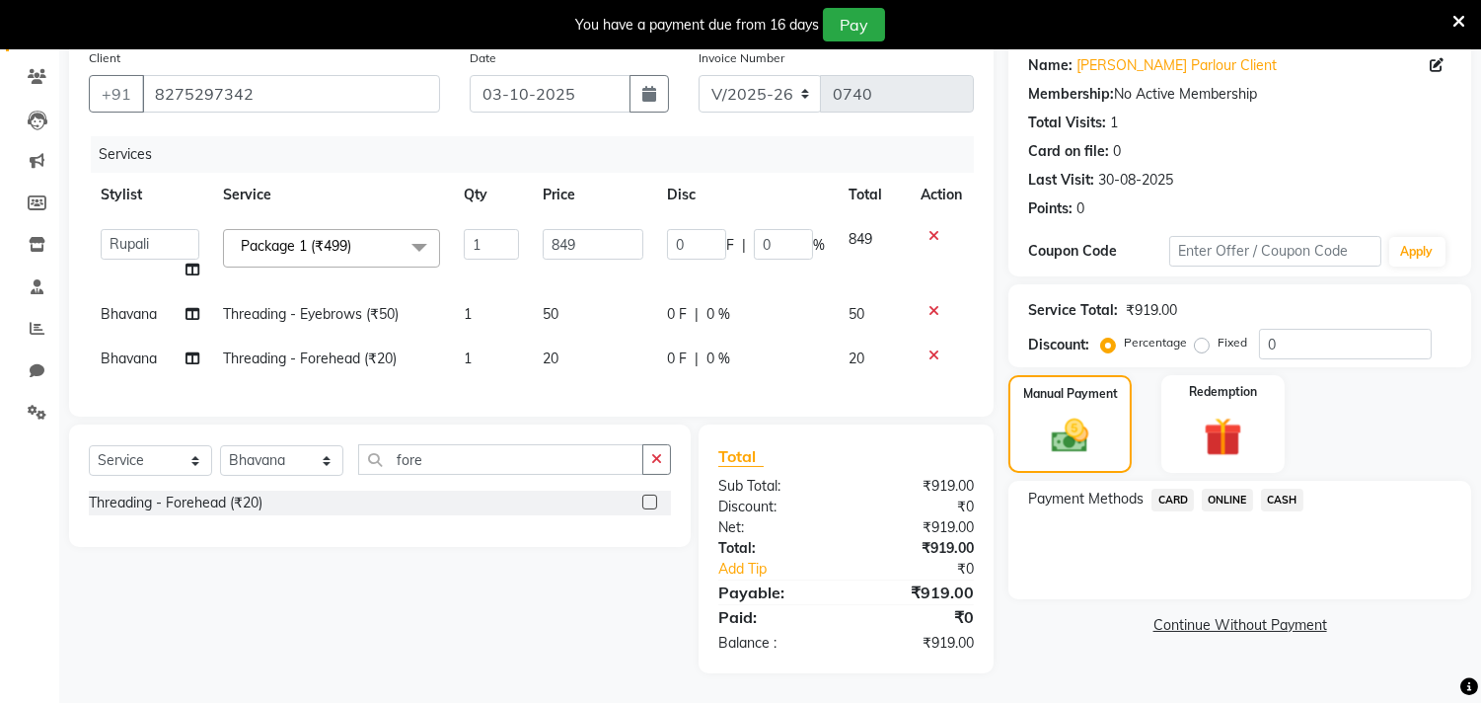
scroll to position [174, 0]
click at [351, 237] on span "Package 1 (₹499)" at bounding box center [296, 246] width 111 height 18
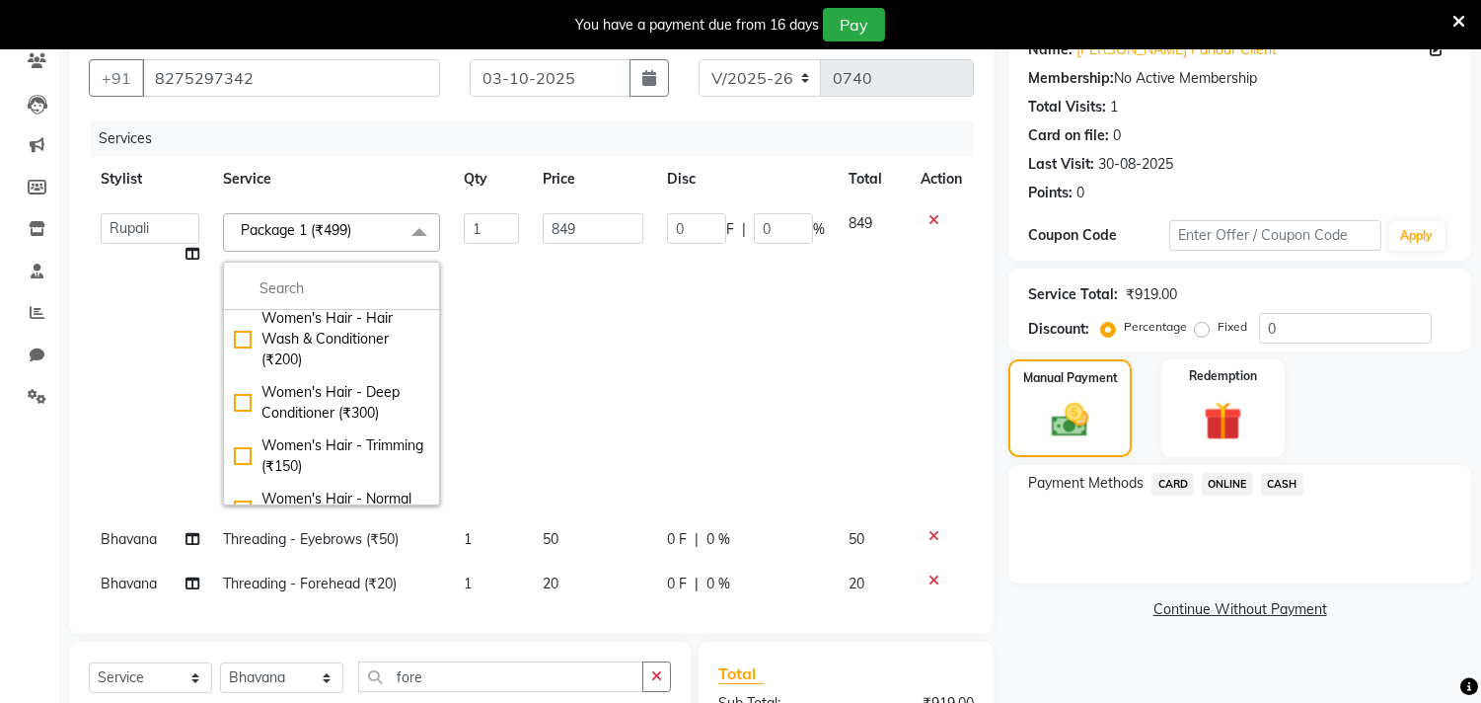
scroll to position [329, 0]
click at [307, 281] on input "multiselect-search" at bounding box center [331, 288] width 195 height 21
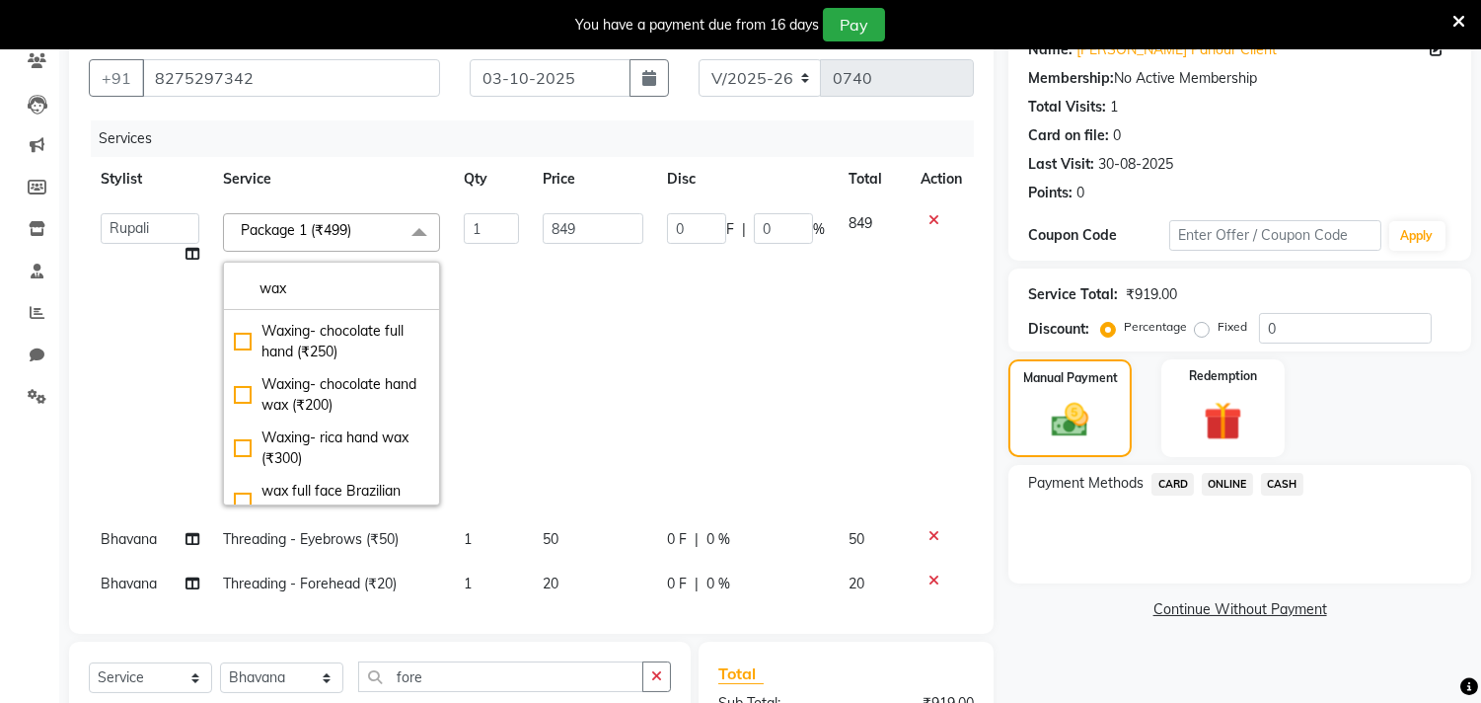
scroll to position [1297, 0]
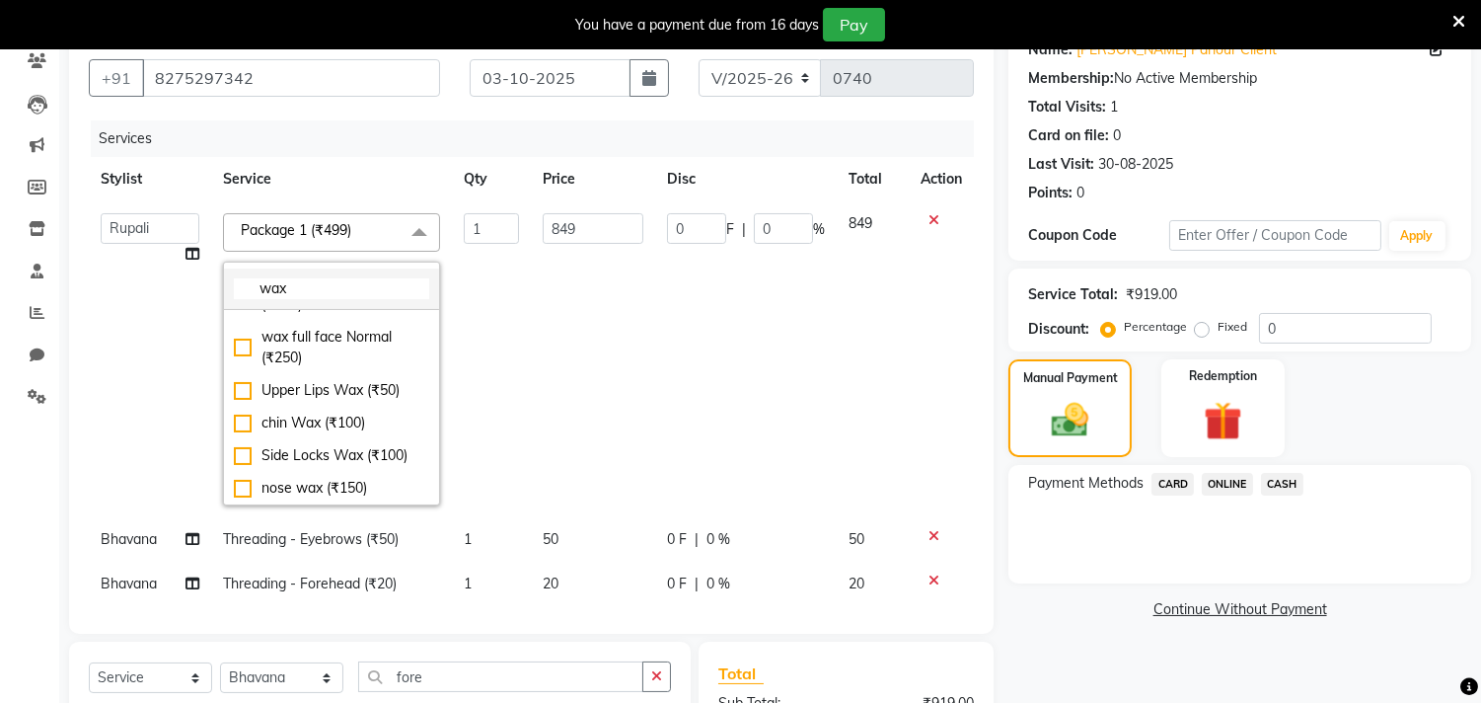
click at [294, 290] on input "wax" at bounding box center [331, 288] width 195 height 21
type input "w"
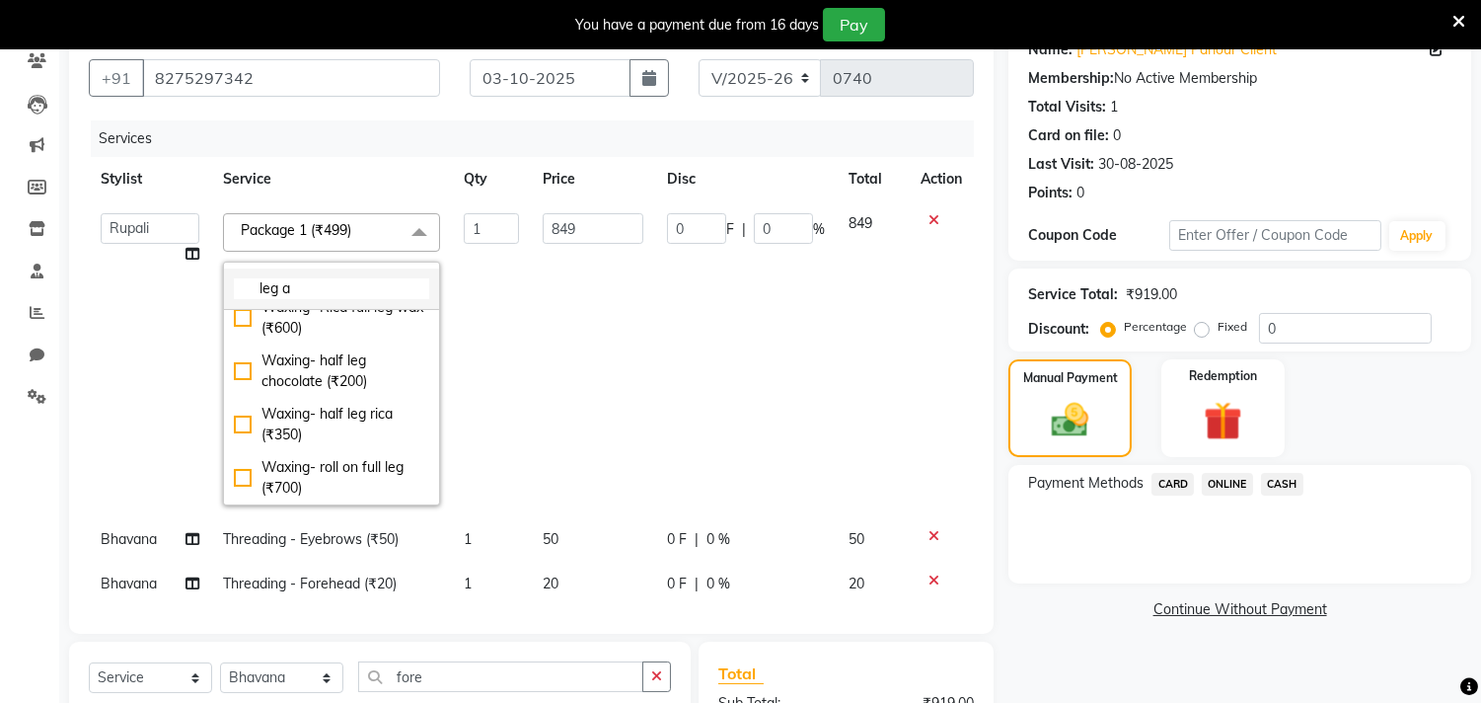
scroll to position [0, 0]
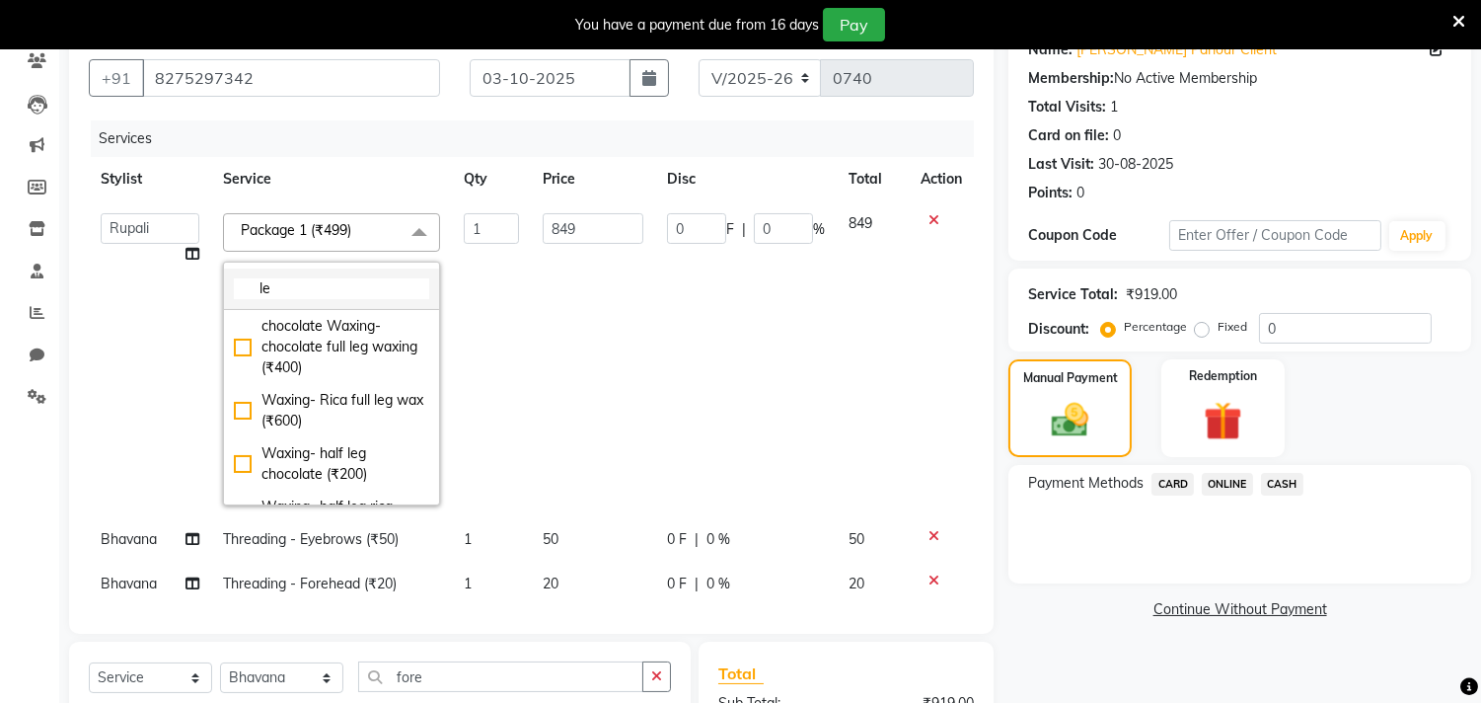
type input "l"
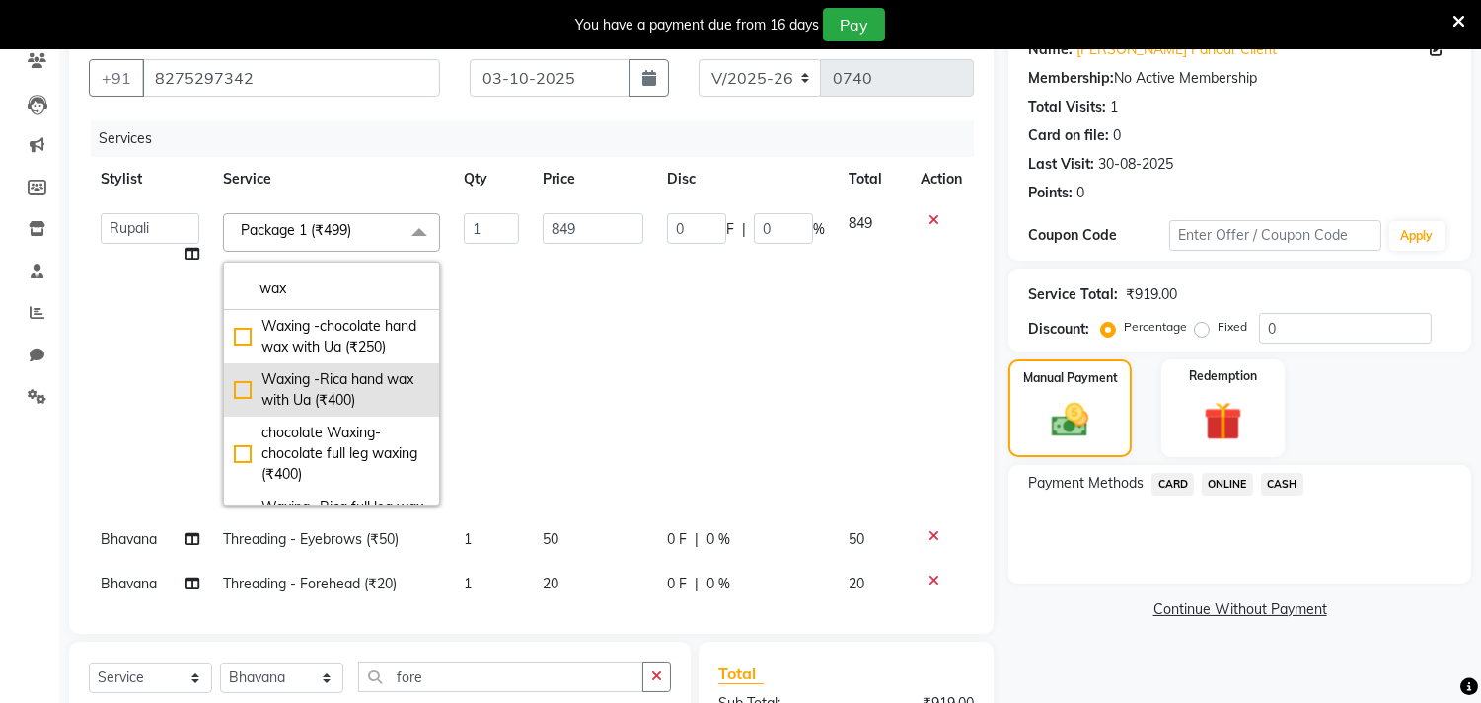
type input "wax"
click at [352, 410] on div "Waxing -Rica hand wax with Ua (₹400)" at bounding box center [331, 389] width 195 height 41
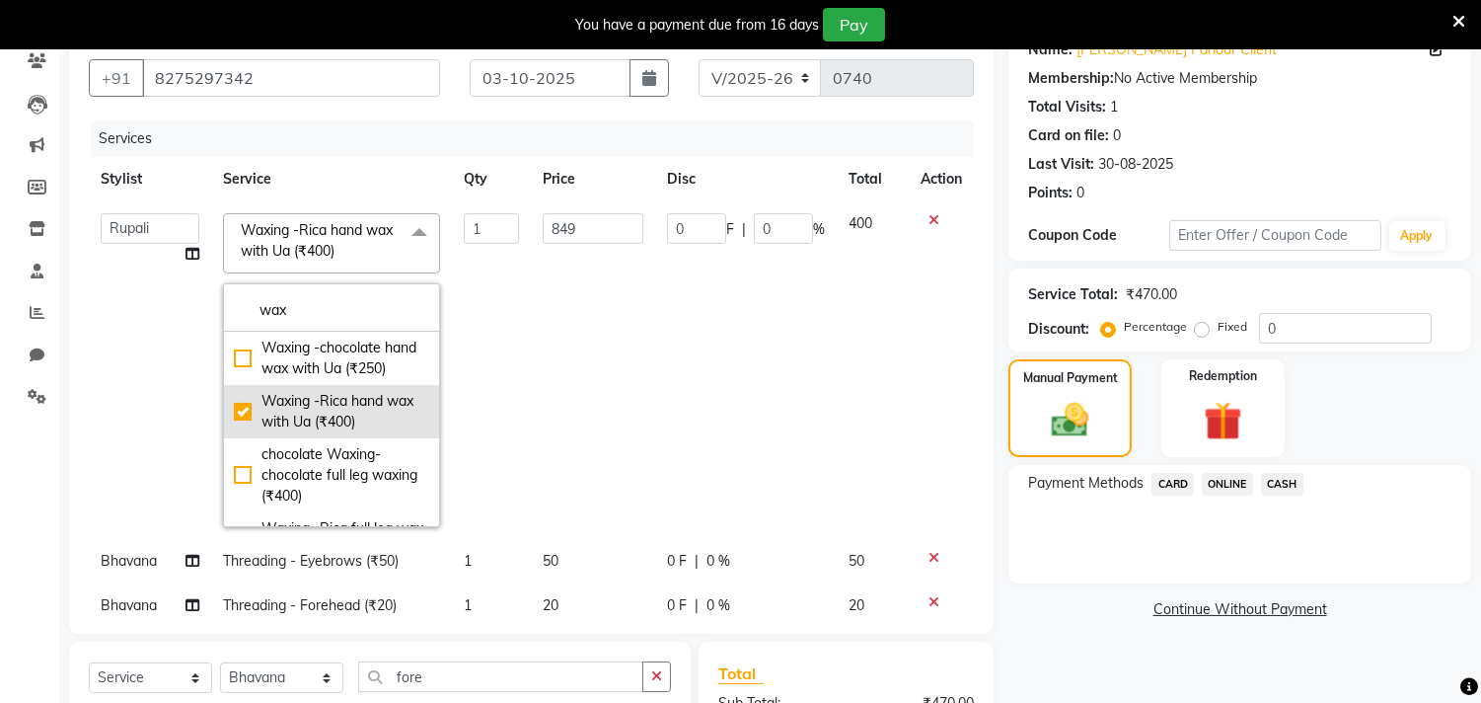
type input "400"
checkbox input "true"
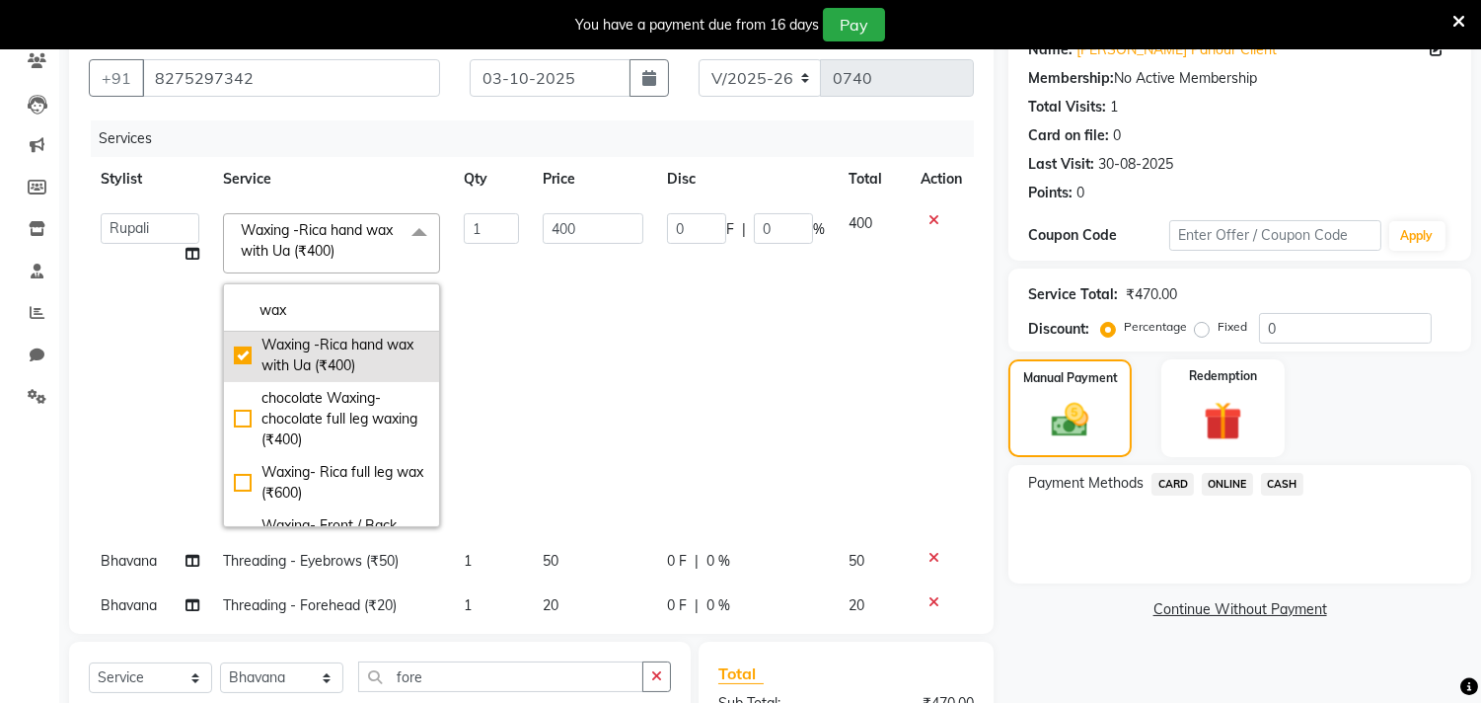
scroll to position [110, 0]
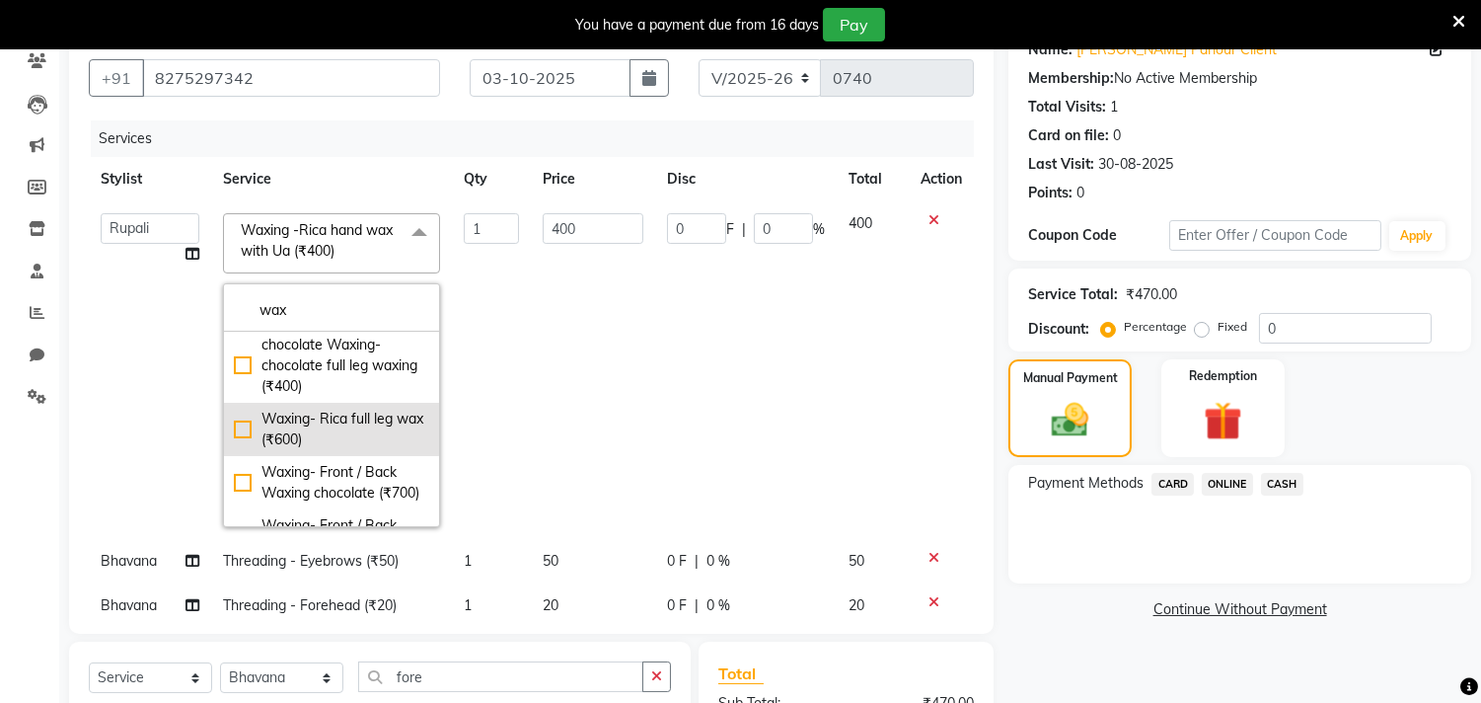
click at [343, 450] on div "Waxing- Rica full leg wax (₹600)" at bounding box center [331, 429] width 195 height 41
type input "600"
checkbox input "true"
checkbox input "false"
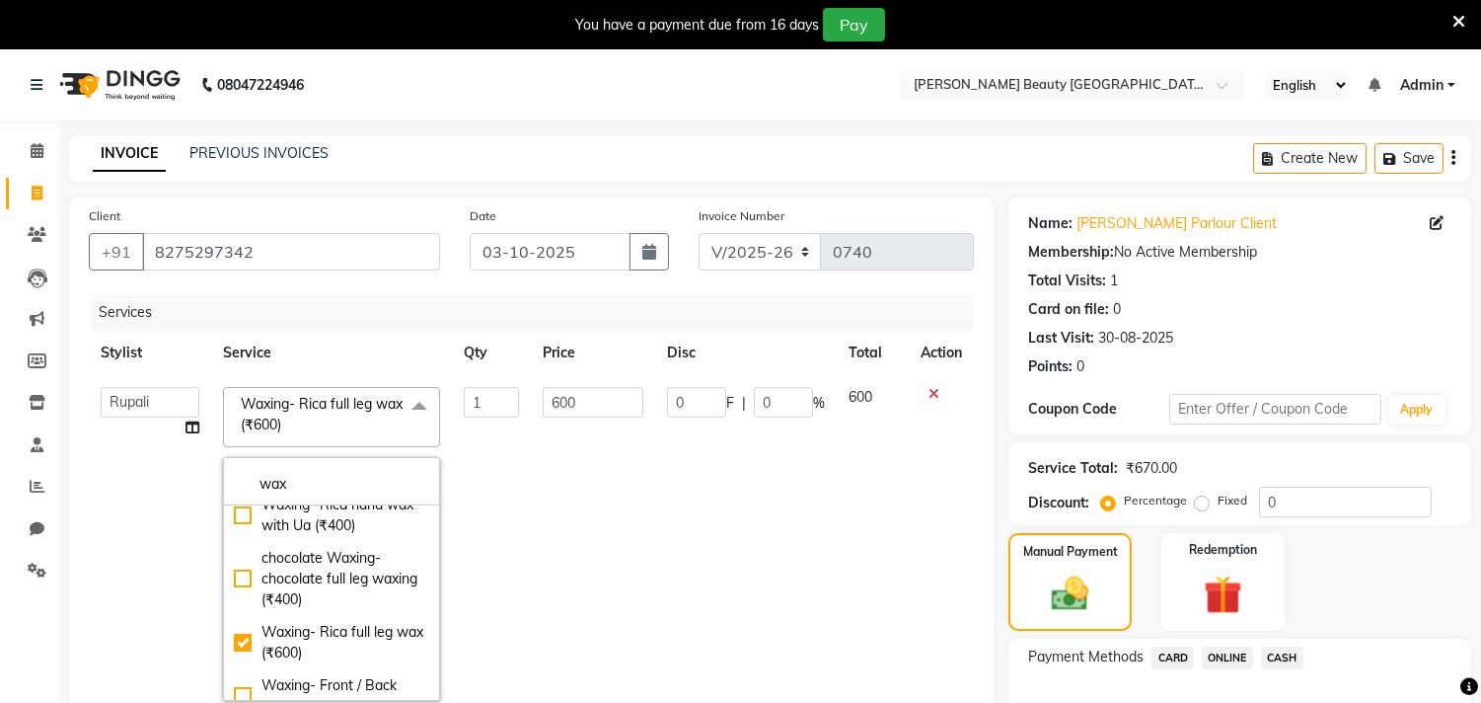
scroll to position [0, 0]
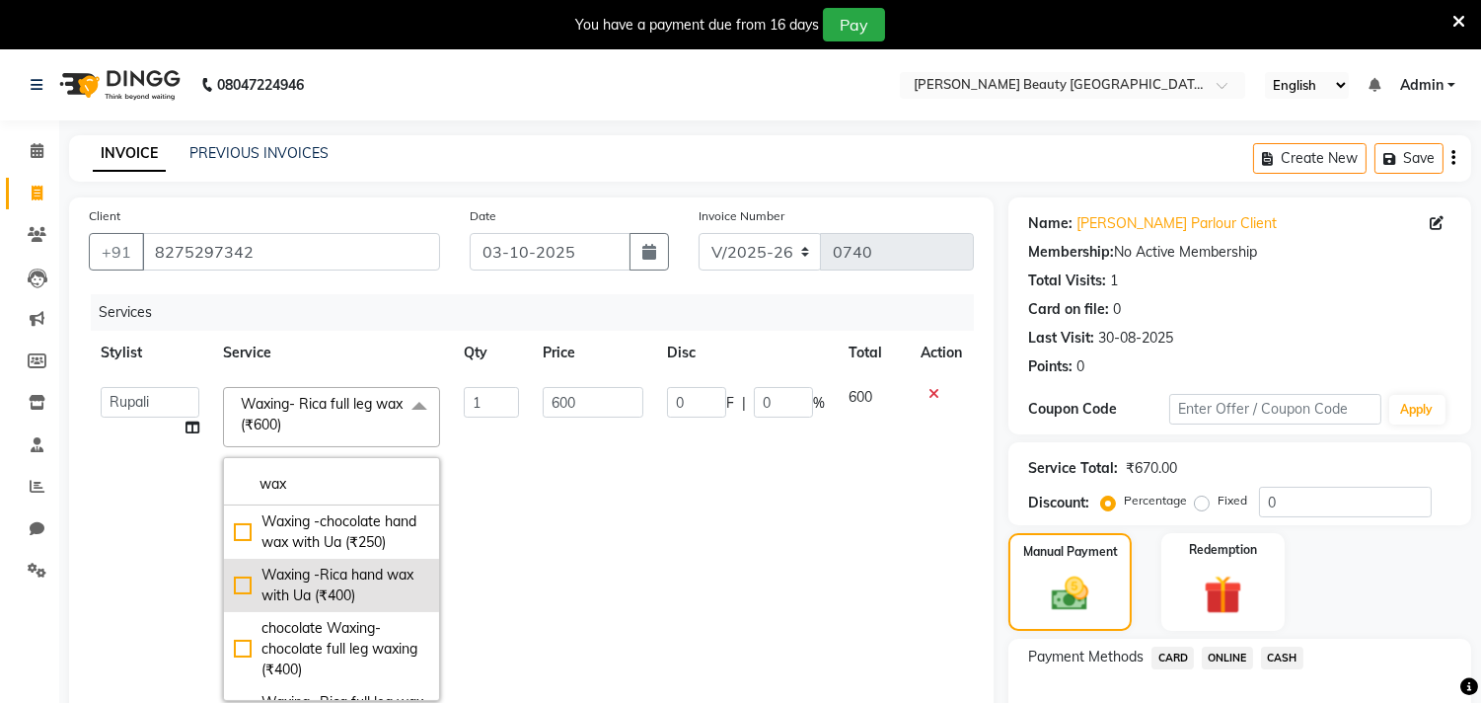
click at [240, 606] on div "Waxing -Rica hand wax with Ua (₹400)" at bounding box center [331, 584] width 195 height 41
type input "400"
checkbox input "false"
checkbox input "true"
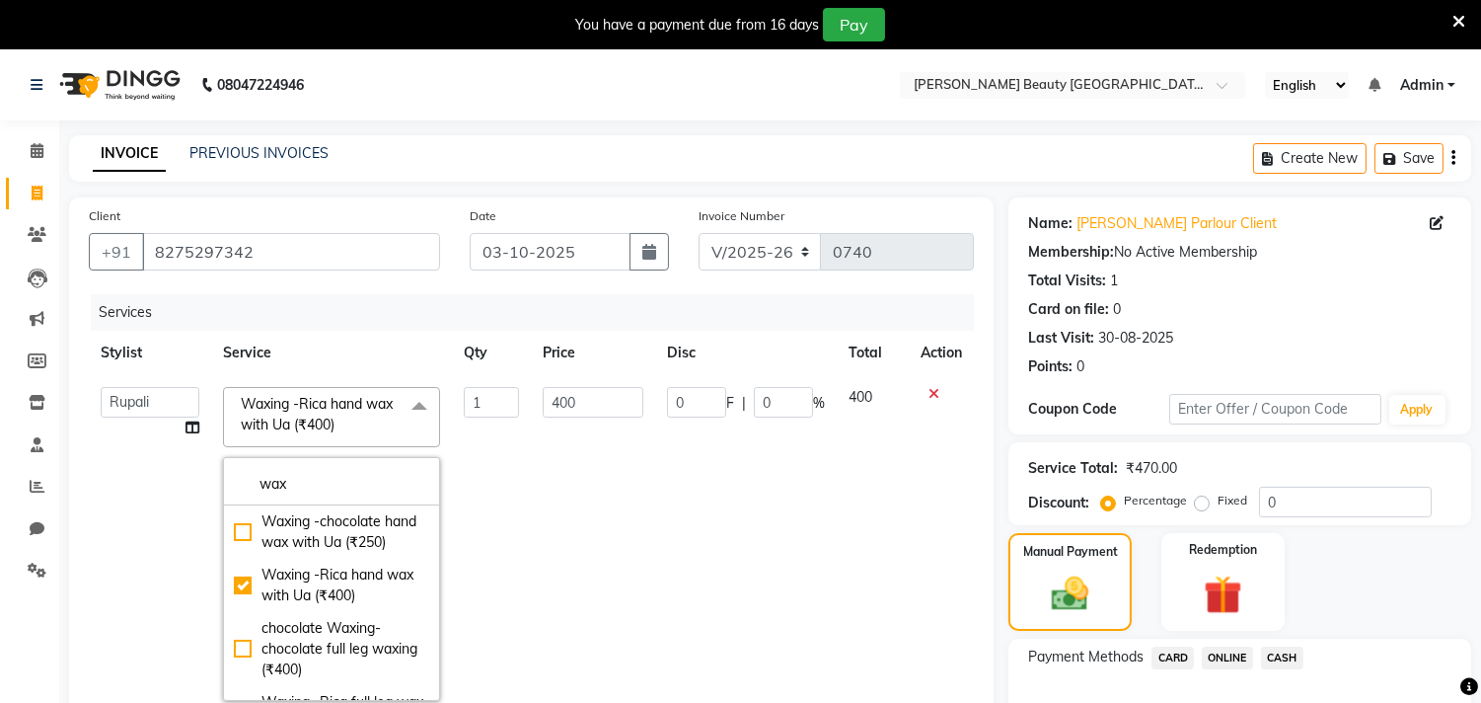
click at [748, 513] on td "0 F | 0 %" at bounding box center [746, 543] width 182 height 337
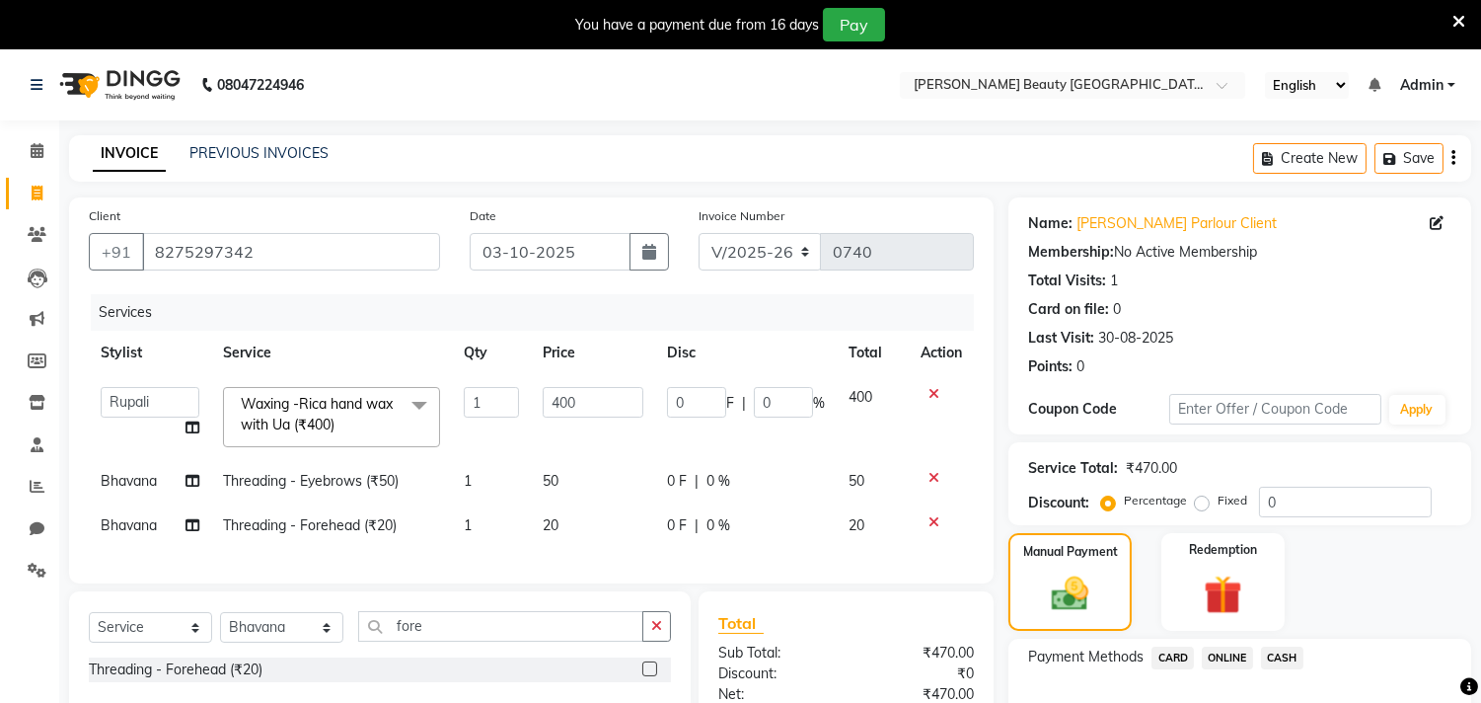
scroll to position [183, 0]
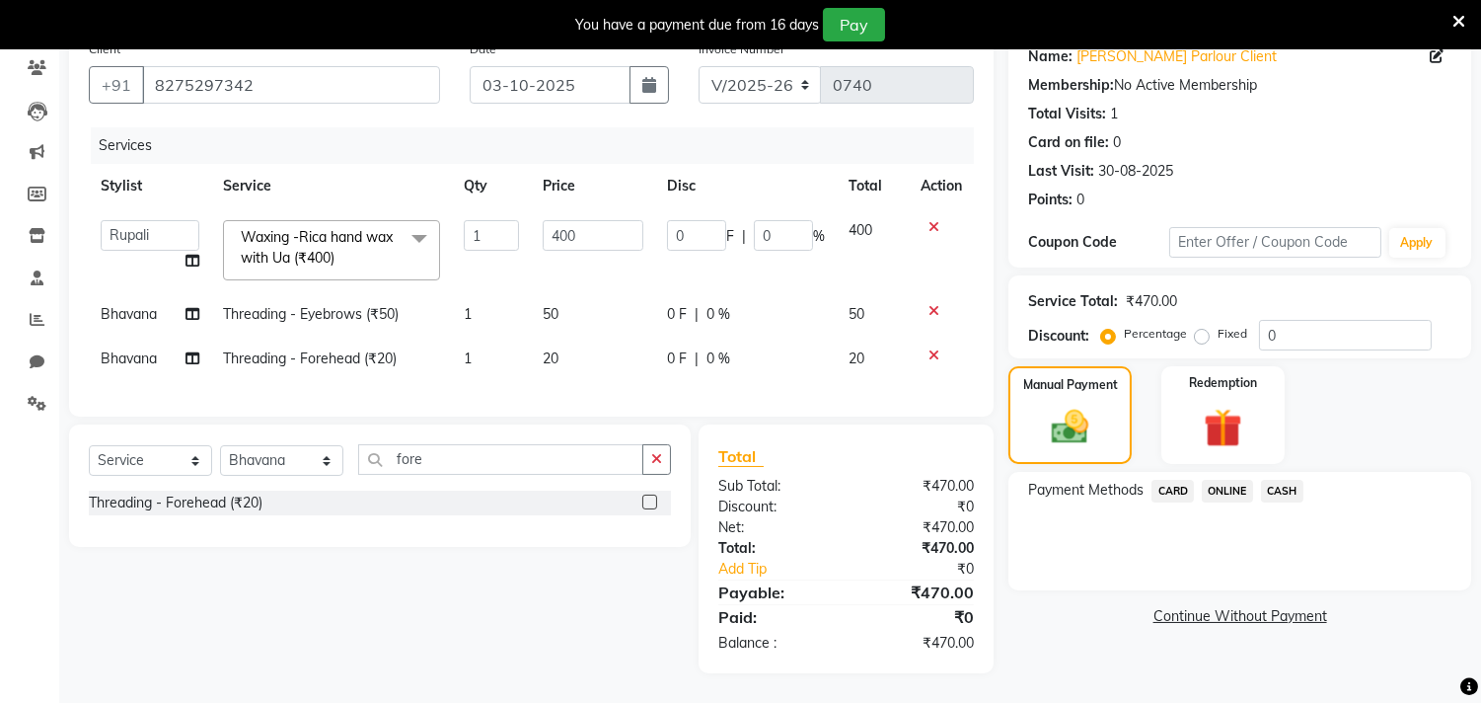
click at [416, 222] on span at bounding box center [419, 238] width 39 height 37
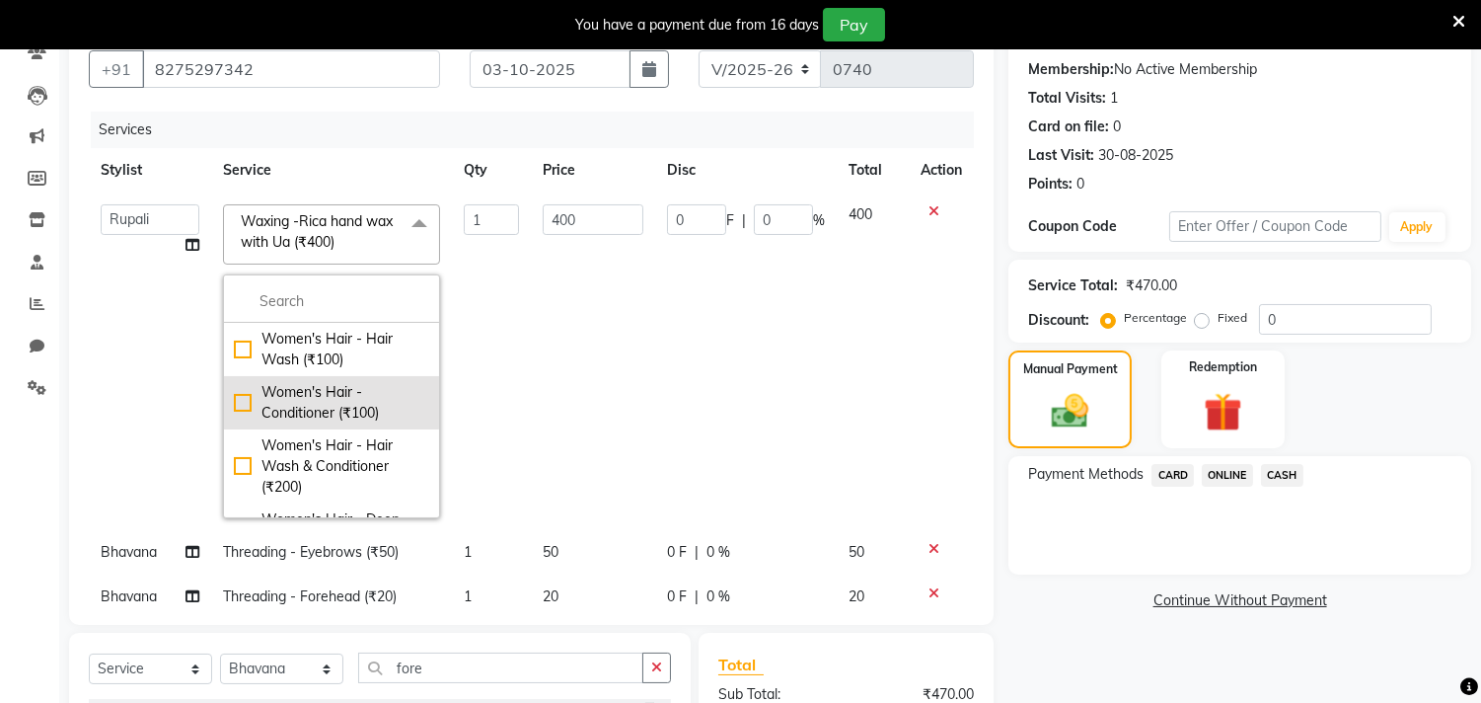
scroll to position [0, 0]
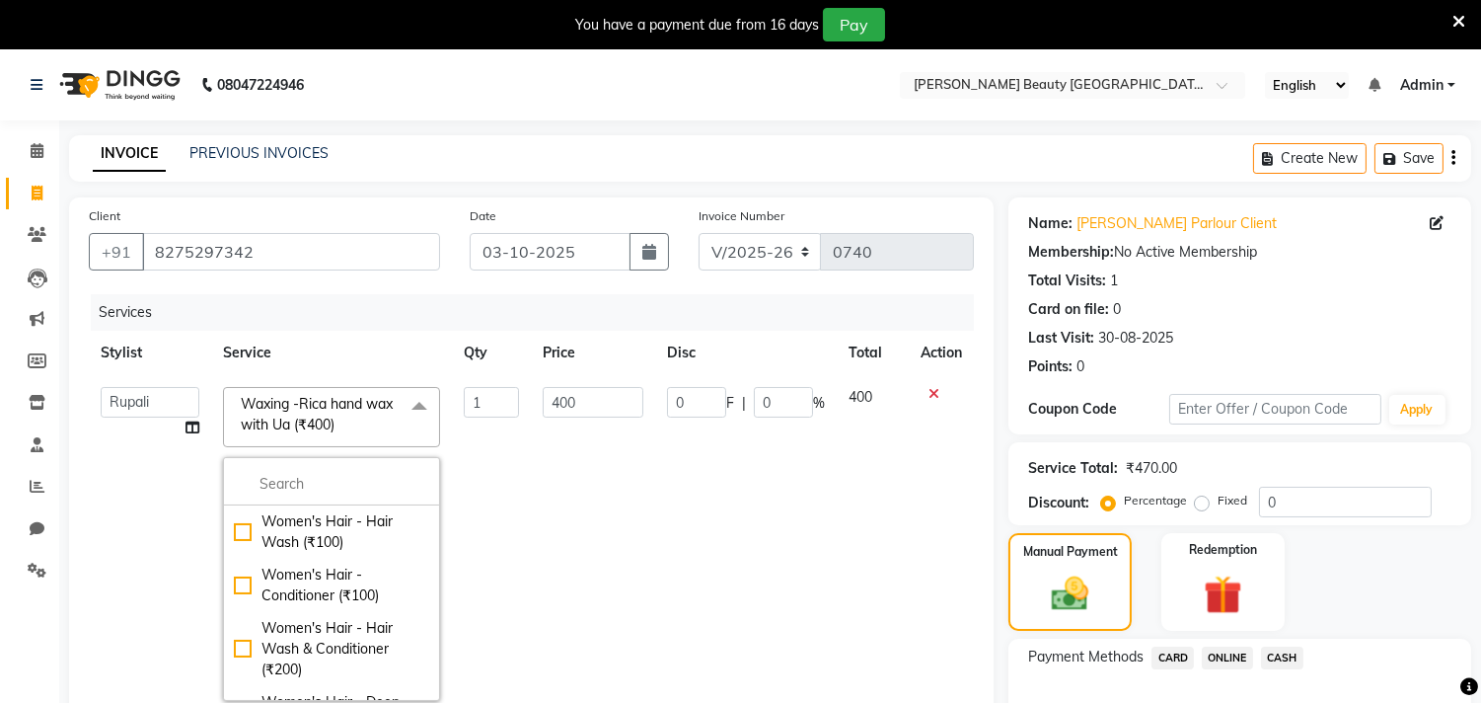
click at [929, 393] on icon at bounding box center [934, 394] width 11 height 14
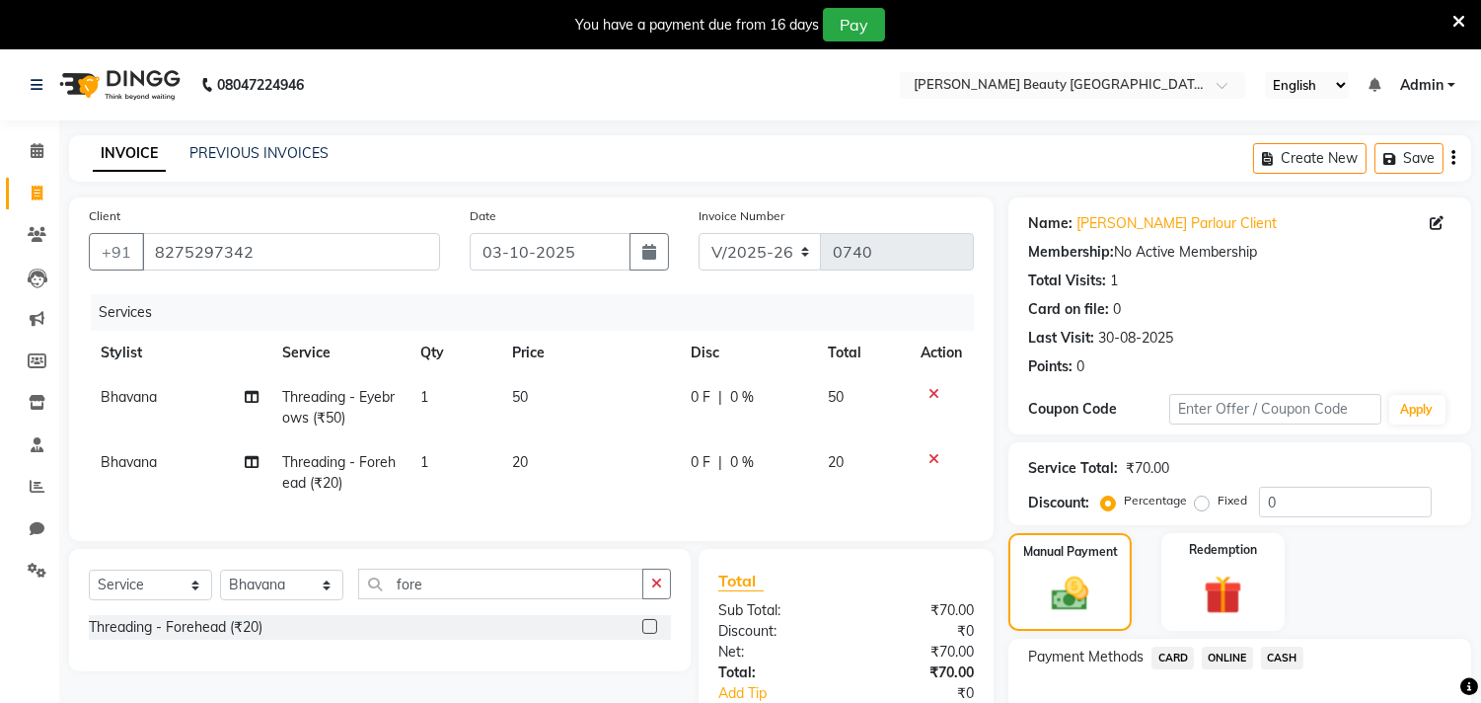
click at [932, 391] on icon at bounding box center [934, 394] width 11 height 14
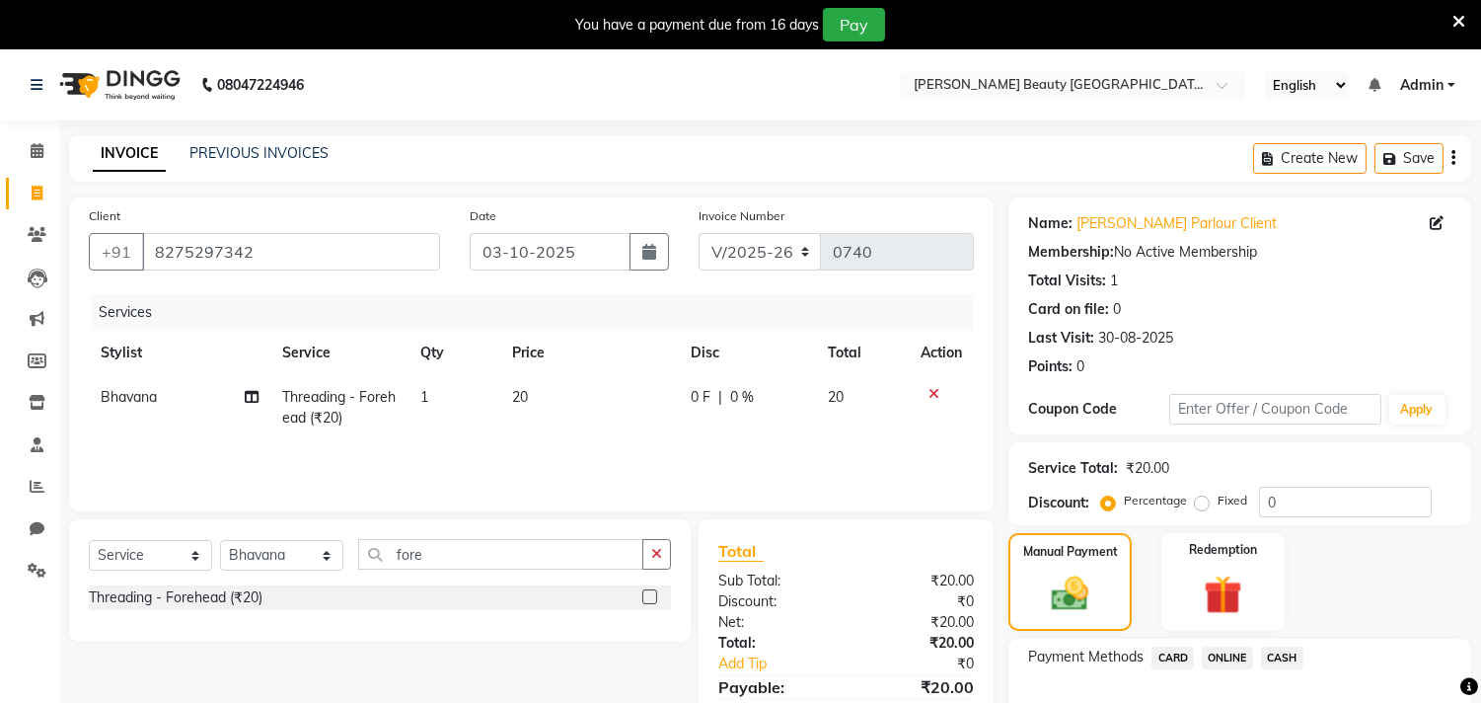
click at [930, 393] on icon at bounding box center [934, 394] width 11 height 14
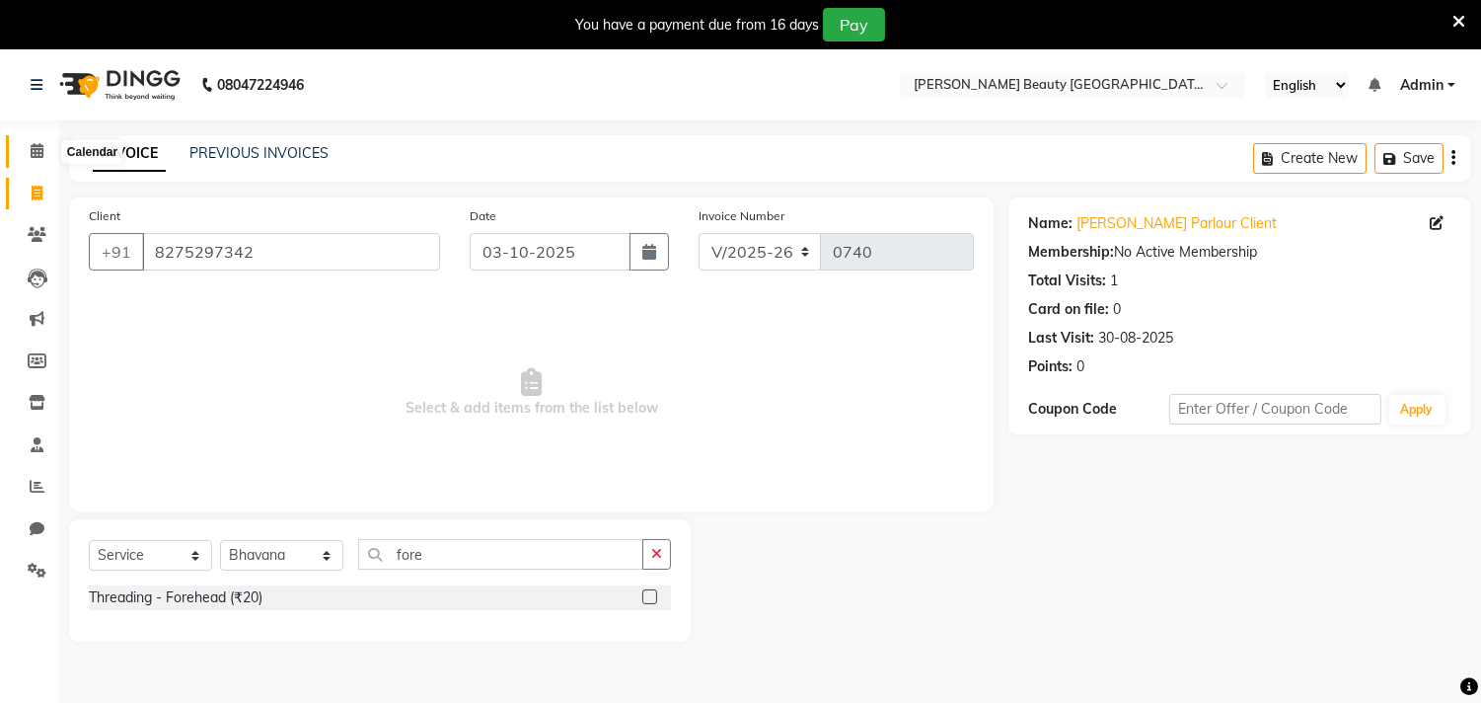
click at [28, 146] on span at bounding box center [37, 151] width 35 height 23
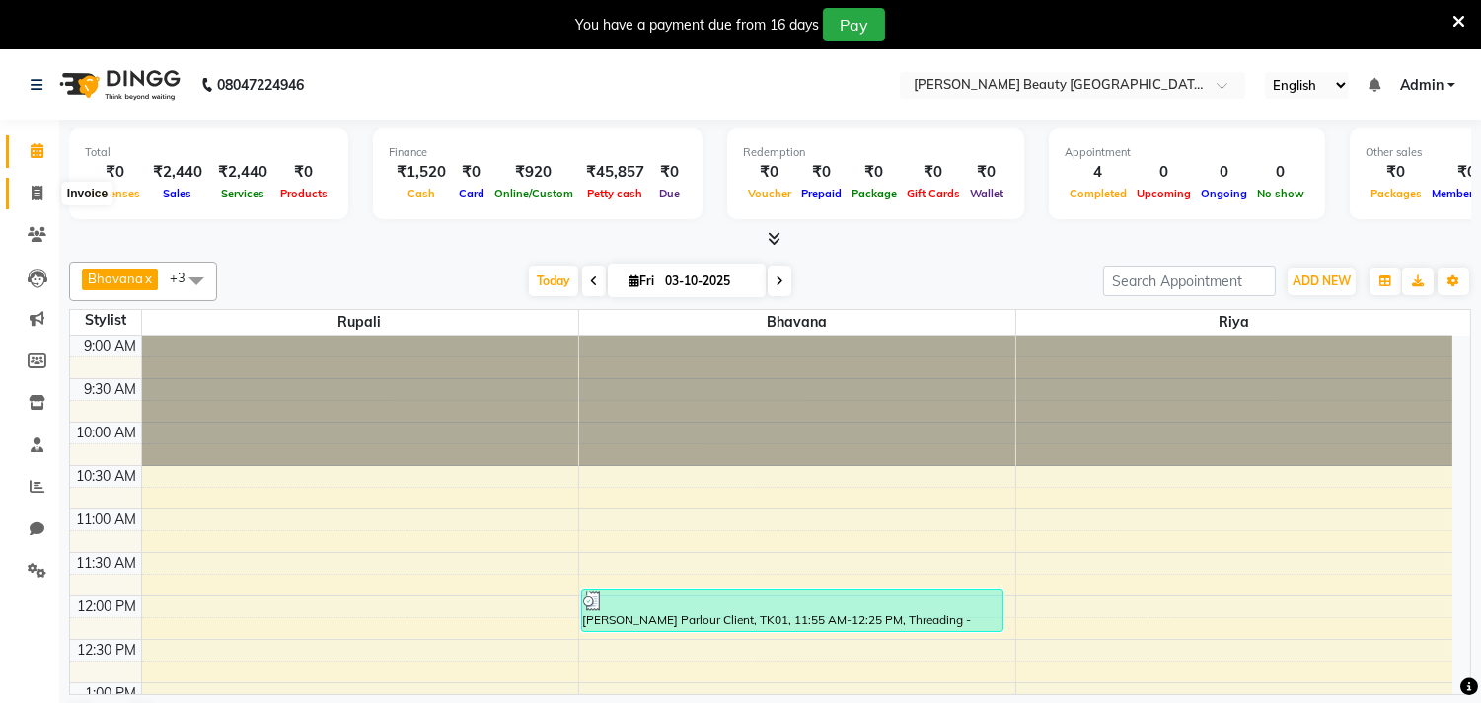
click at [46, 189] on span at bounding box center [37, 194] width 35 height 23
select select "8620"
select select "service"
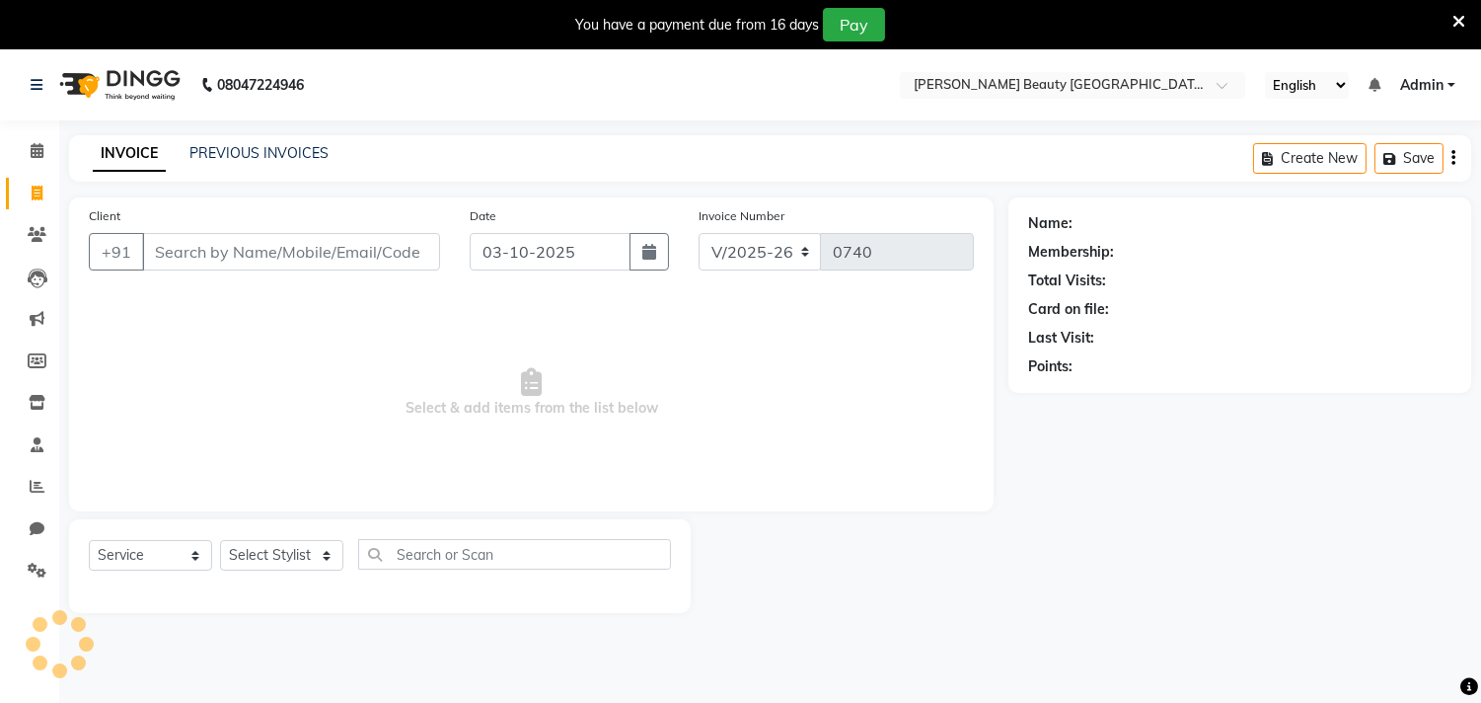
click at [294, 257] on input "Client" at bounding box center [291, 251] width 298 height 37
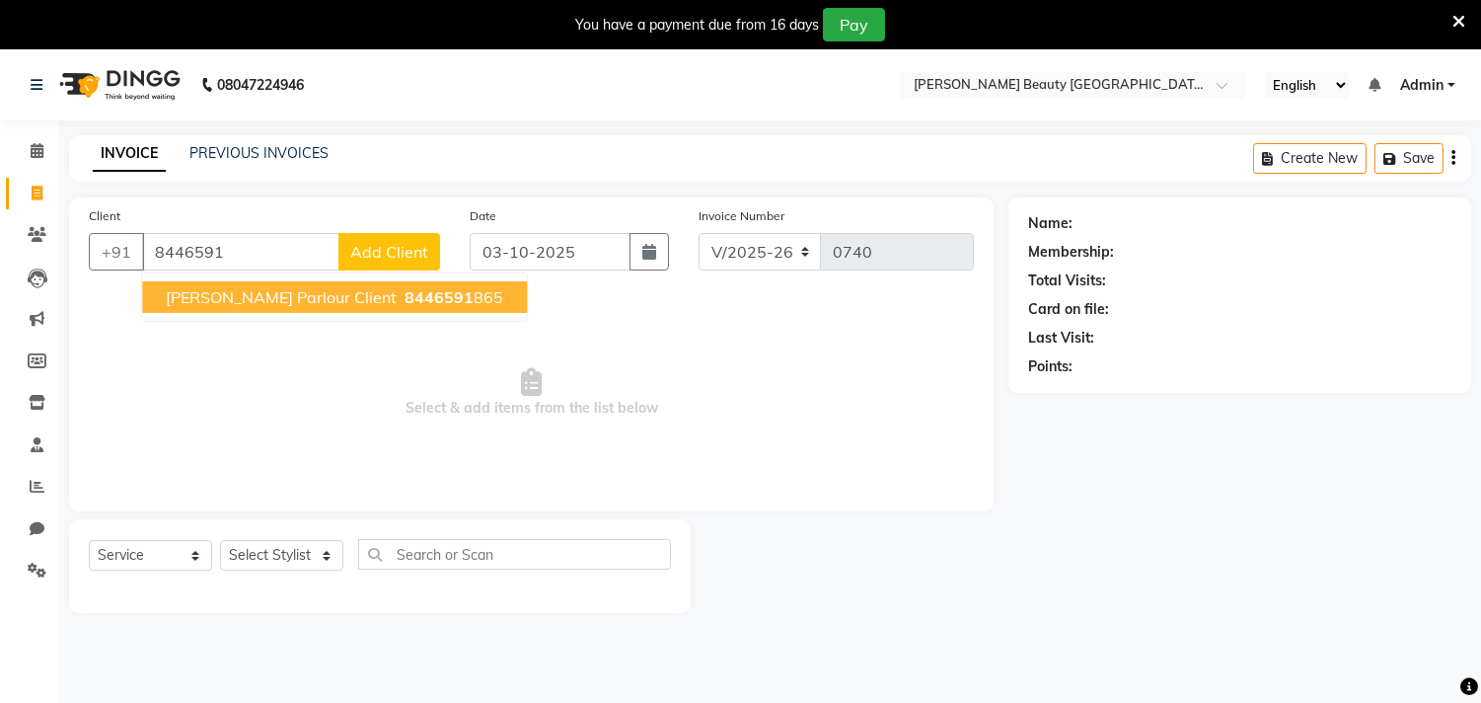
click at [303, 294] on span "[PERSON_NAME] Parlour Client" at bounding box center [281, 297] width 231 height 20
type input "8446591865"
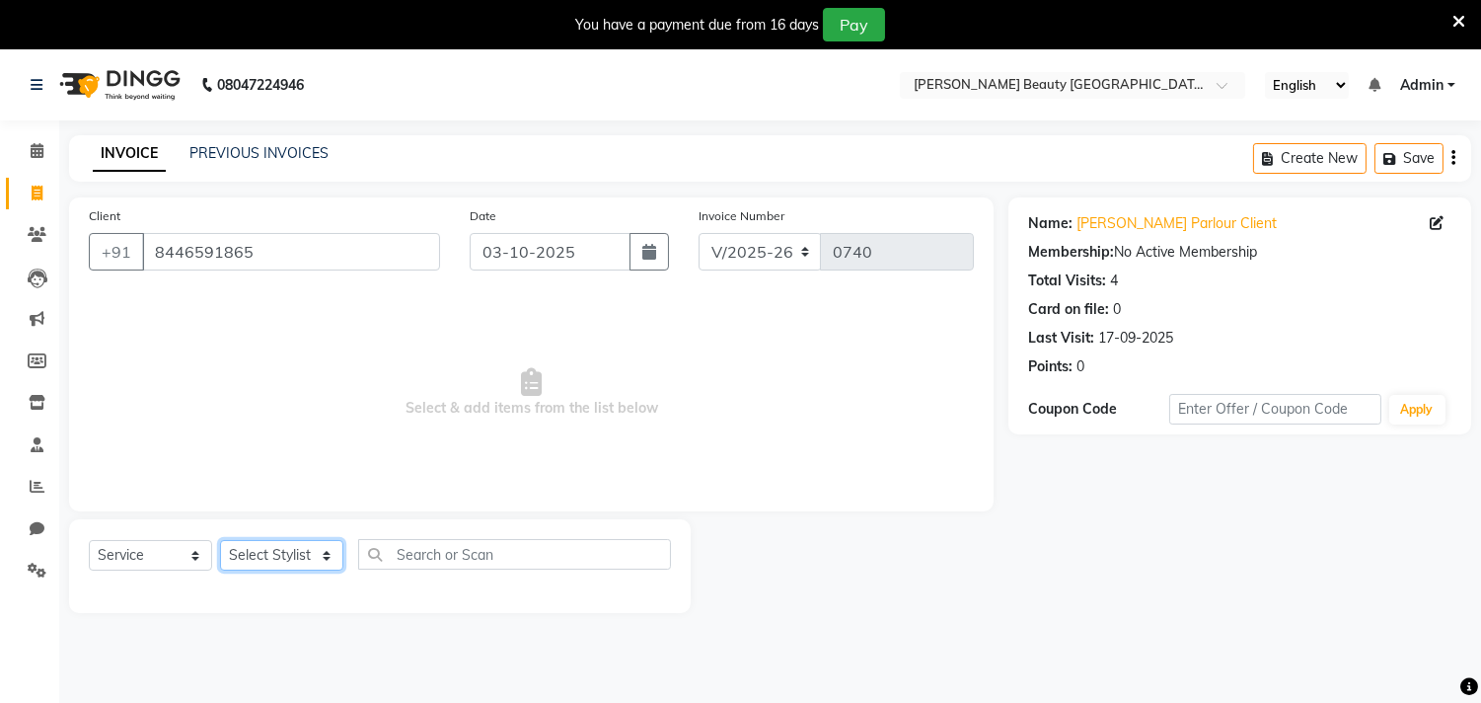
click at [327, 556] on select "Select Stylist Amla [PERSON_NAME] Anjali [PERSON_NAME] [PERSON_NAME] [PERSON_NA…" at bounding box center [281, 555] width 123 height 31
select select "87283"
click at [220, 541] on select "Select Stylist Amla [PERSON_NAME] Anjali [PERSON_NAME] [PERSON_NAME] [PERSON_NA…" at bounding box center [281, 555] width 123 height 31
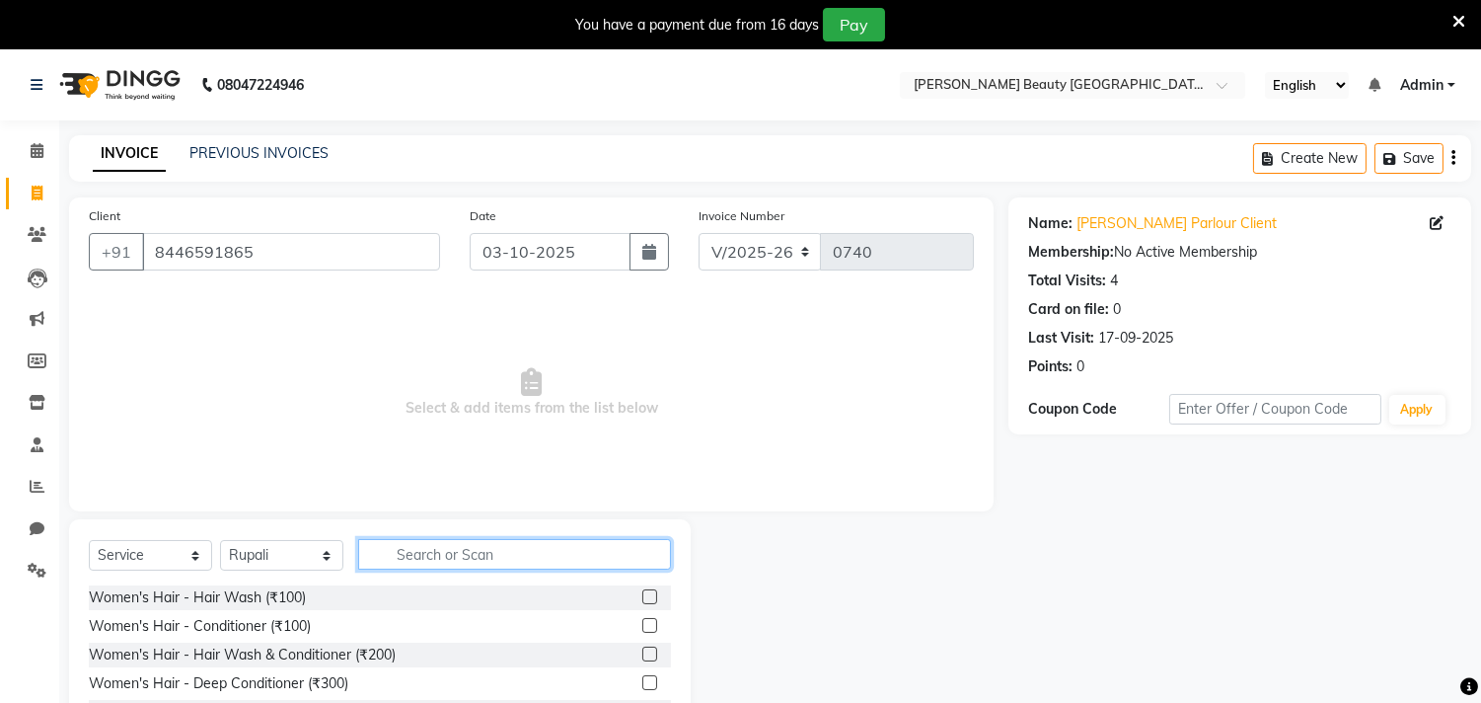
click at [440, 555] on input "text" at bounding box center [514, 554] width 313 height 31
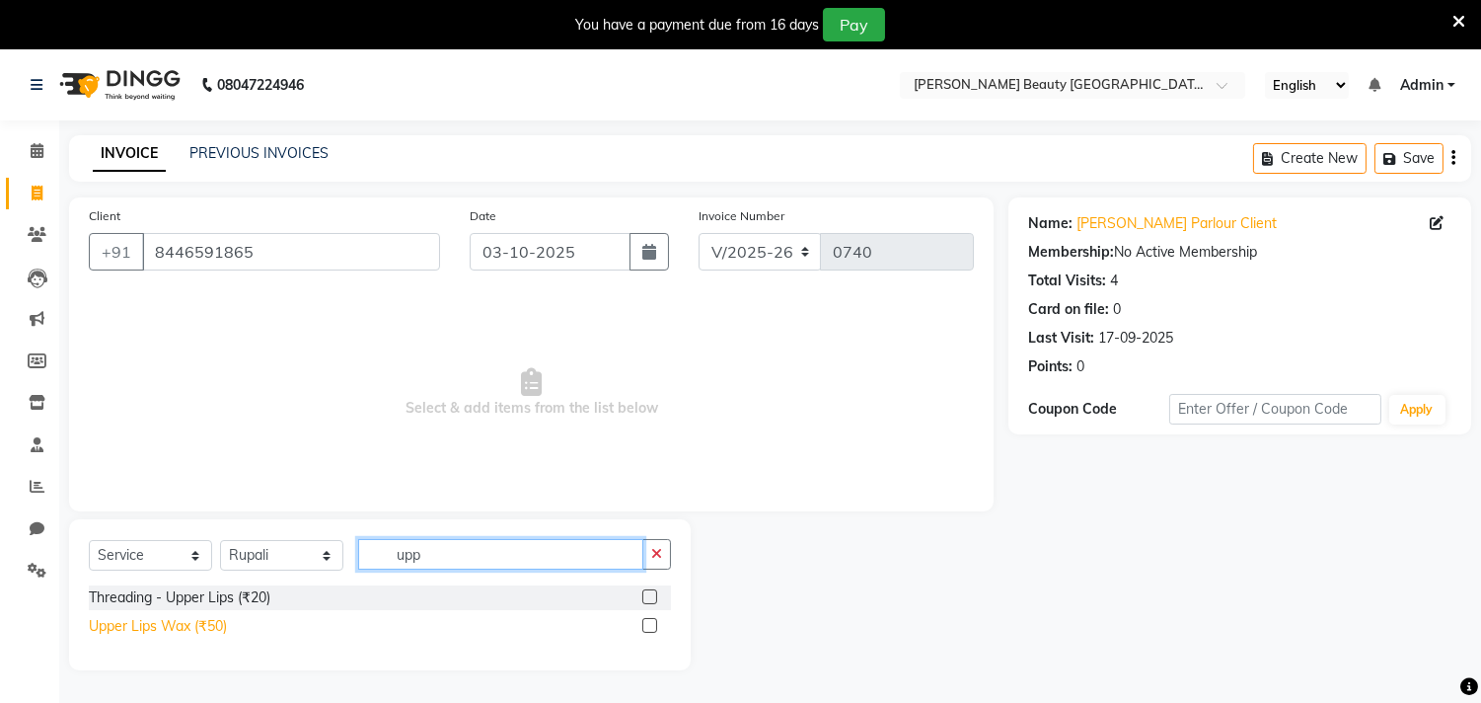
type input "upp"
click at [165, 623] on div "Upper Lips Wax (₹50)" at bounding box center [158, 626] width 138 height 21
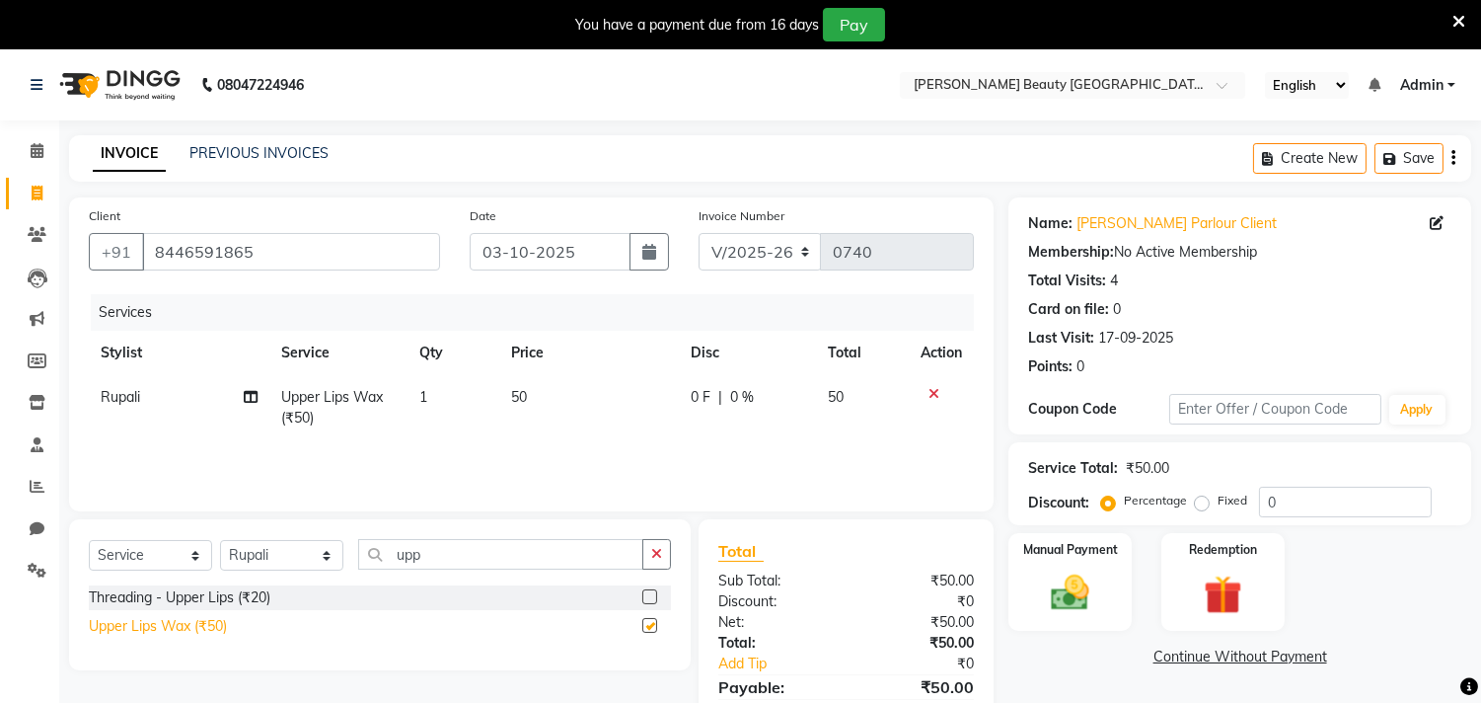
checkbox input "false"
click at [469, 554] on input "upp" at bounding box center [500, 554] width 285 height 31
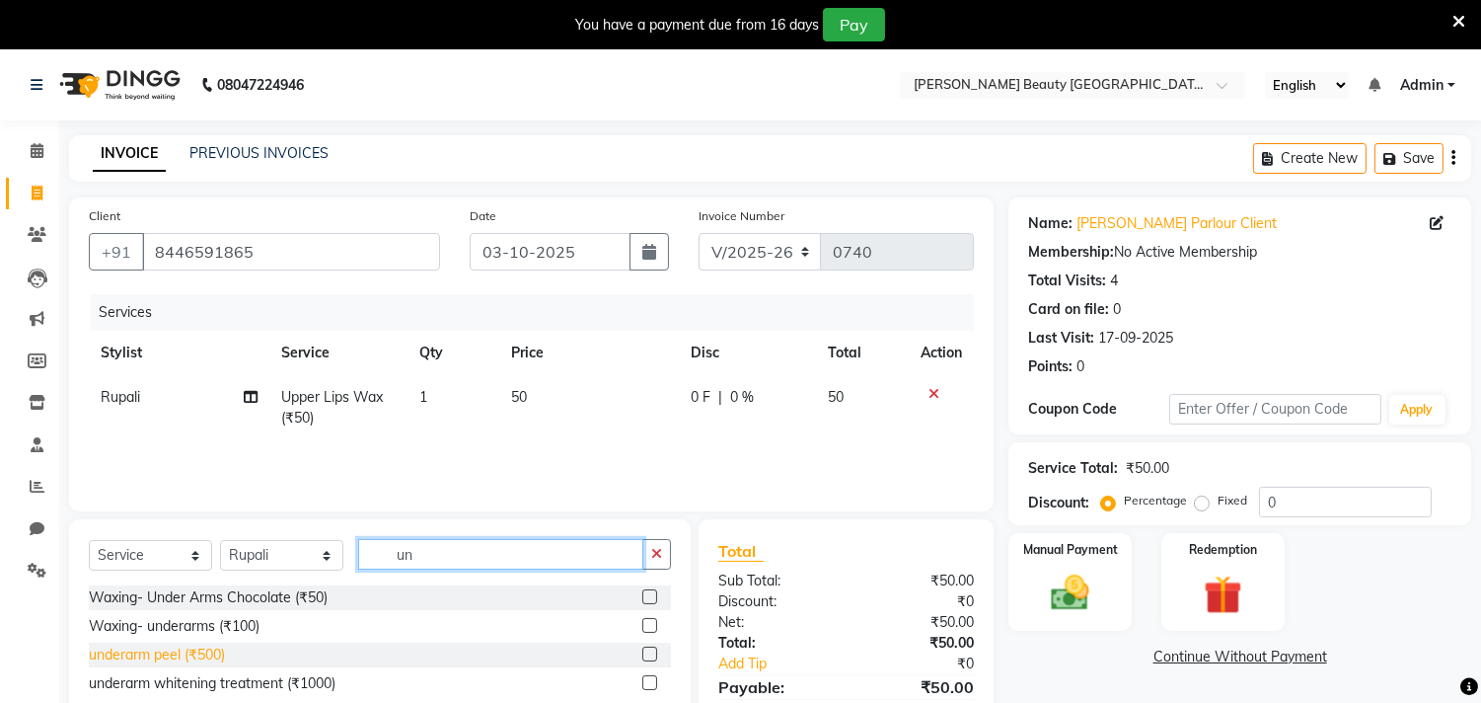
scroll to position [95, 0]
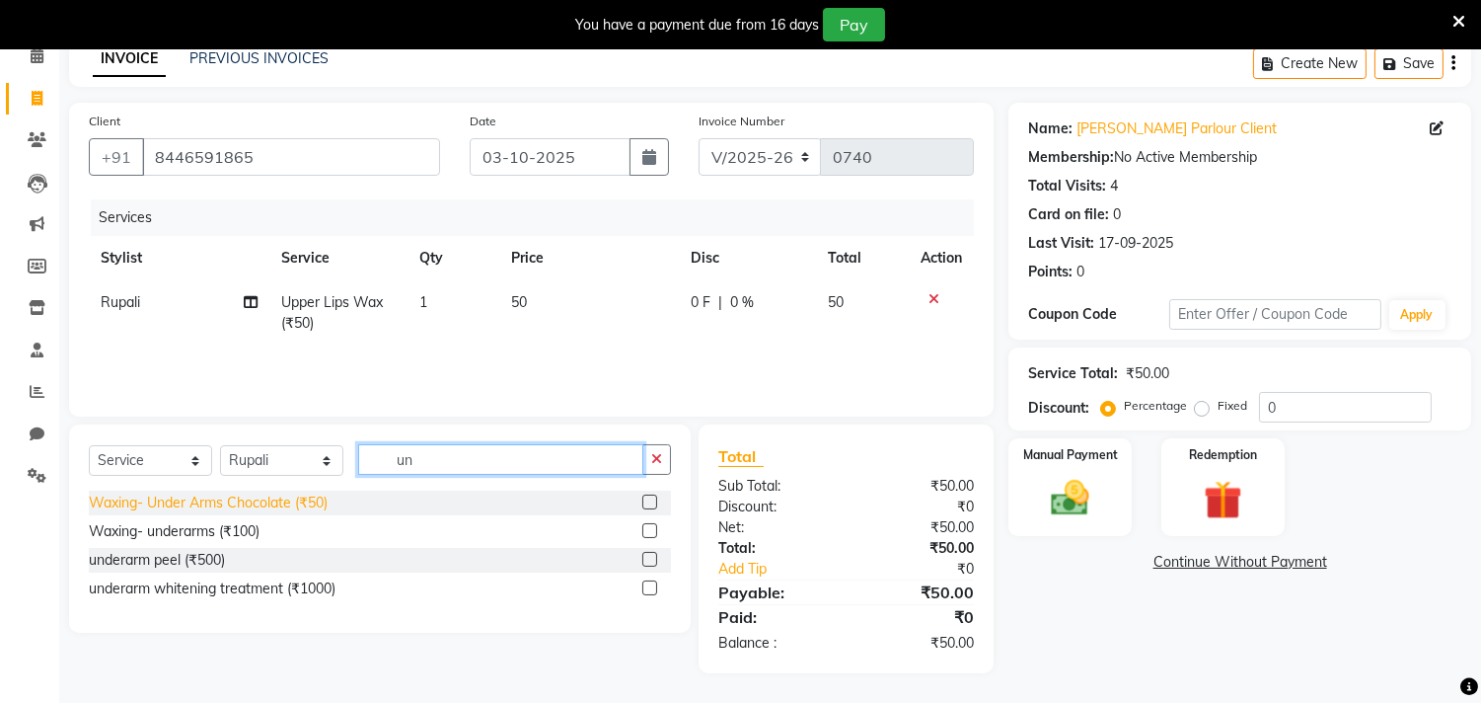
type input "un"
click at [288, 505] on div "Waxing- Under Arms Chocolate (₹50)" at bounding box center [208, 502] width 239 height 21
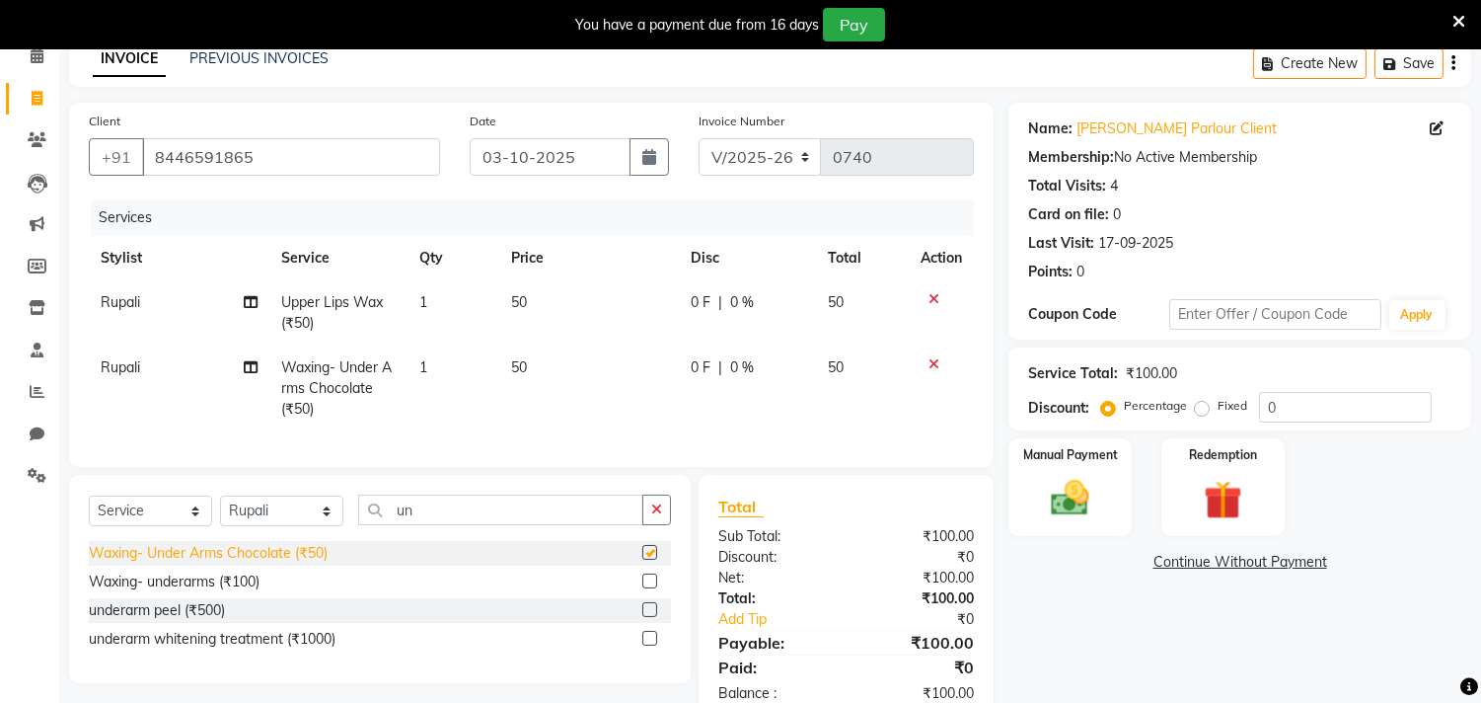
checkbox input "false"
click at [1077, 489] on img at bounding box center [1070, 499] width 65 height 46
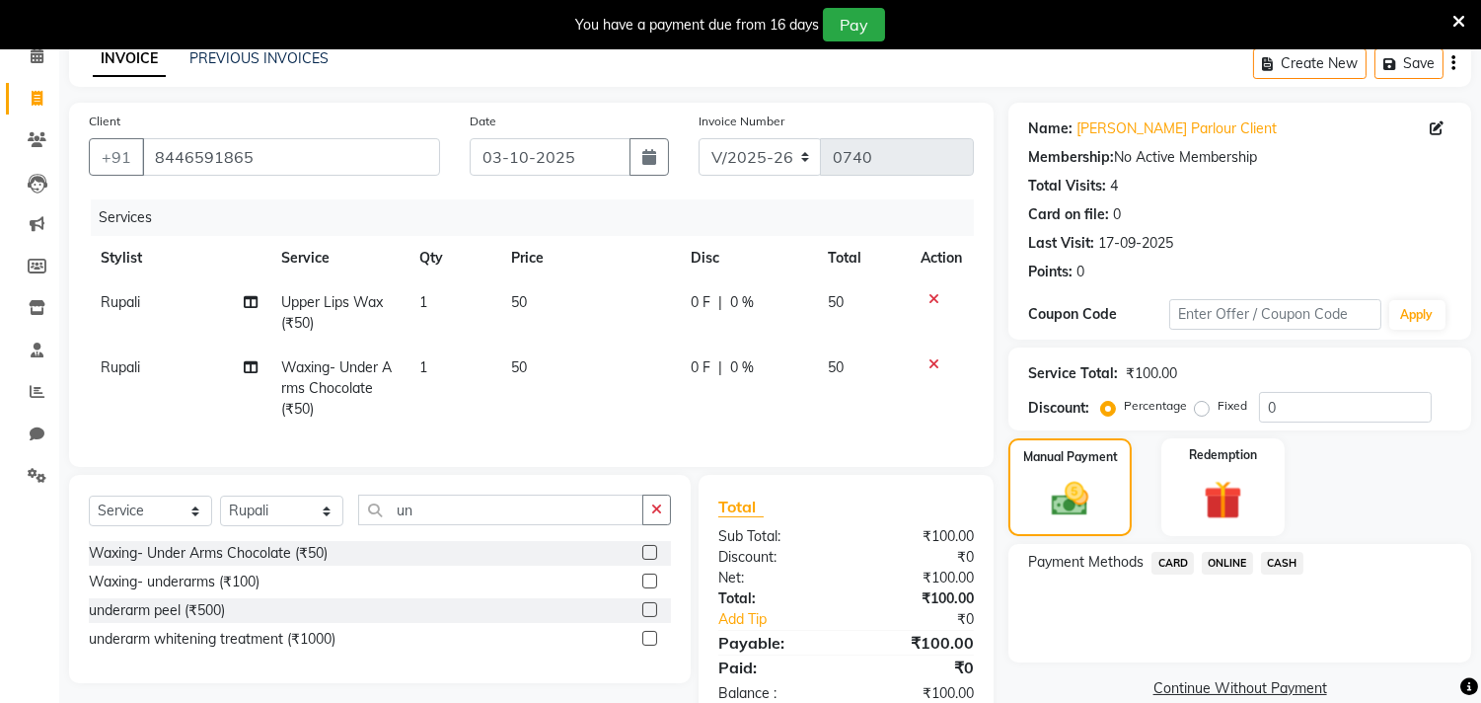
scroll to position [161, 0]
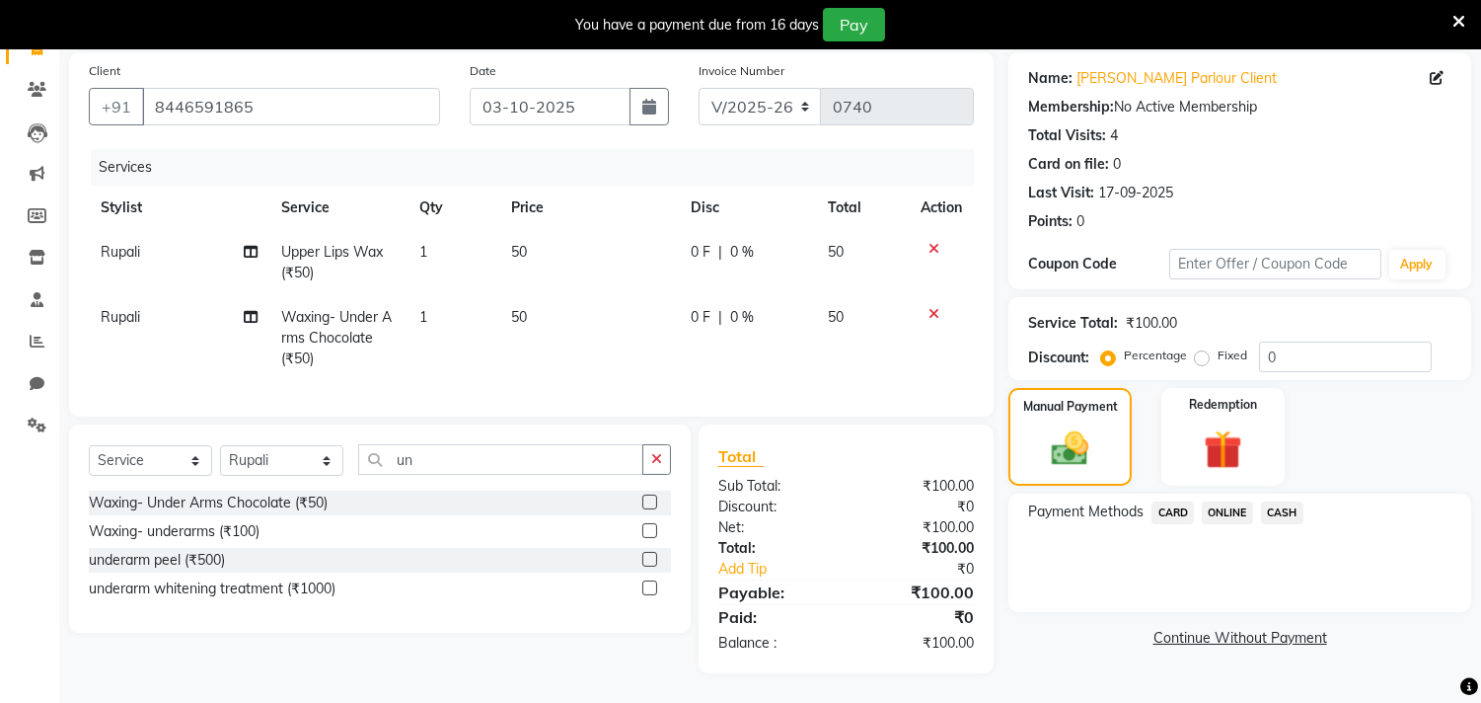
click at [1222, 501] on span "ONLINE" at bounding box center [1227, 512] width 51 height 23
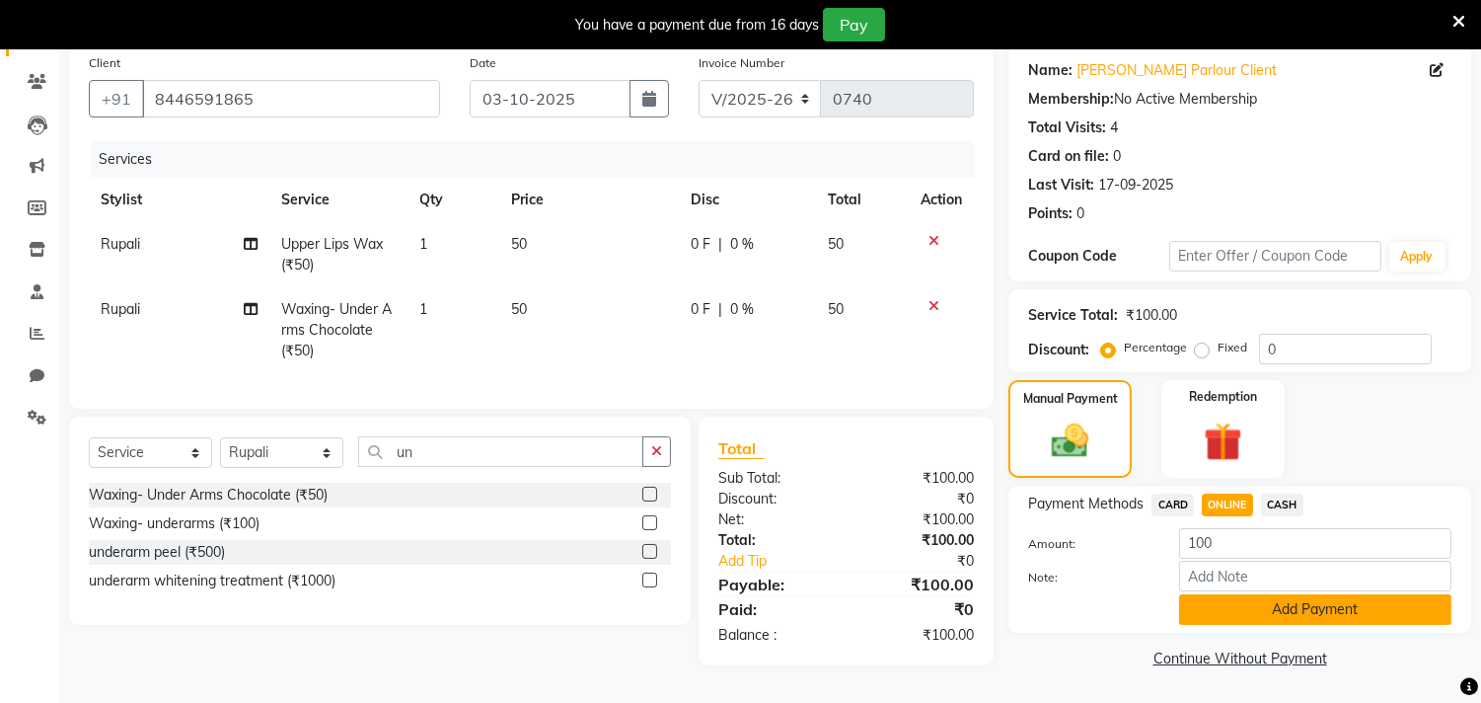
click at [1319, 594] on button "Add Payment" at bounding box center [1315, 609] width 272 height 31
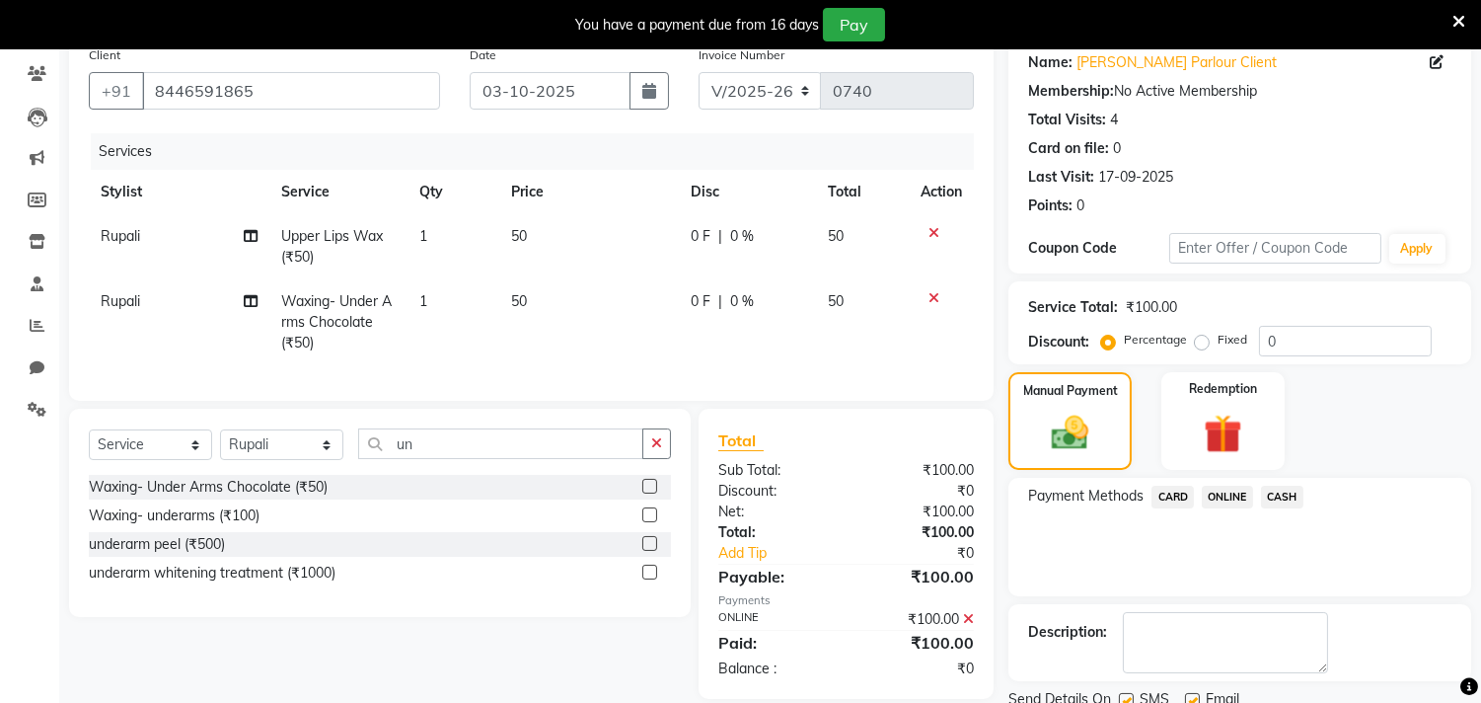
scroll to position [234, 0]
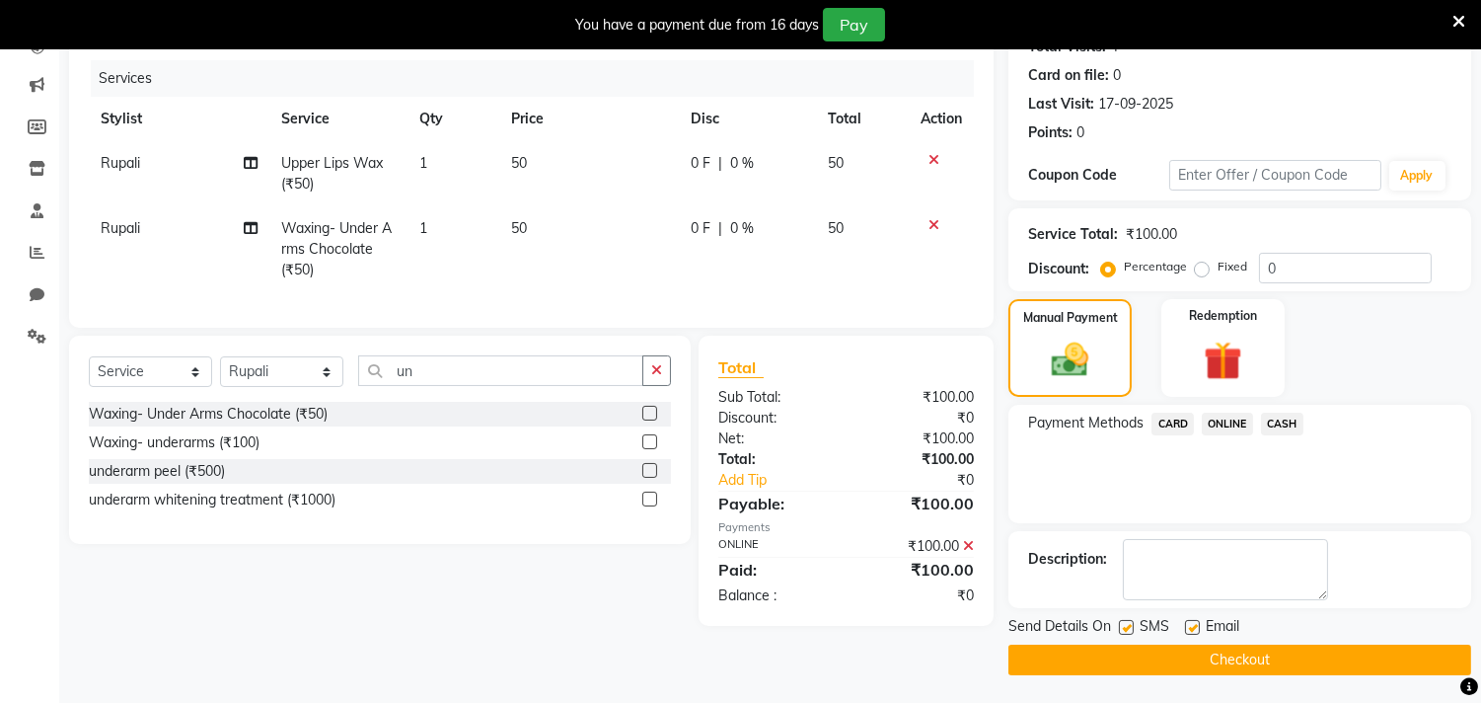
click at [1164, 659] on button "Checkout" at bounding box center [1239, 659] width 463 height 31
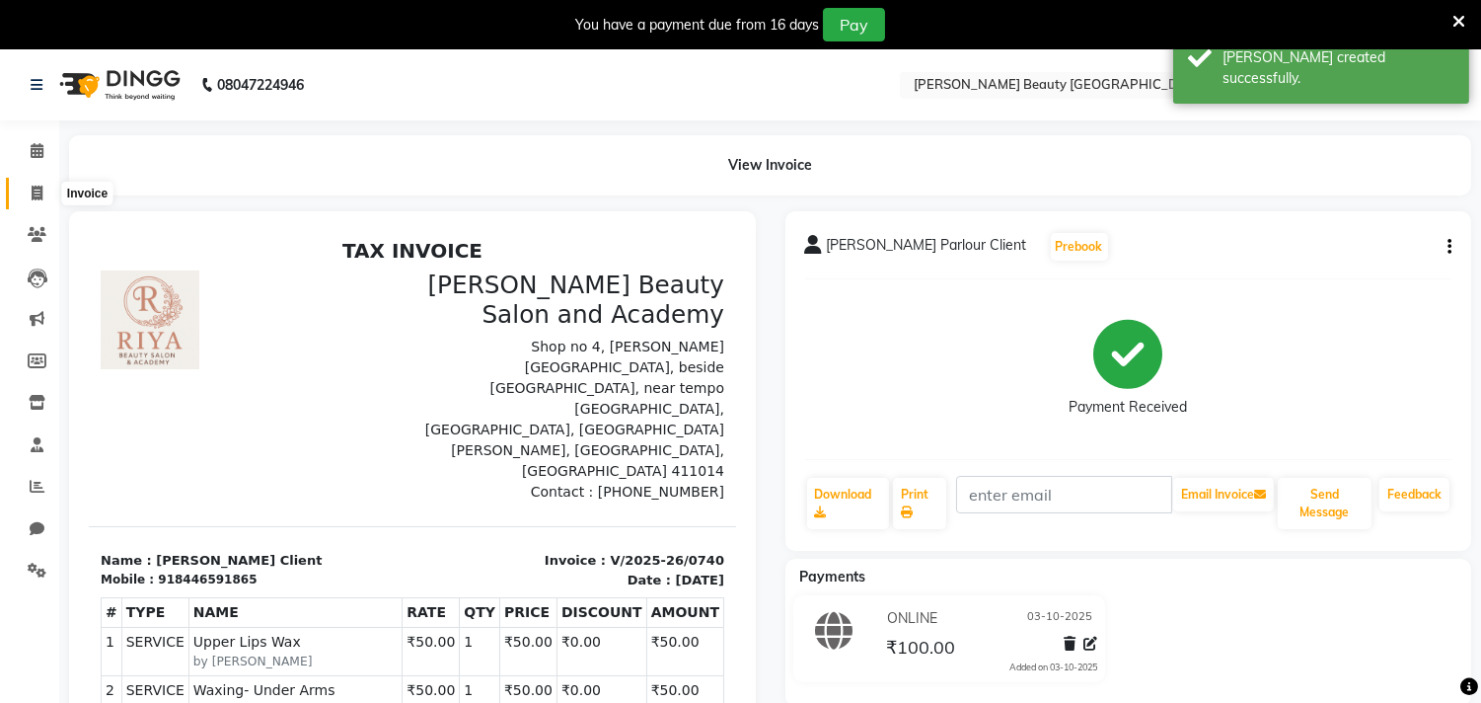
click at [31, 183] on span at bounding box center [37, 194] width 35 height 23
select select "8620"
select select "service"
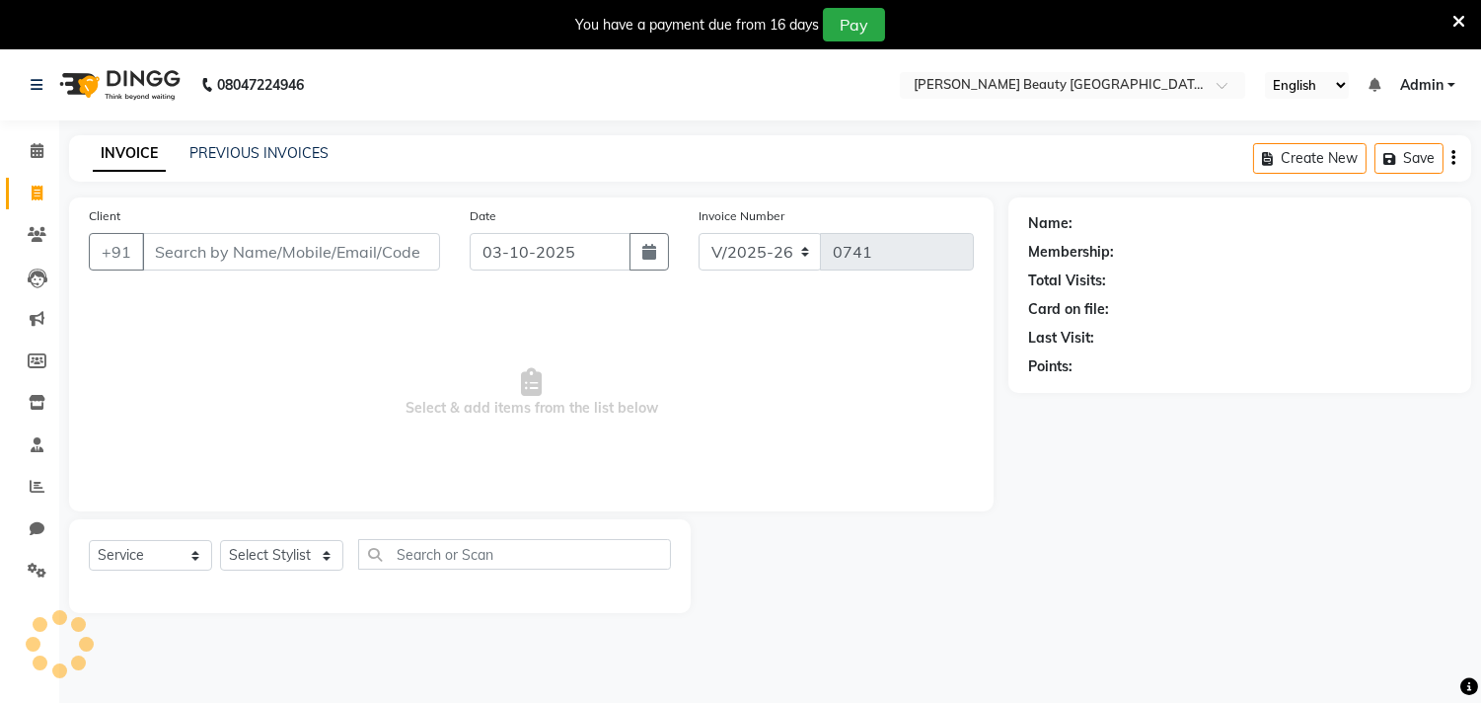
scroll to position [49, 0]
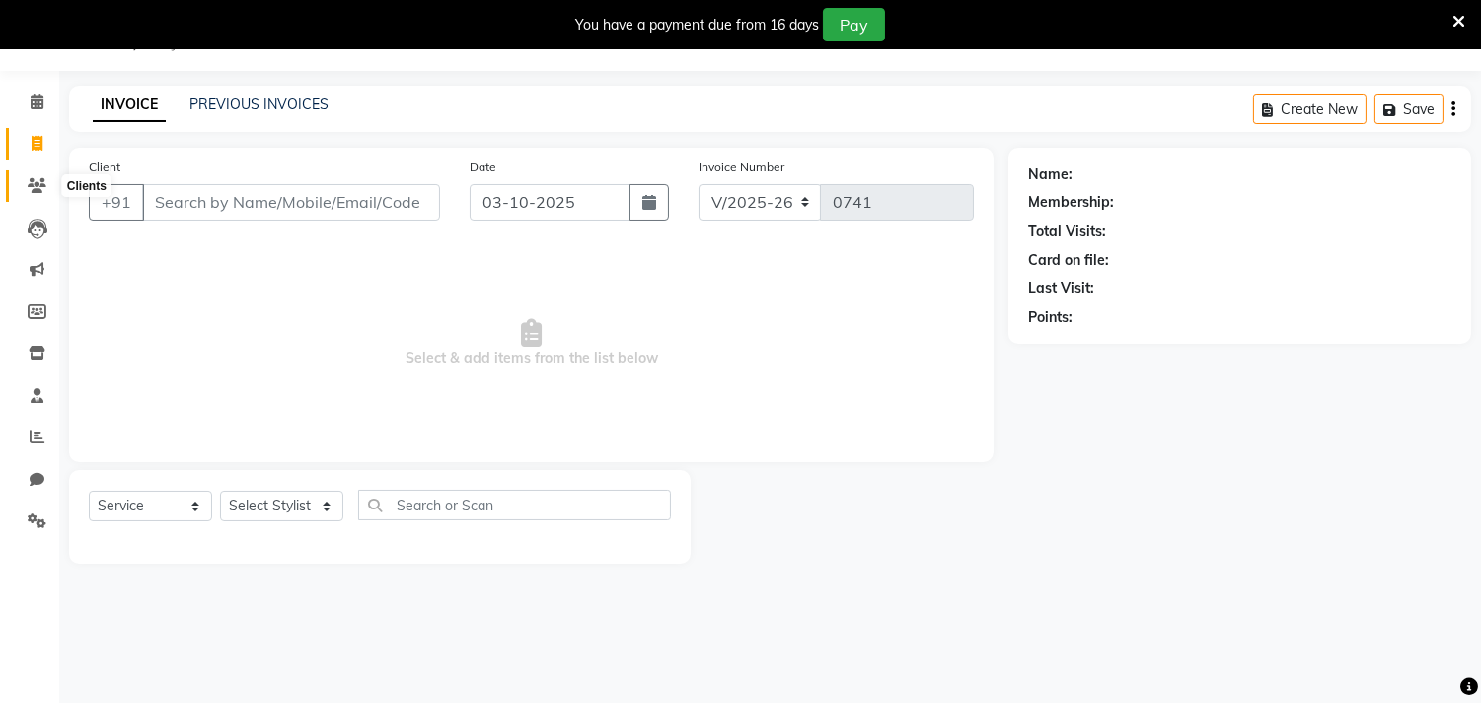
click at [33, 180] on icon at bounding box center [37, 185] width 19 height 15
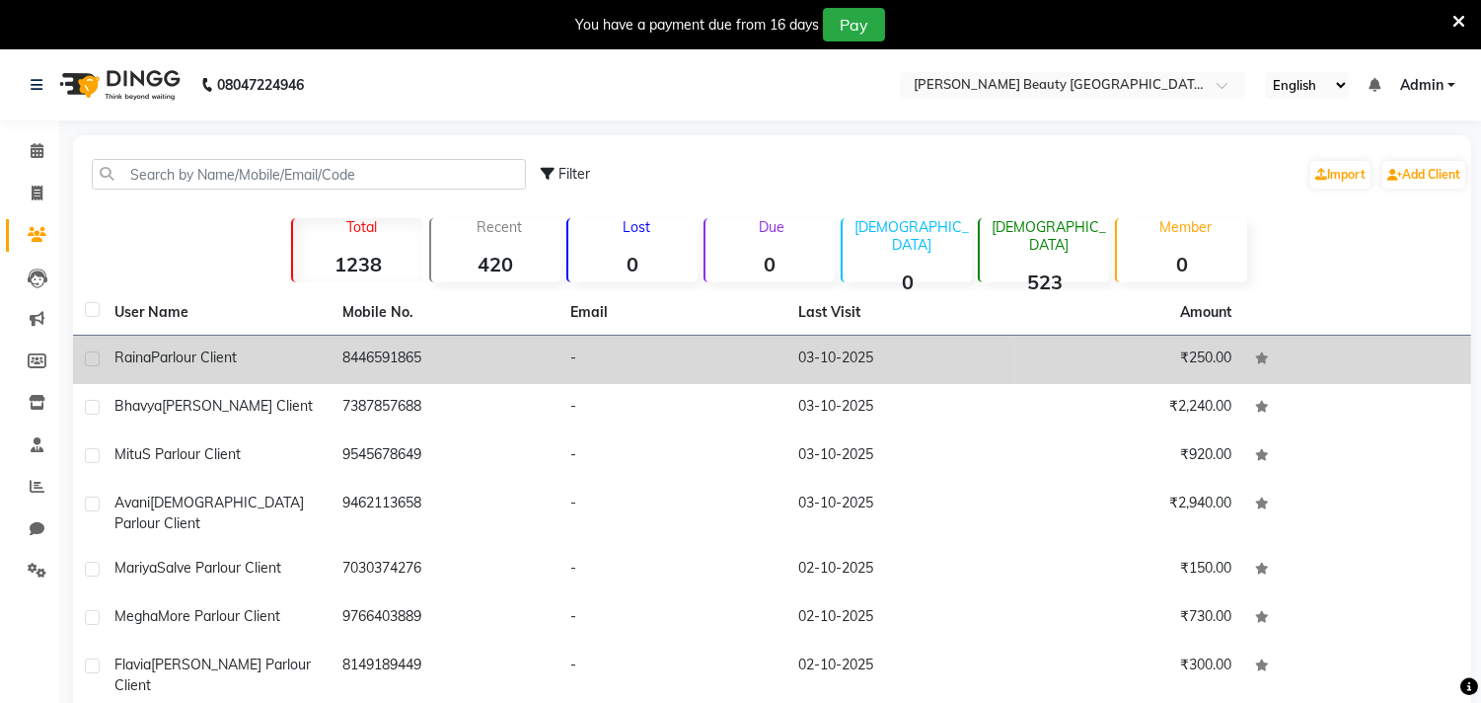
click at [87, 355] on label at bounding box center [92, 358] width 15 height 15
click at [87, 355] on input "checkbox" at bounding box center [91, 359] width 13 height 13
checkbox input "true"
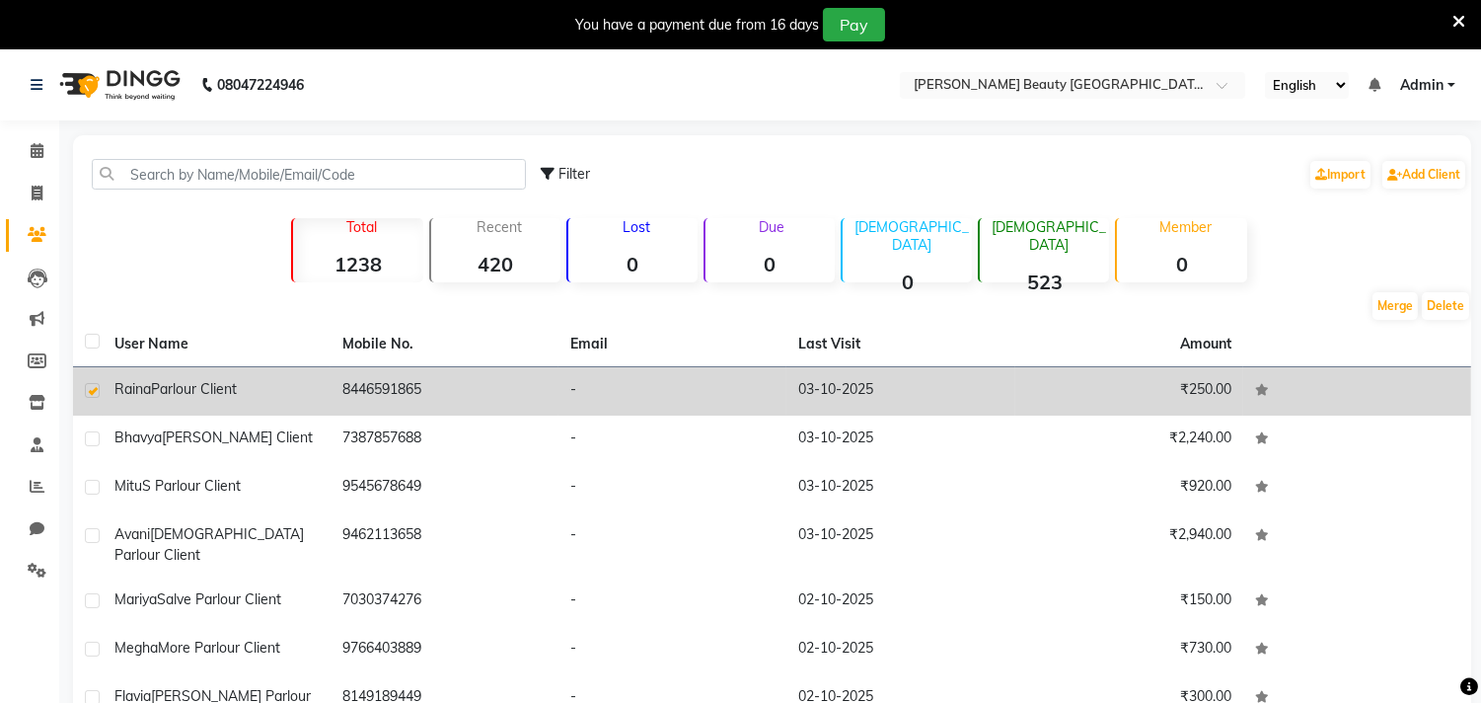
click at [232, 395] on span "Parlour Client" at bounding box center [194, 389] width 86 height 18
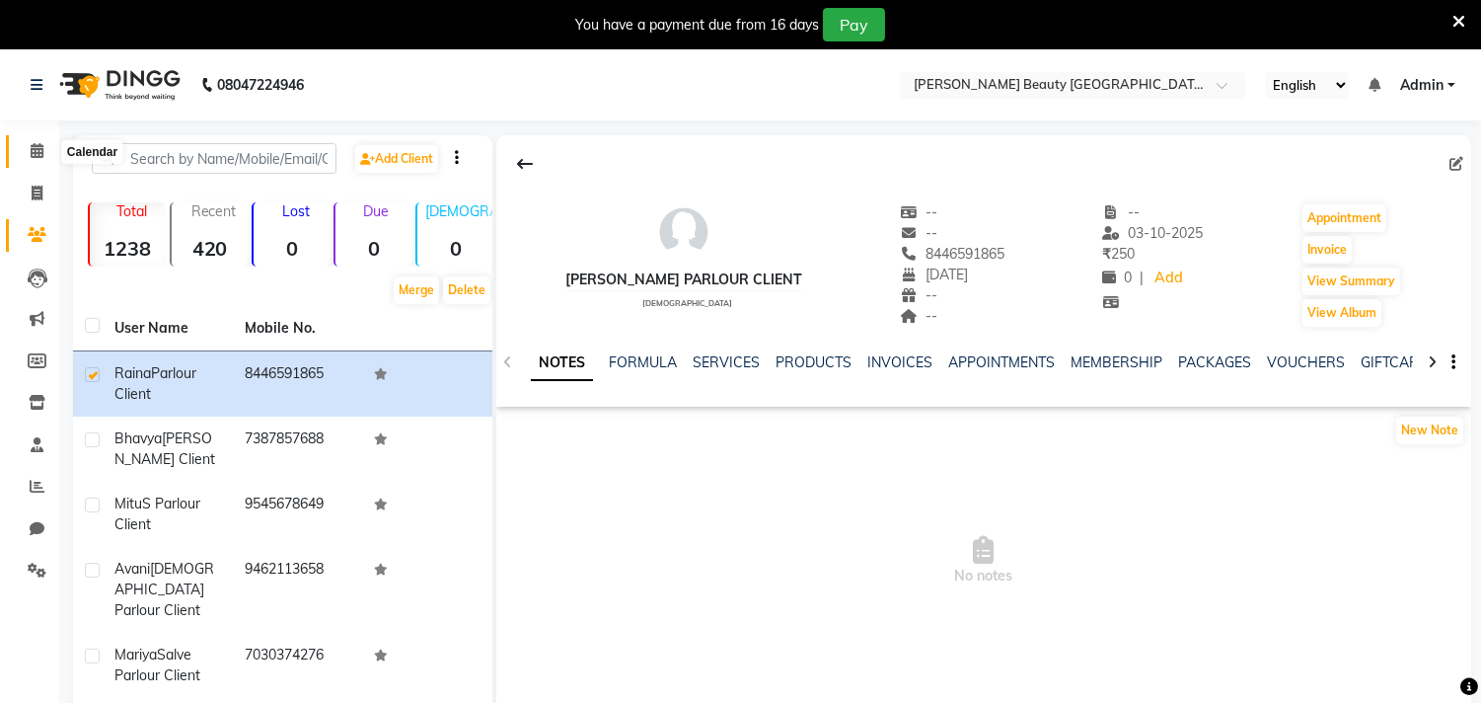
click at [31, 158] on icon at bounding box center [37, 150] width 13 height 15
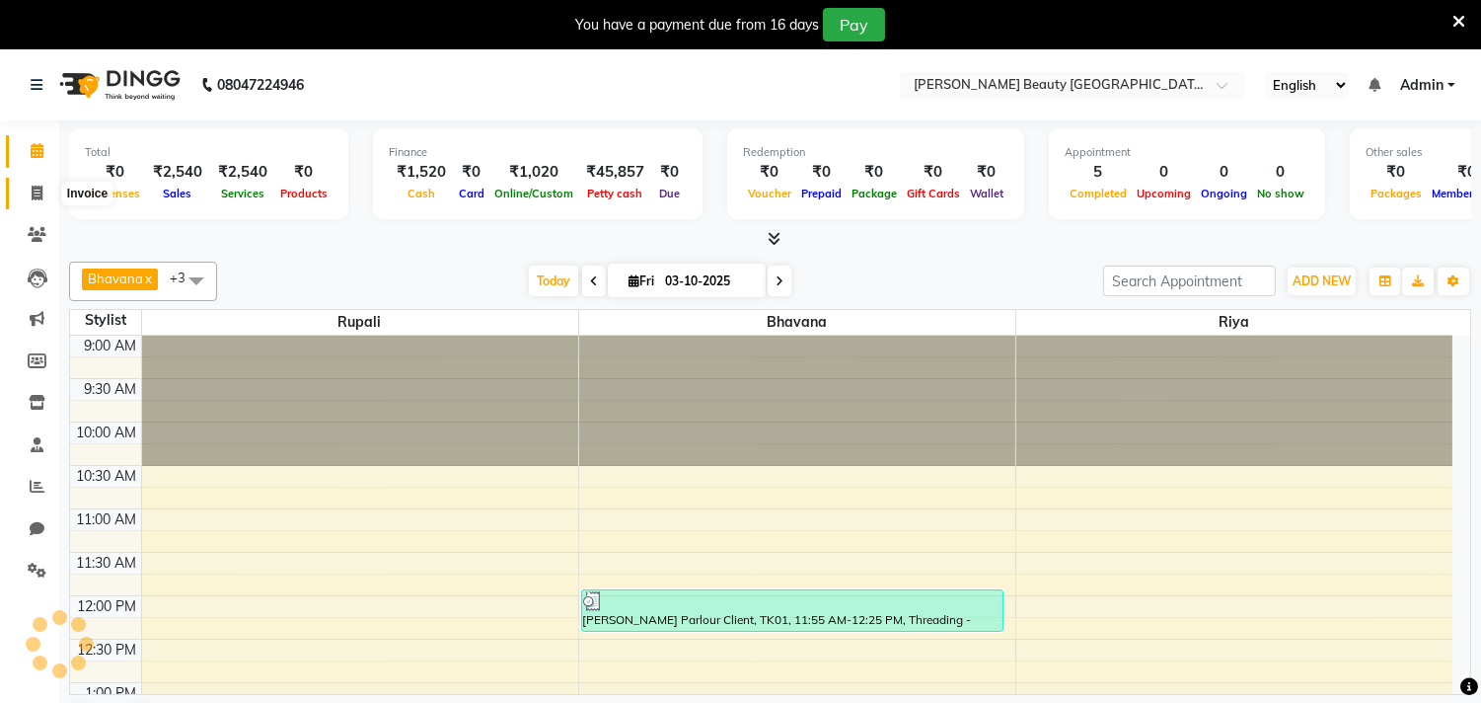
click at [32, 193] on icon at bounding box center [37, 193] width 11 height 15
select select "service"
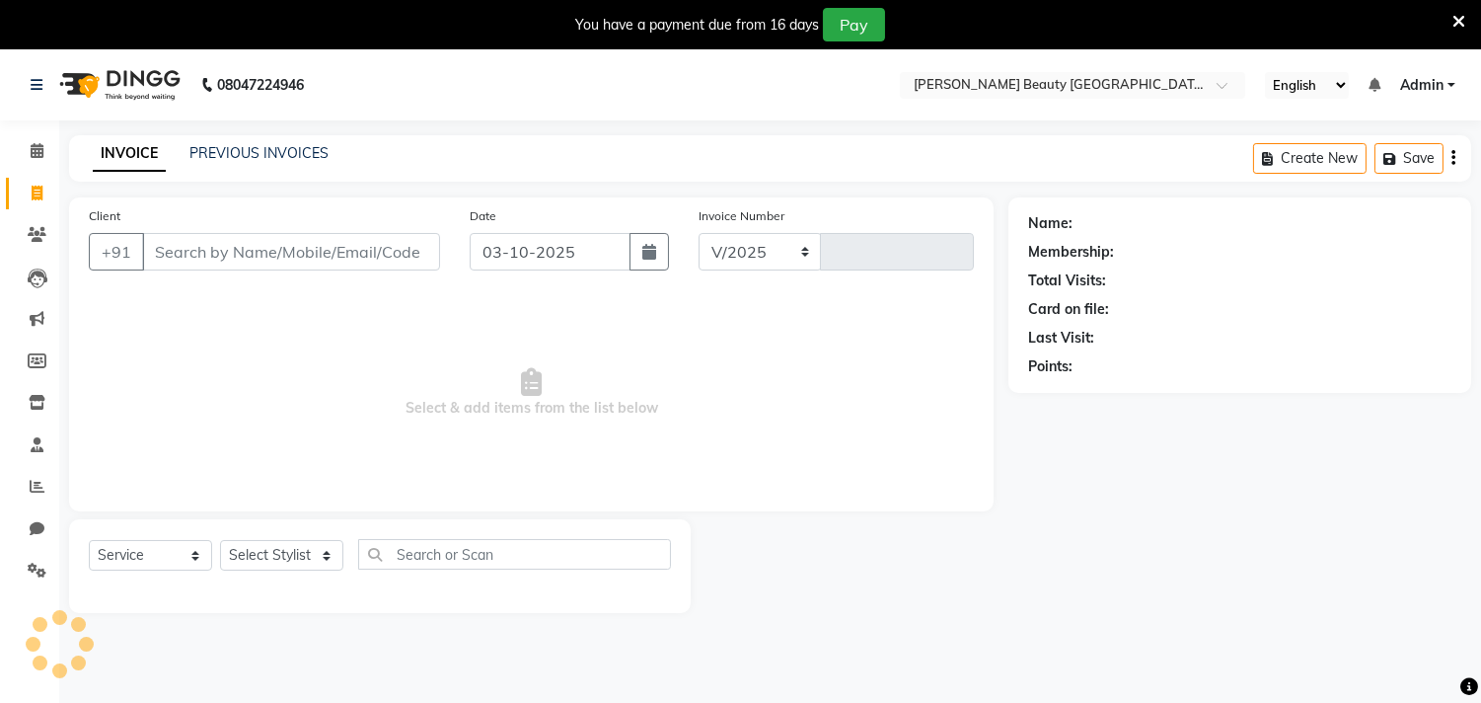
select select "8620"
type input "0741"
click at [40, 158] on icon at bounding box center [37, 150] width 13 height 15
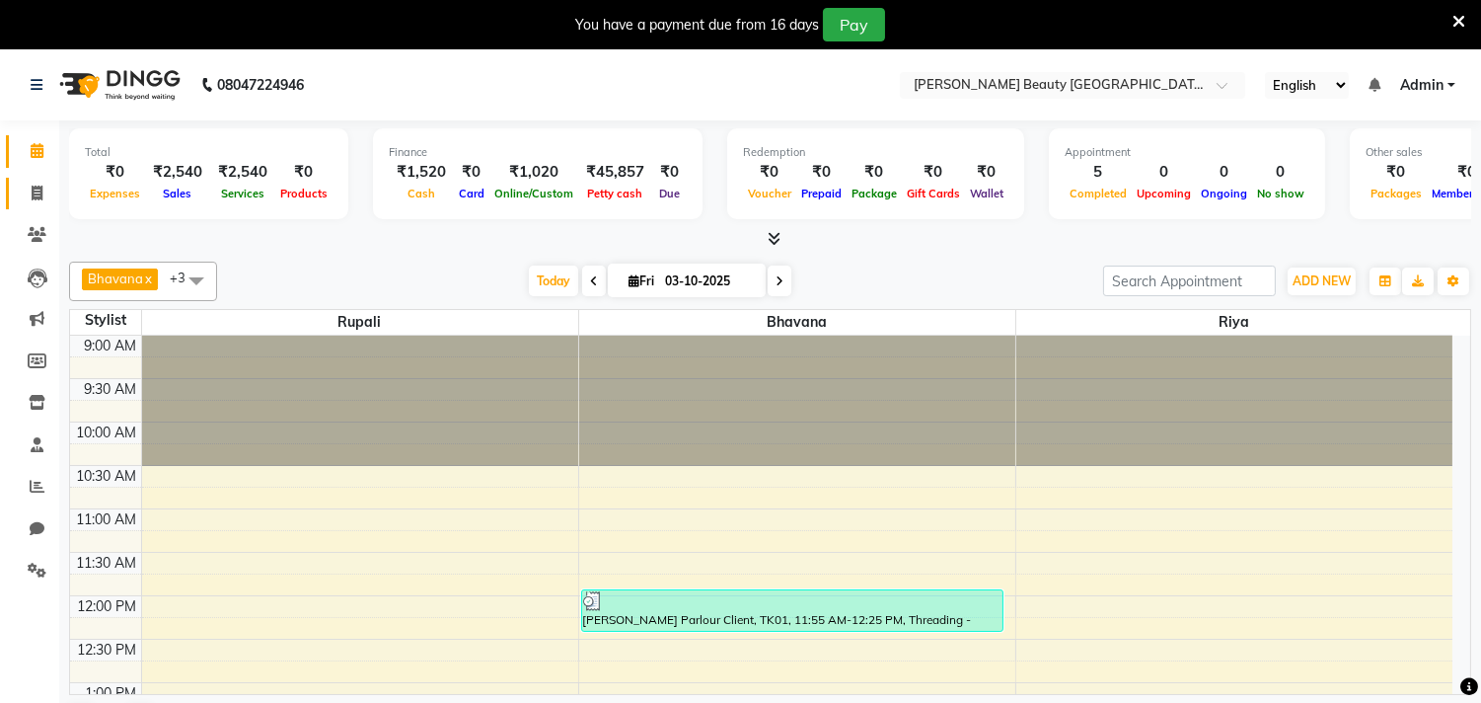
click at [45, 208] on link "Invoice" at bounding box center [29, 194] width 47 height 33
select select "service"
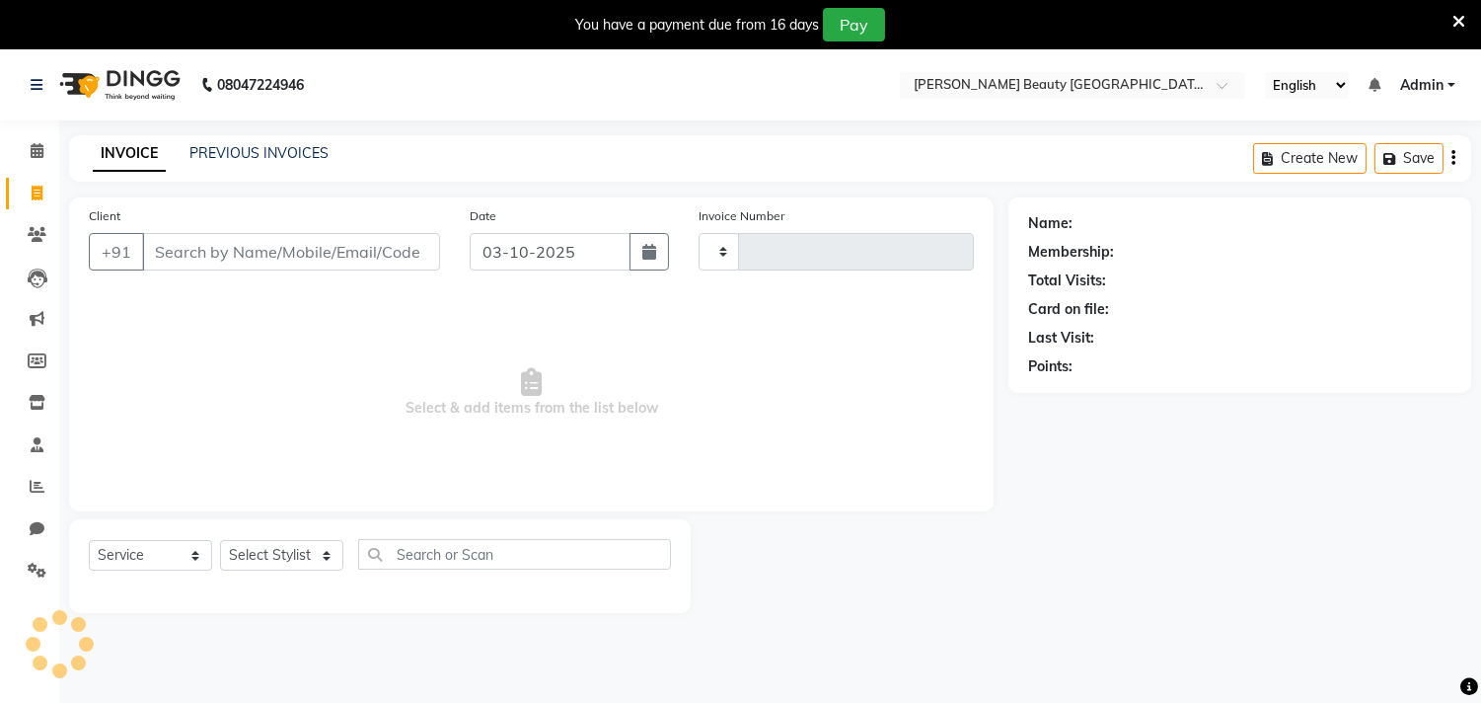
type input "0741"
select select "8620"
